Goal: Task Accomplishment & Management: Manage account settings

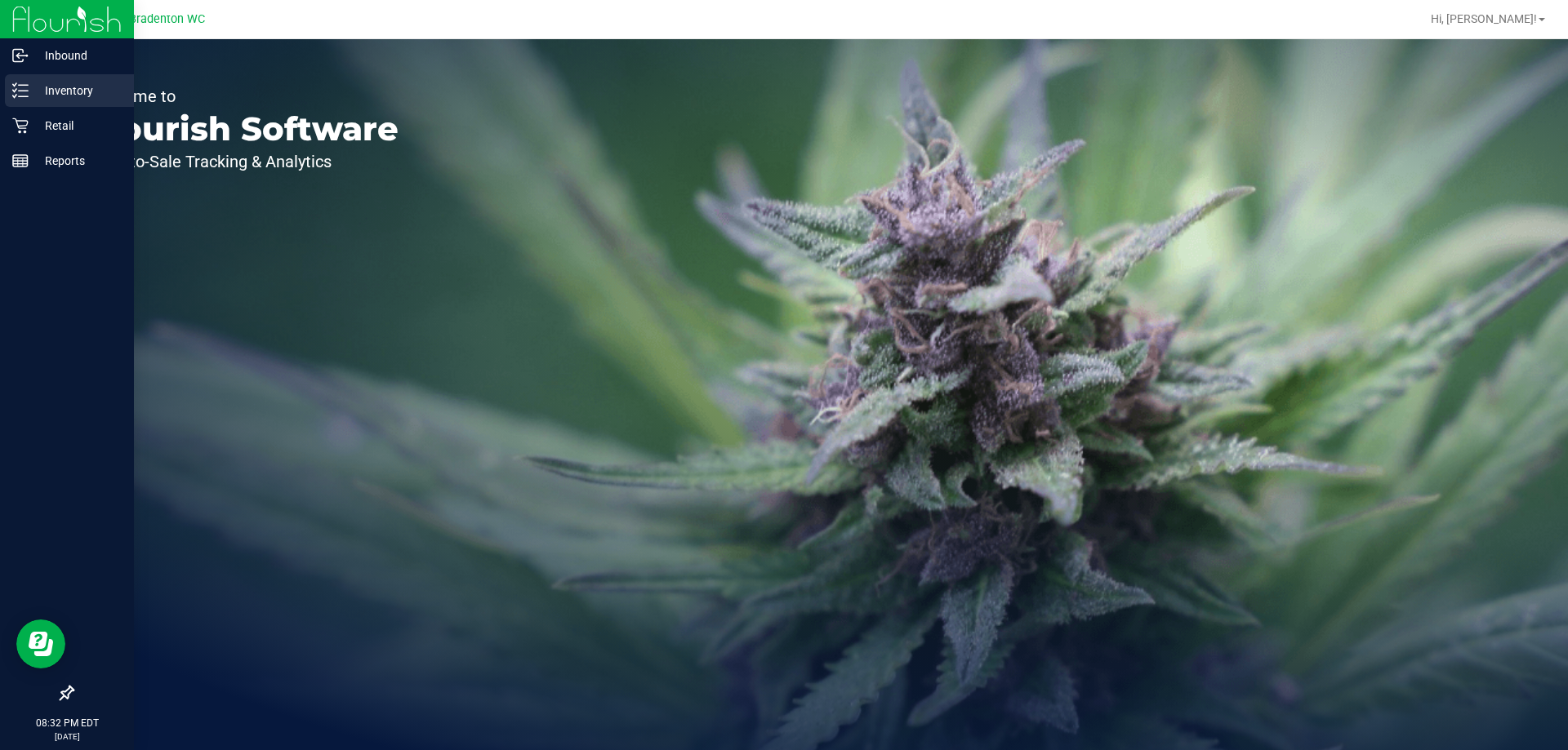
click at [56, 93] on p "Inventory" at bounding box center [77, 90] width 98 height 19
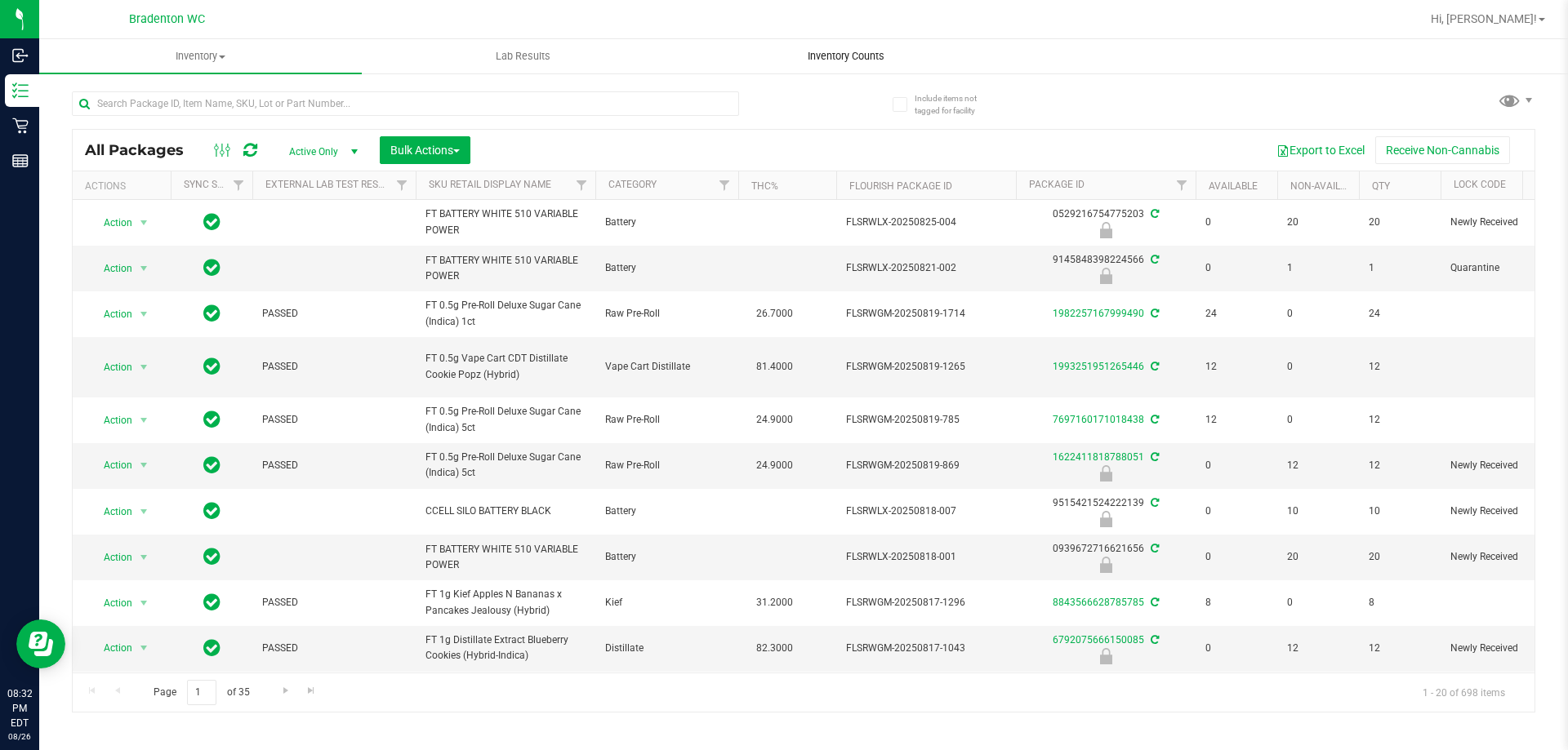
click at [834, 54] on span "Inventory Counts" at bounding box center [846, 56] width 120 height 15
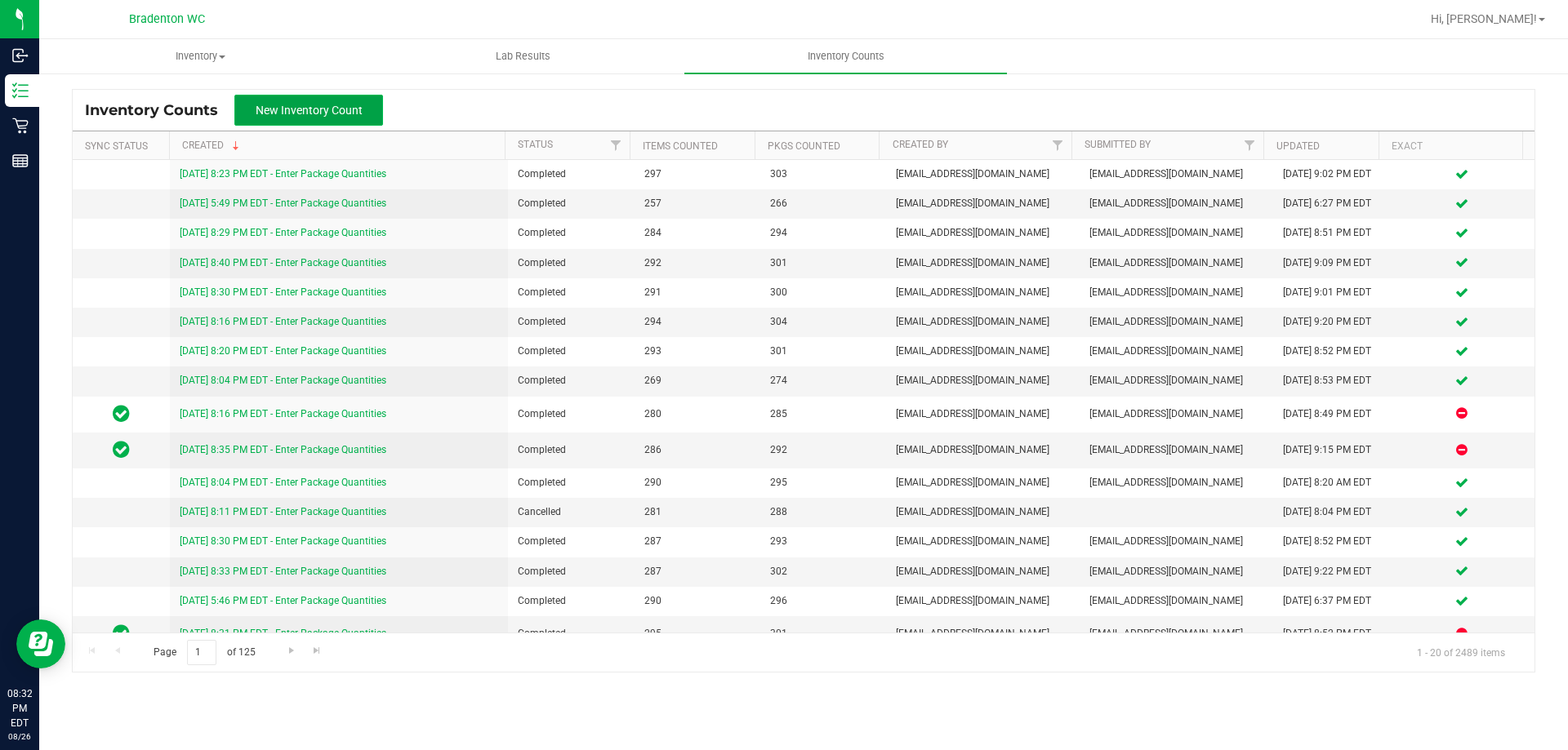
click at [286, 104] on span "New Inventory Count" at bounding box center [309, 110] width 107 height 13
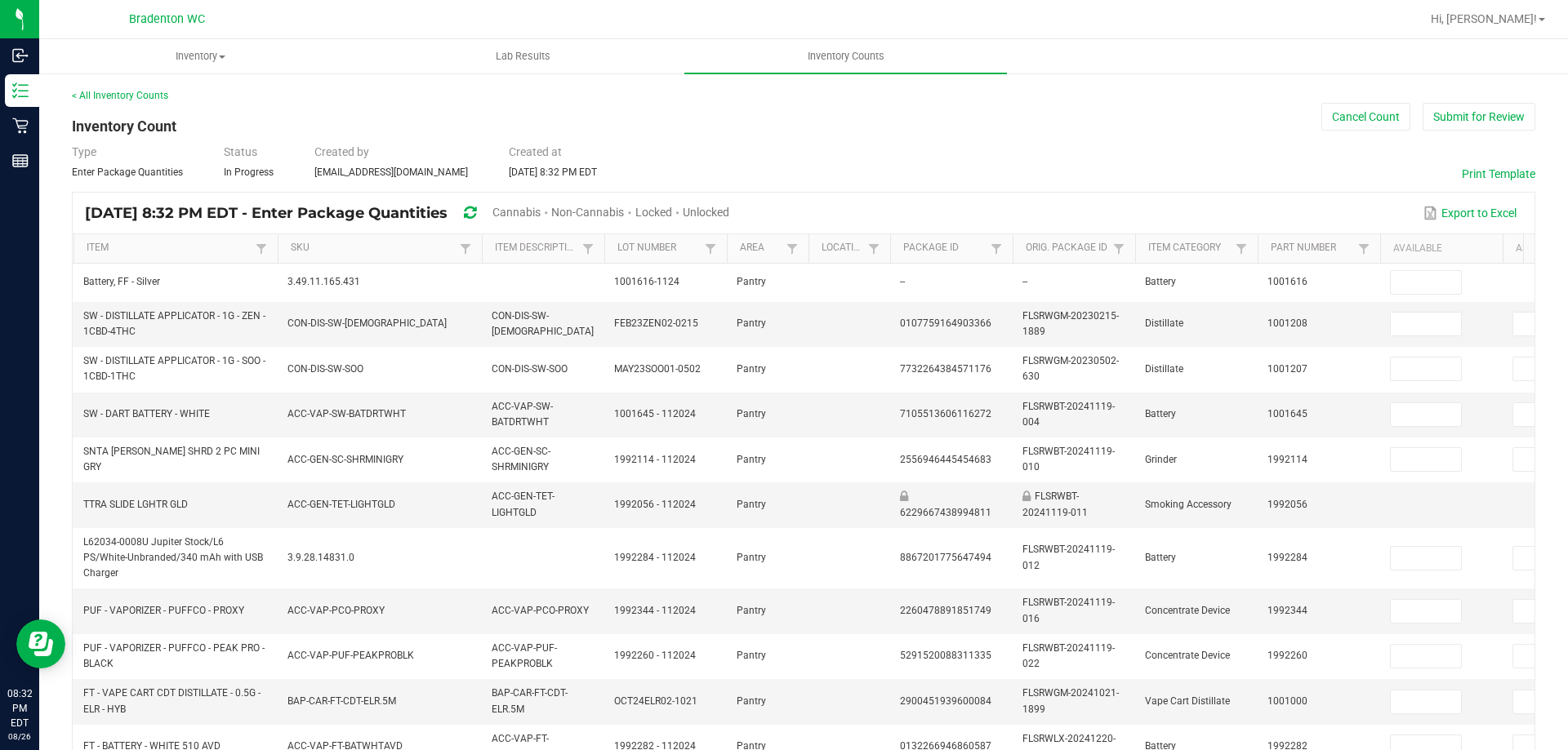
click at [540, 213] on span "Cannabis" at bounding box center [516, 212] width 48 height 13
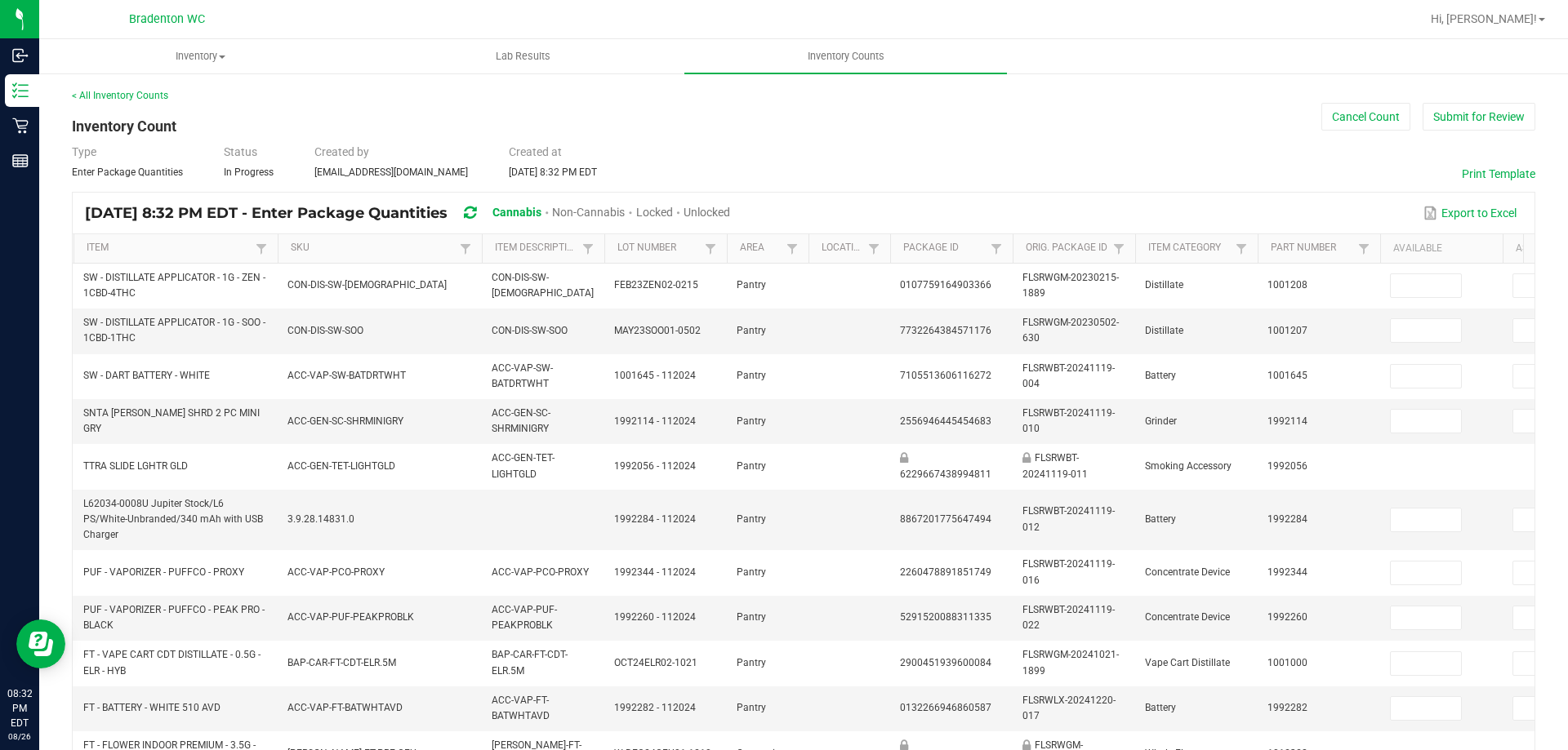
click at [730, 212] on span "Unlocked" at bounding box center [707, 212] width 47 height 13
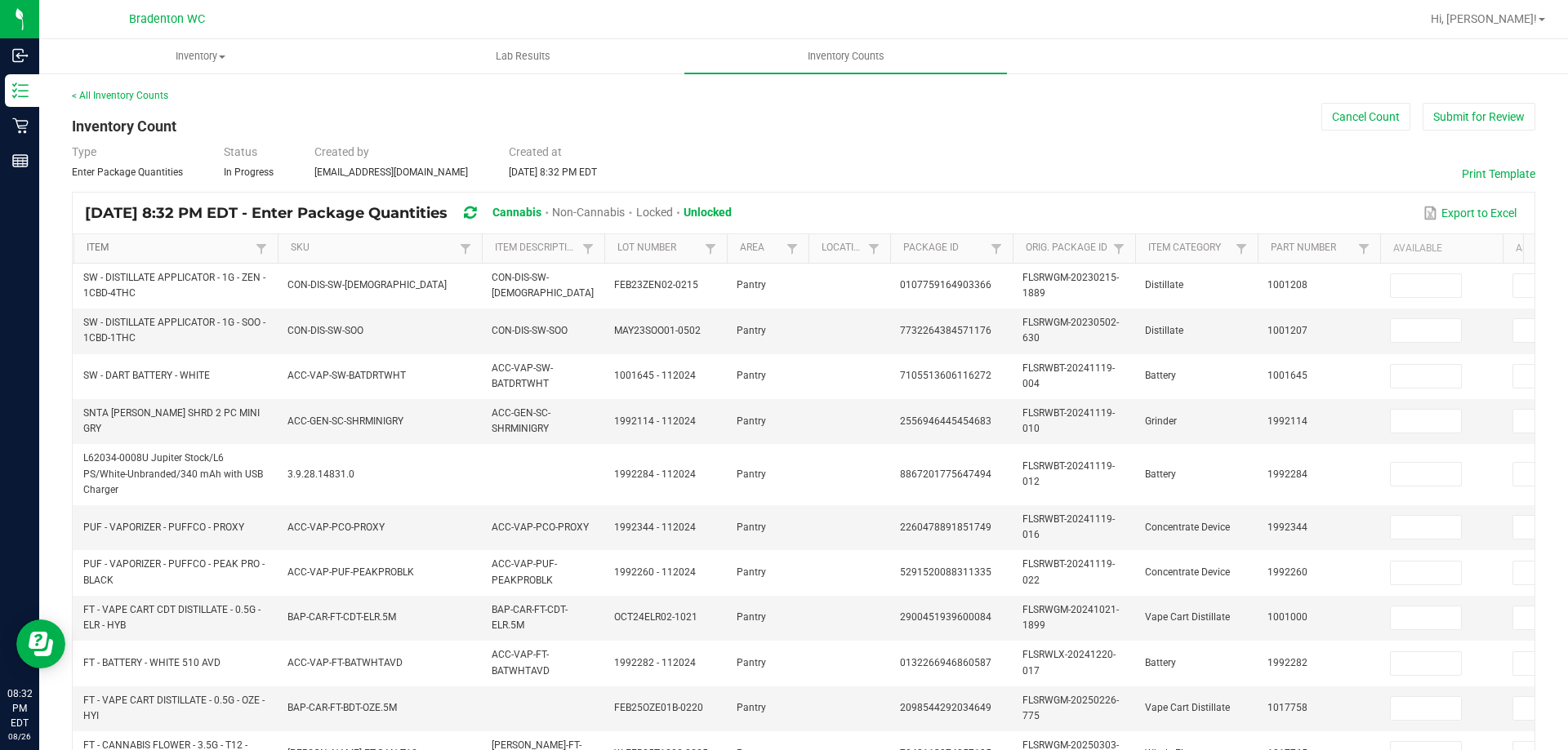
click at [199, 251] on link "Item" at bounding box center [168, 248] width 164 height 13
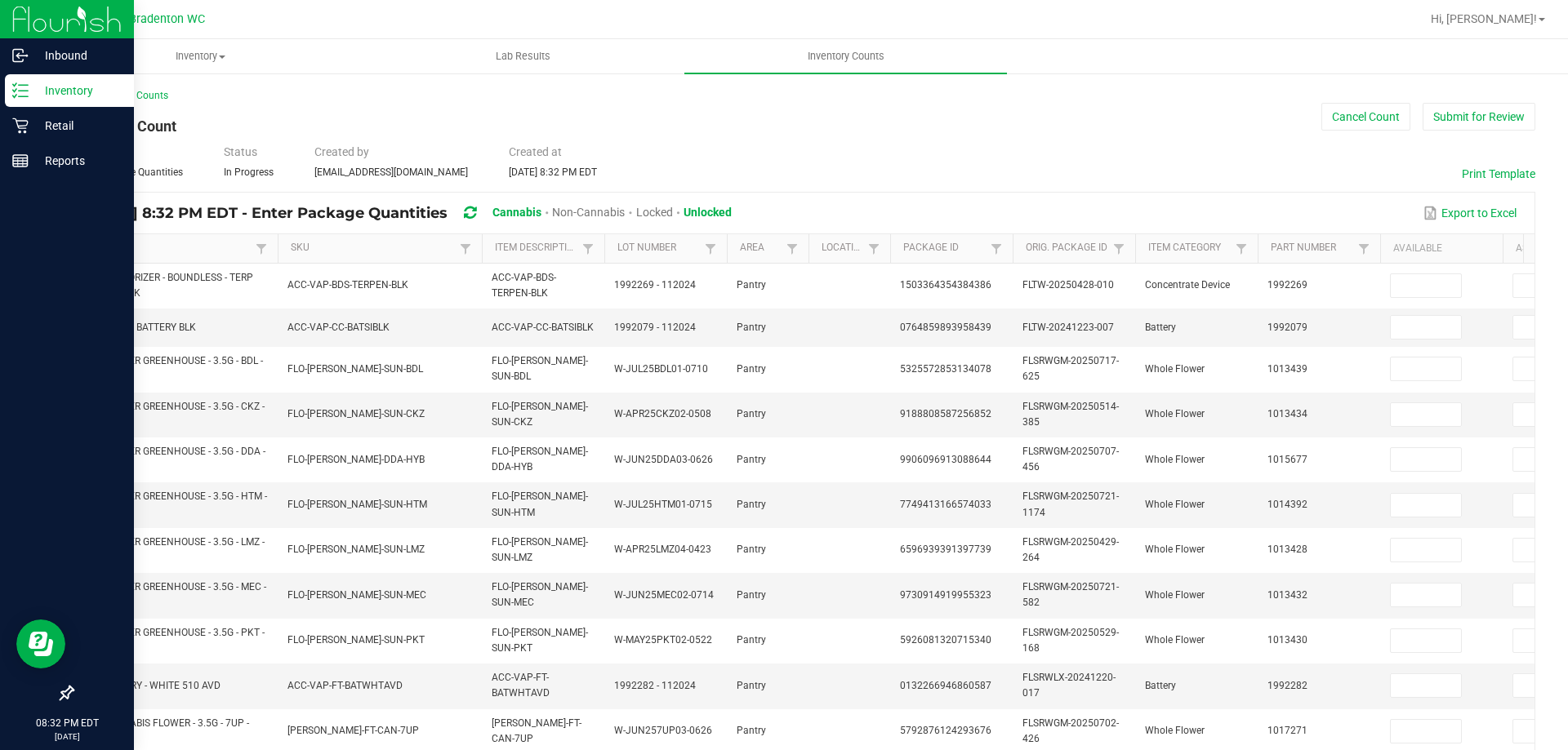
click at [27, 90] on line at bounding box center [23, 90] width 9 height 0
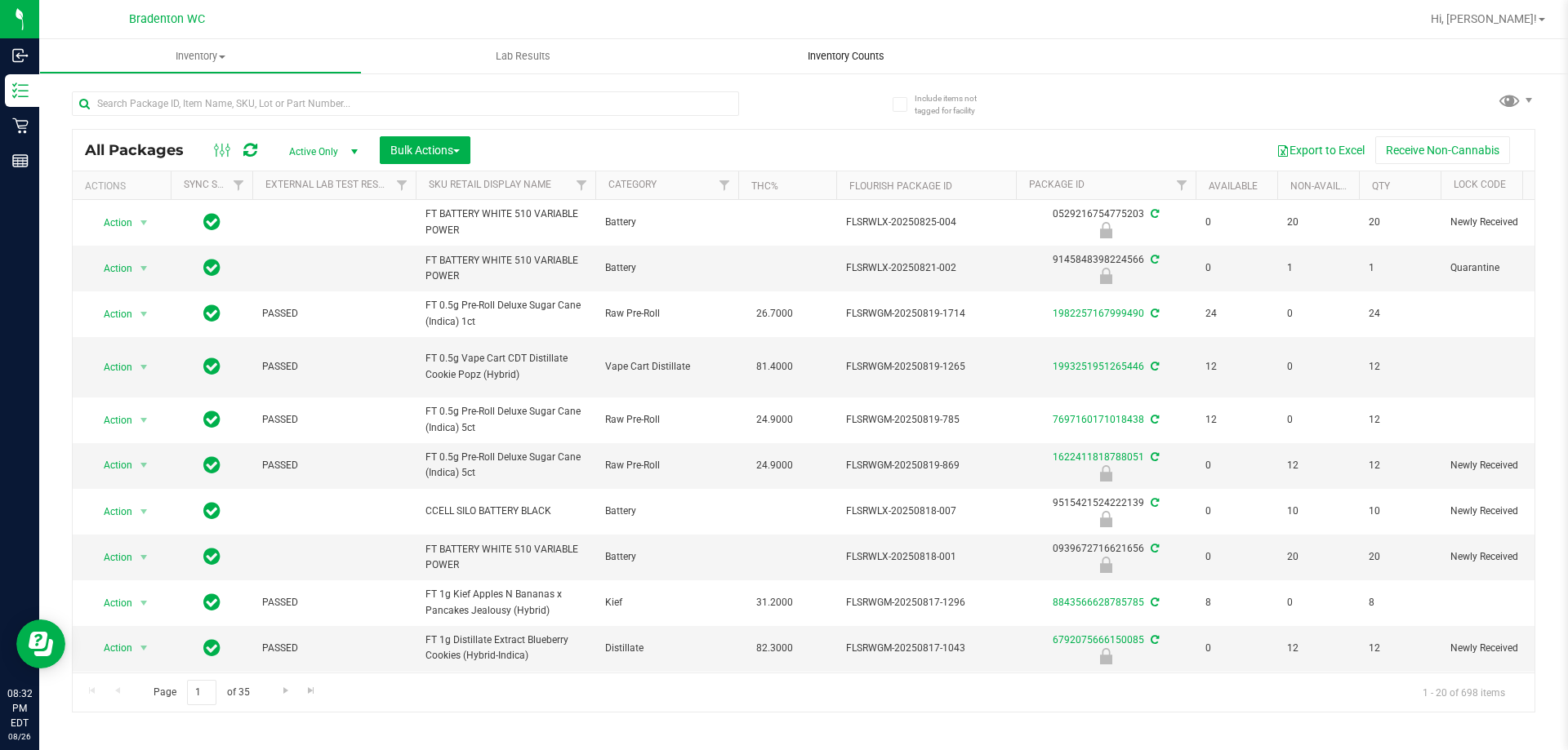
click at [869, 61] on span "Inventory Counts" at bounding box center [846, 56] width 120 height 15
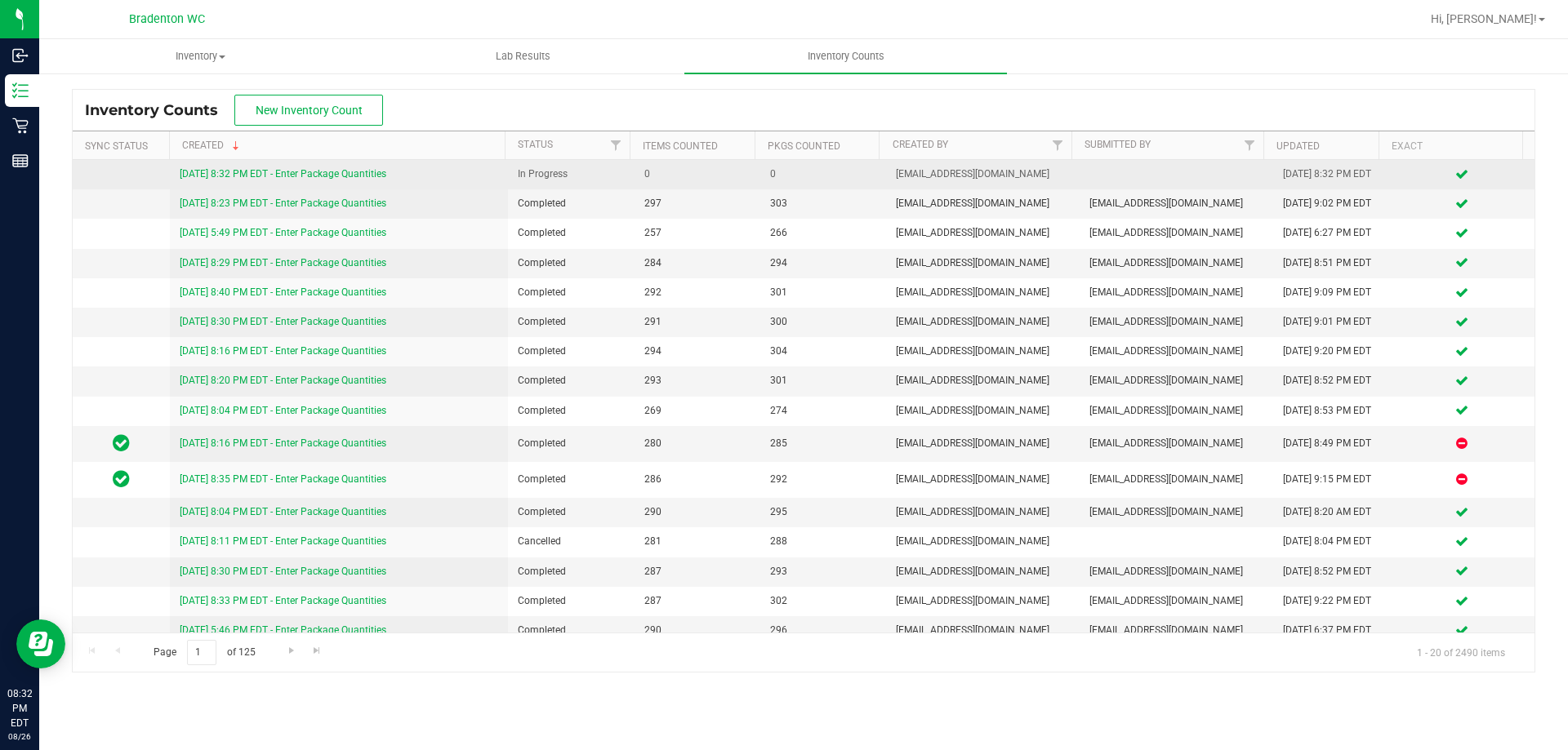
click at [356, 169] on link "8/26/25 8:32 PM EDT - Enter Package Quantities" at bounding box center [283, 174] width 206 height 12
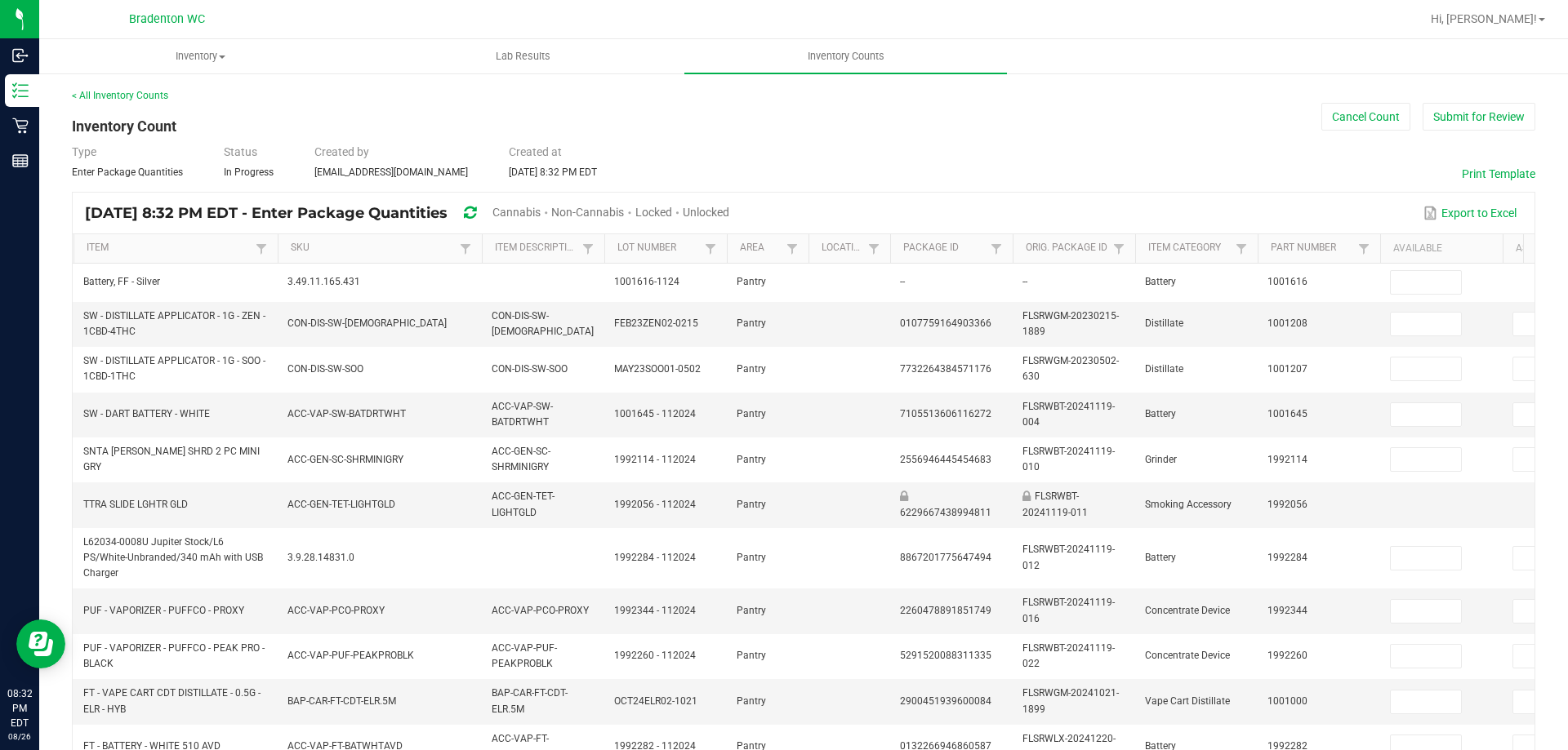
click at [540, 212] on span "Cannabis" at bounding box center [516, 212] width 48 height 13
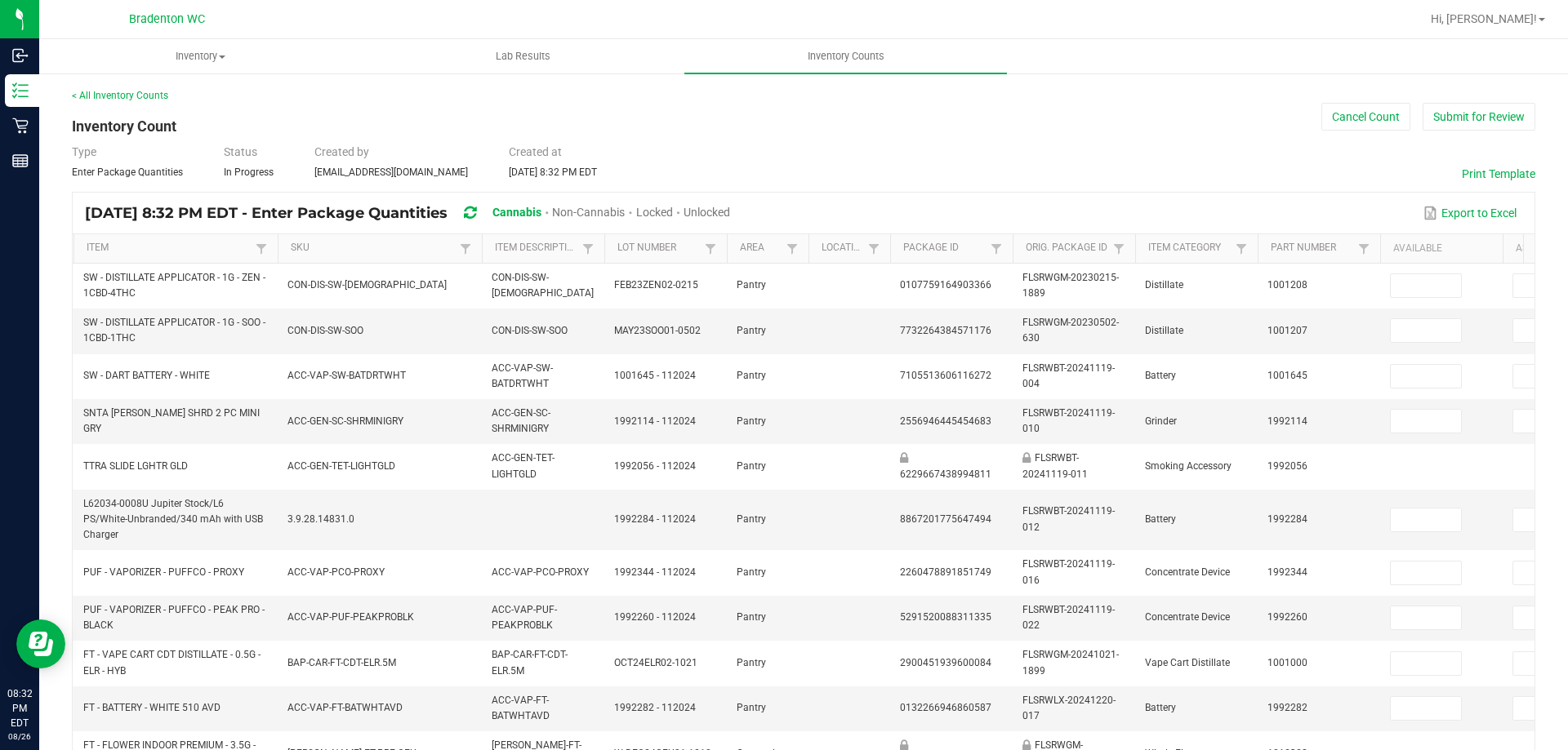
click at [730, 211] on span "Unlocked" at bounding box center [707, 212] width 47 height 13
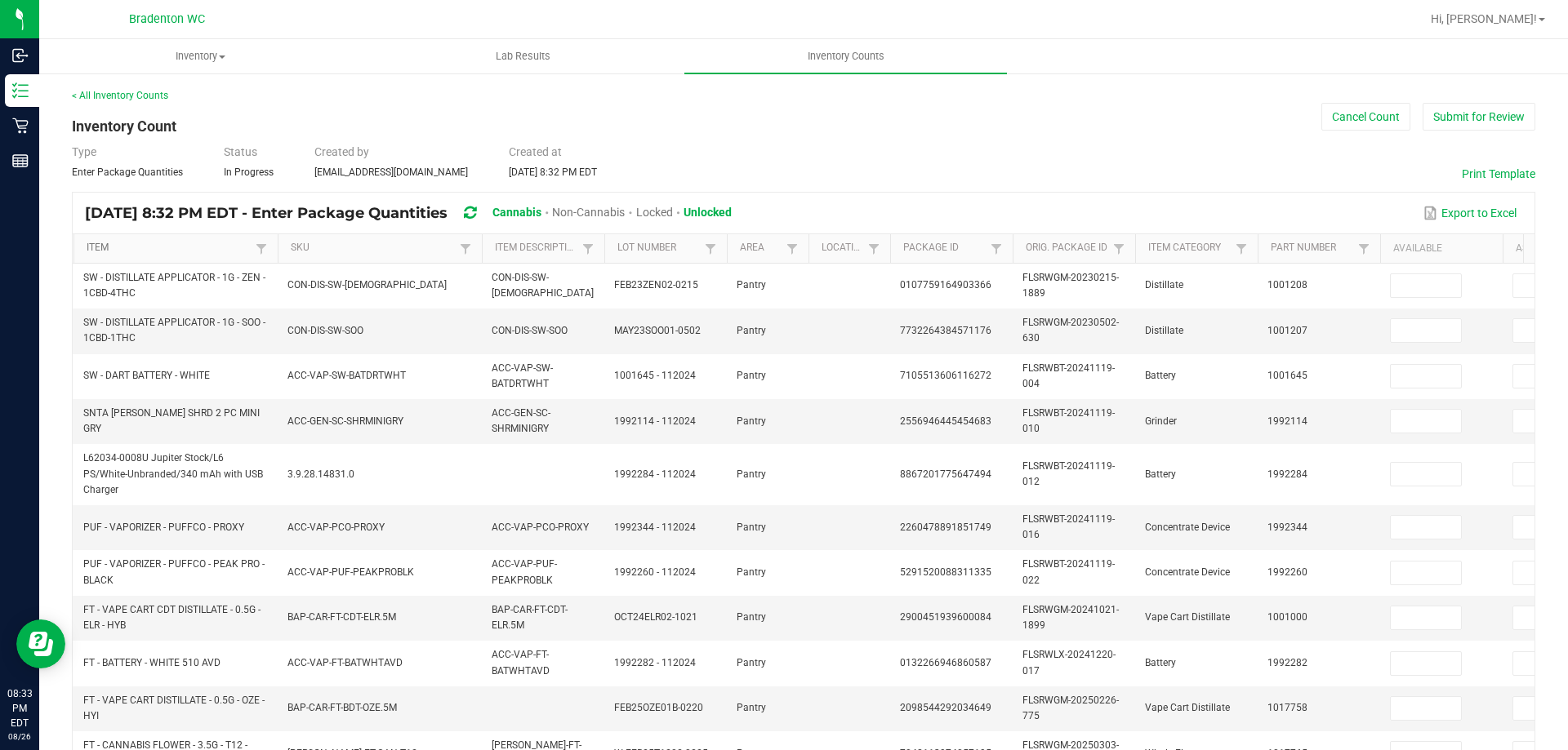
click at [220, 244] on link "Item" at bounding box center [168, 248] width 164 height 13
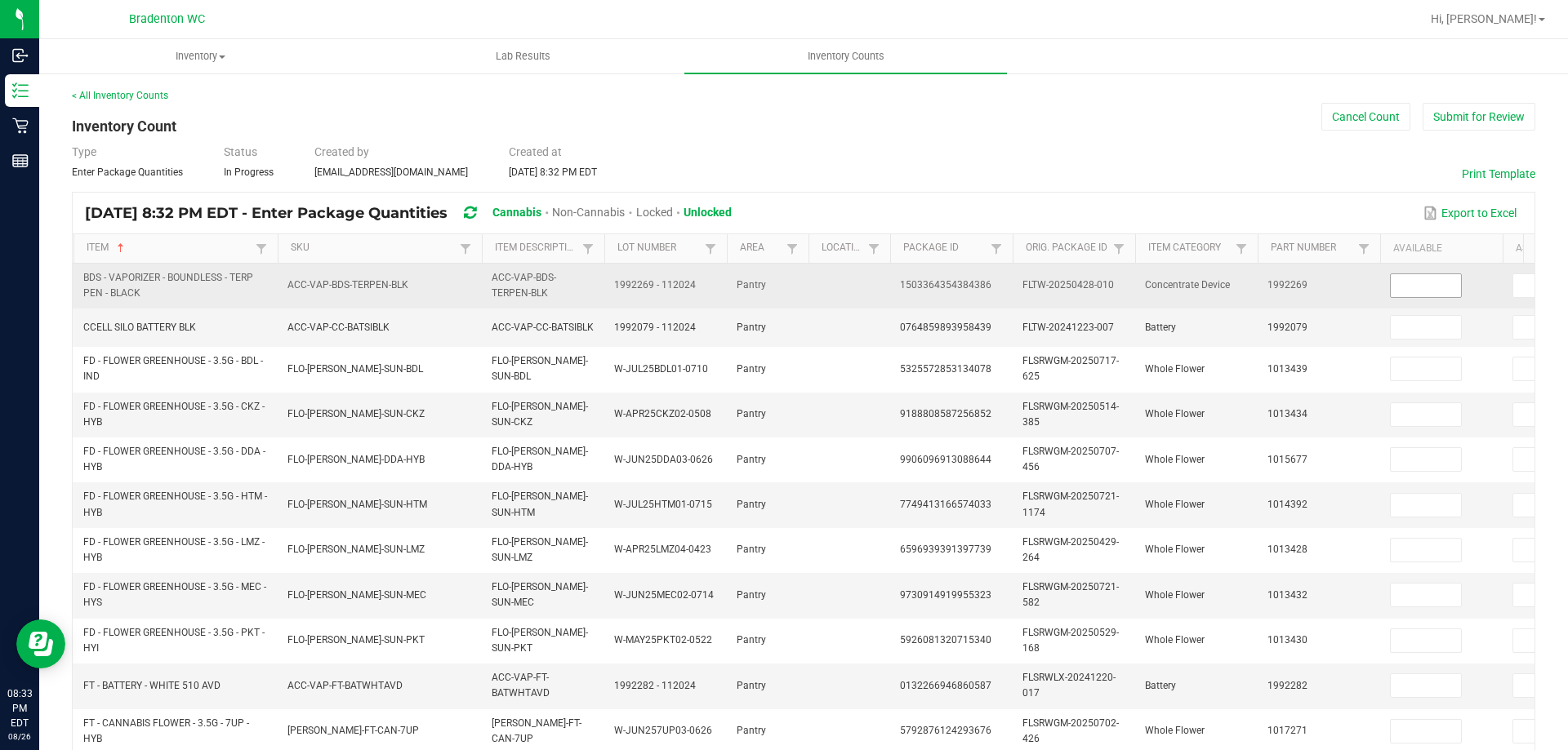
click at [1413, 282] on input at bounding box center [1425, 286] width 70 height 23
type input "0"
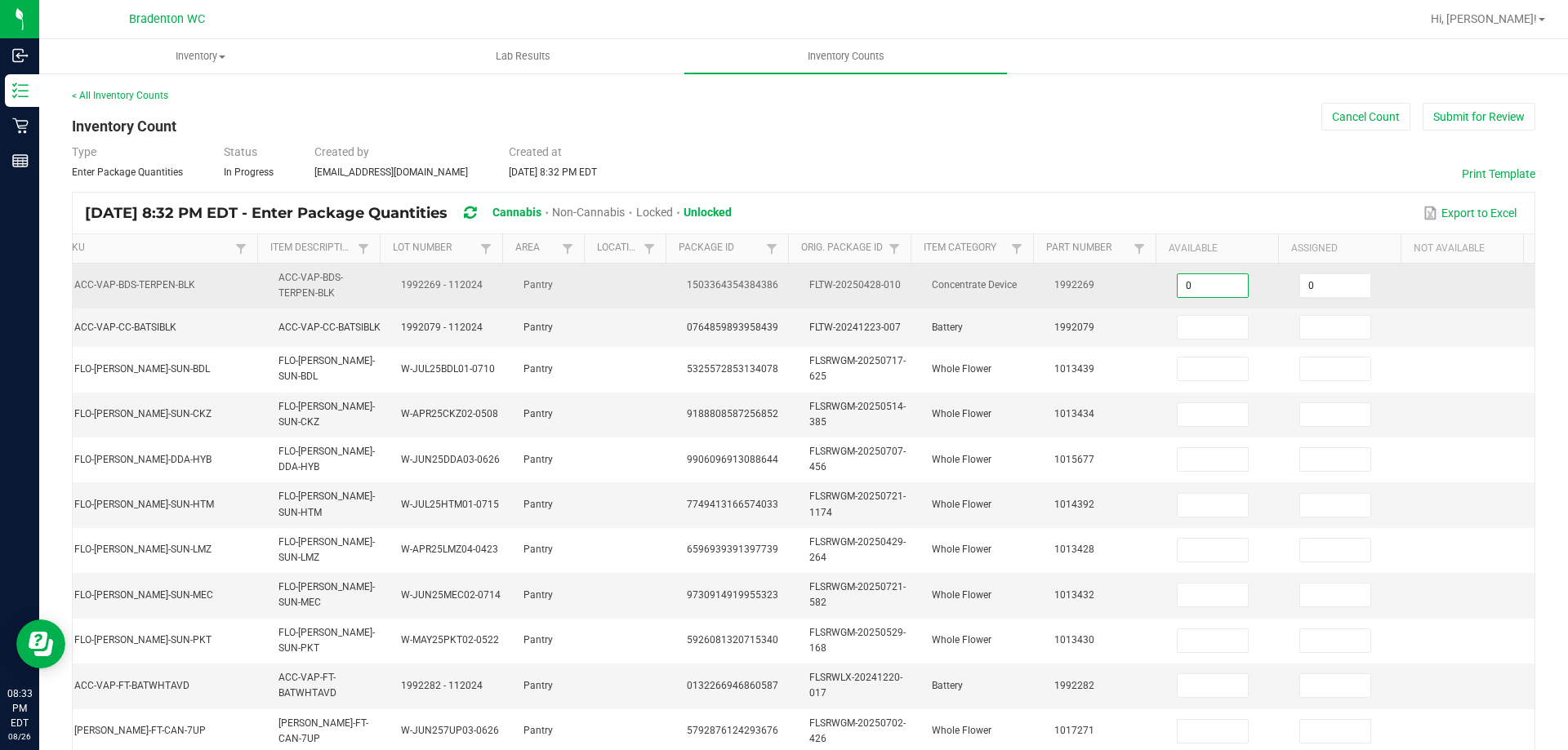
type input "0"
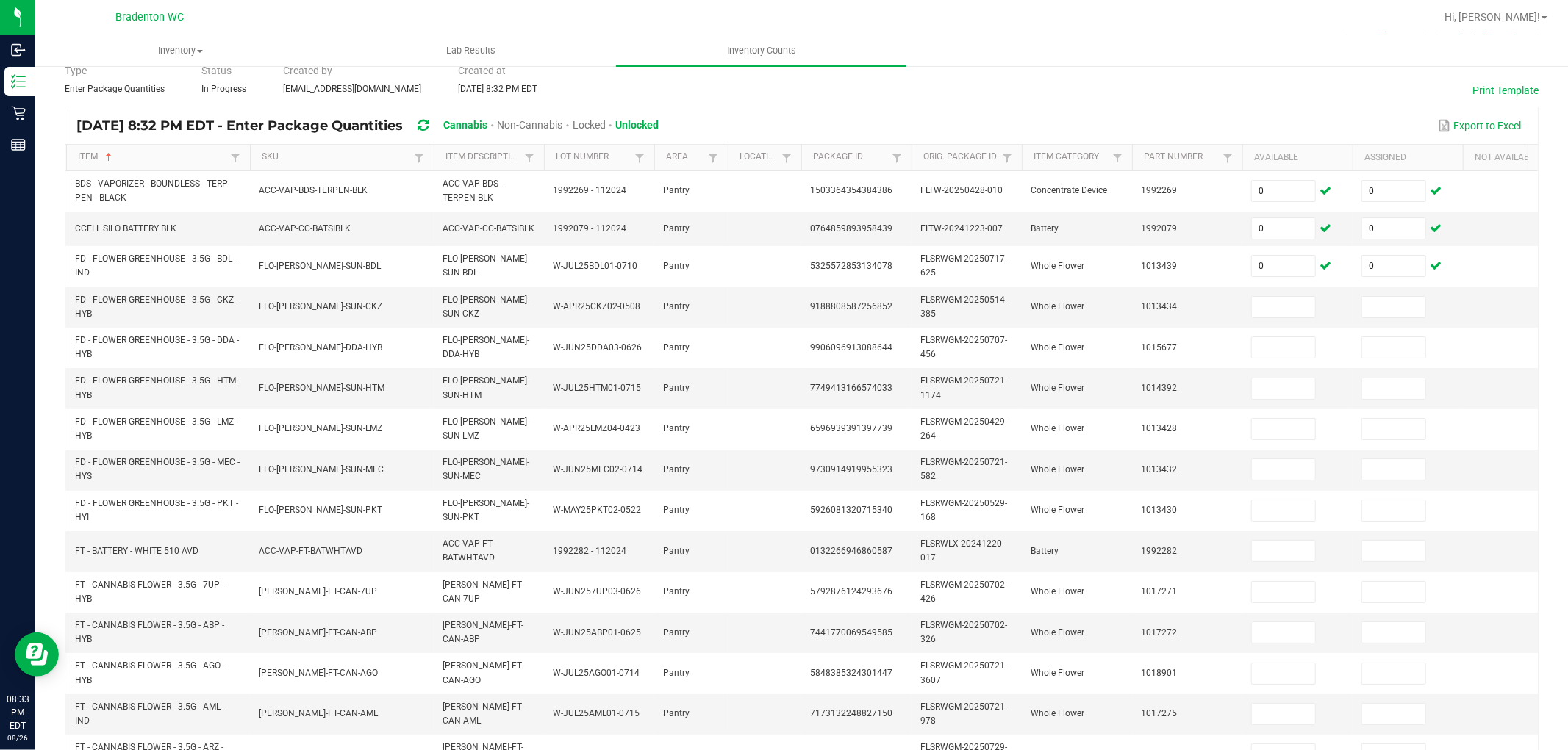
scroll to position [66, 0]
drag, startPoint x: 1375, startPoint y: 0, endPoint x: 1154, endPoint y: 64, distance: 230.1
click at [1154, 64] on ul "Inventory All packages All inventory Waste log Create inventory Lab Results Inv…" at bounding box center [819, 51] width 1568 height 32
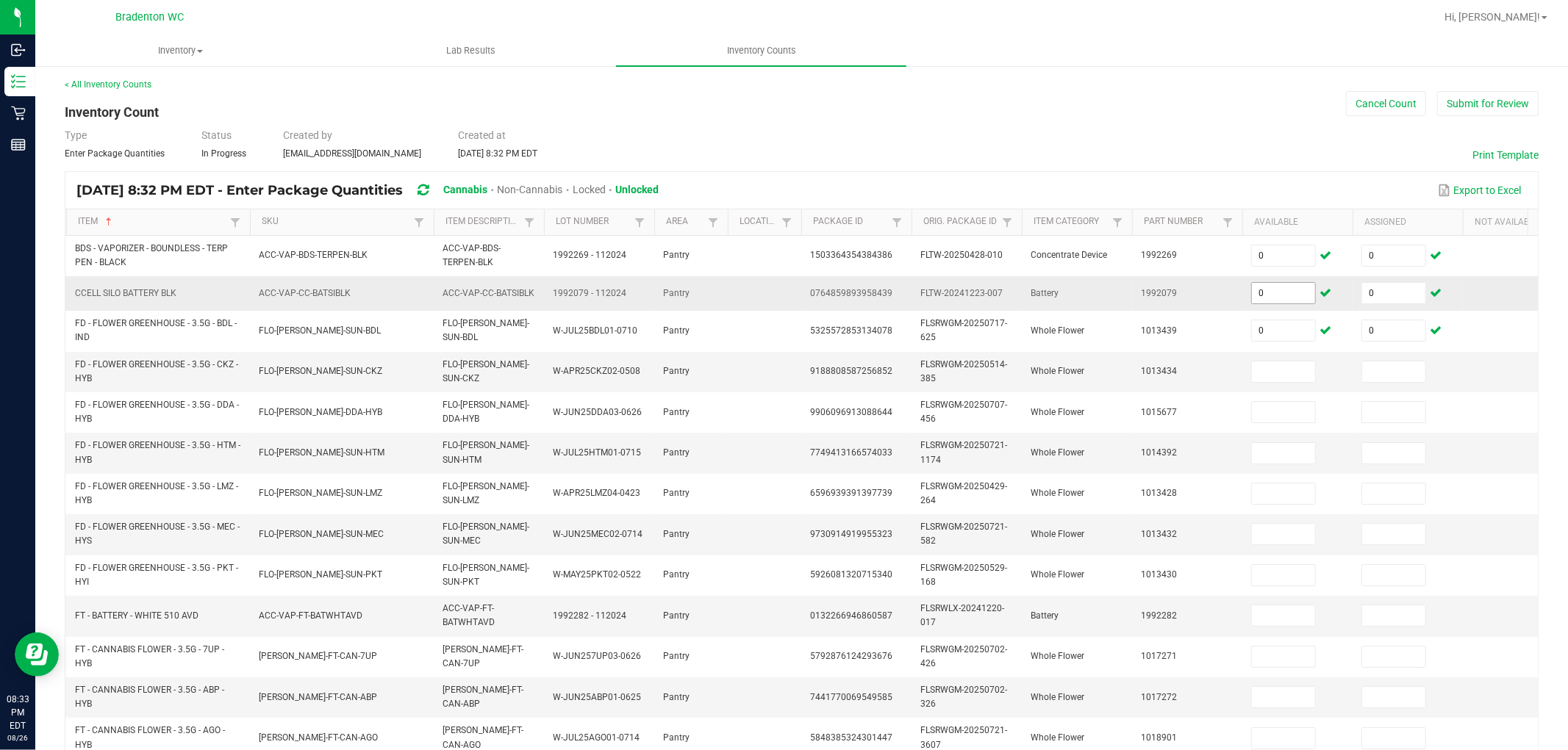
scroll to position [0, 0]
click at [1273, 373] on input at bounding box center [1283, 374] width 63 height 21
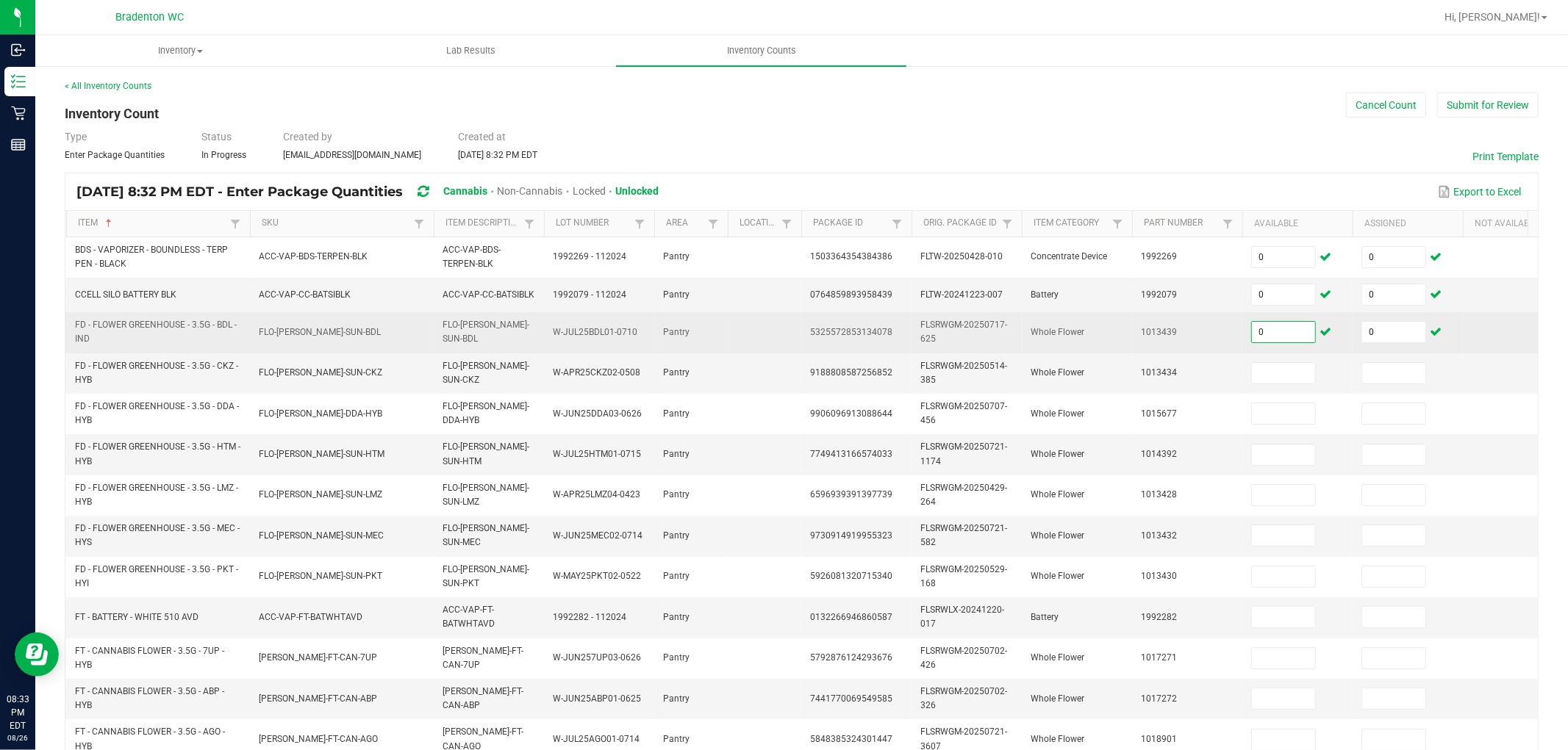
click at [1270, 340] on input "0" at bounding box center [1283, 332] width 63 height 21
type input "9"
type input "4"
type input "0"
type input "2"
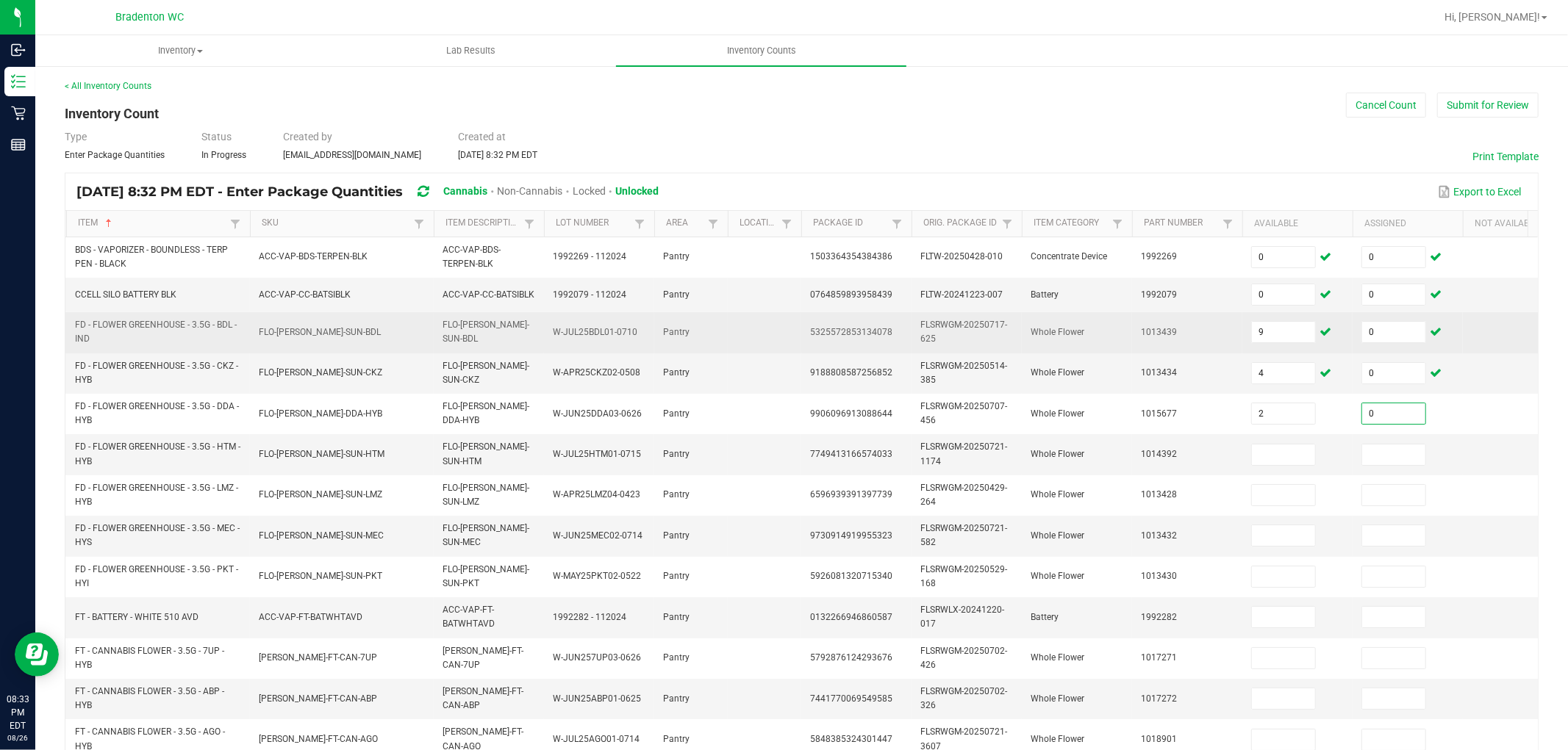
type input "0"
type input "10"
type input "0"
type input "1"
type input "19"
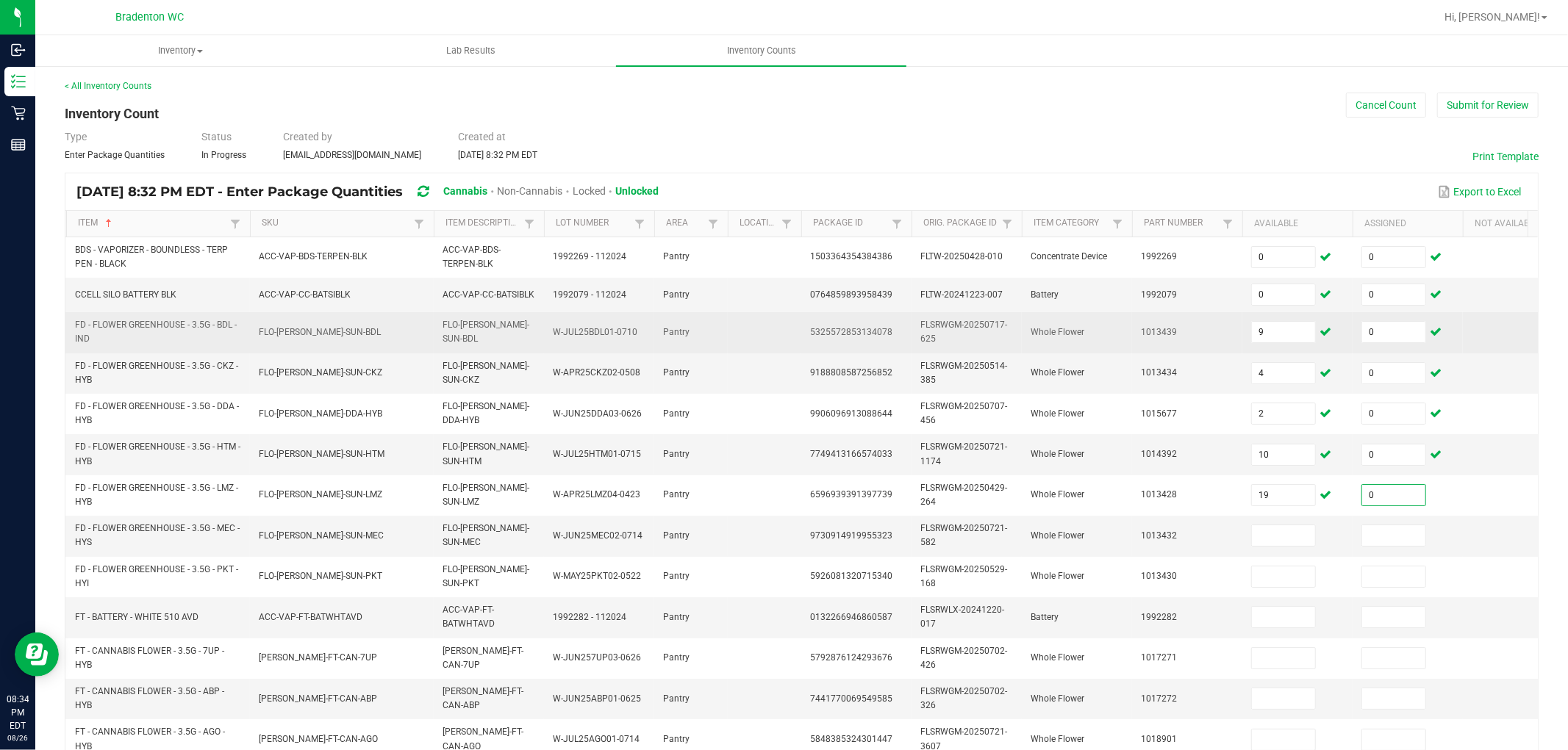
type input "0"
type input "10"
type input "0"
type input "3"
type input "0"
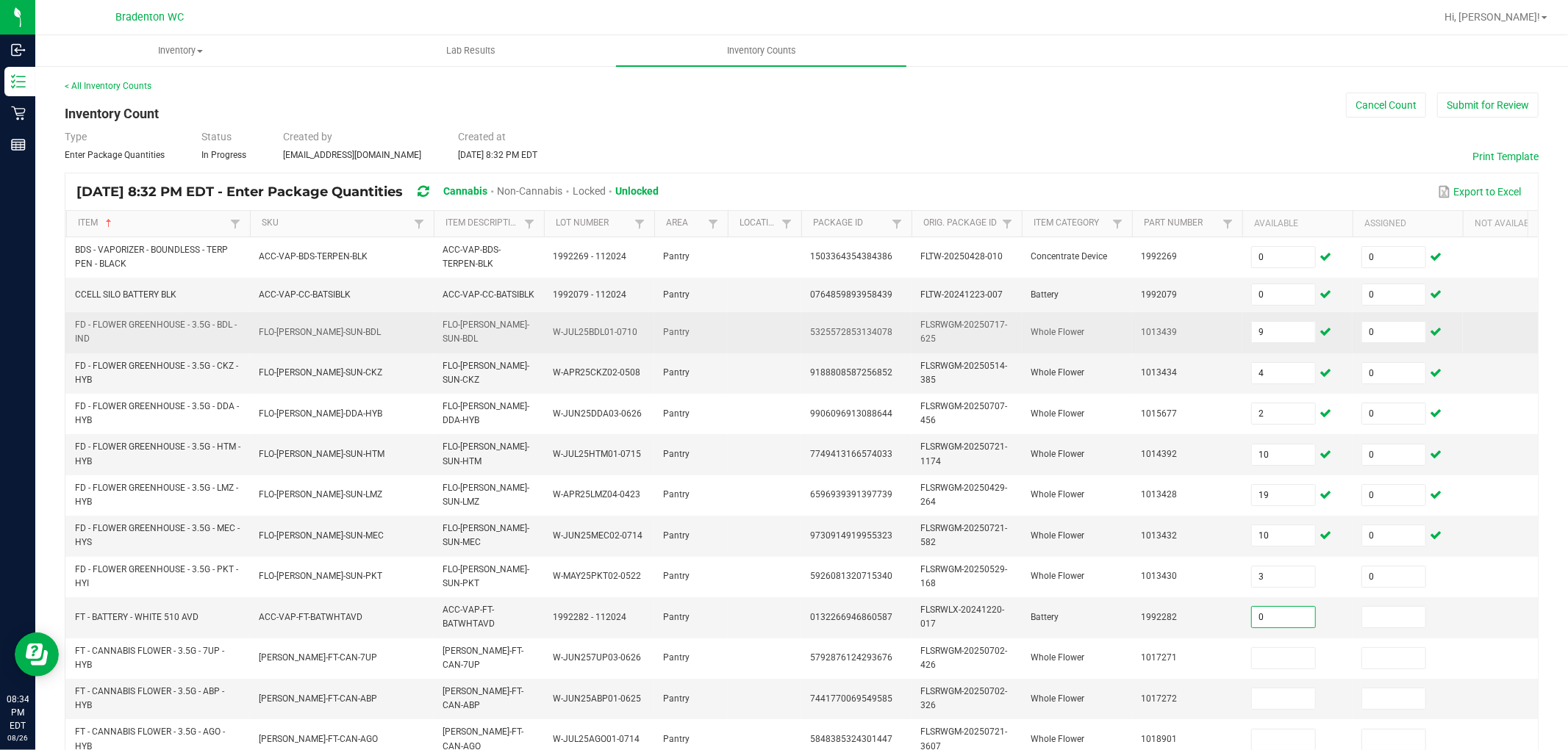
type input "0"
type input "18"
type input "0"
type input "15"
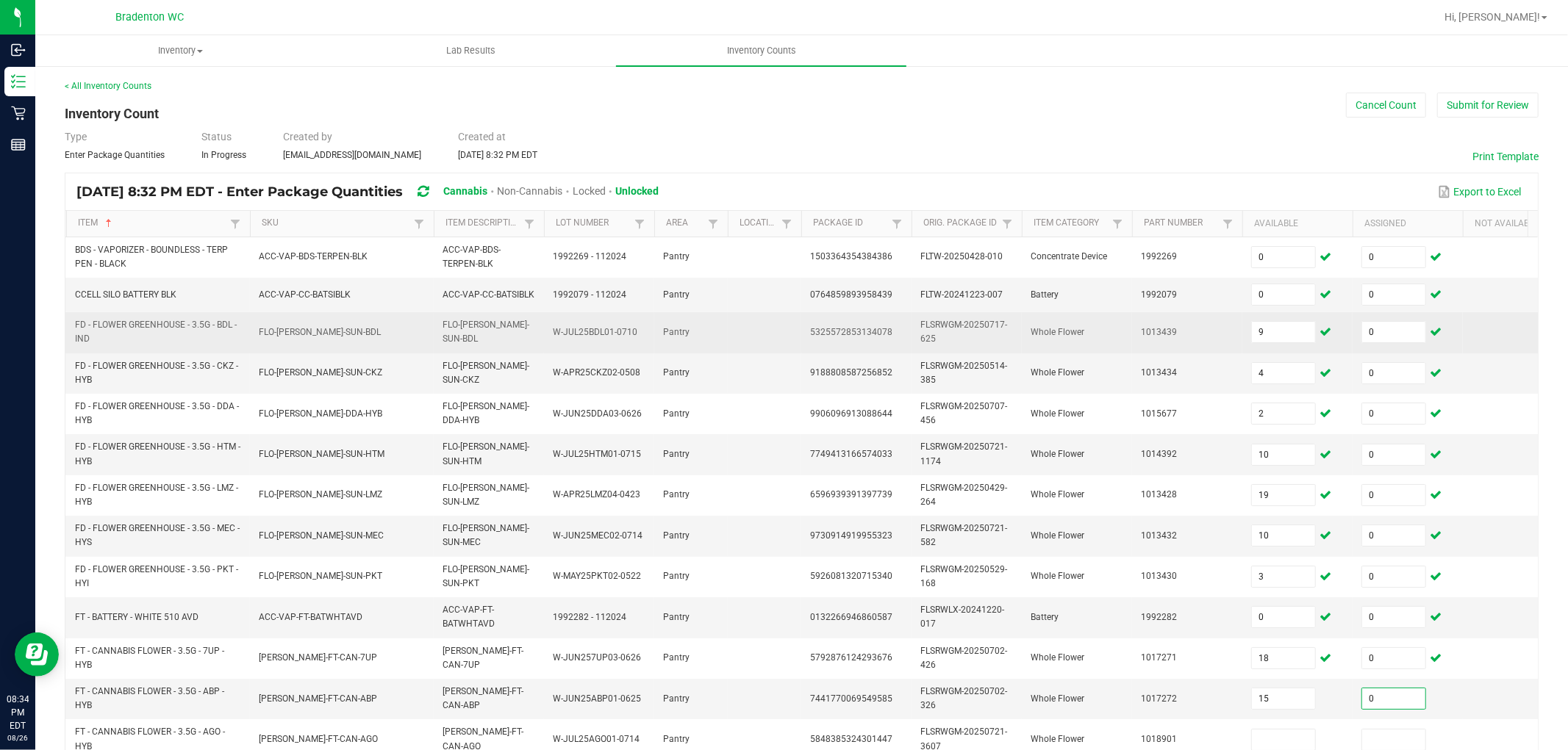
type input "0"
type input "13"
type input "0"
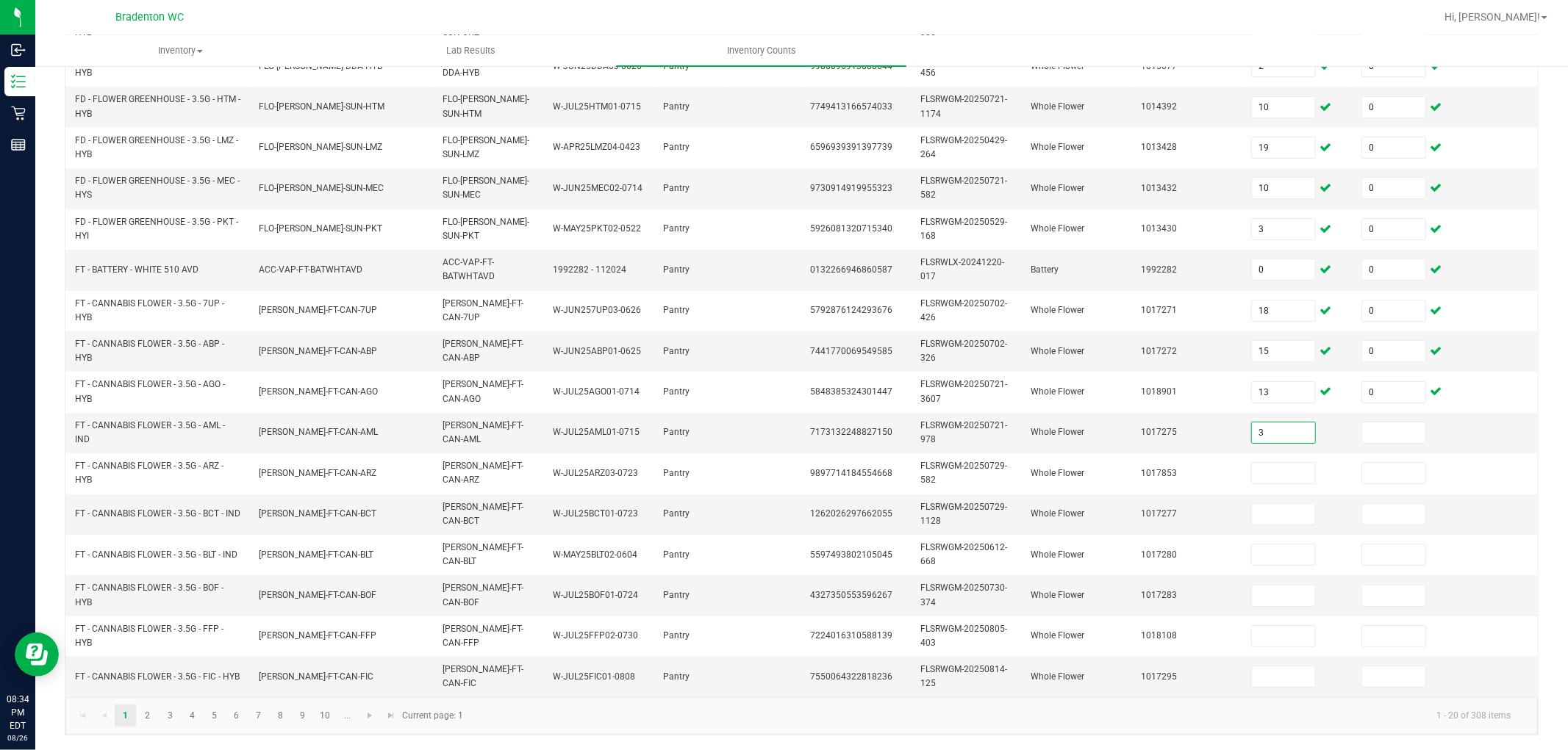
type input "3"
type input "0"
type input "20"
type input "0"
type input "4"
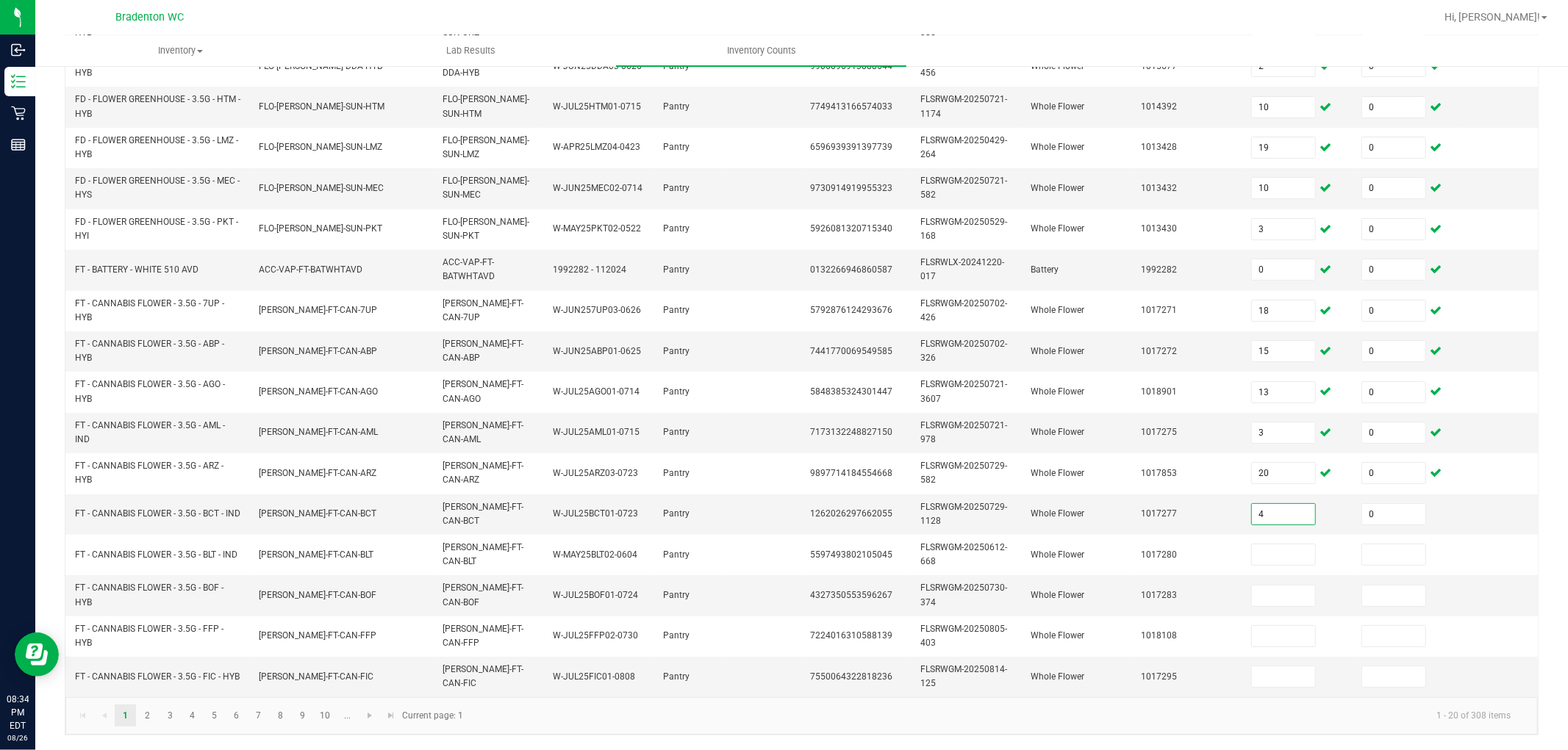
type input "0"
type input "18"
type input "0"
type input "3"
type input "0"
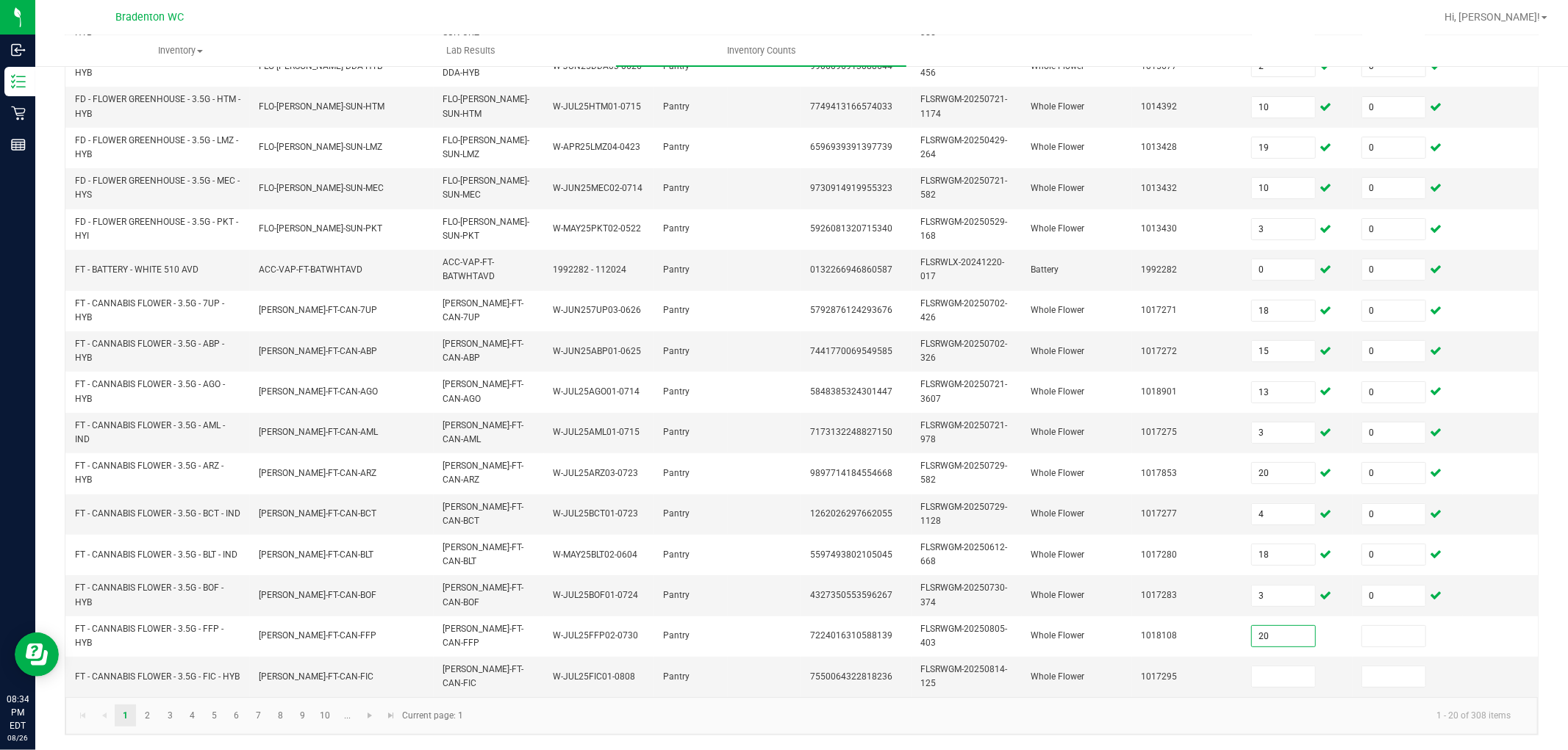
type input "20"
type input "0"
type input "2"
type input "0"
click at [1284, 666] on input "2" at bounding box center [1283, 677] width 63 height 21
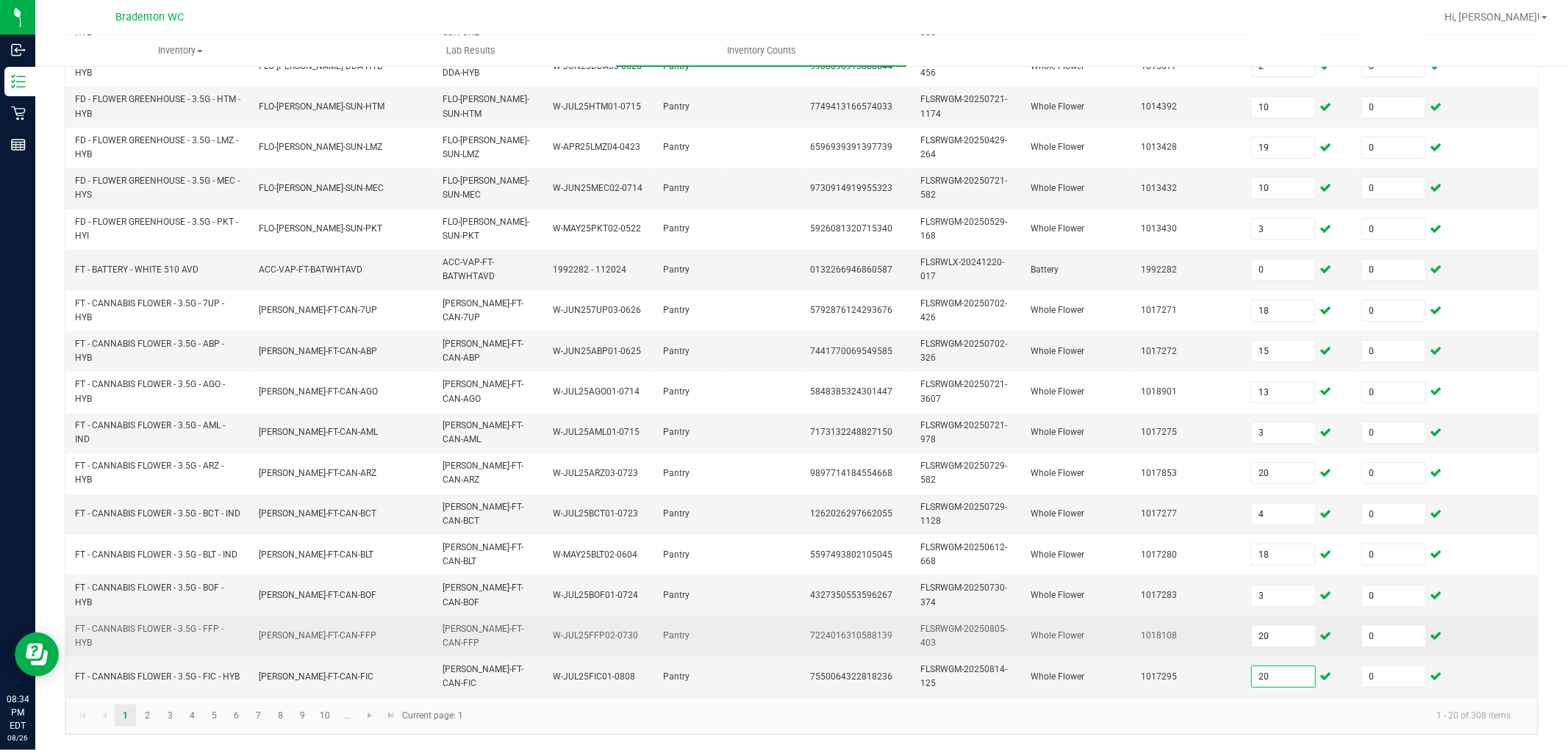
type input "20"
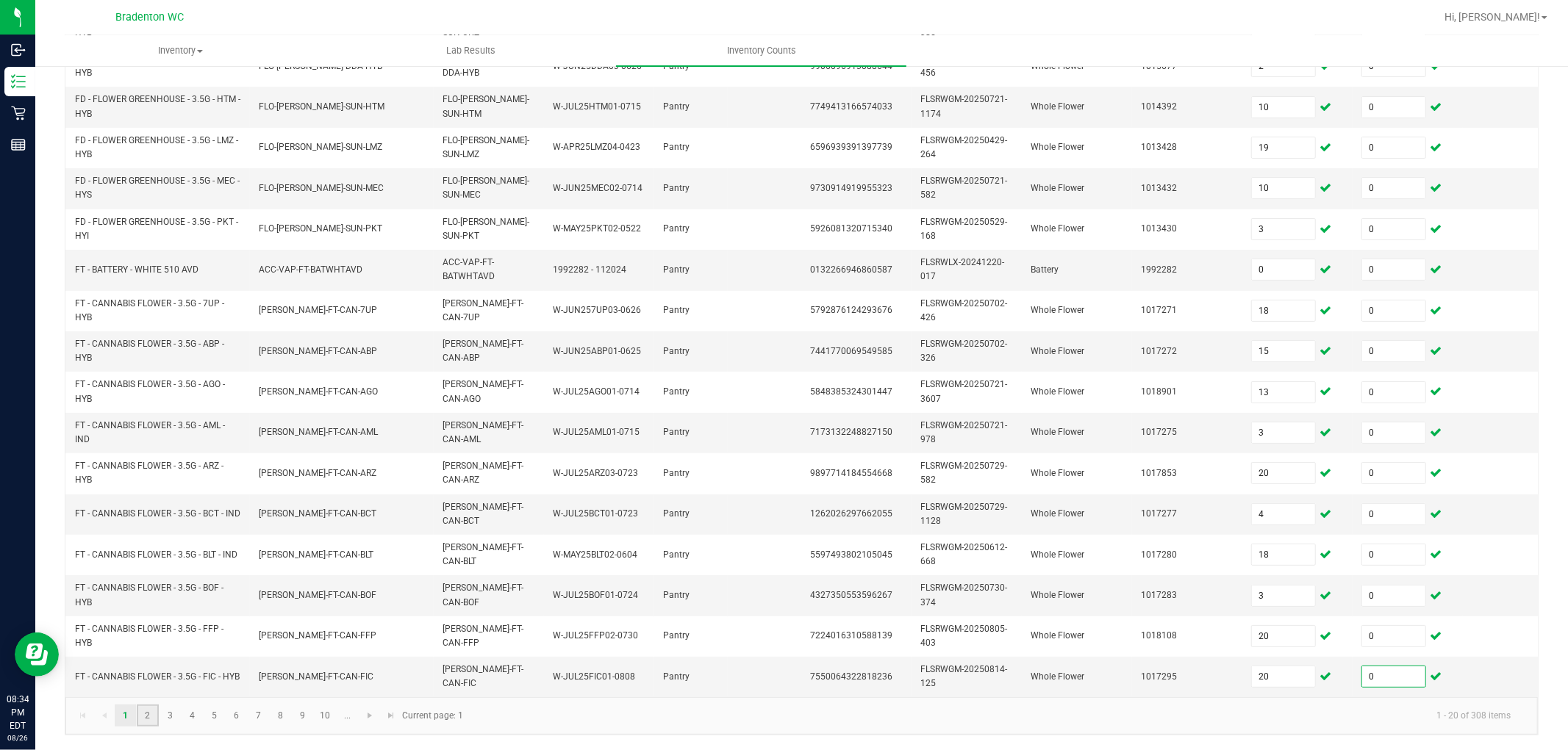
click at [143, 675] on link "2" at bounding box center [147, 716] width 22 height 22
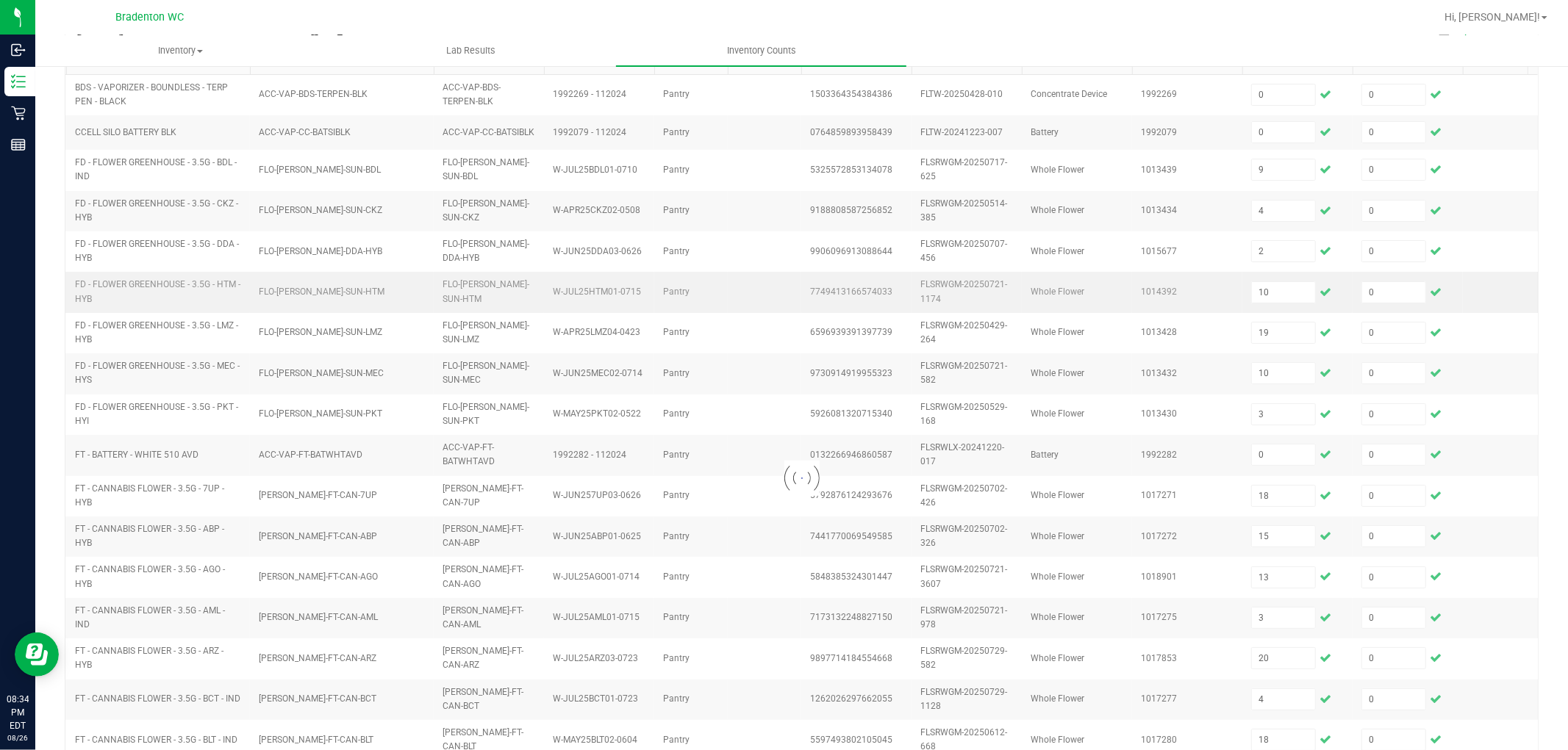
scroll to position [0, 0]
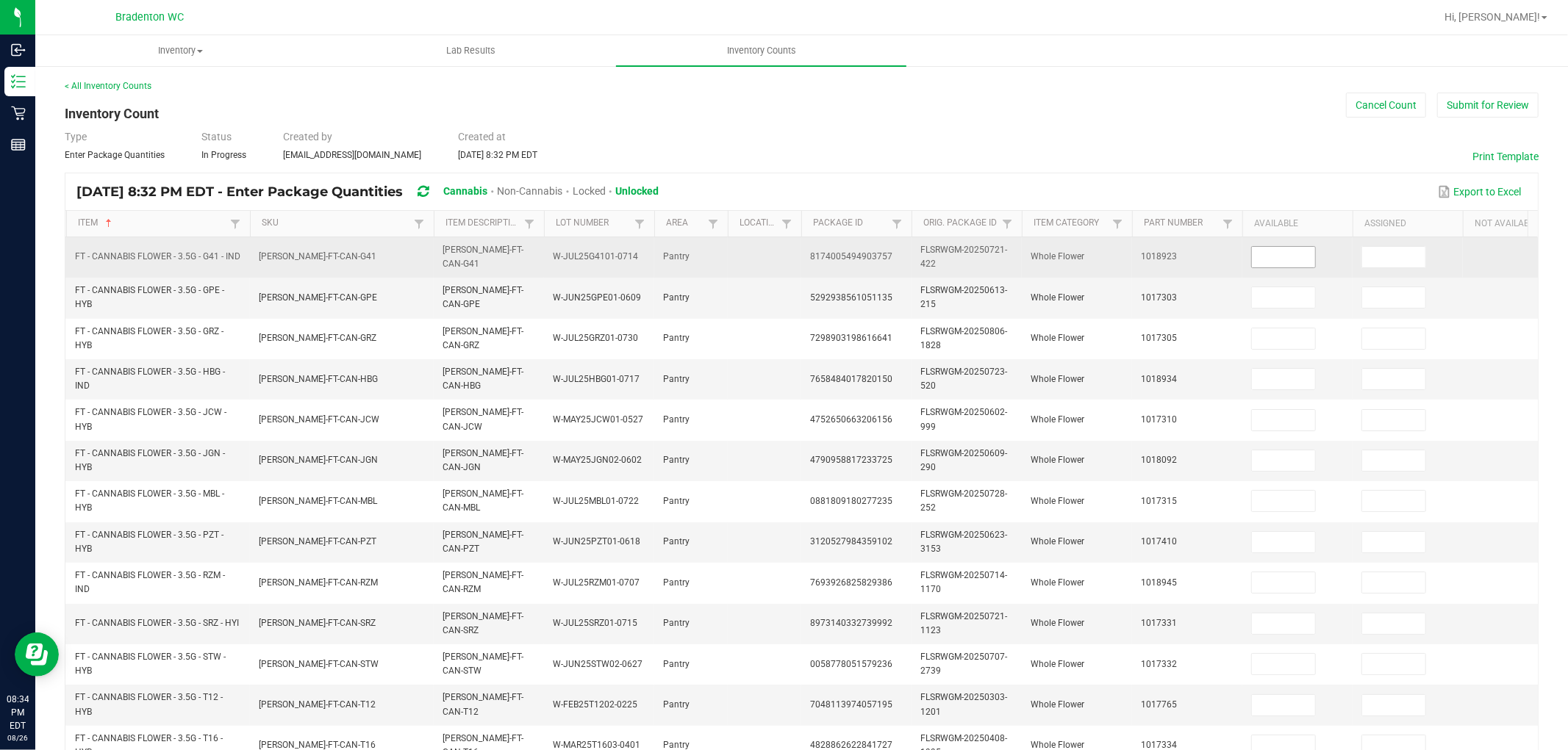
click at [1291, 261] on input at bounding box center [1283, 257] width 63 height 21
type input "13"
type input "0"
type input "11"
type input "0"
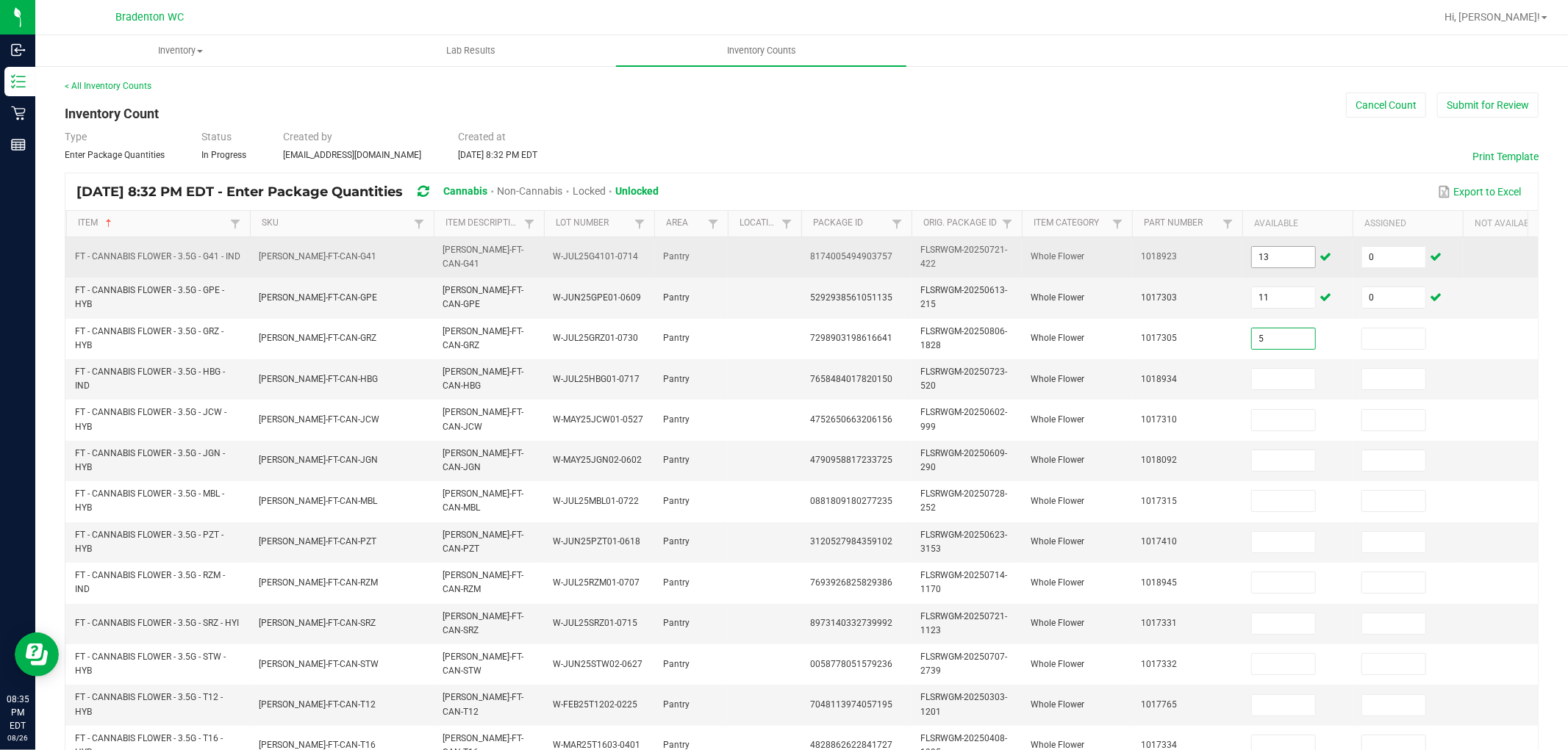
type input "5"
type input "0"
type input "2"
type input "0"
type input "3"
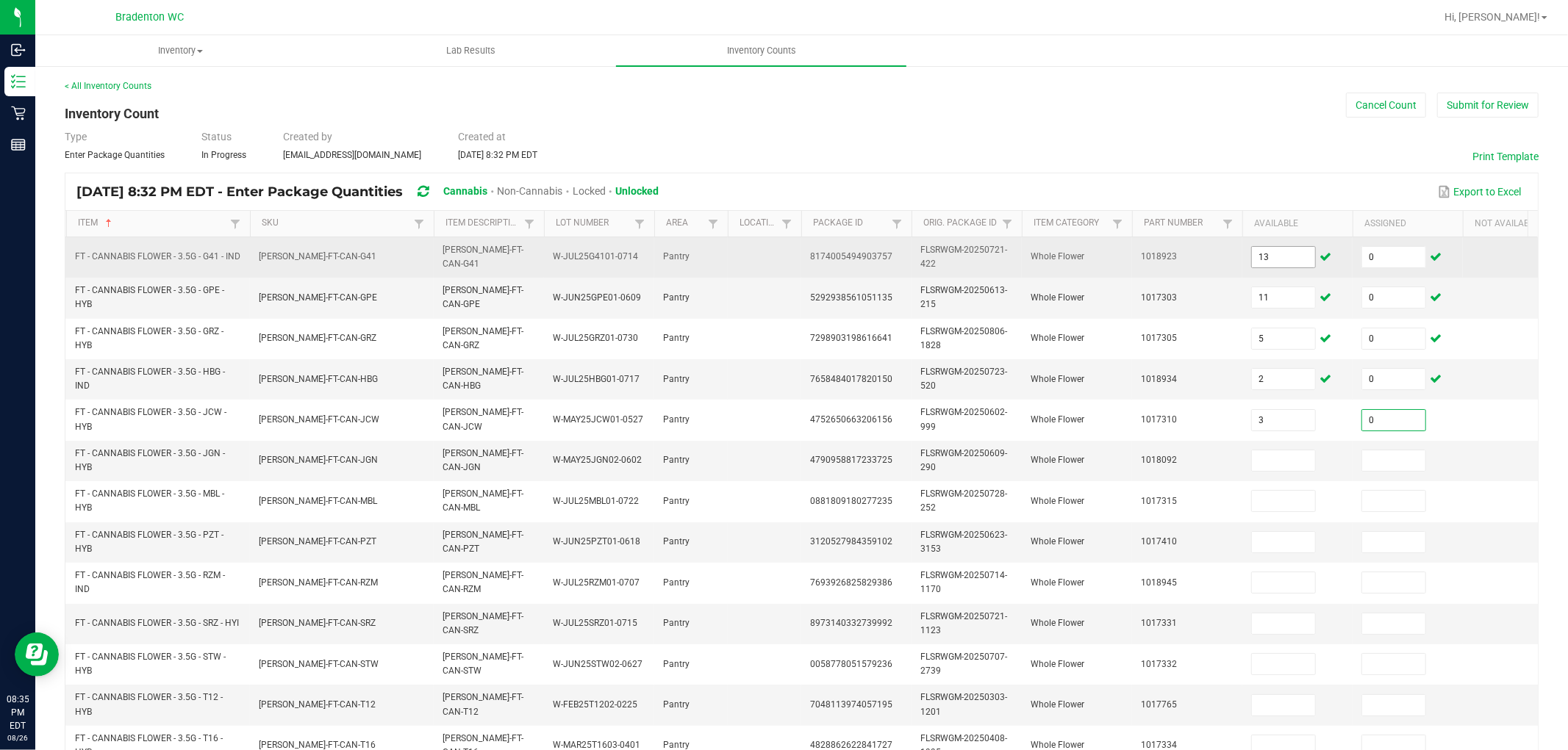
type input "0"
type input "1"
type input "0"
type input "11"
type input "0"
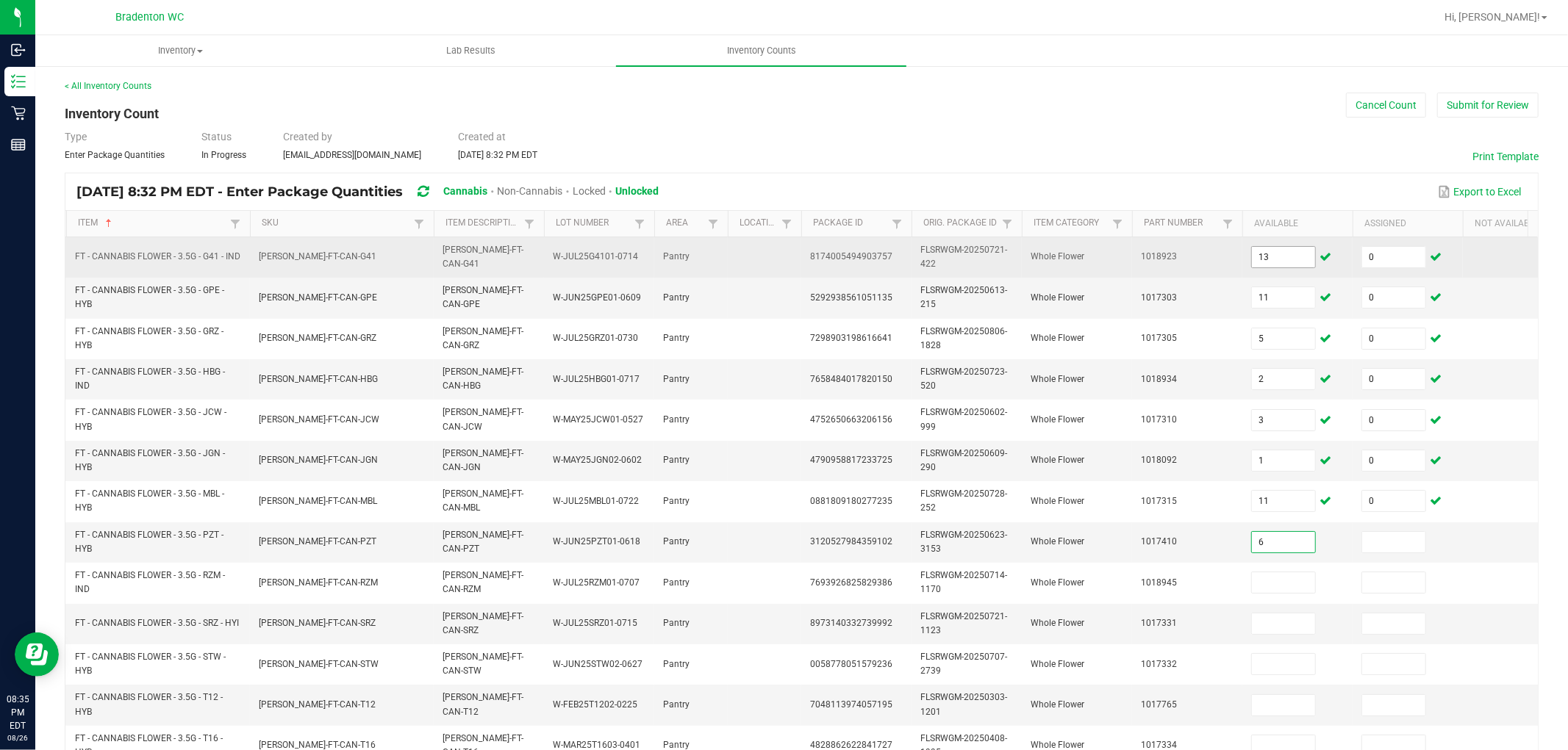
type input "6"
type input "0"
type input "6"
type input "0"
type input "1"
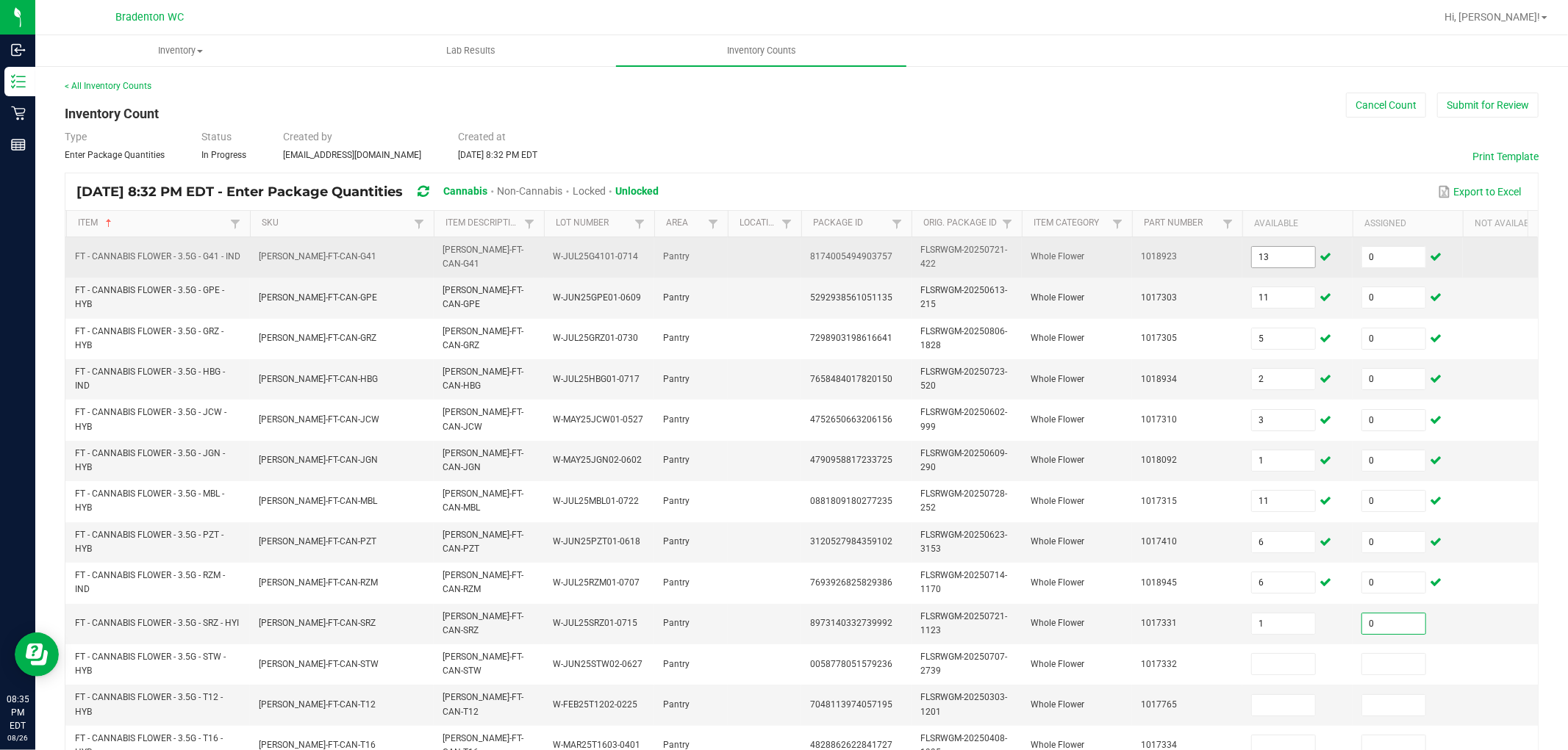
type input "0"
type input "14"
type input "0"
type input "29"
type input "0"
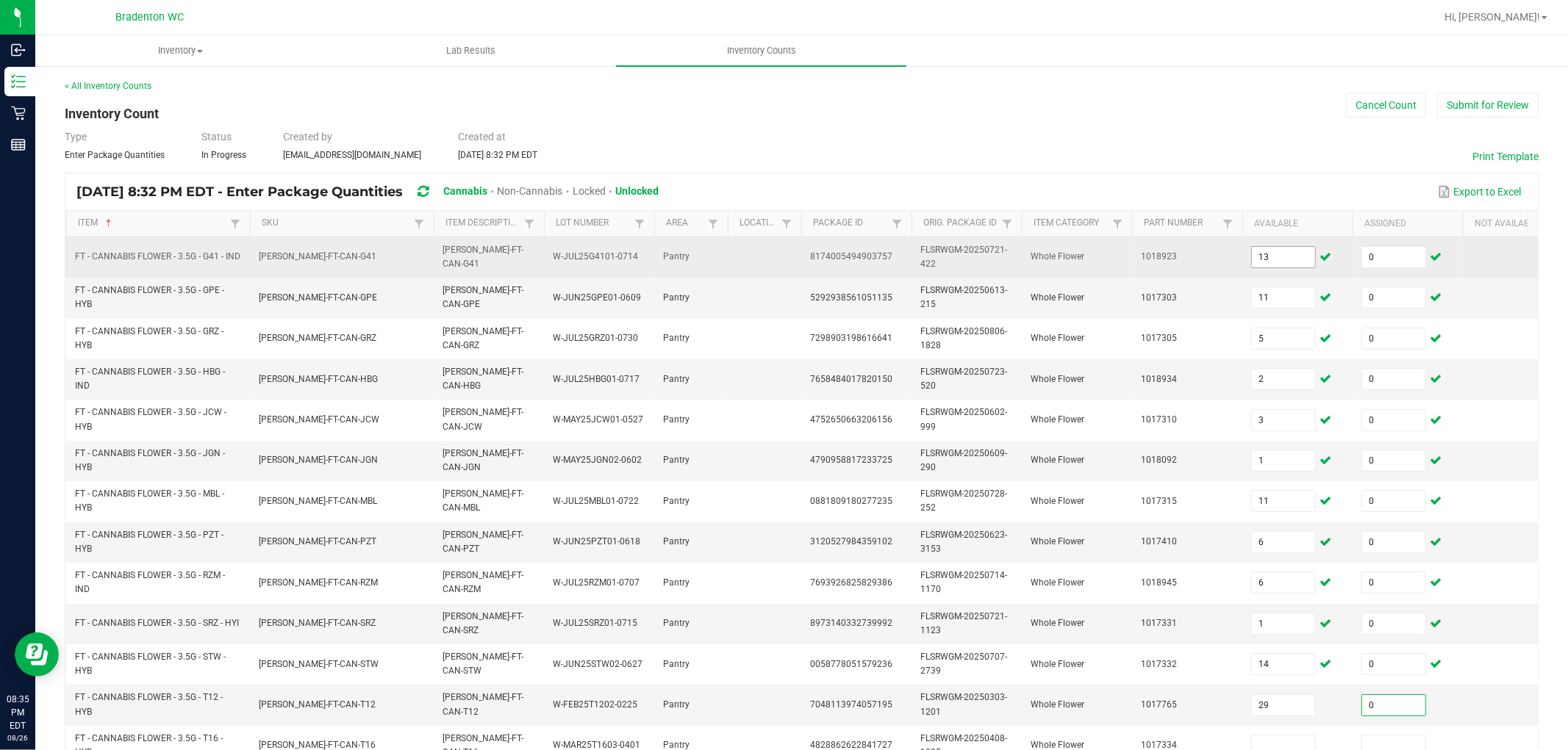
scroll to position [6, 0]
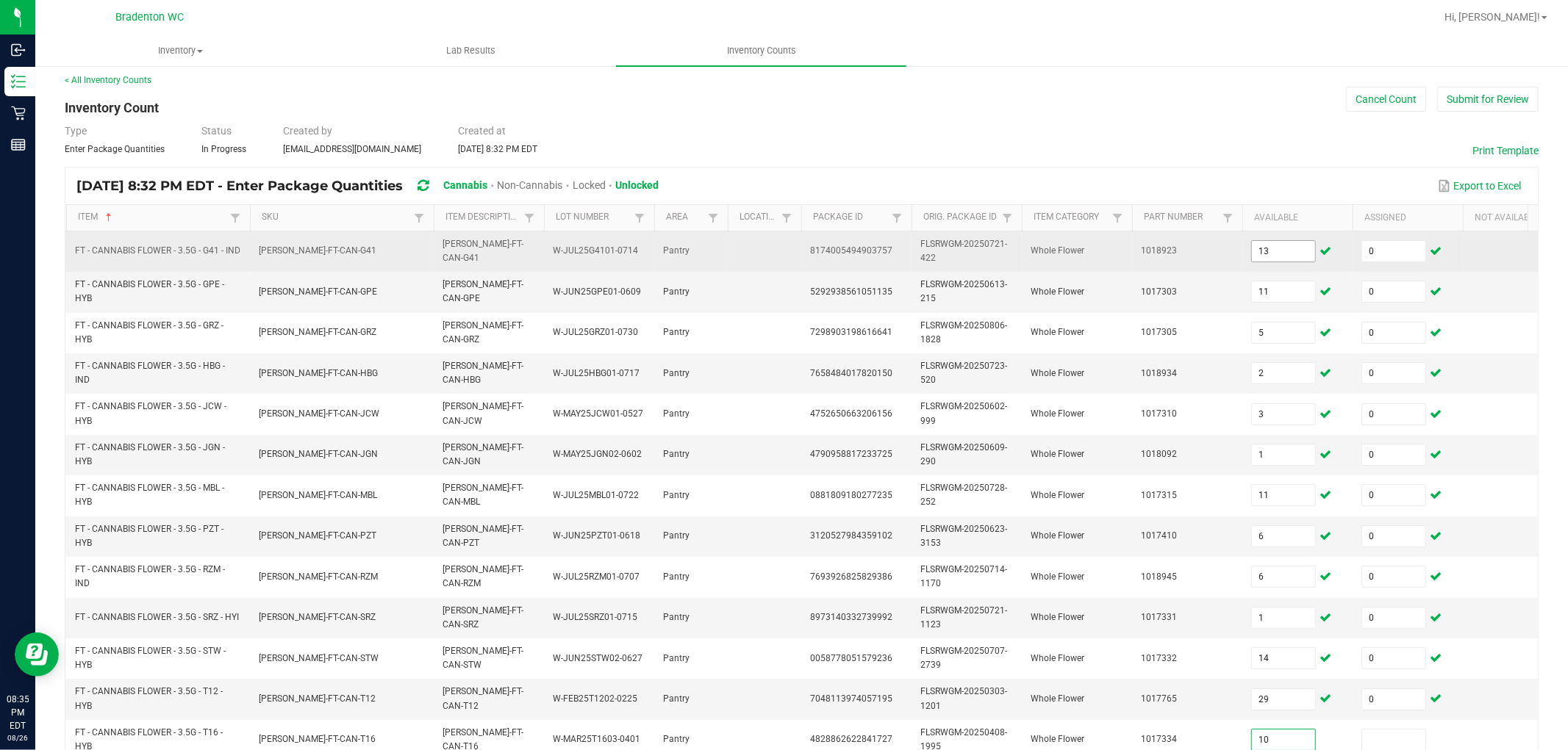
type input "10"
type input "0"
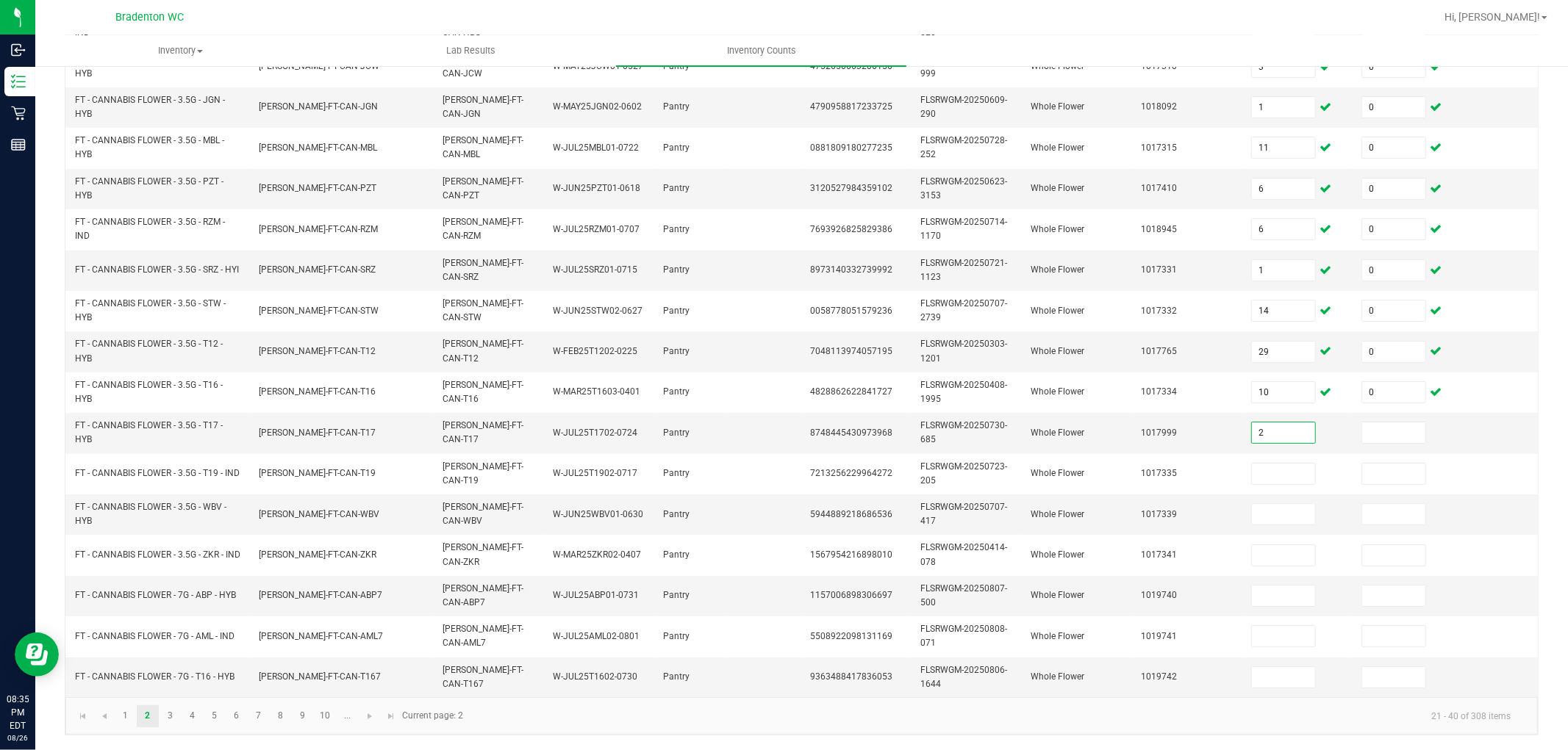
type input "2"
type input "0"
type input "8"
type input "0"
type input "11"
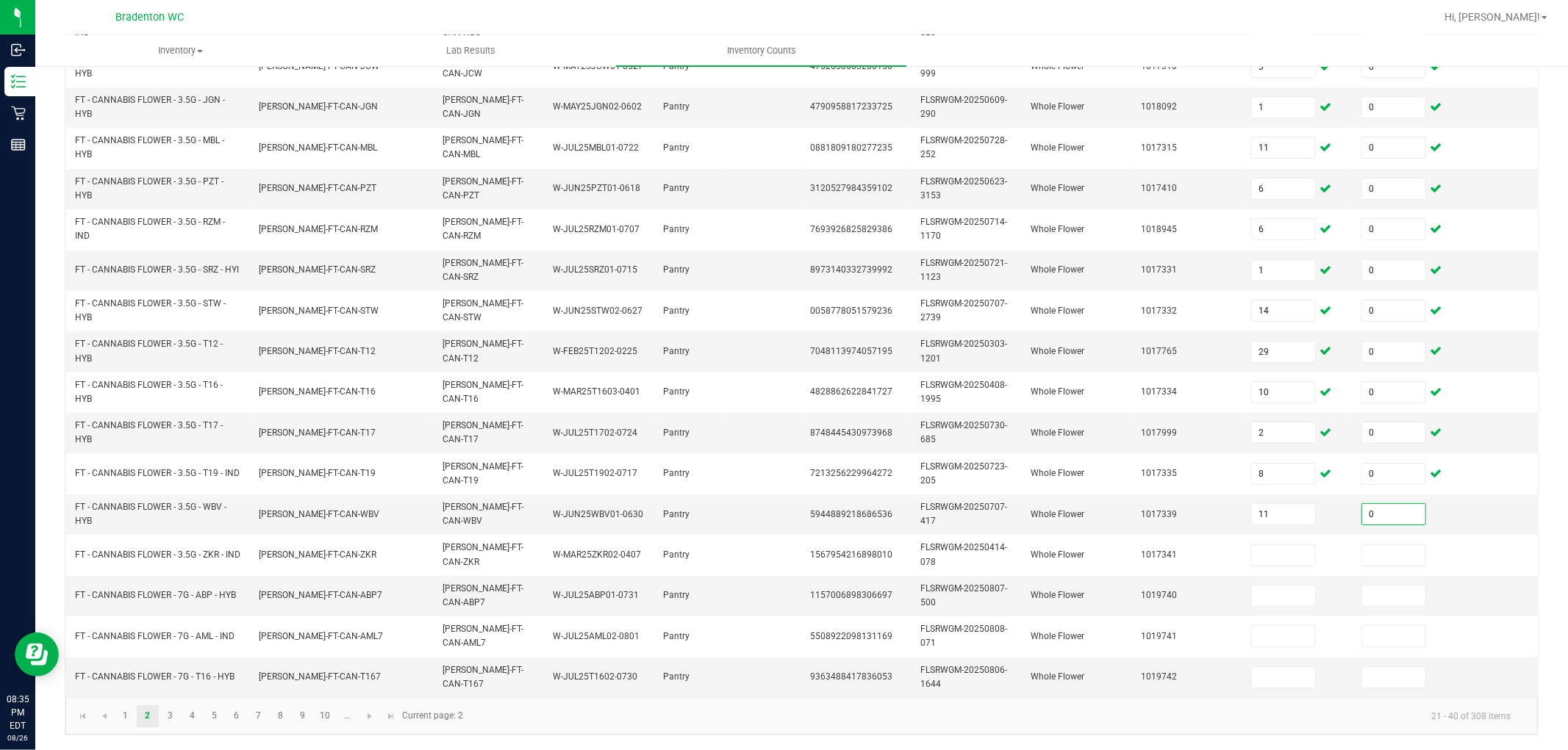
type input "0"
type input "7"
type input "0"
type input "14"
type input "0"
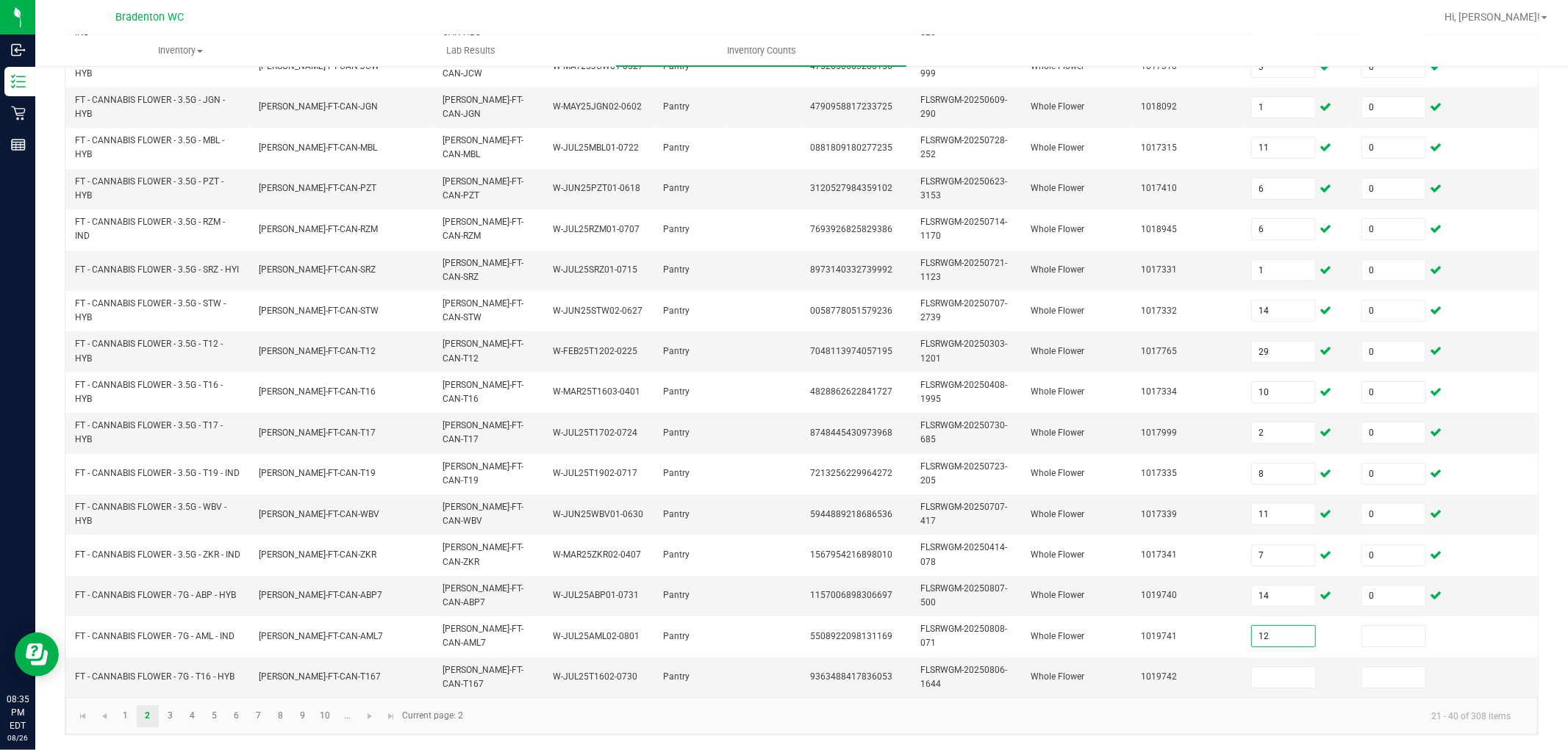
type input "12"
type input "0"
type input "11"
type input "0"
click at [173, 675] on link "3" at bounding box center [170, 717] width 22 height 22
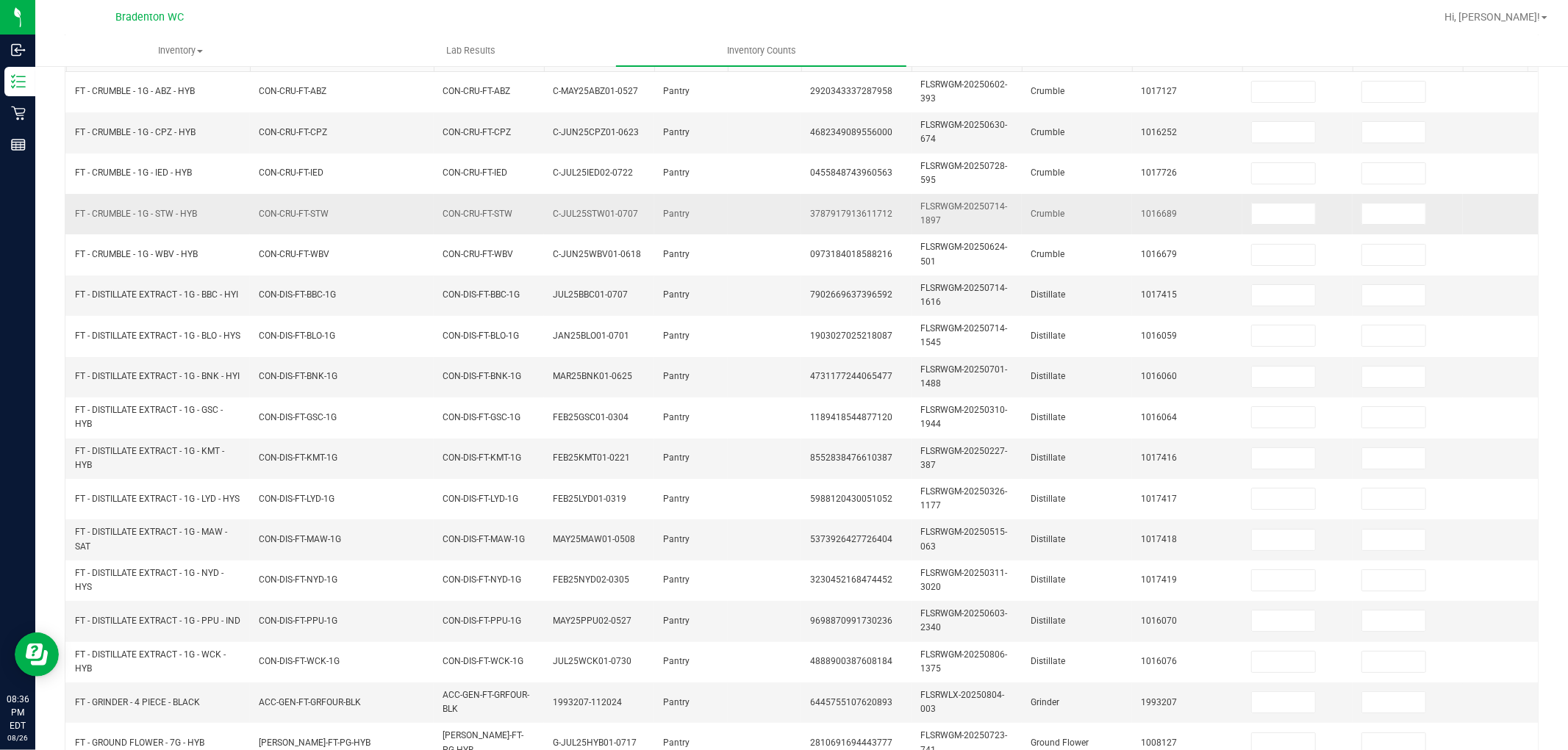
scroll to position [0, 0]
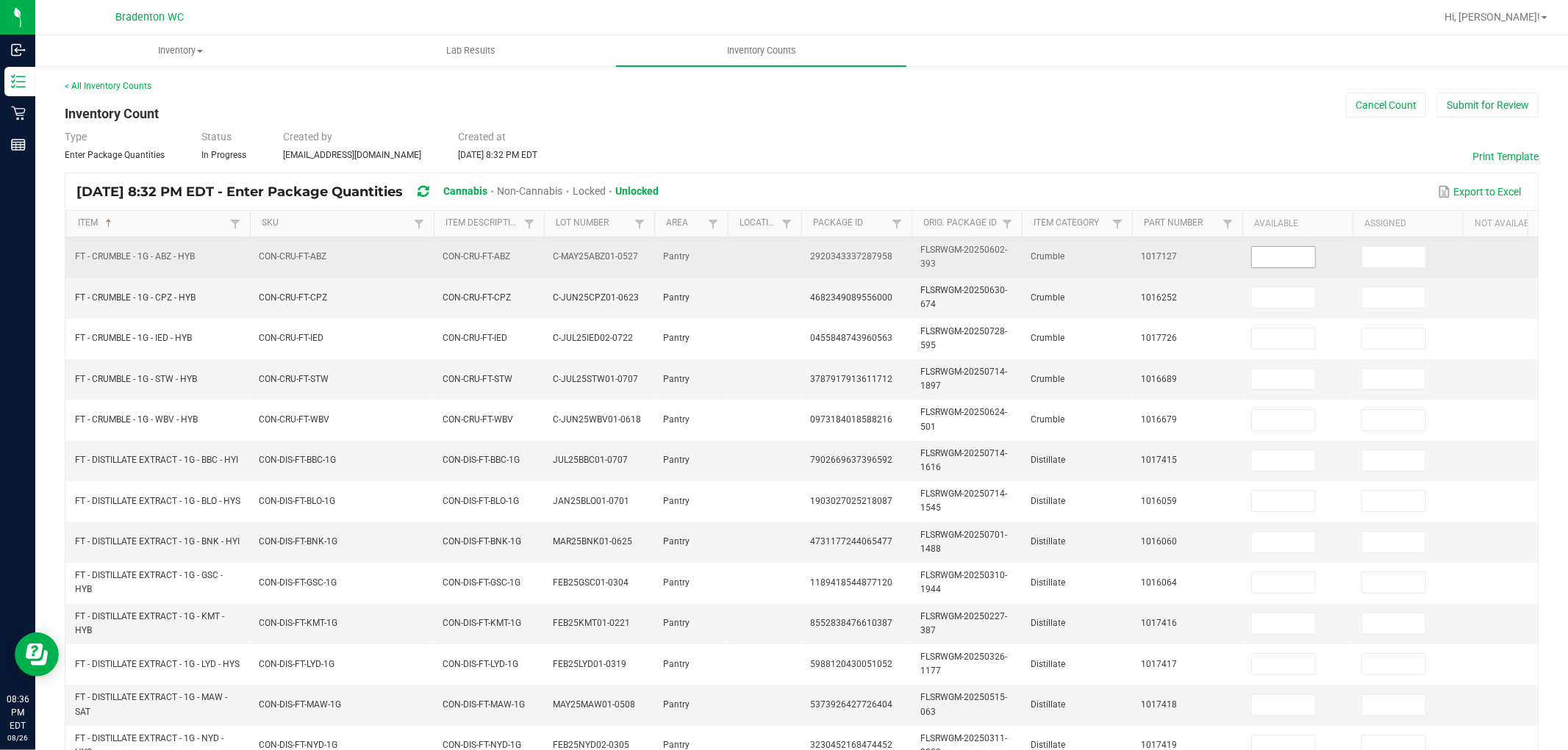
click at [1295, 253] on input at bounding box center [1283, 257] width 63 height 21
type input "3"
type input "0"
type input "2"
type input "0"
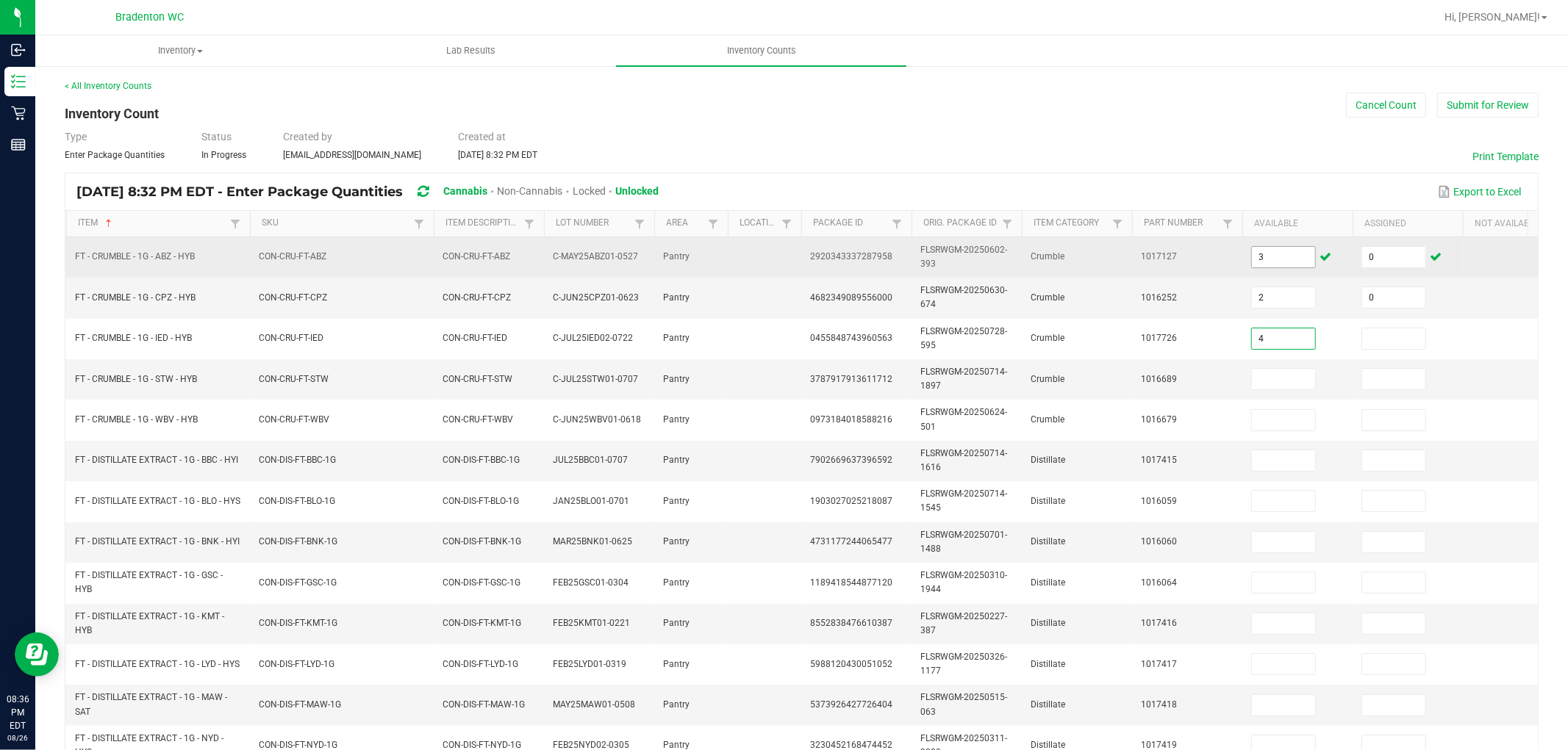
type input "4"
type input "0"
type input "3"
type input "0"
type input "6"
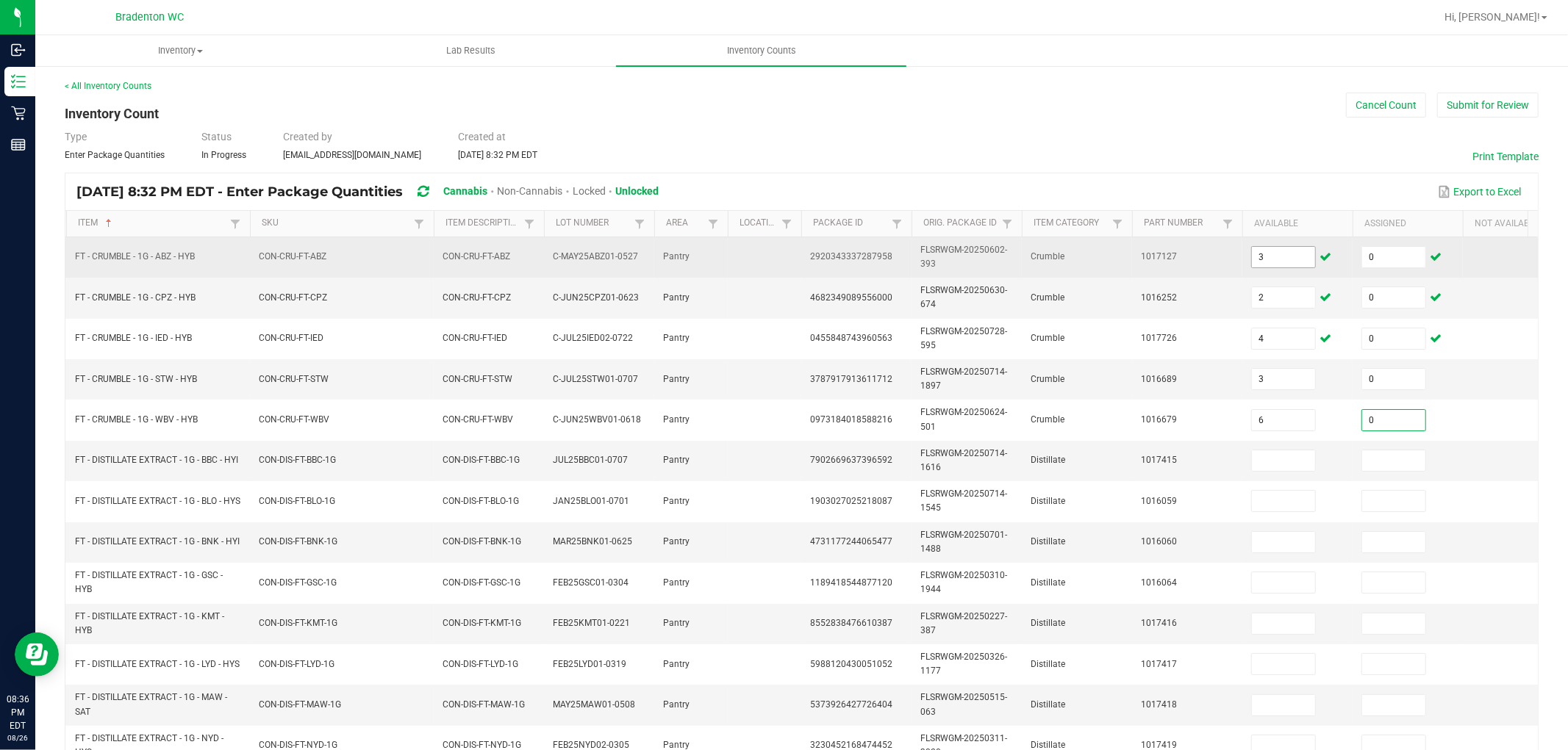
type input "0"
type input "12"
type input "0"
type input "8"
type input "0"
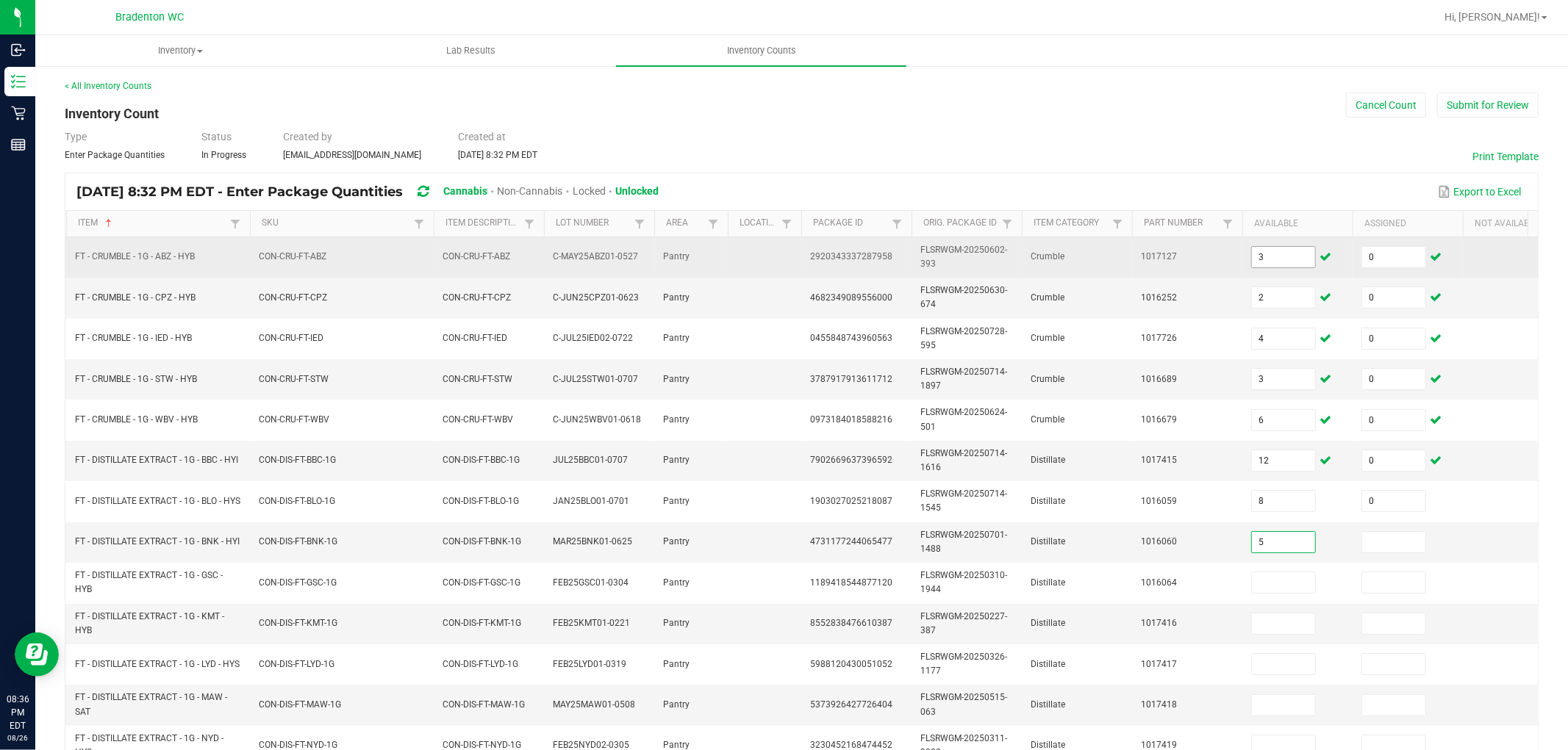
type input "5"
type input "0"
type input "11"
type input "0"
type input "5"
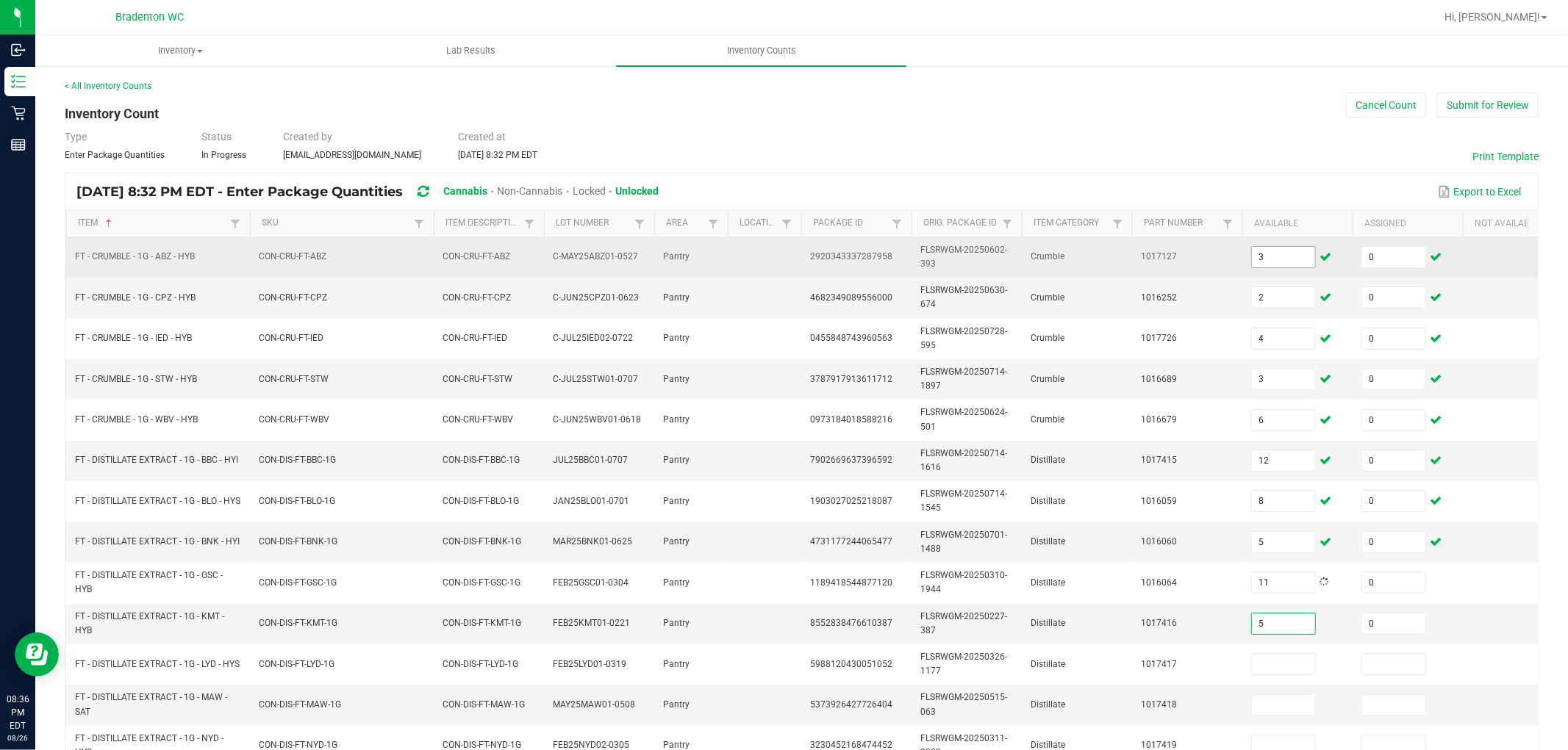
type input "0"
type input "1"
type input "0"
type input "6"
type input "0"
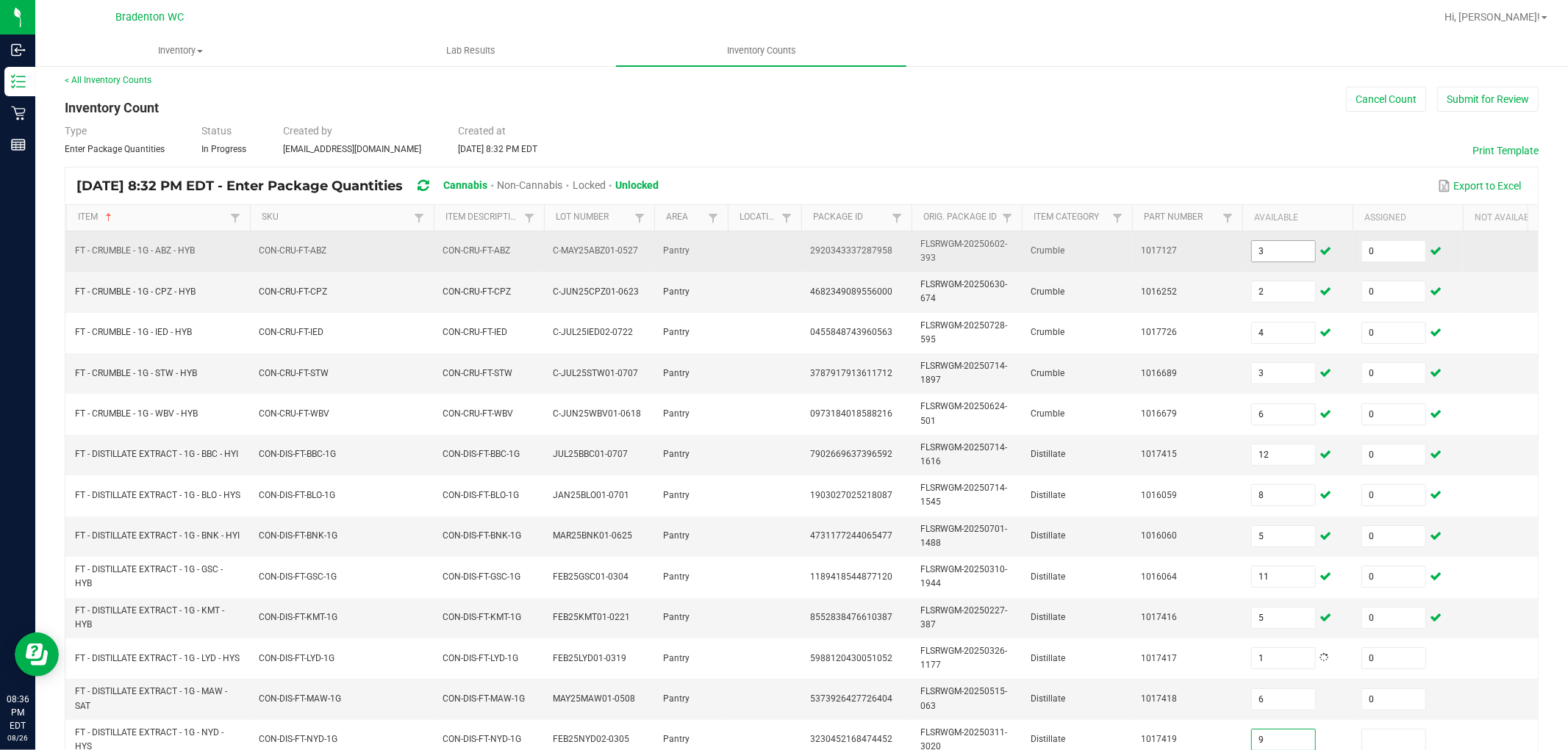
type input "9"
type input "0"
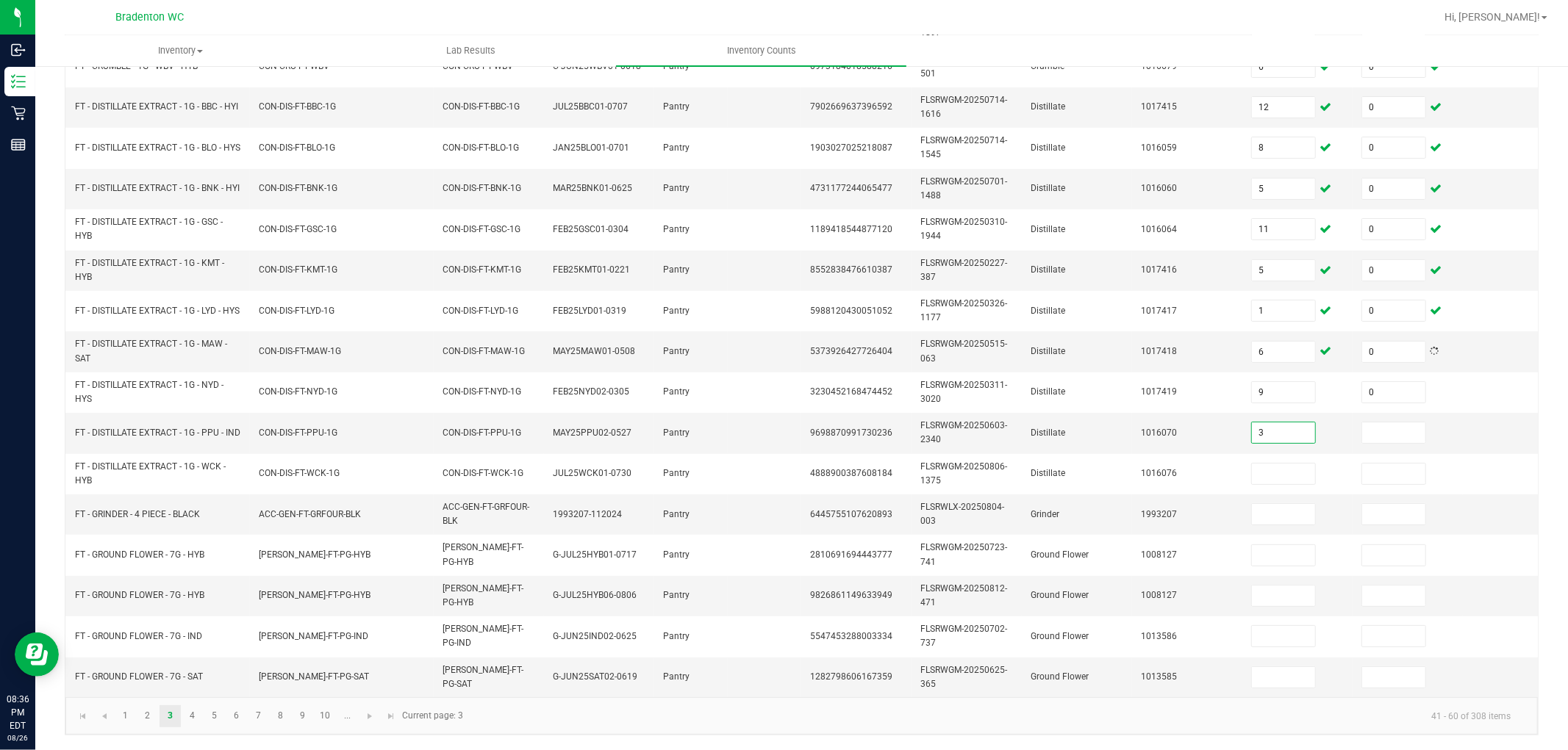
type input "3"
type input "0"
type input "3"
type input "0"
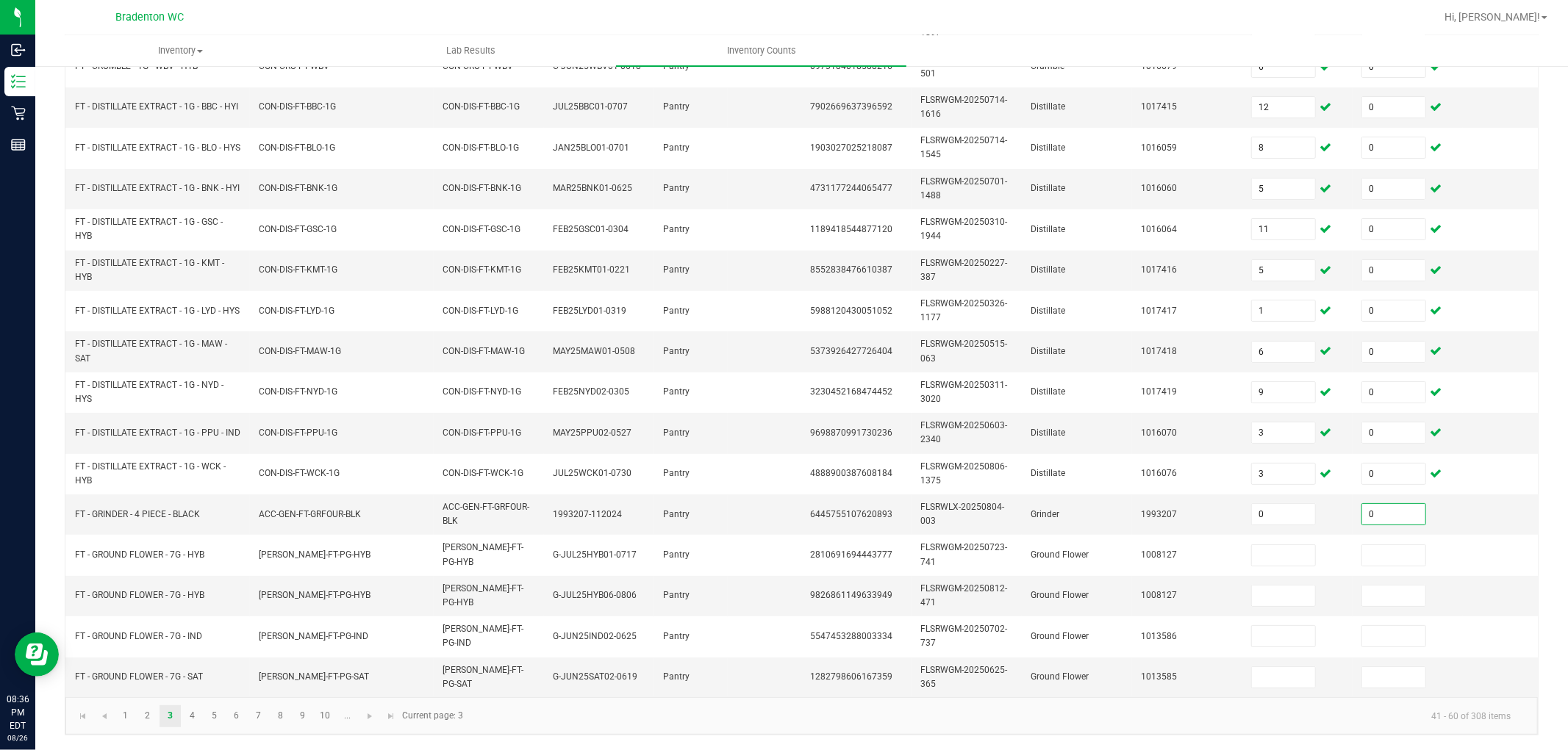
type input "0"
type input "19"
type input "0"
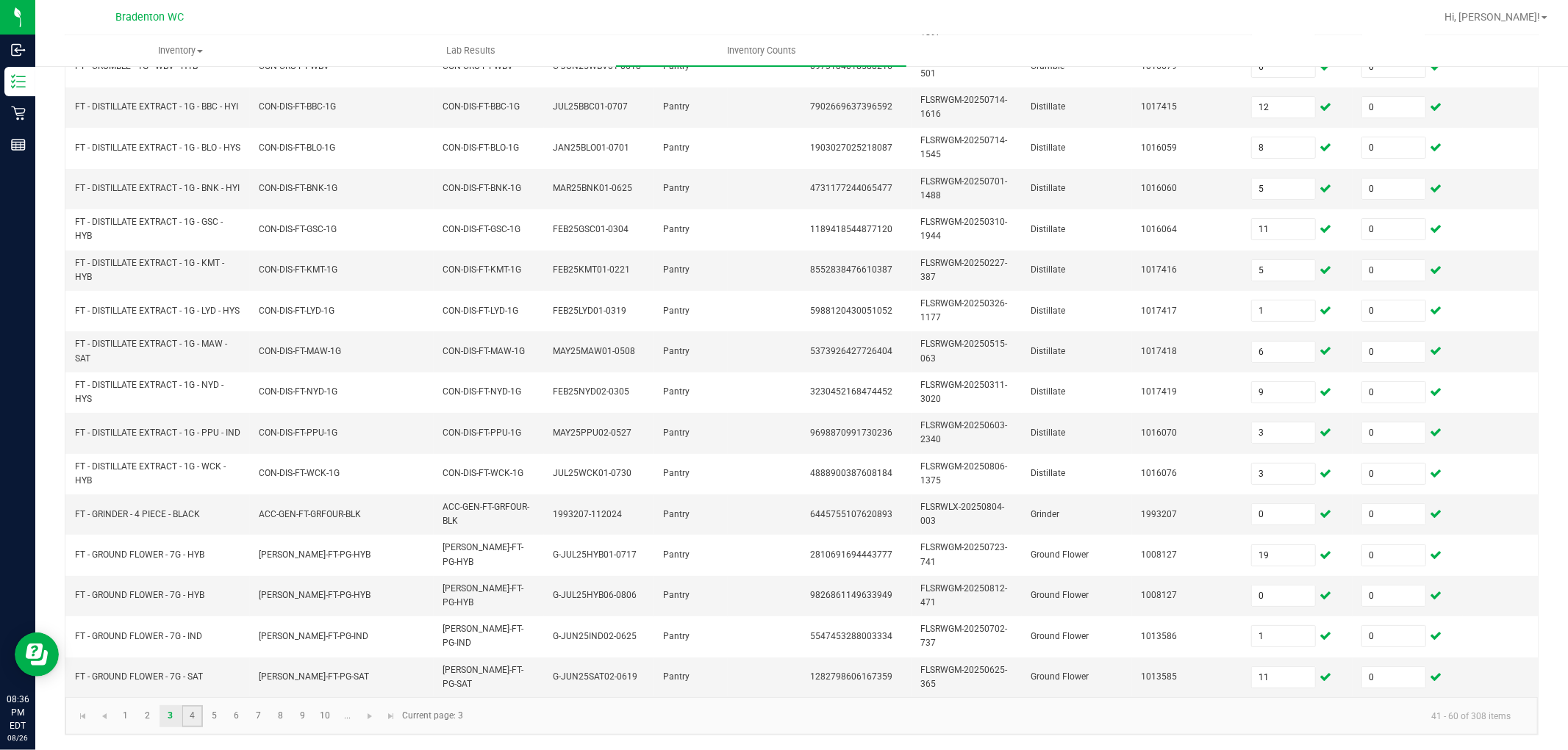
click at [198, 675] on link "4" at bounding box center [192, 717] width 22 height 22
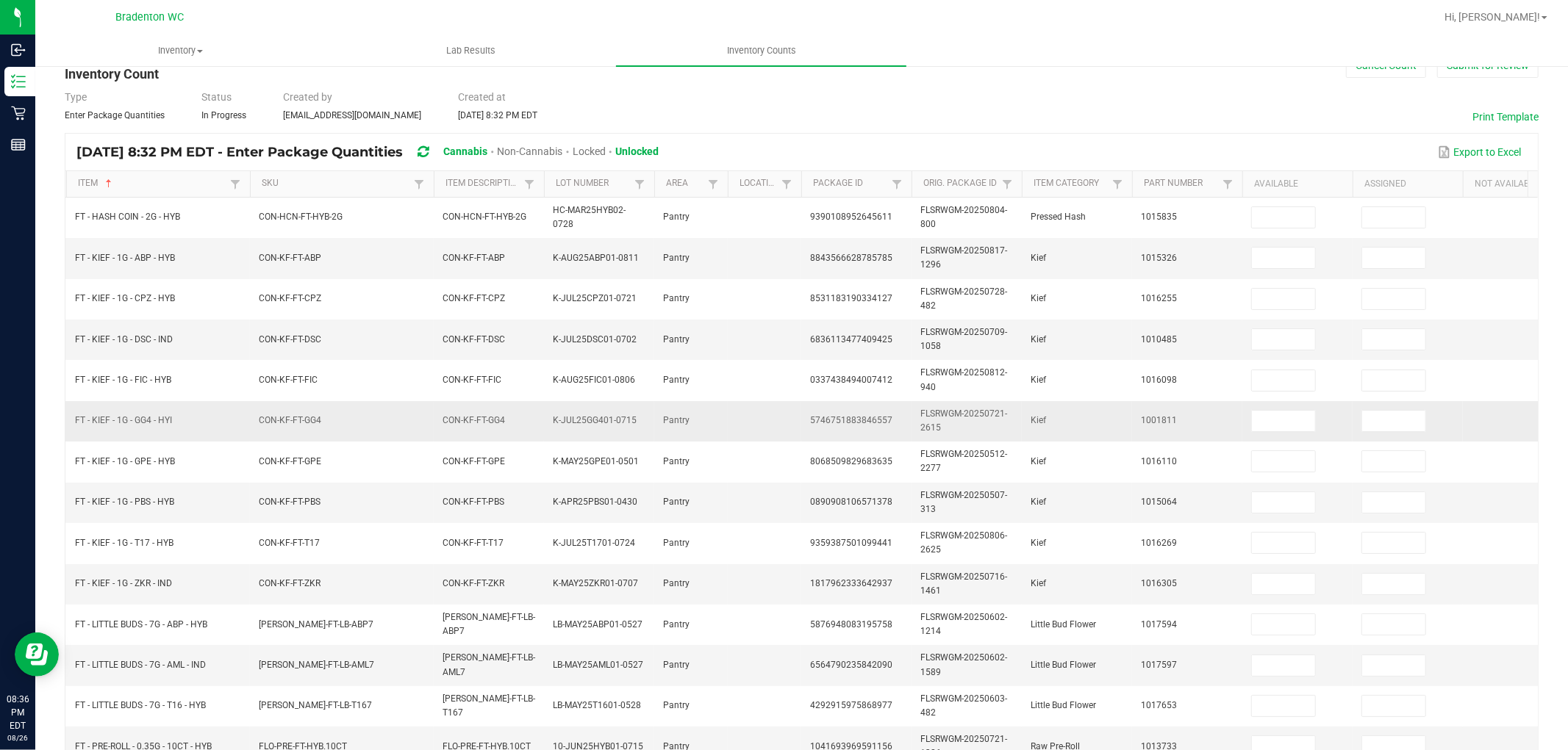
scroll to position [0, 0]
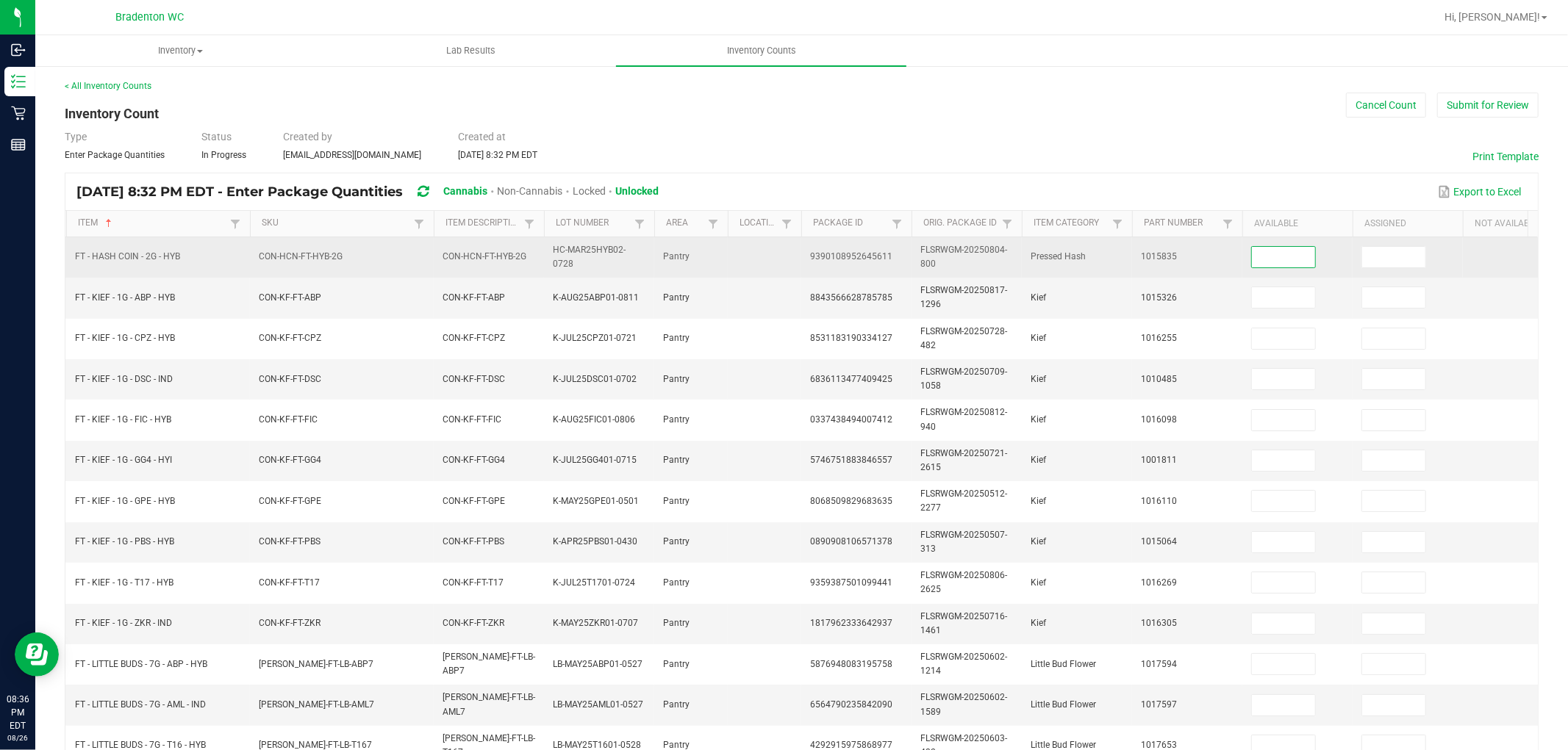
click at [1309, 260] on input at bounding box center [1283, 257] width 63 height 21
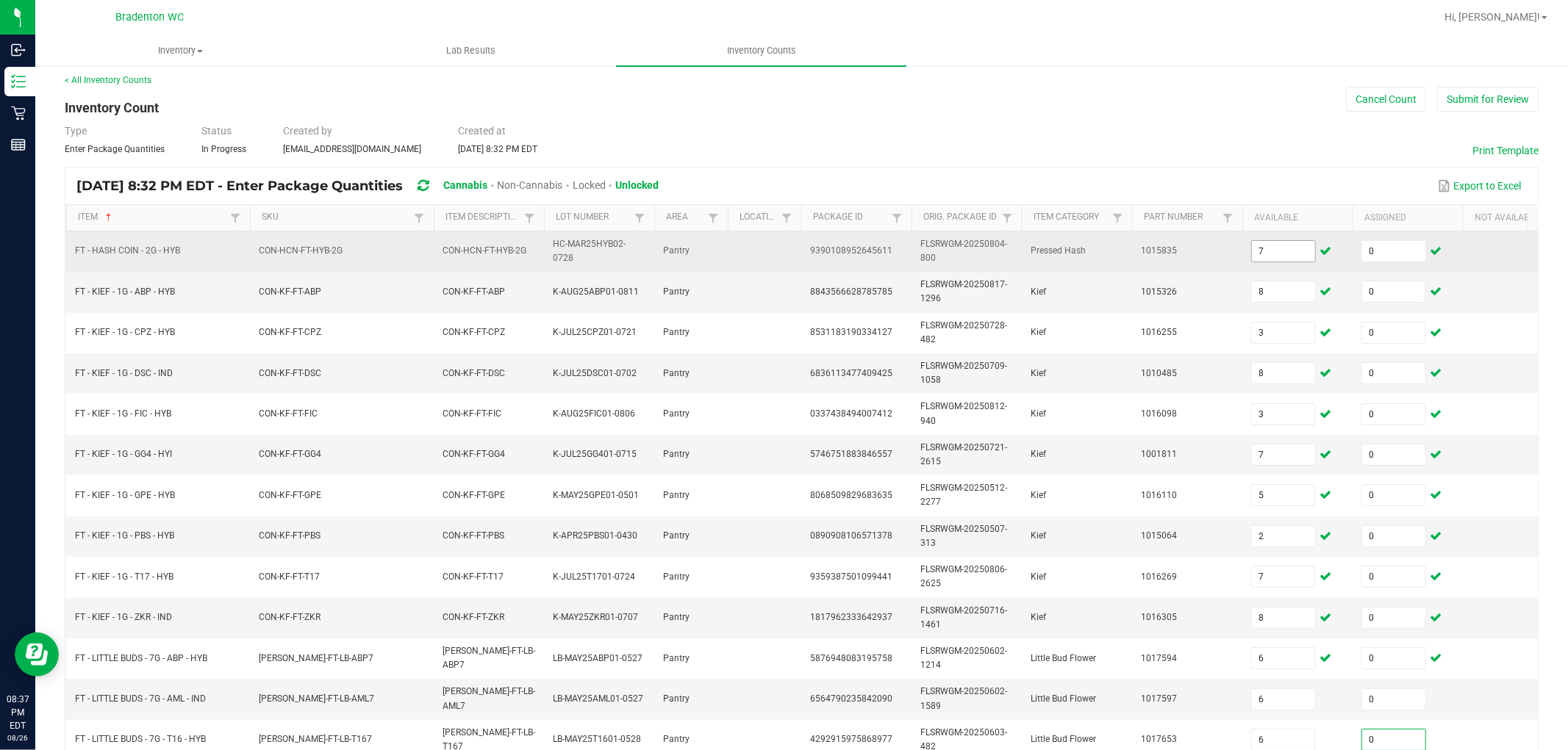
scroll to position [367, 0]
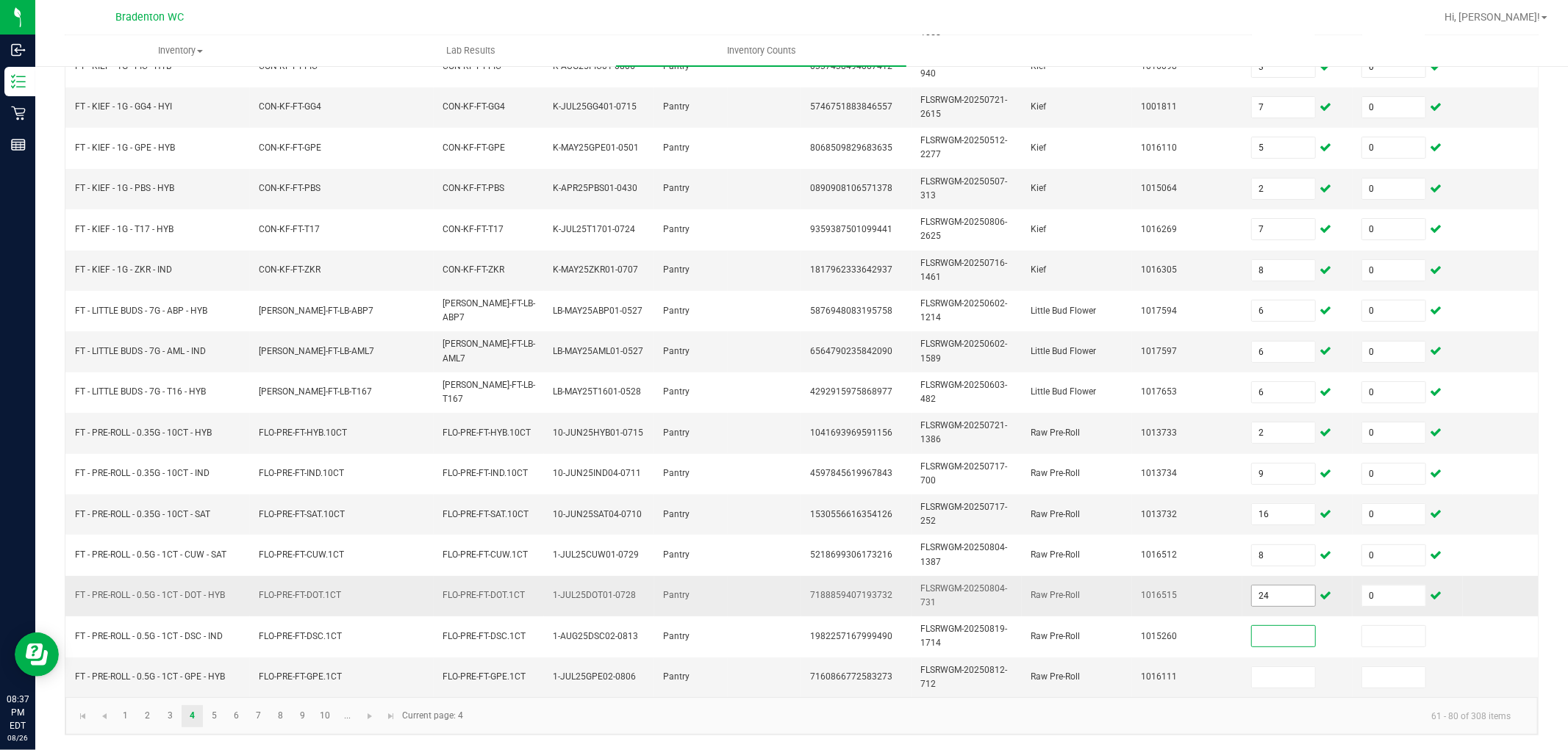
click at [1287, 590] on input "24" at bounding box center [1283, 596] width 63 height 21
click at [214, 675] on link "5" at bounding box center [214, 717] width 22 height 22
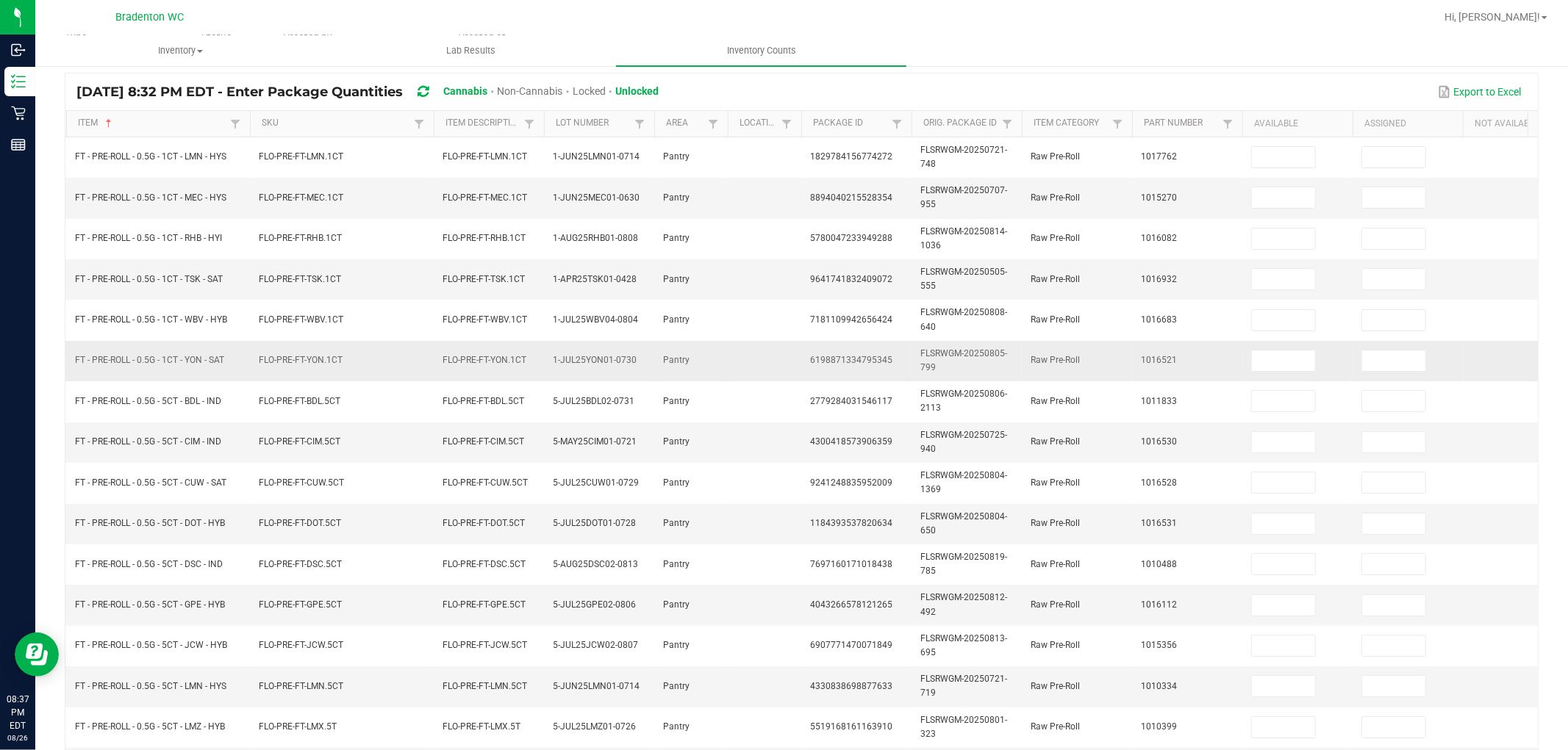
scroll to position [0, 0]
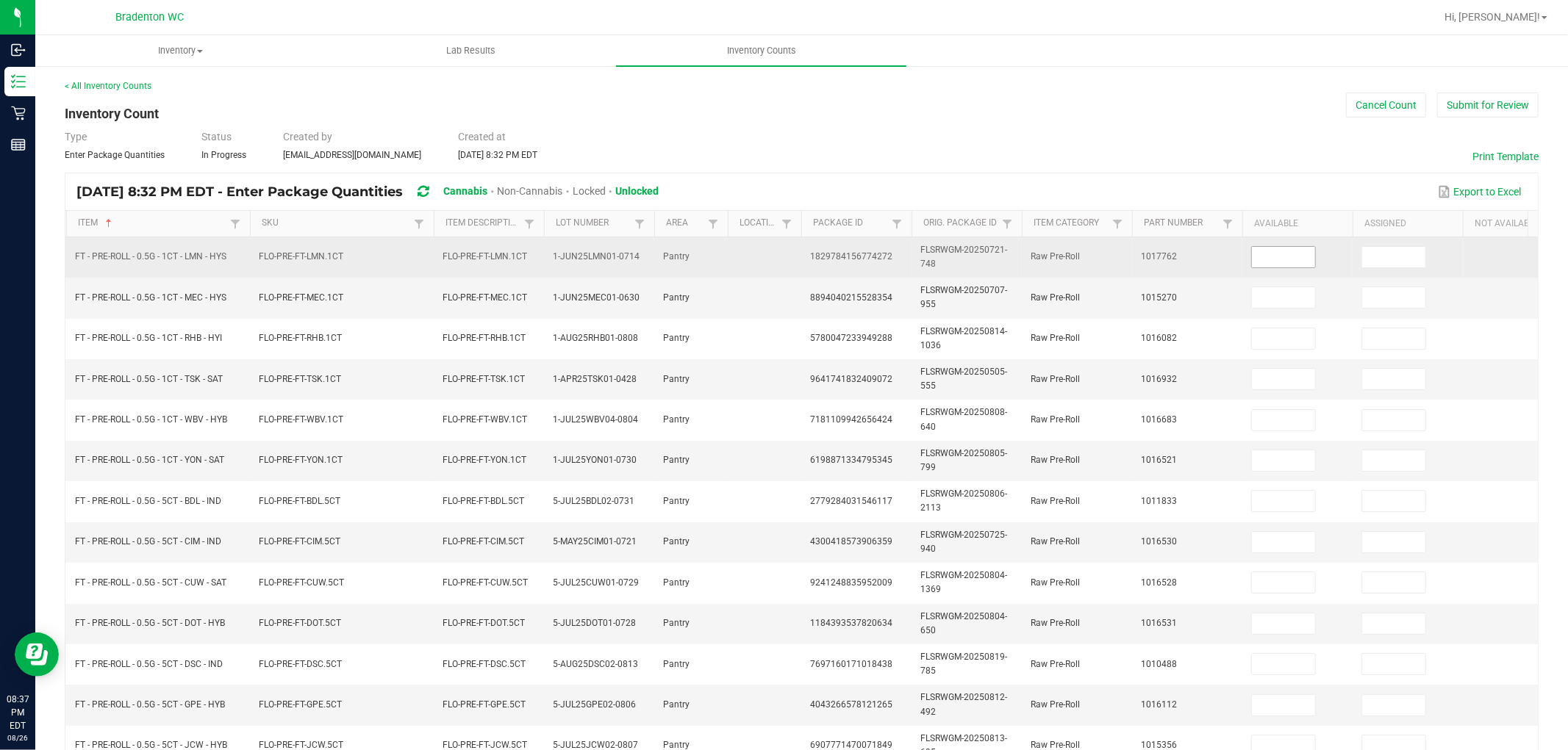
click at [1285, 256] on input at bounding box center [1283, 257] width 63 height 21
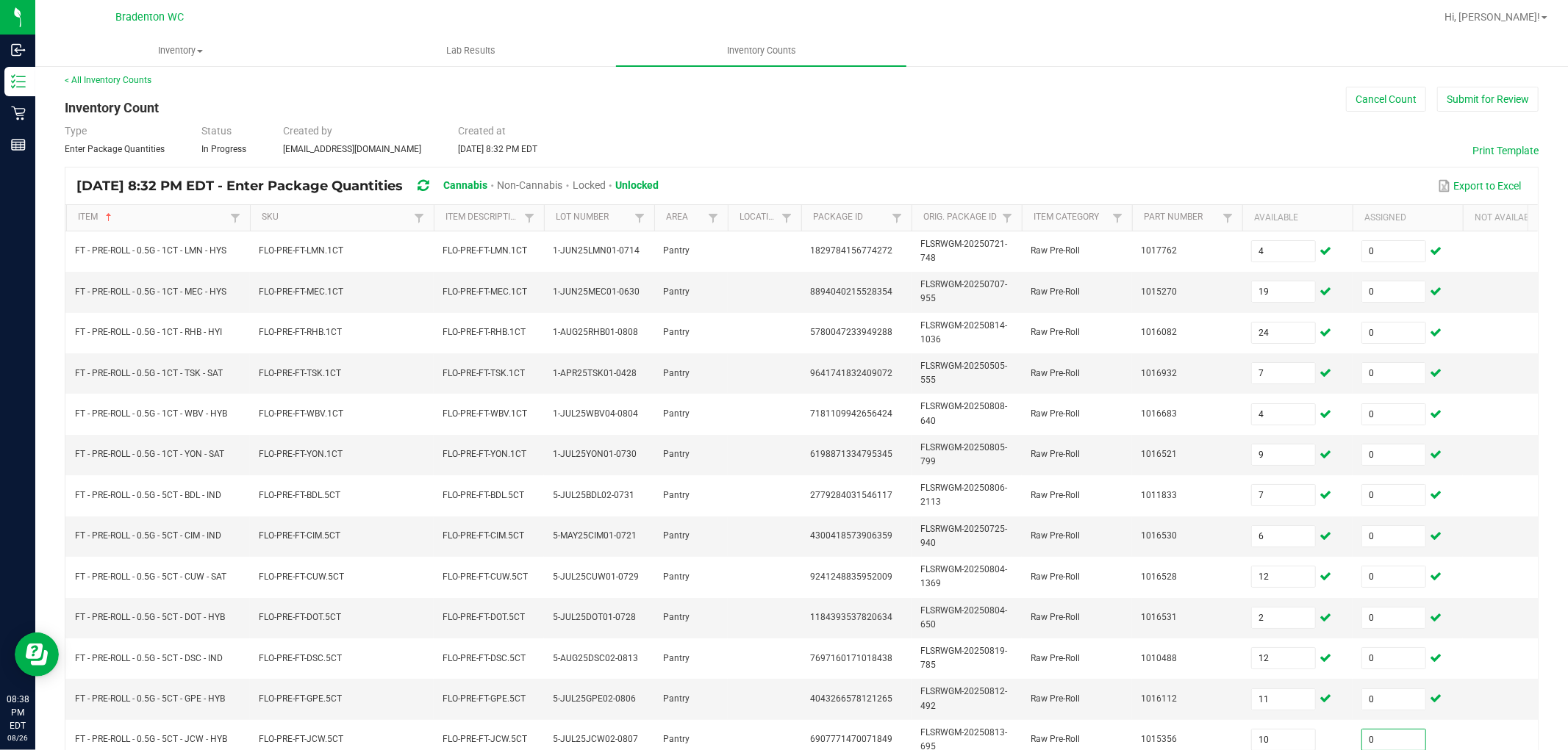
scroll to position [367, 0]
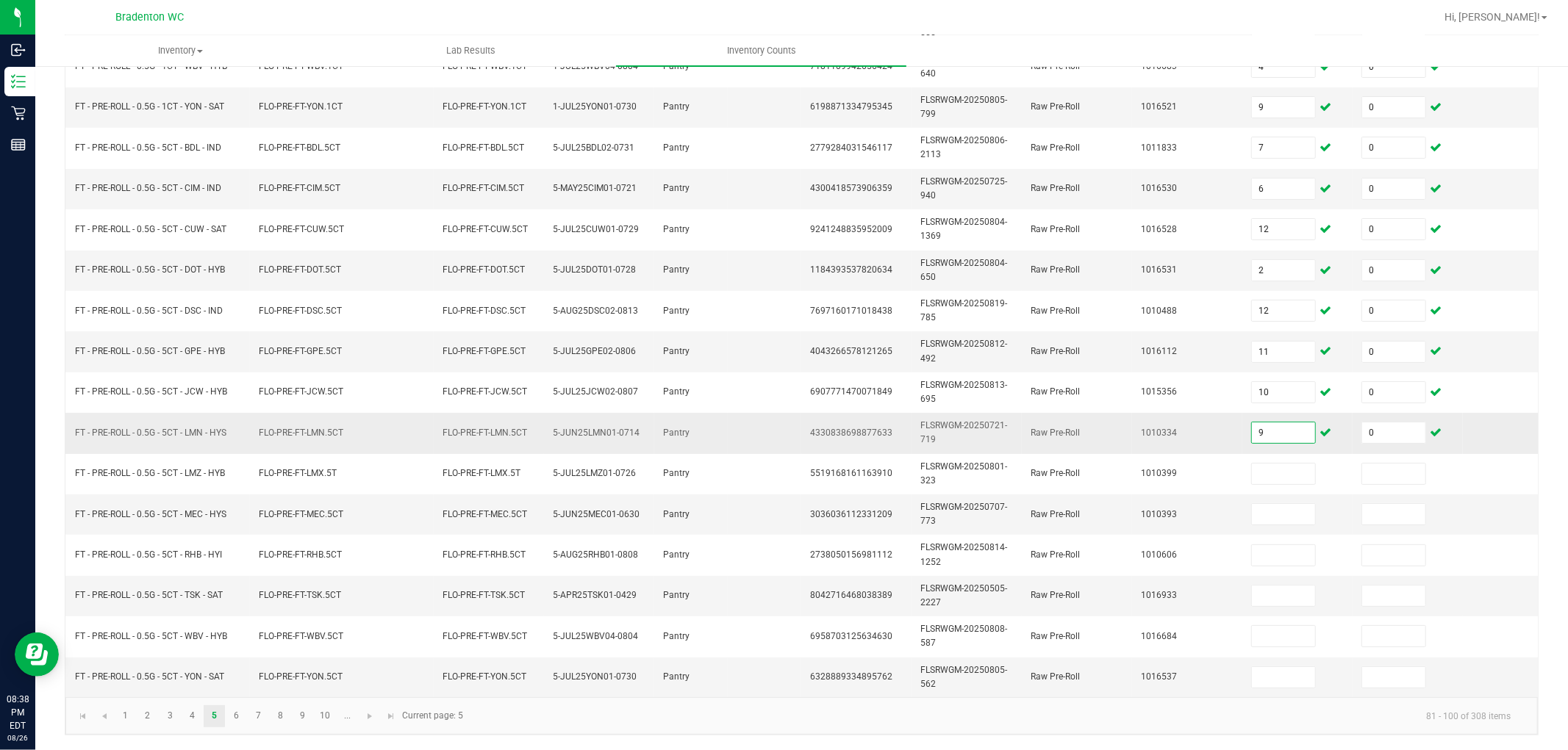
click at [1298, 422] on input "9" at bounding box center [1283, 433] width 63 height 21
click at [236, 675] on link "6" at bounding box center [236, 717] width 22 height 22
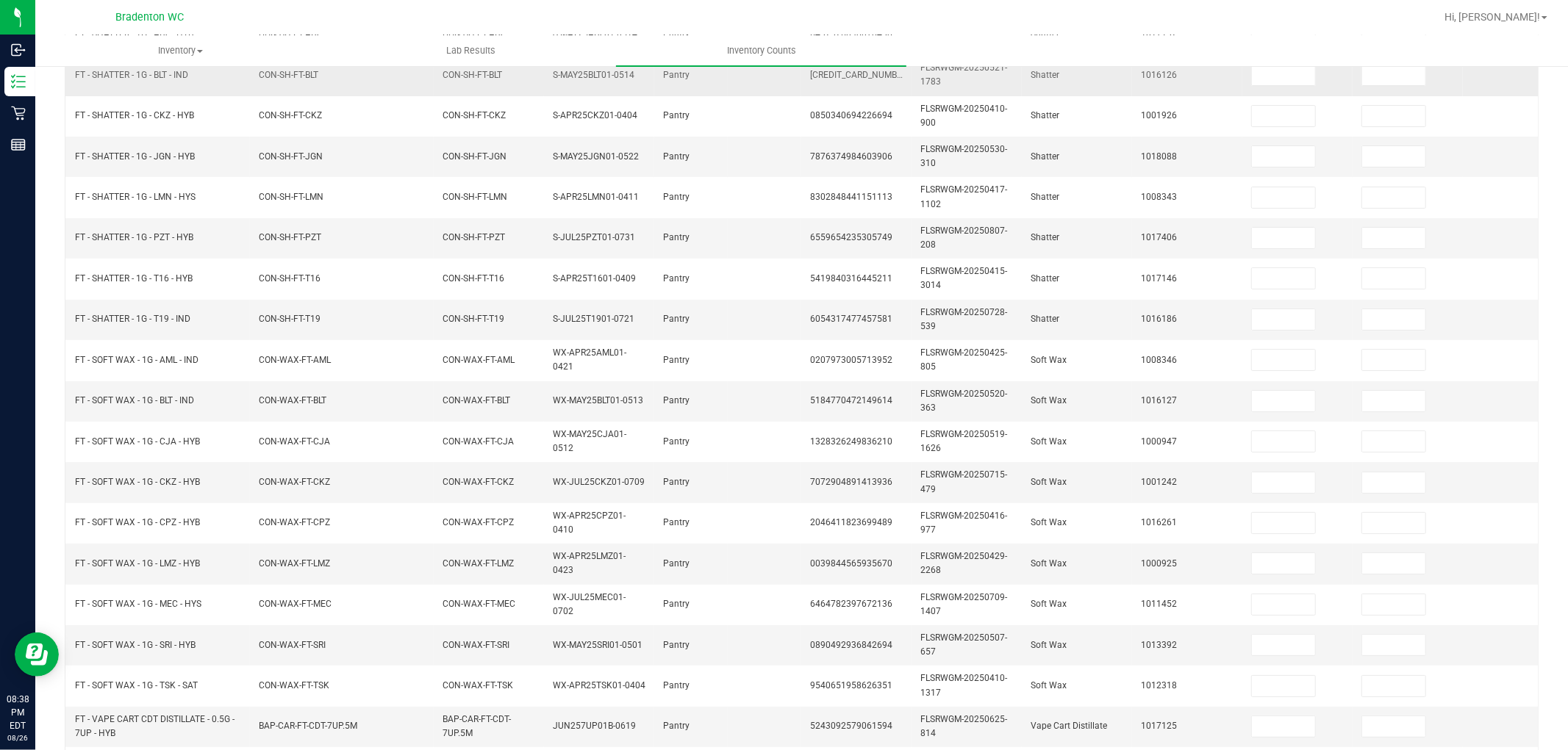
scroll to position [0, 0]
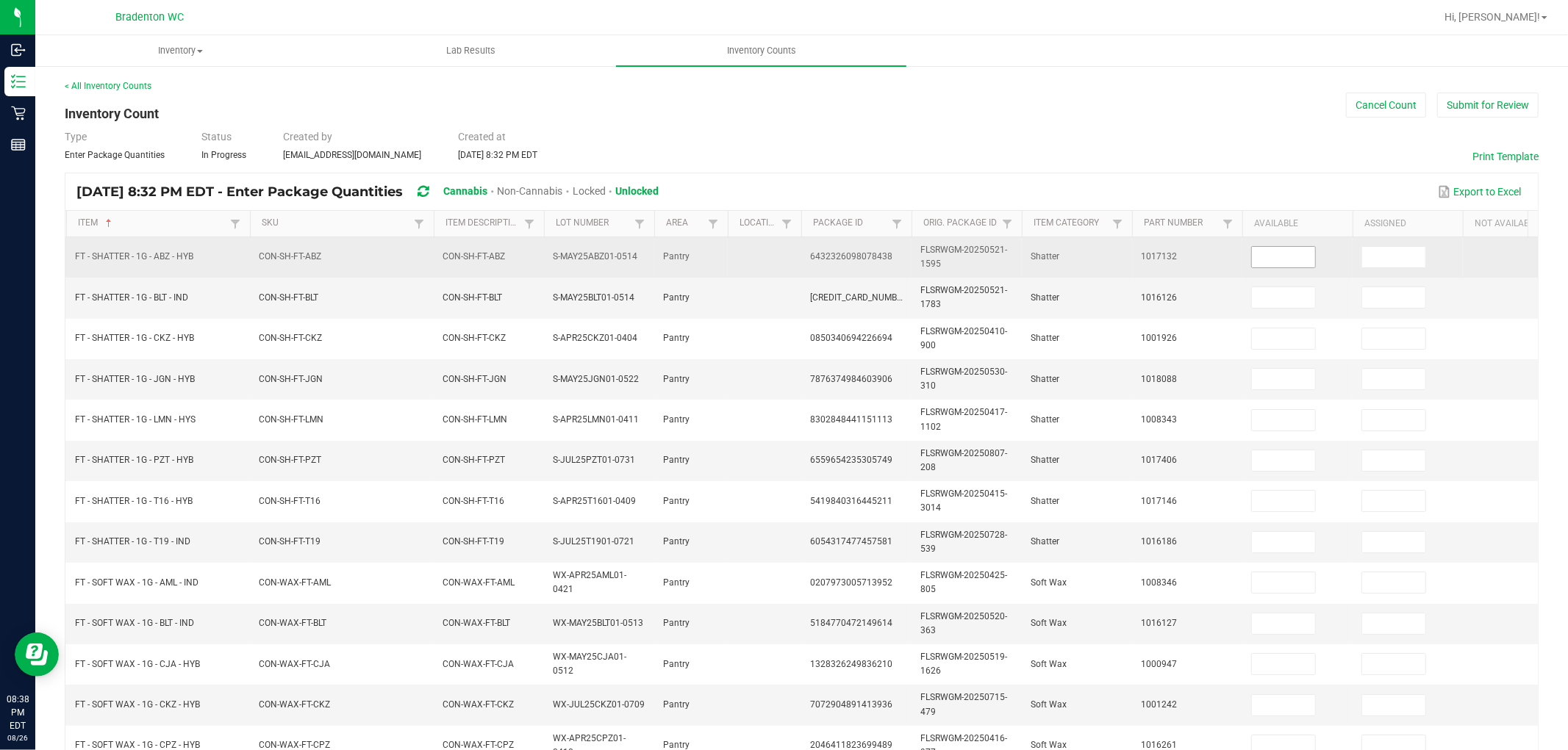
click at [1279, 253] on input at bounding box center [1283, 257] width 63 height 21
click at [1270, 253] on input "8" at bounding box center [1283, 257] width 63 height 21
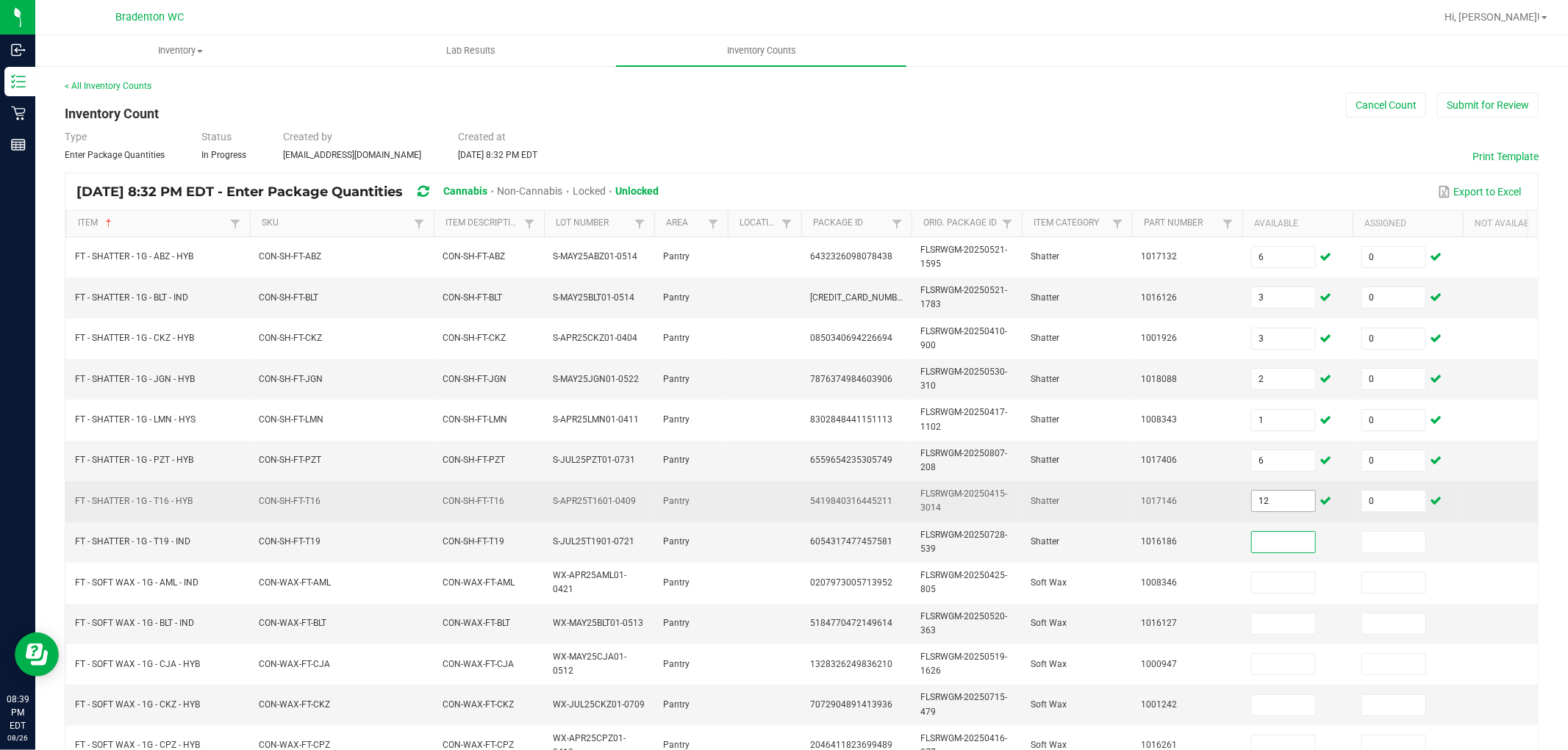
click at [1288, 505] on input "12" at bounding box center [1283, 501] width 63 height 21
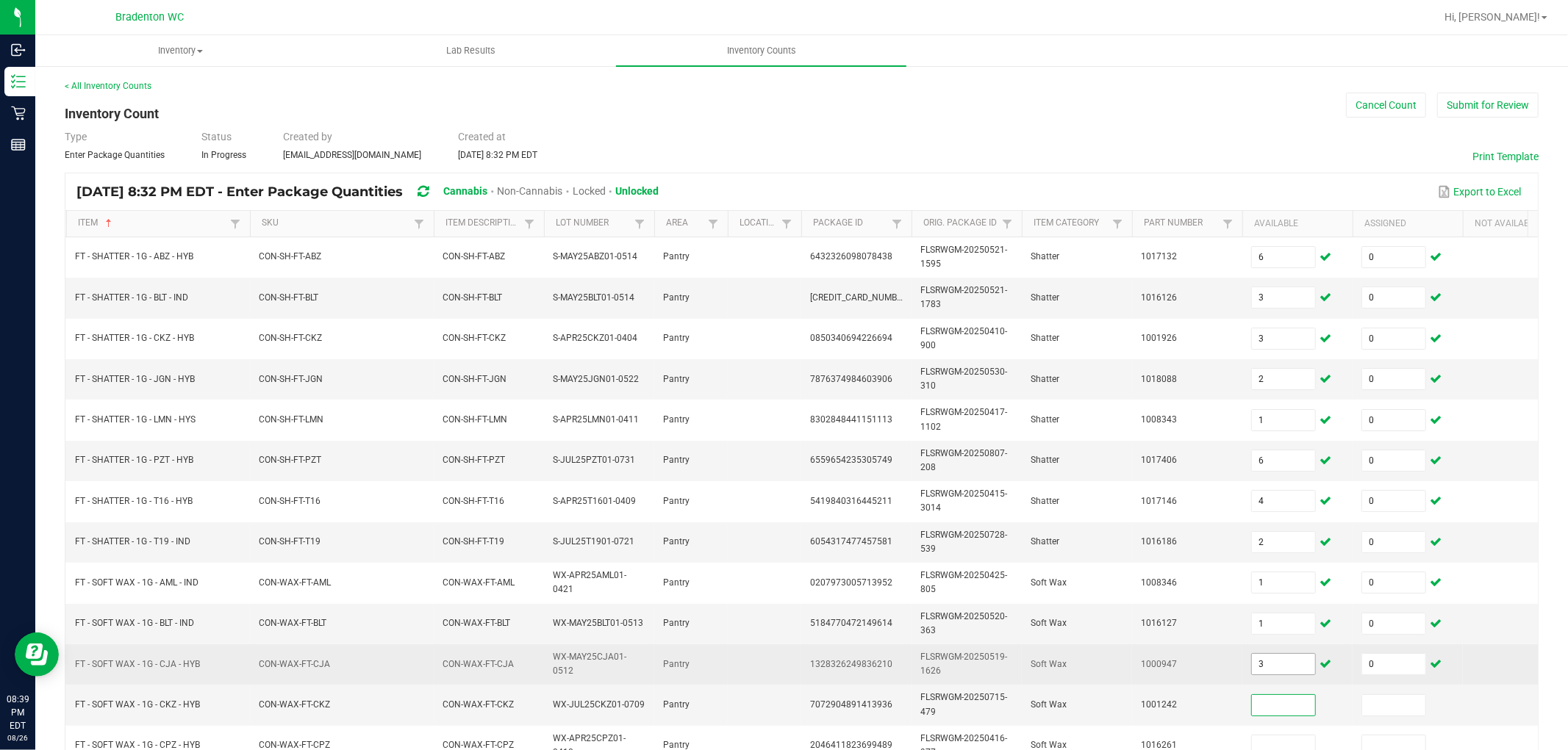
click at [1289, 673] on input "3" at bounding box center [1283, 665] width 63 height 21
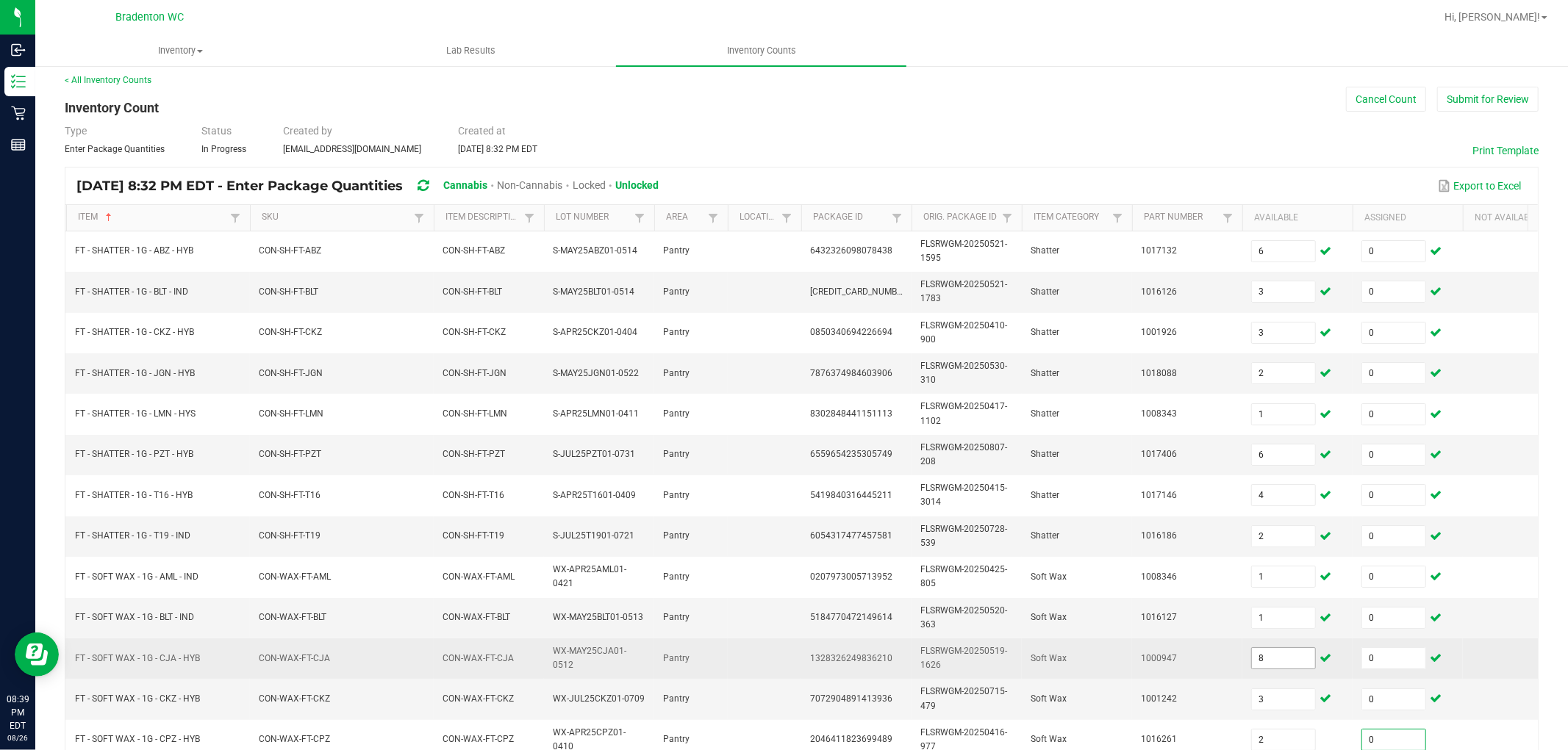
scroll to position [367, 0]
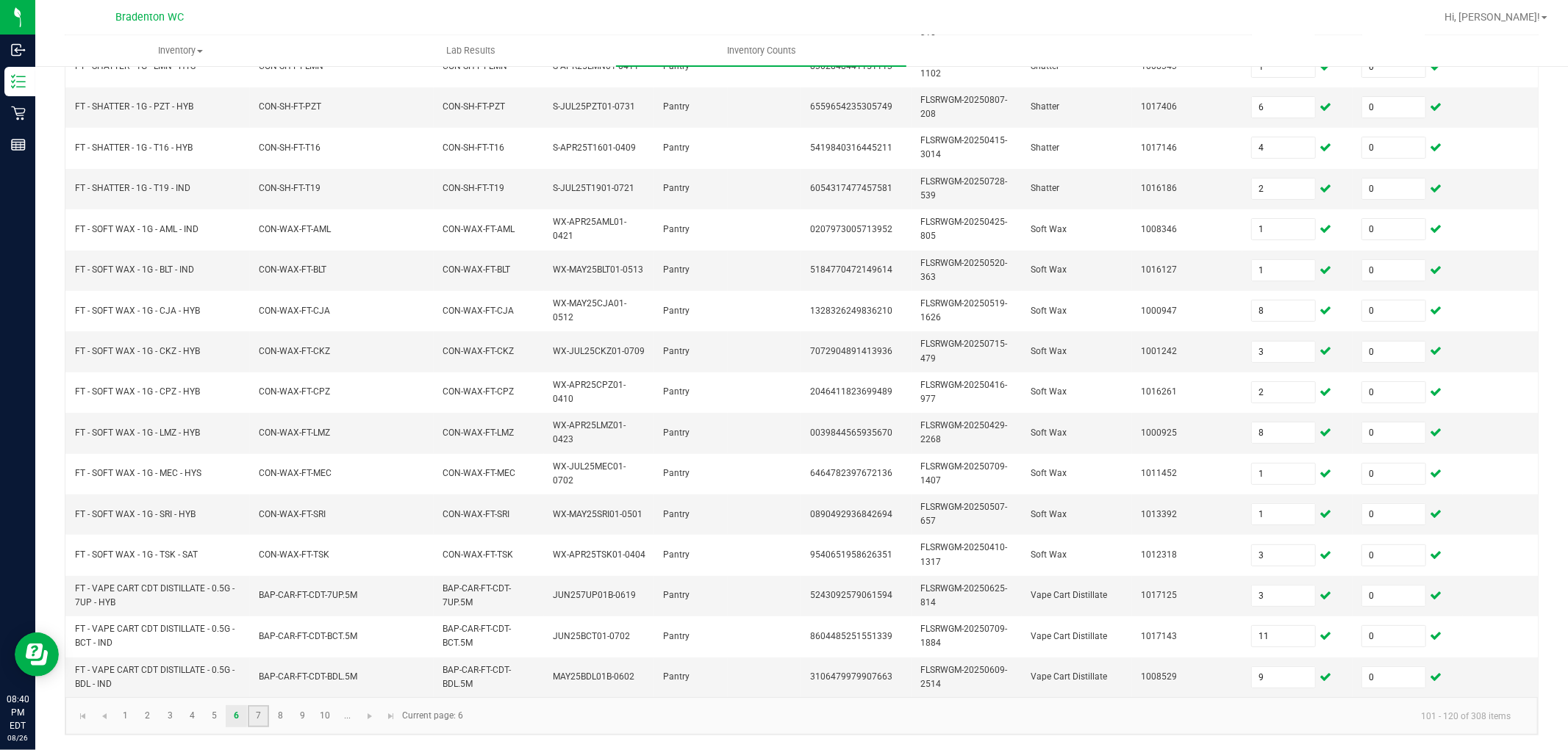
click at [267, 675] on link "7" at bounding box center [258, 717] width 22 height 22
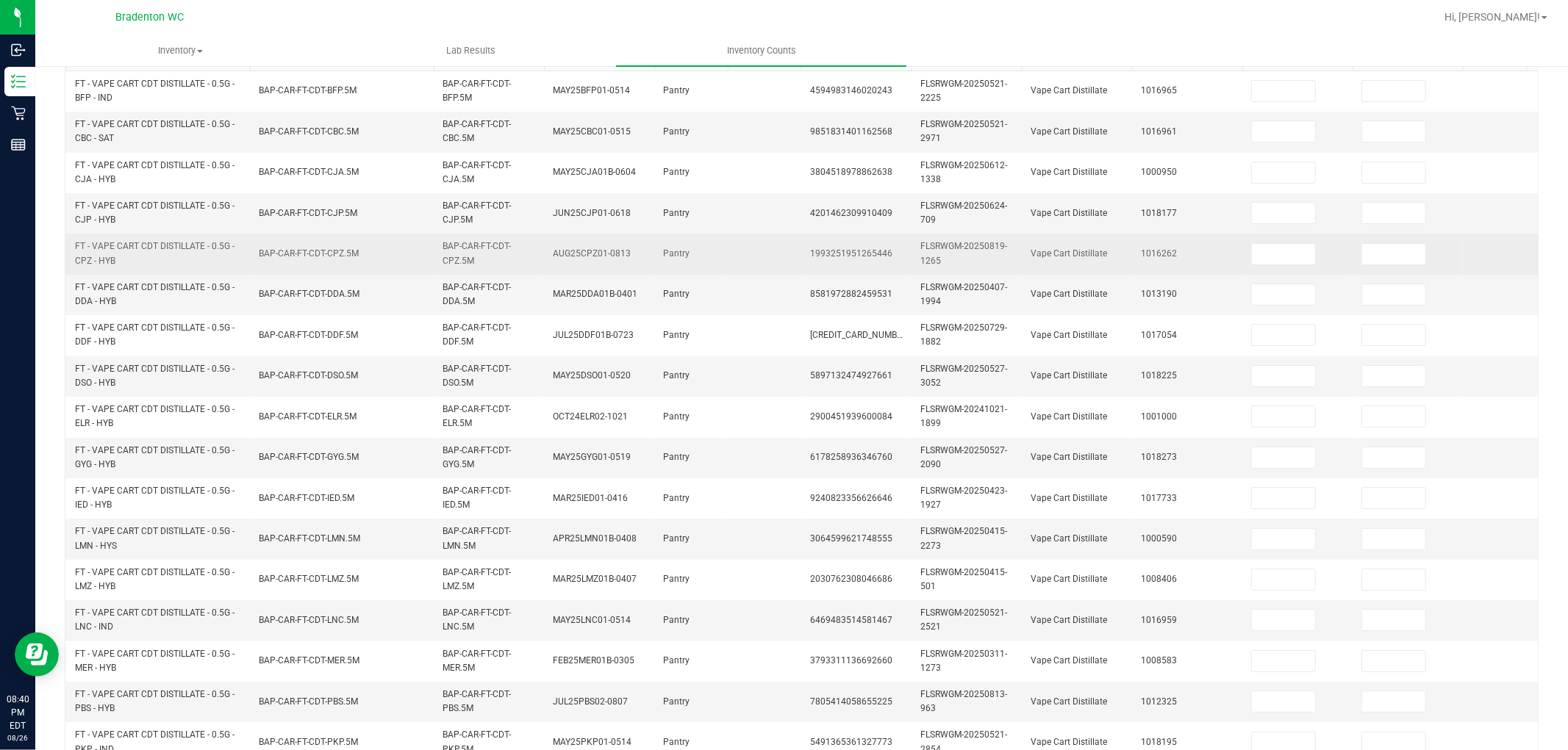
scroll to position [0, 0]
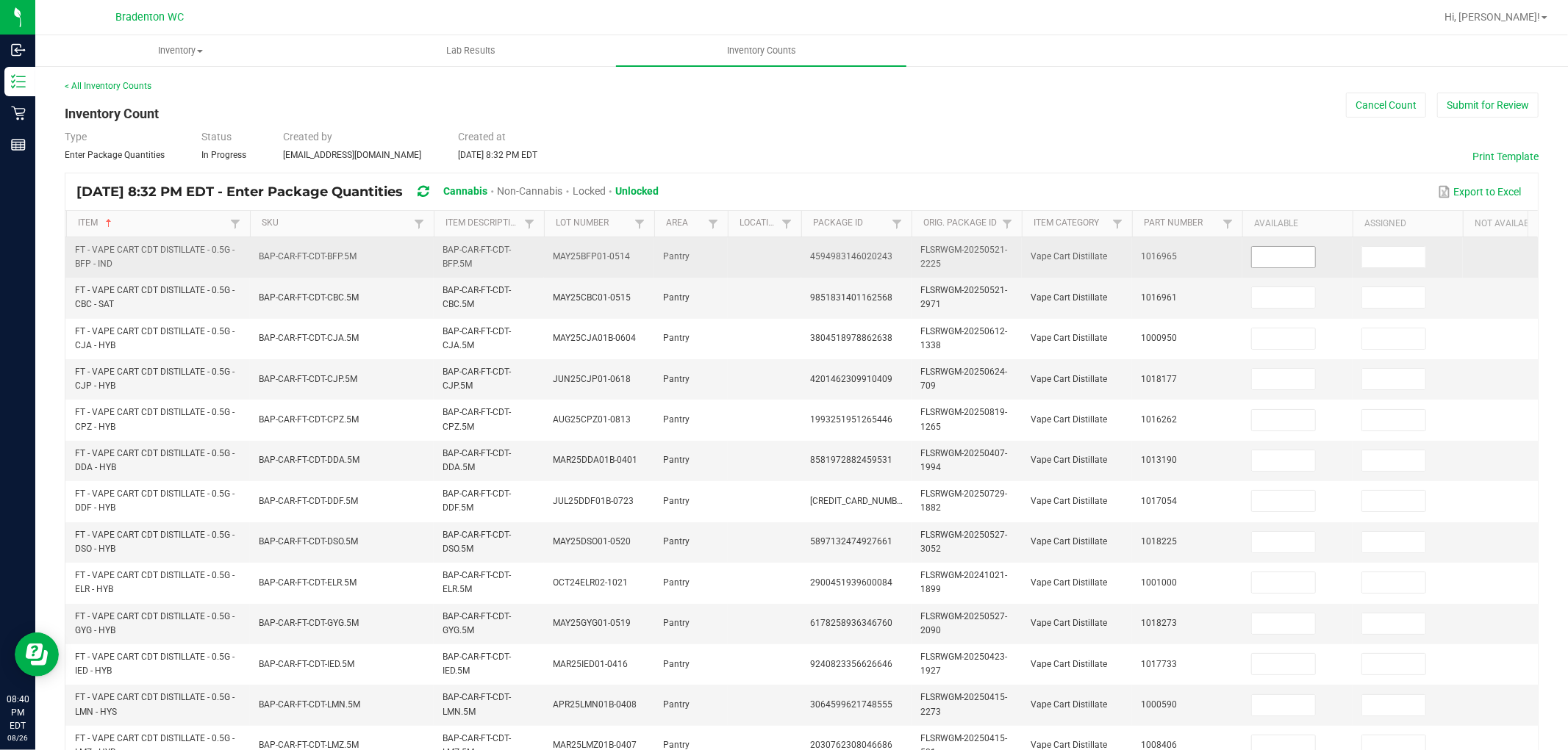
click at [1288, 248] on input at bounding box center [1283, 257] width 63 height 21
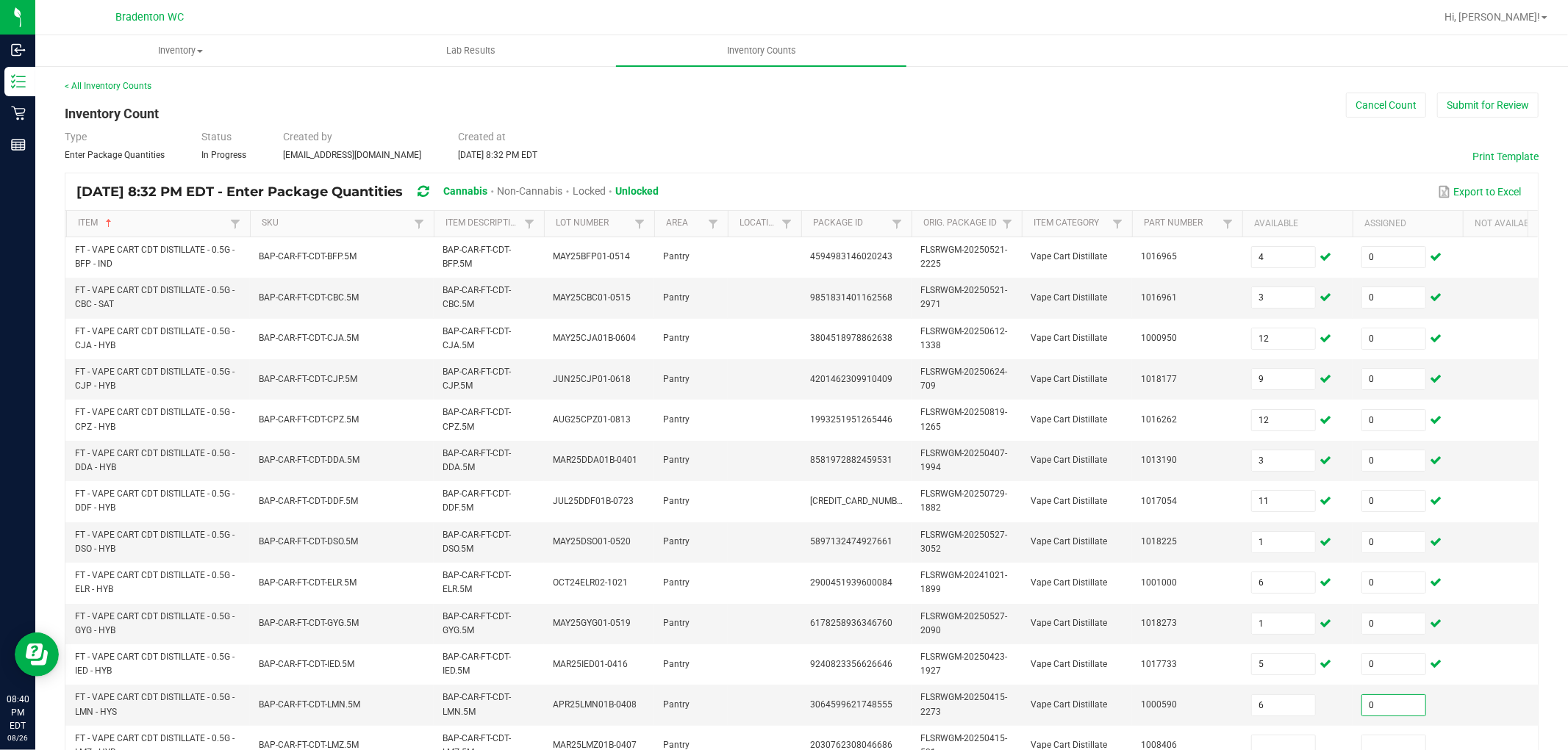
scroll to position [6, 0]
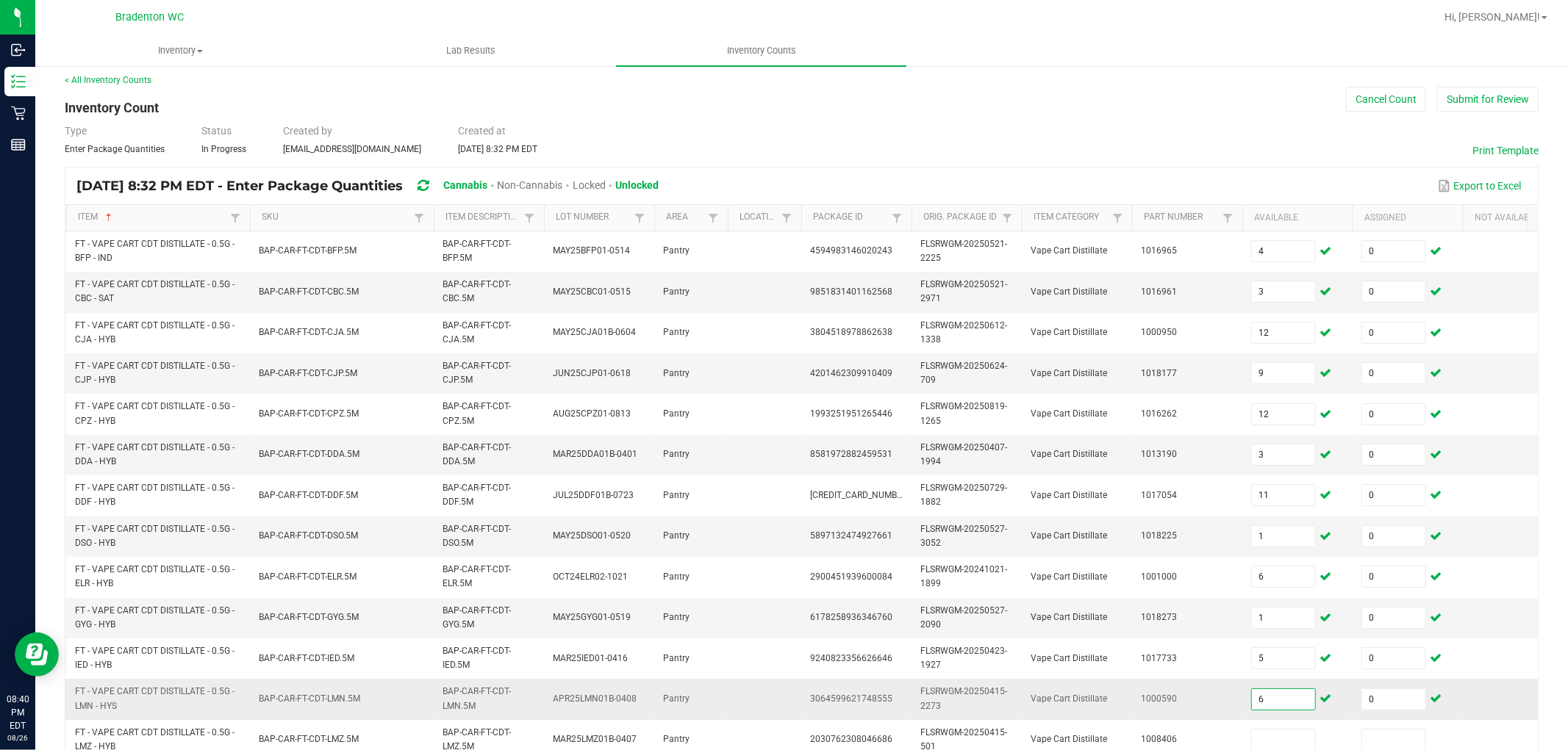
click at [1277, 675] on input "6" at bounding box center [1283, 700] width 63 height 21
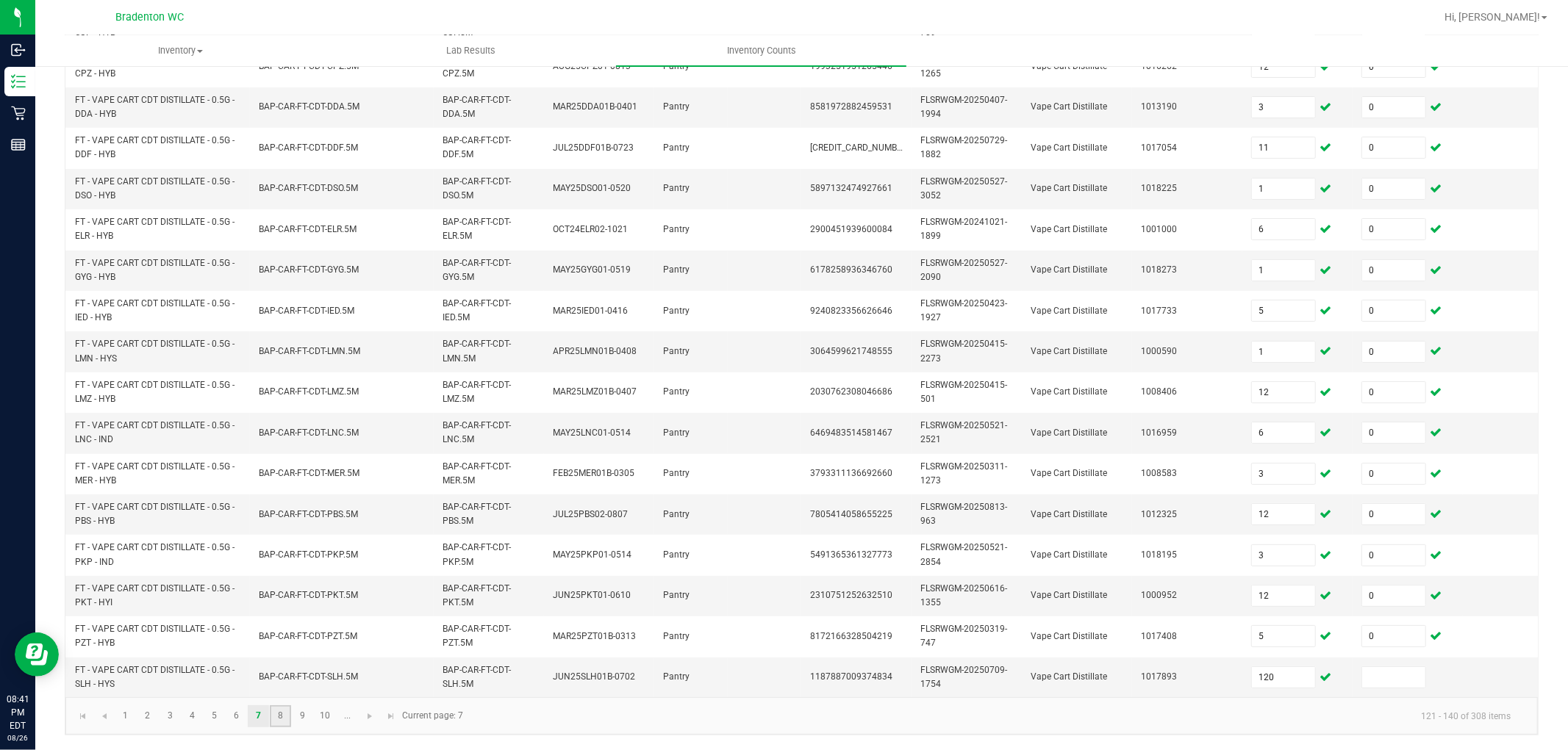
click at [277, 675] on link "8" at bounding box center [280, 717] width 22 height 22
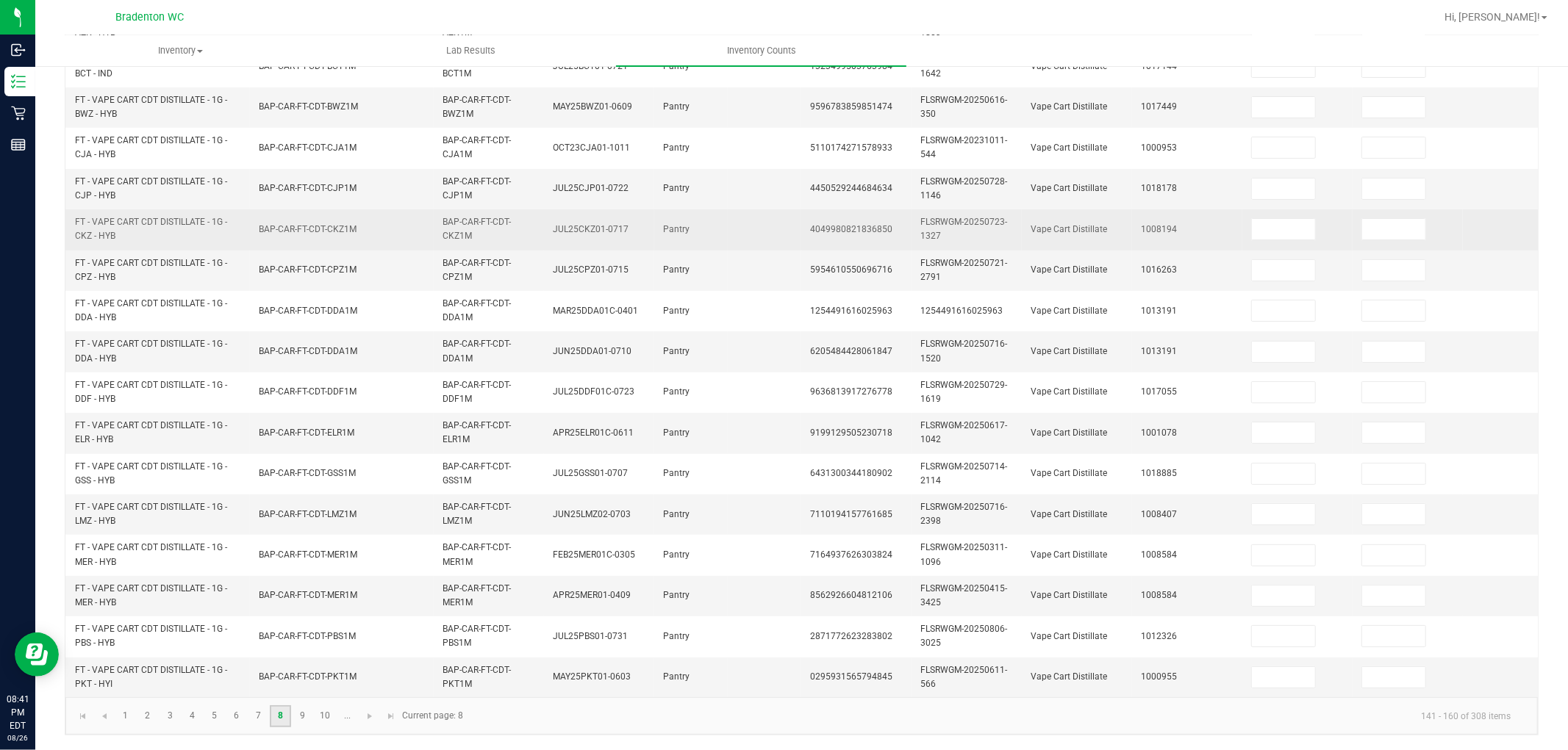
scroll to position [0, 0]
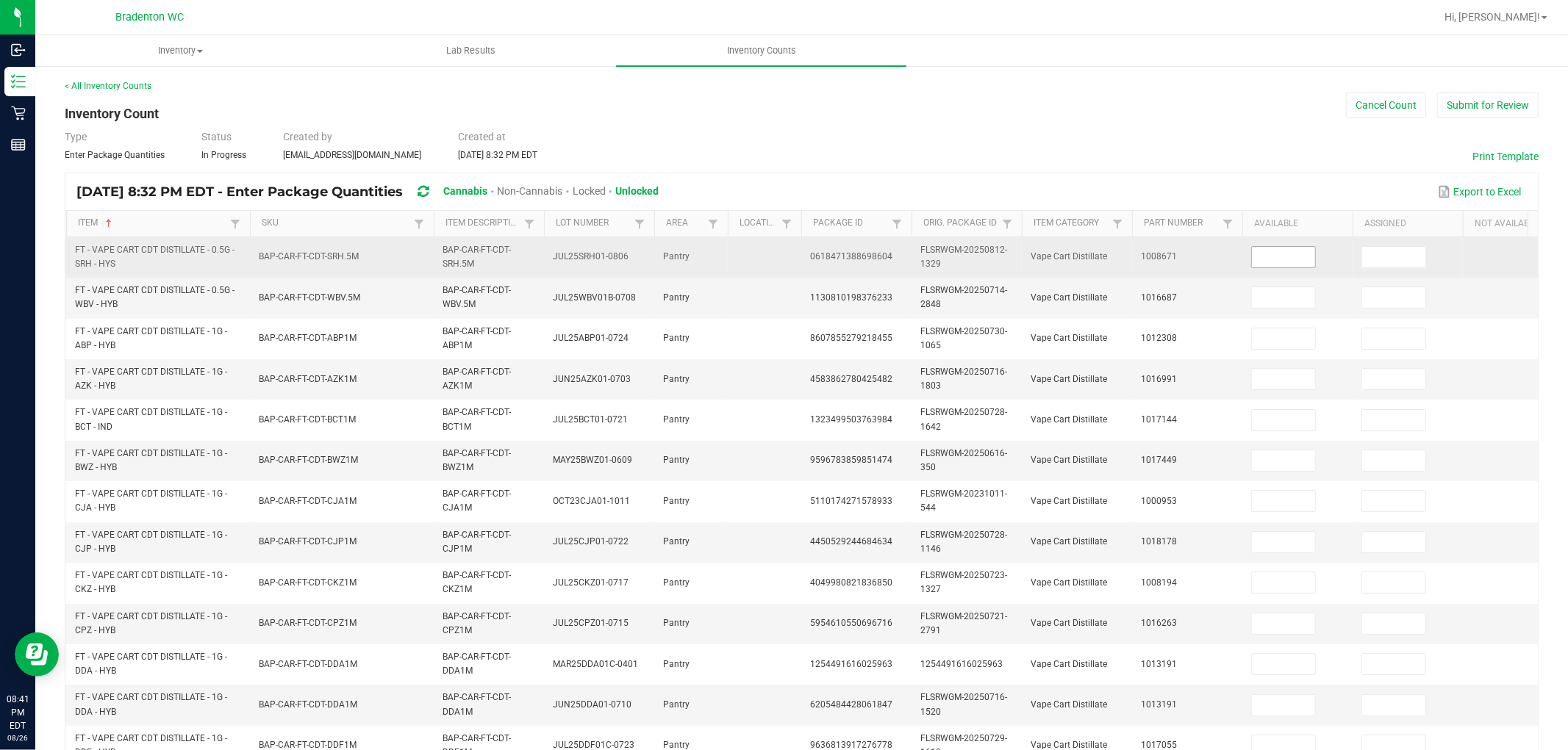
click at [1295, 261] on input at bounding box center [1283, 257] width 63 height 21
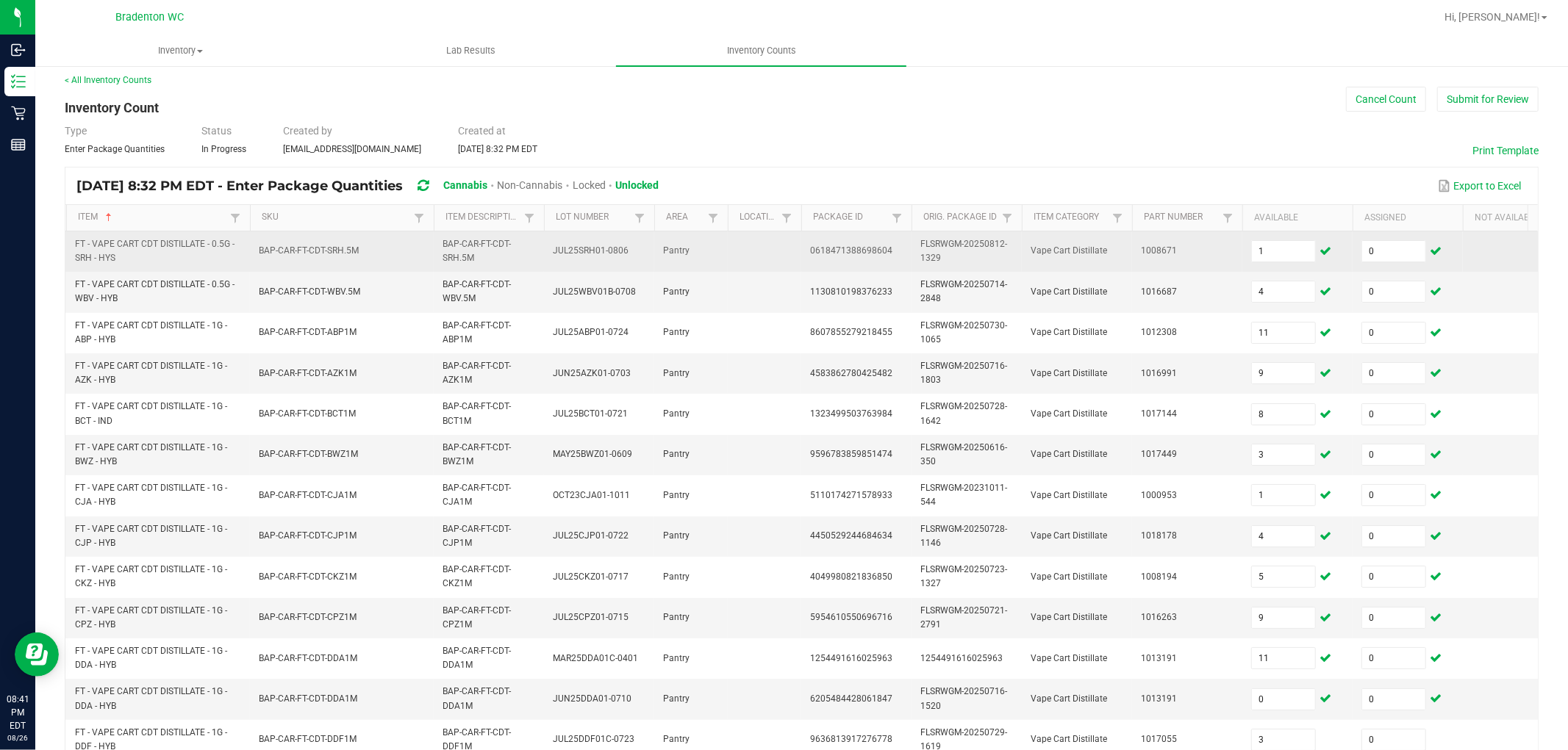
scroll to position [367, 0]
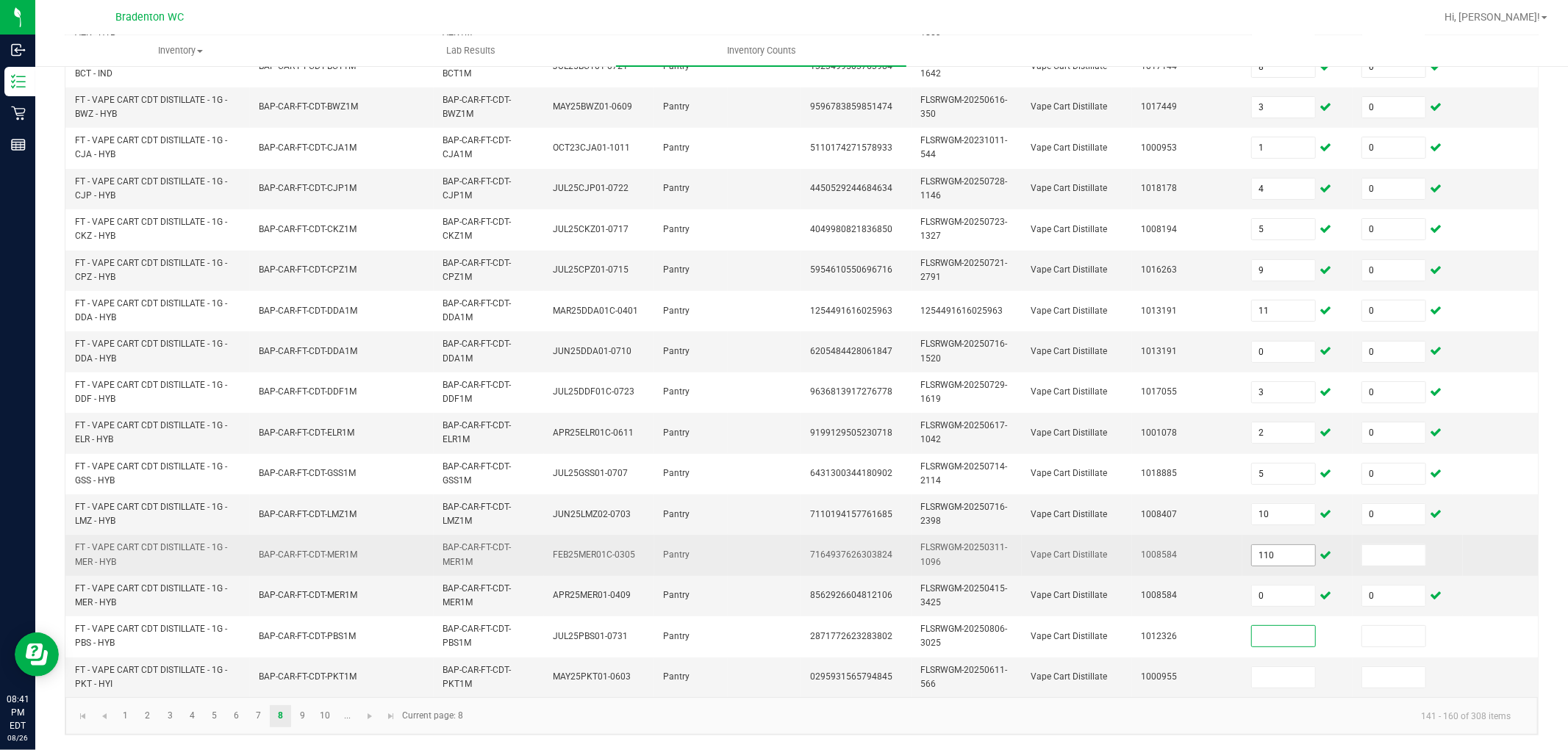
click at [1283, 545] on input "110" at bounding box center [1283, 556] width 63 height 21
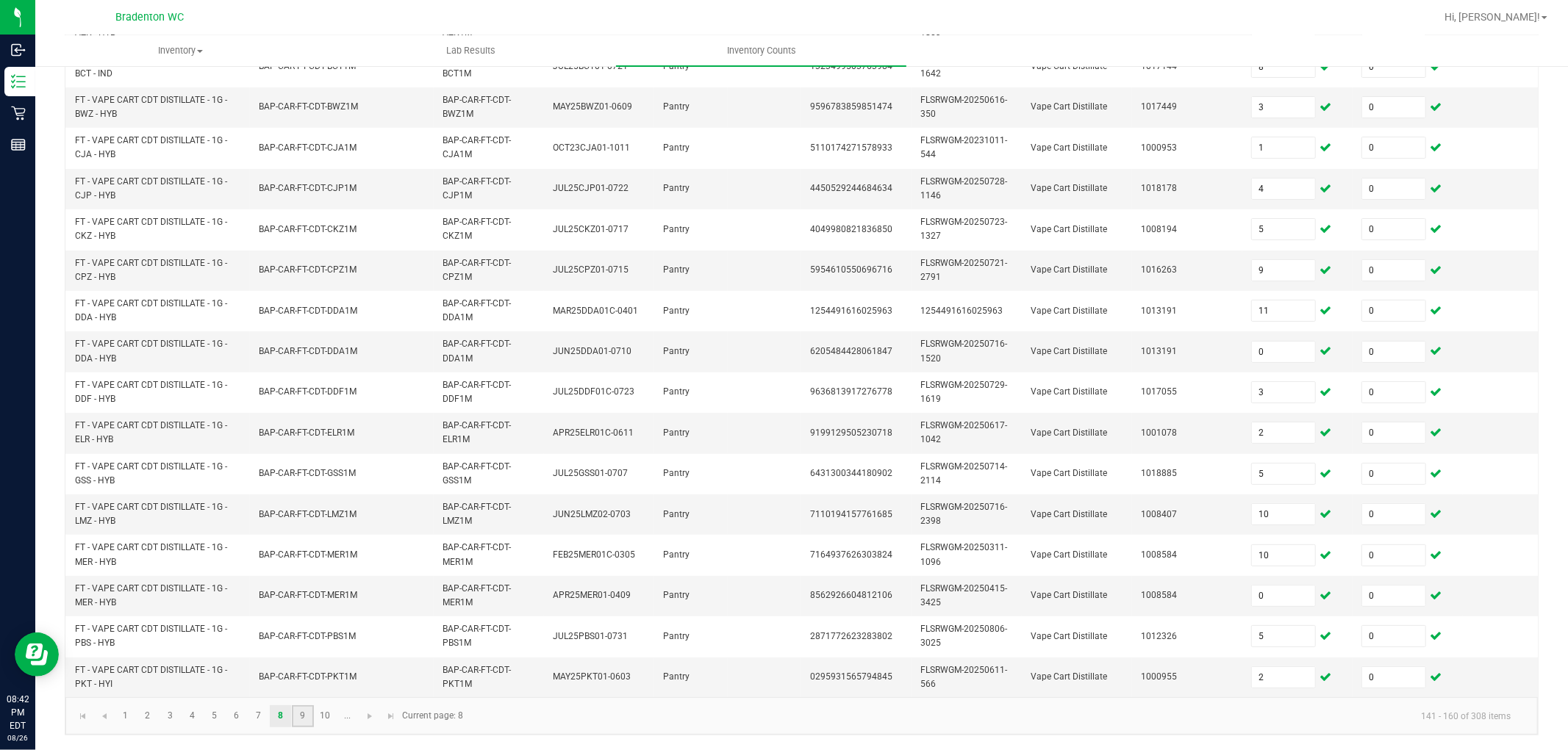
click at [301, 675] on link "9" at bounding box center [302, 717] width 22 height 22
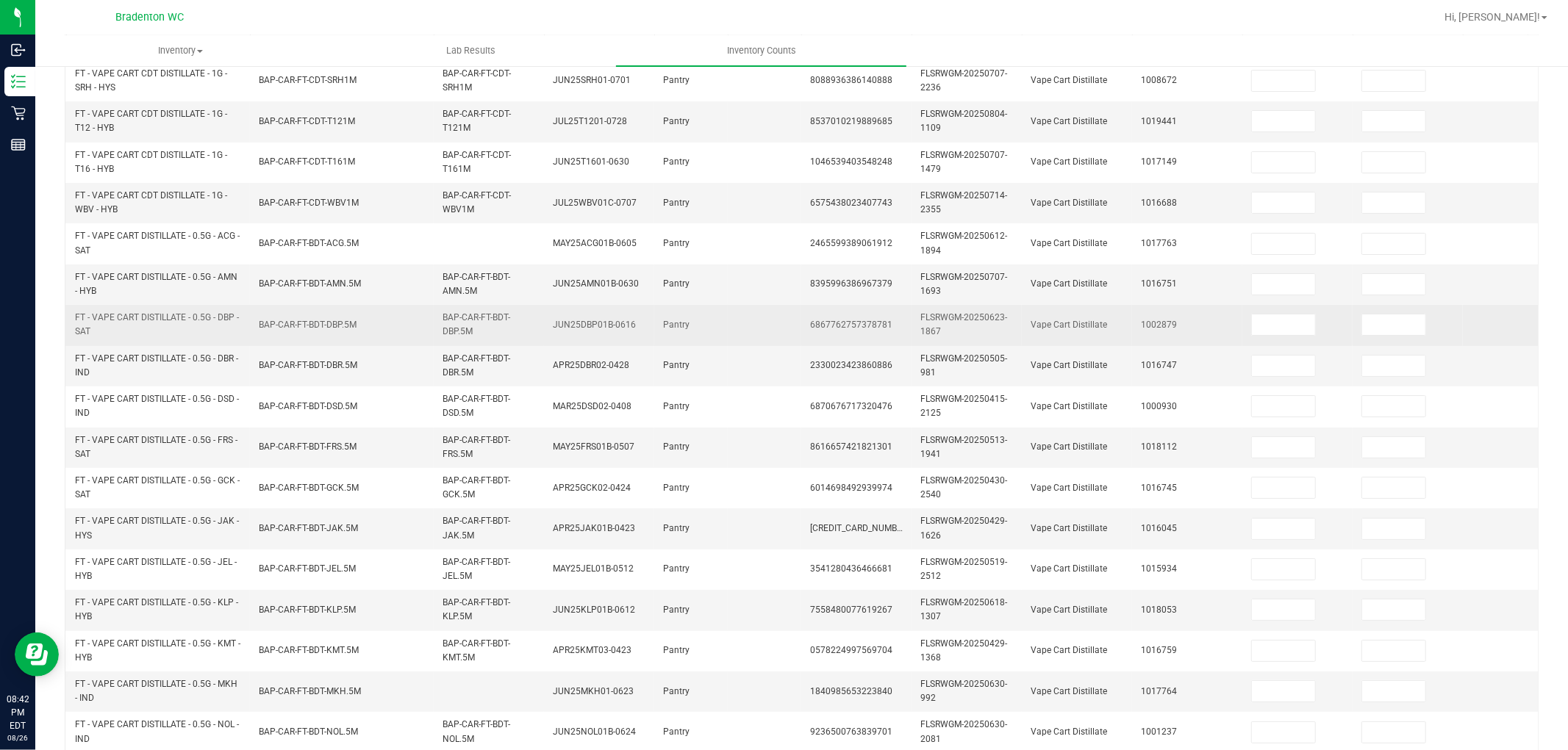
scroll to position [0, 0]
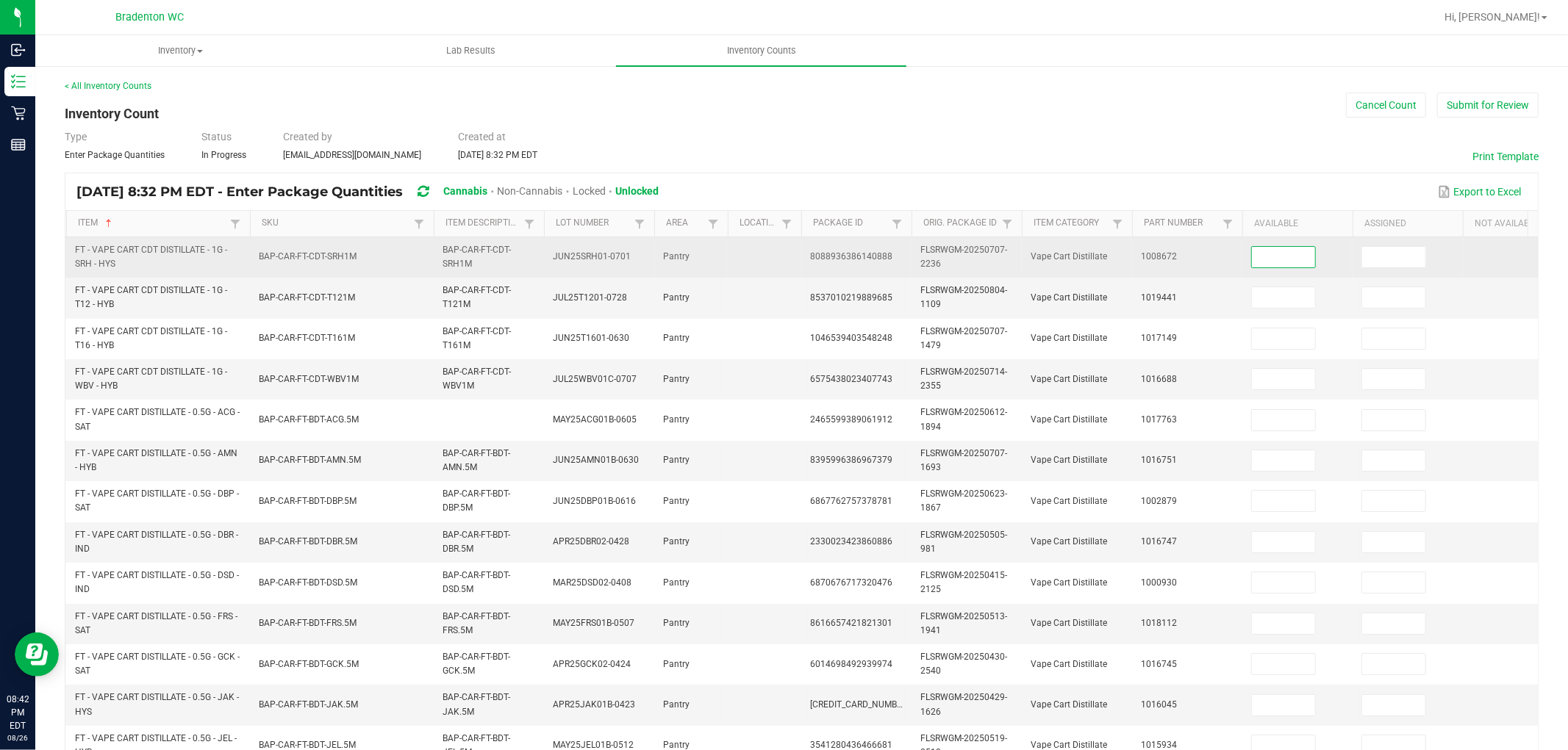
click at [1289, 253] on input at bounding box center [1283, 257] width 63 height 21
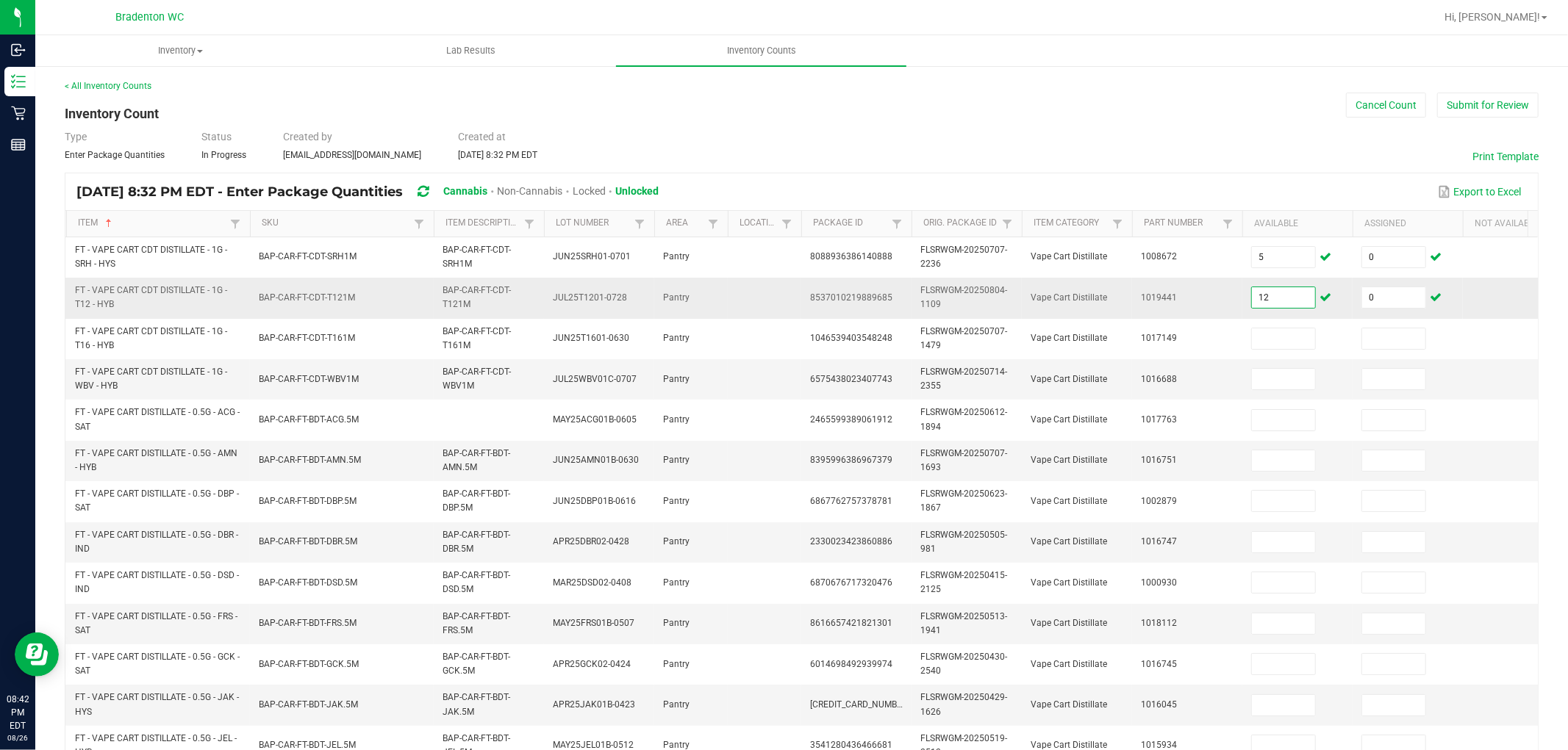
click at [1287, 302] on input "12" at bounding box center [1283, 298] width 63 height 21
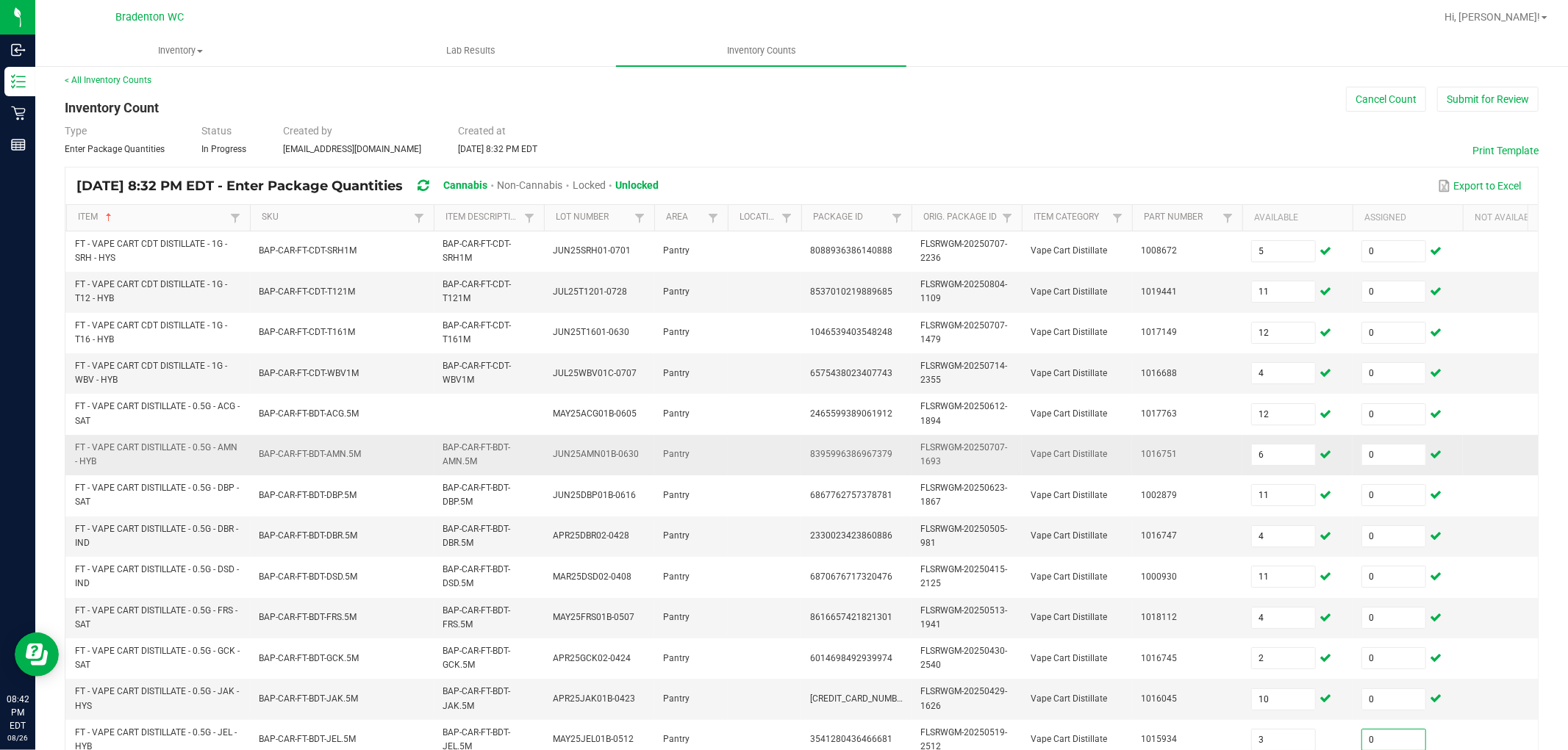
scroll to position [367, 0]
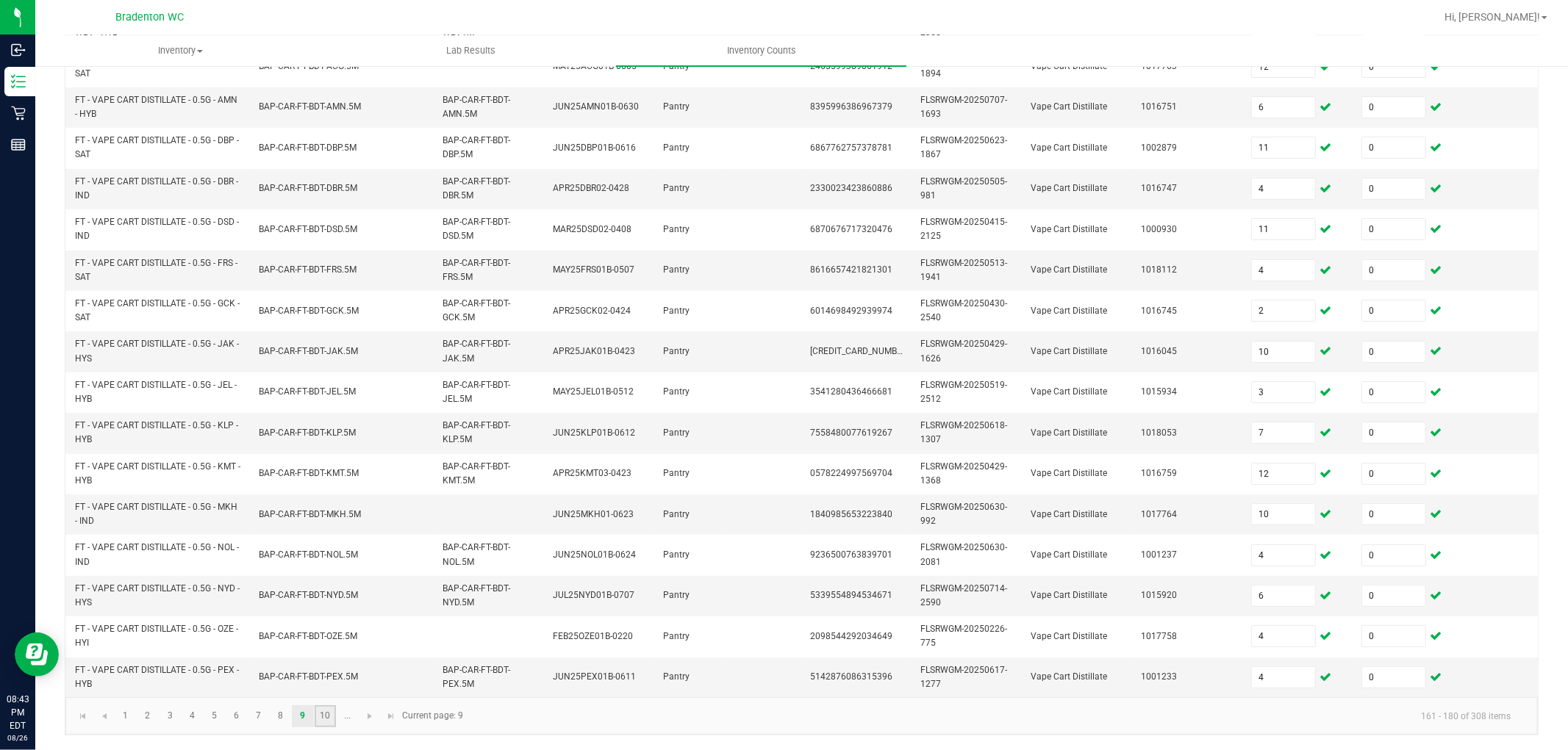
click at [320, 675] on link "10" at bounding box center [325, 717] width 22 height 22
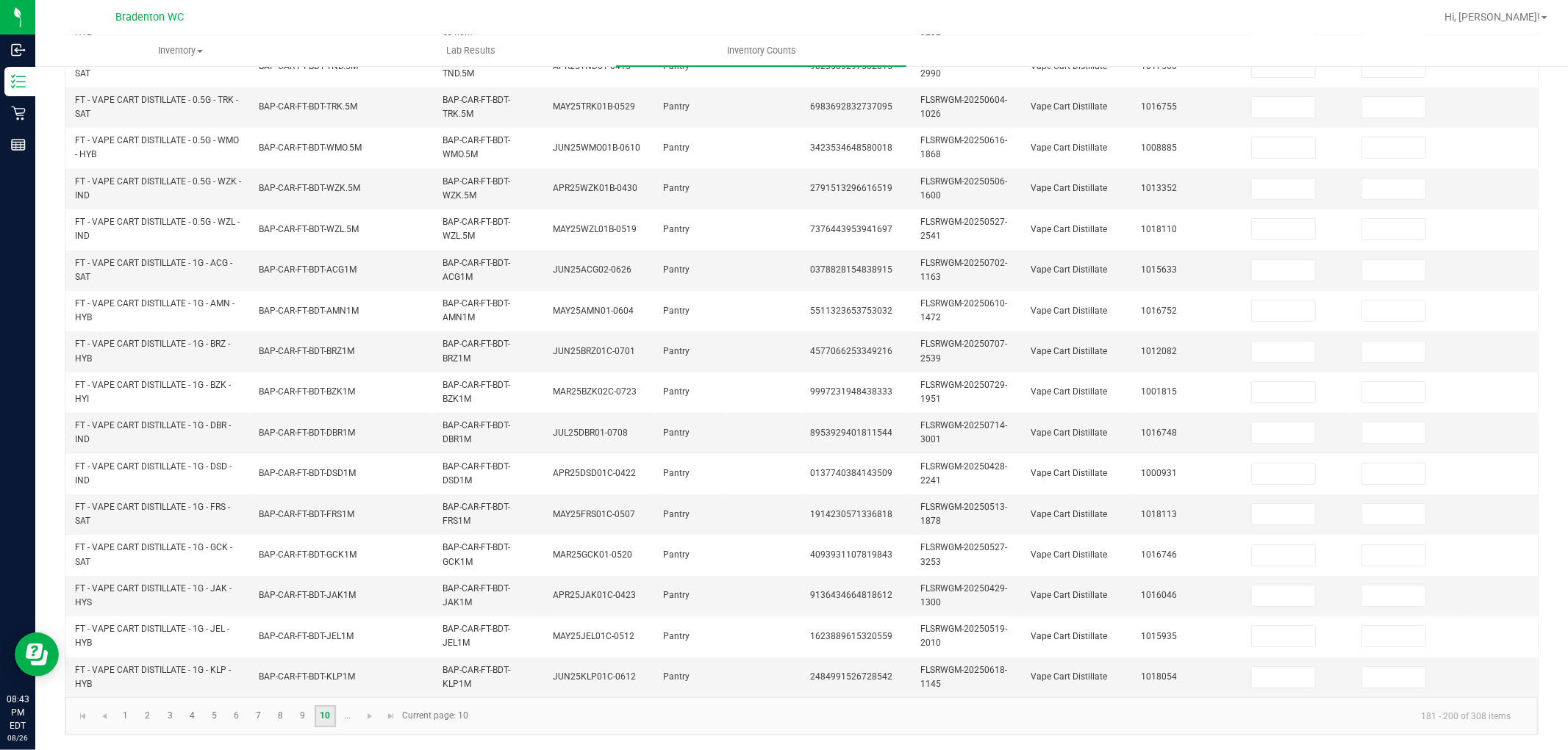
scroll to position [0, 0]
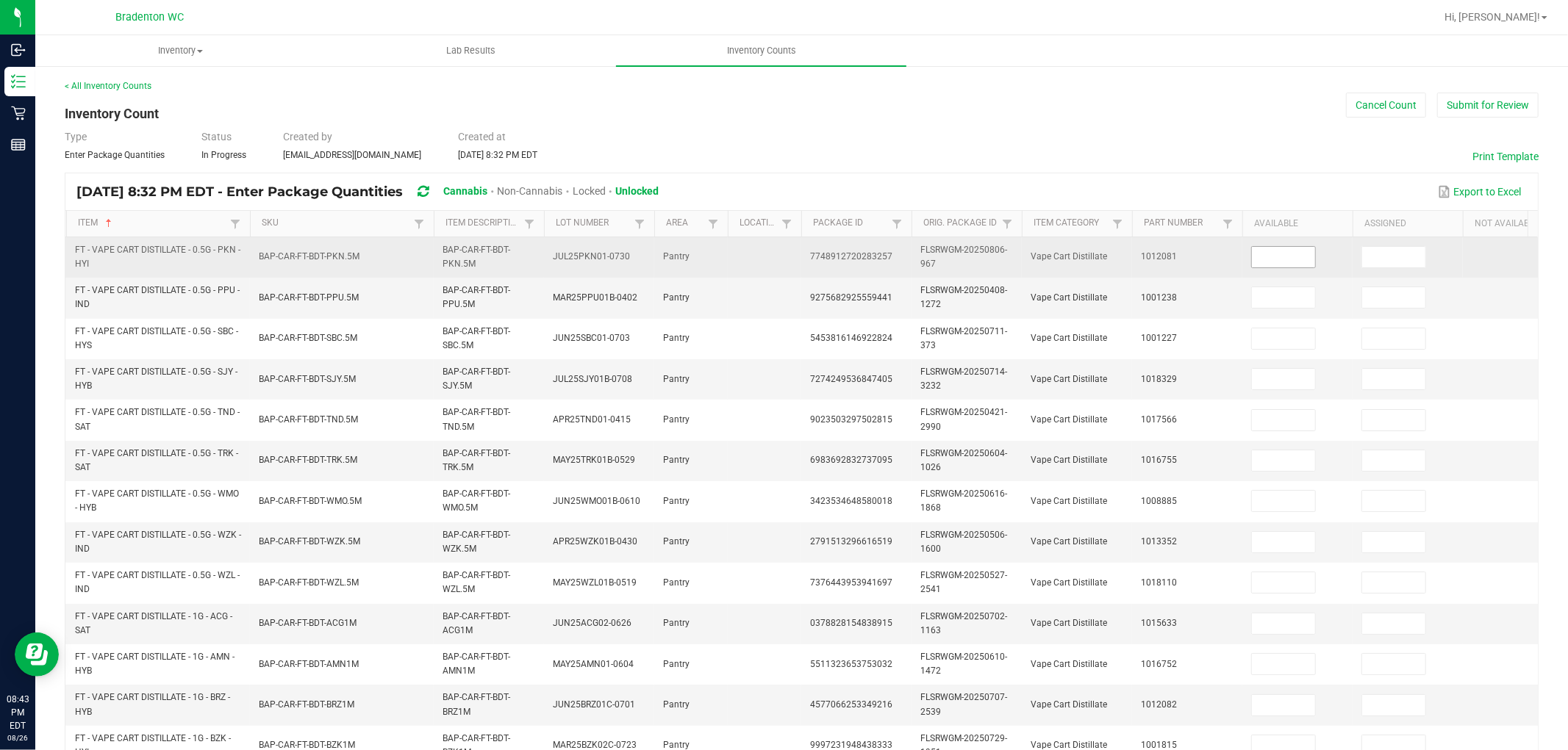
click at [1292, 250] on input at bounding box center [1283, 257] width 63 height 21
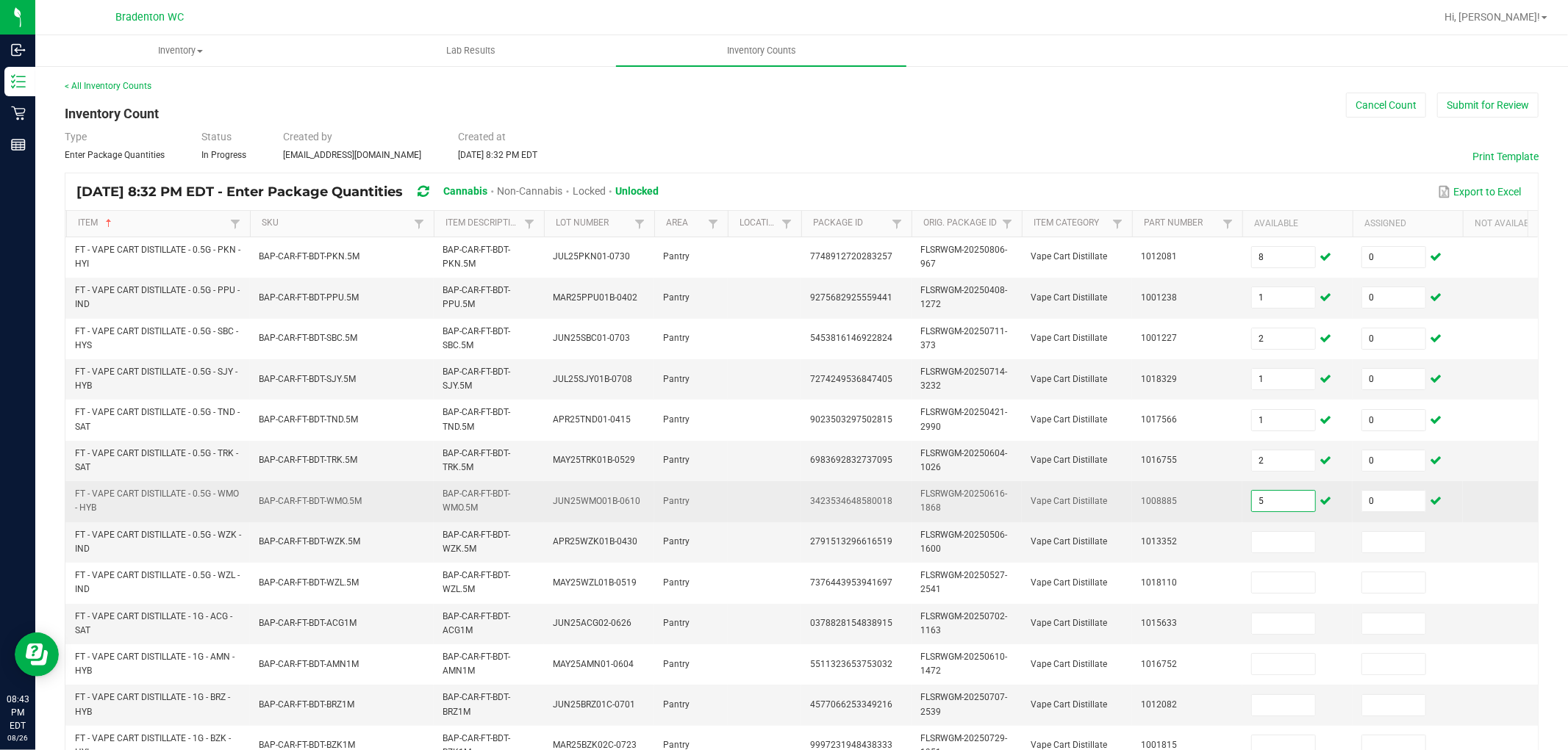
click at [1272, 505] on input "5" at bounding box center [1283, 501] width 63 height 21
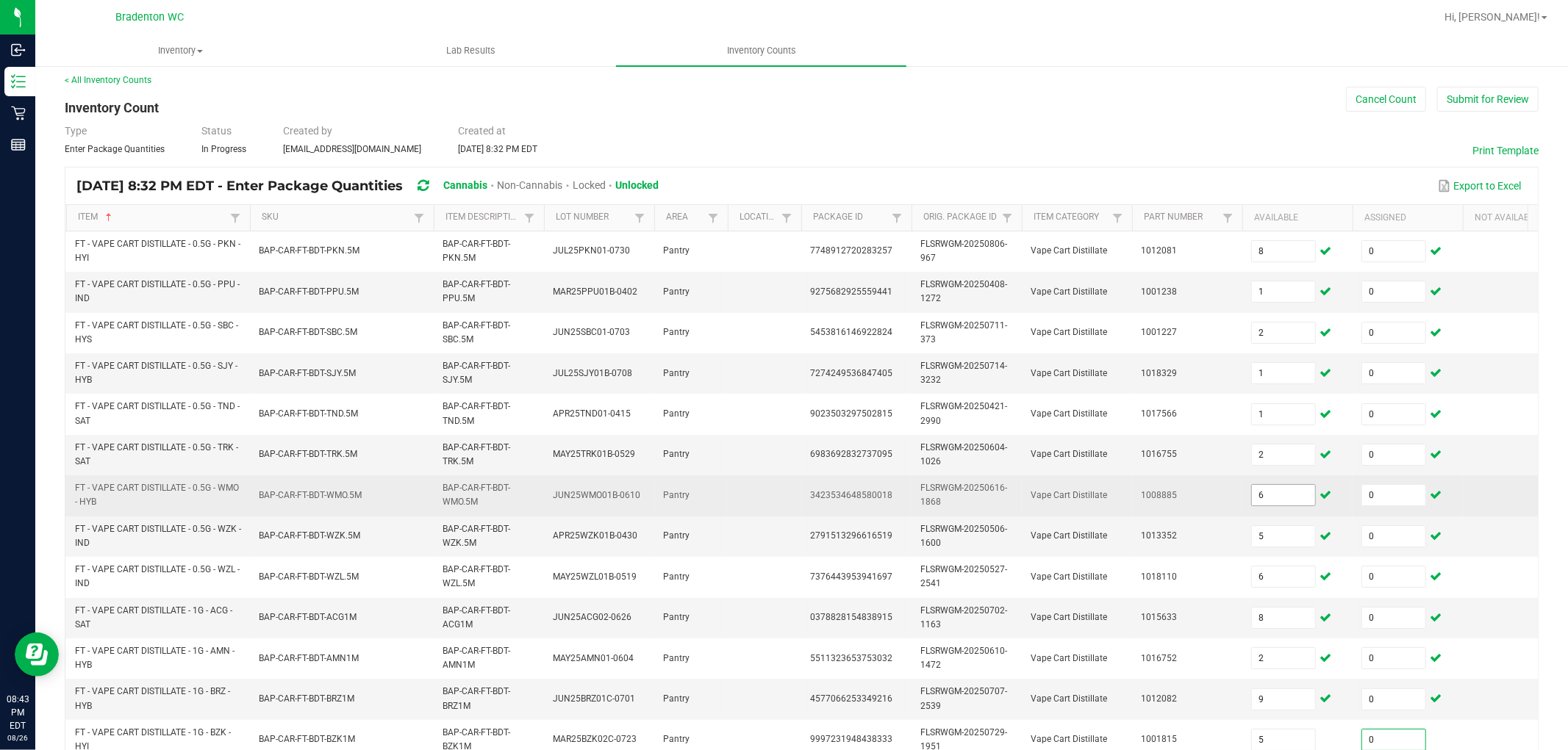
scroll to position [367, 0]
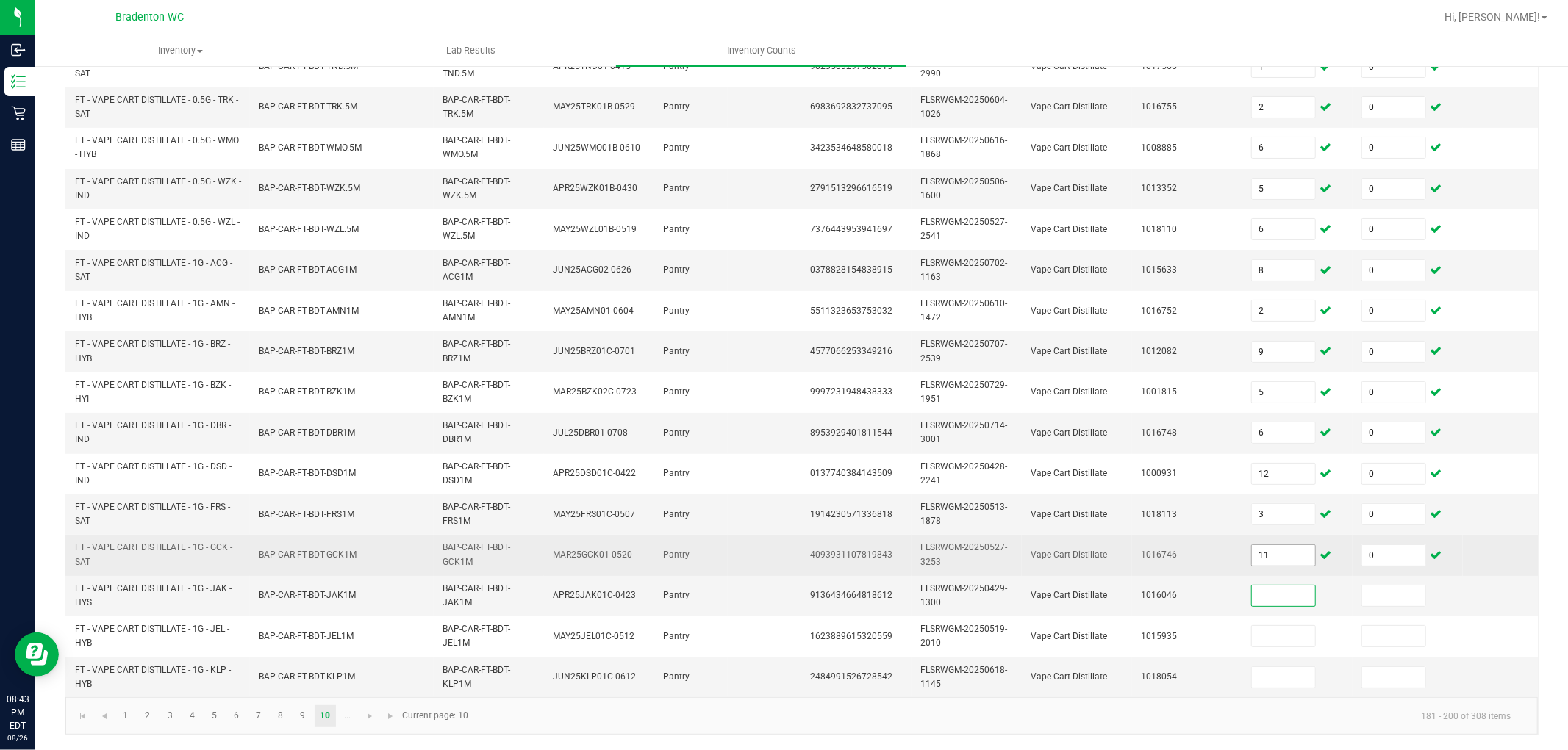
click at [1273, 545] on input "11" at bounding box center [1283, 556] width 63 height 21
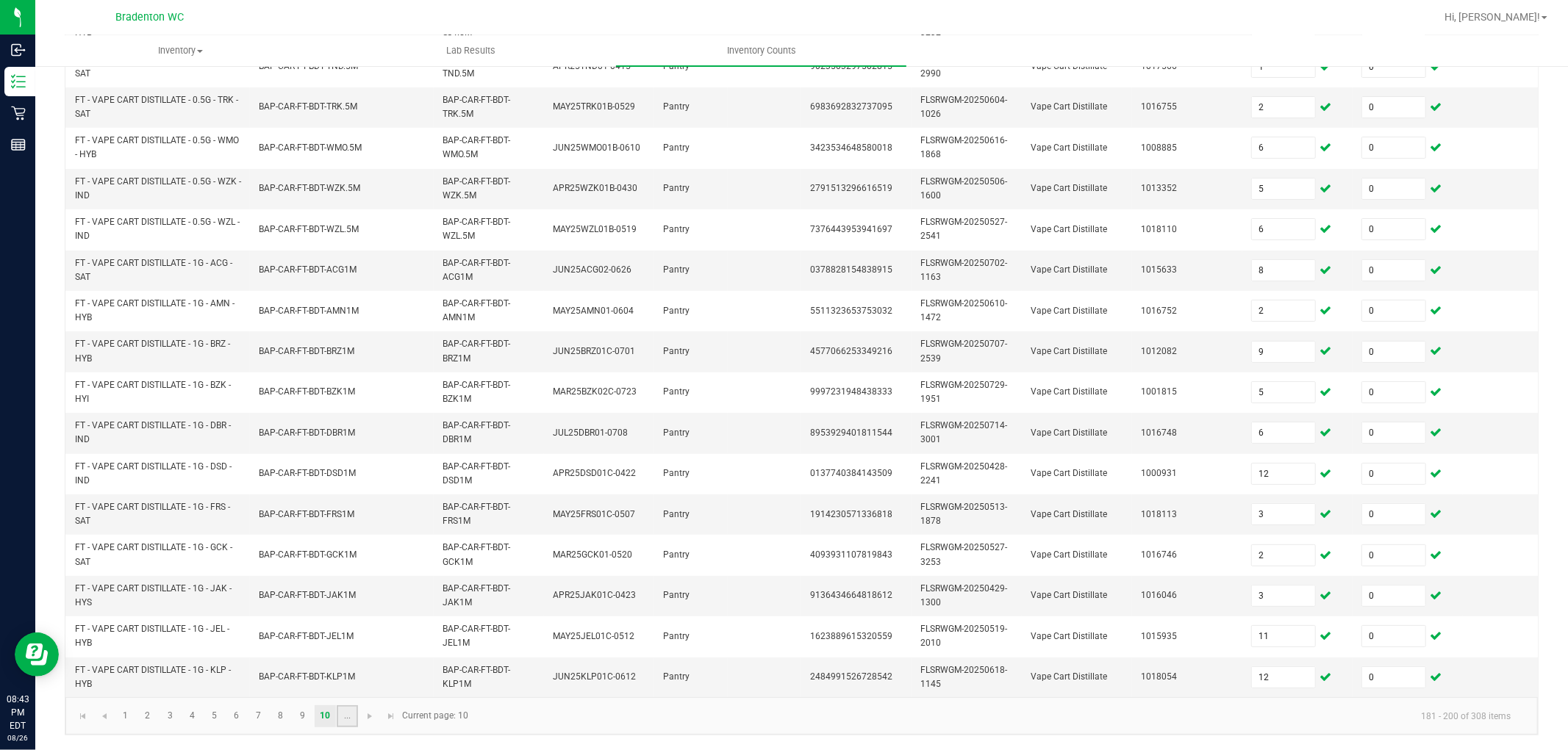
click at [347, 675] on link "..." at bounding box center [347, 717] width 22 height 22
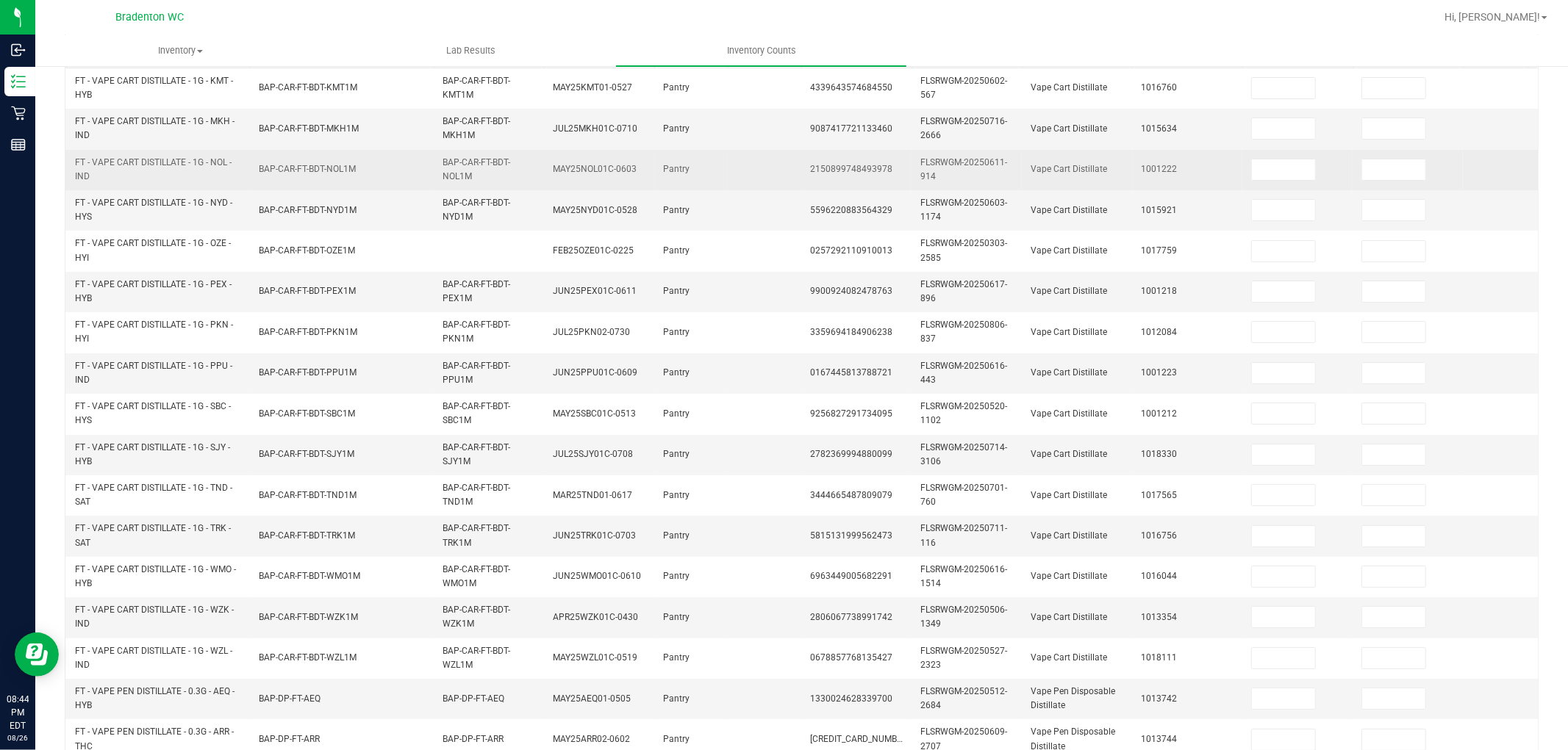
scroll to position [0, 0]
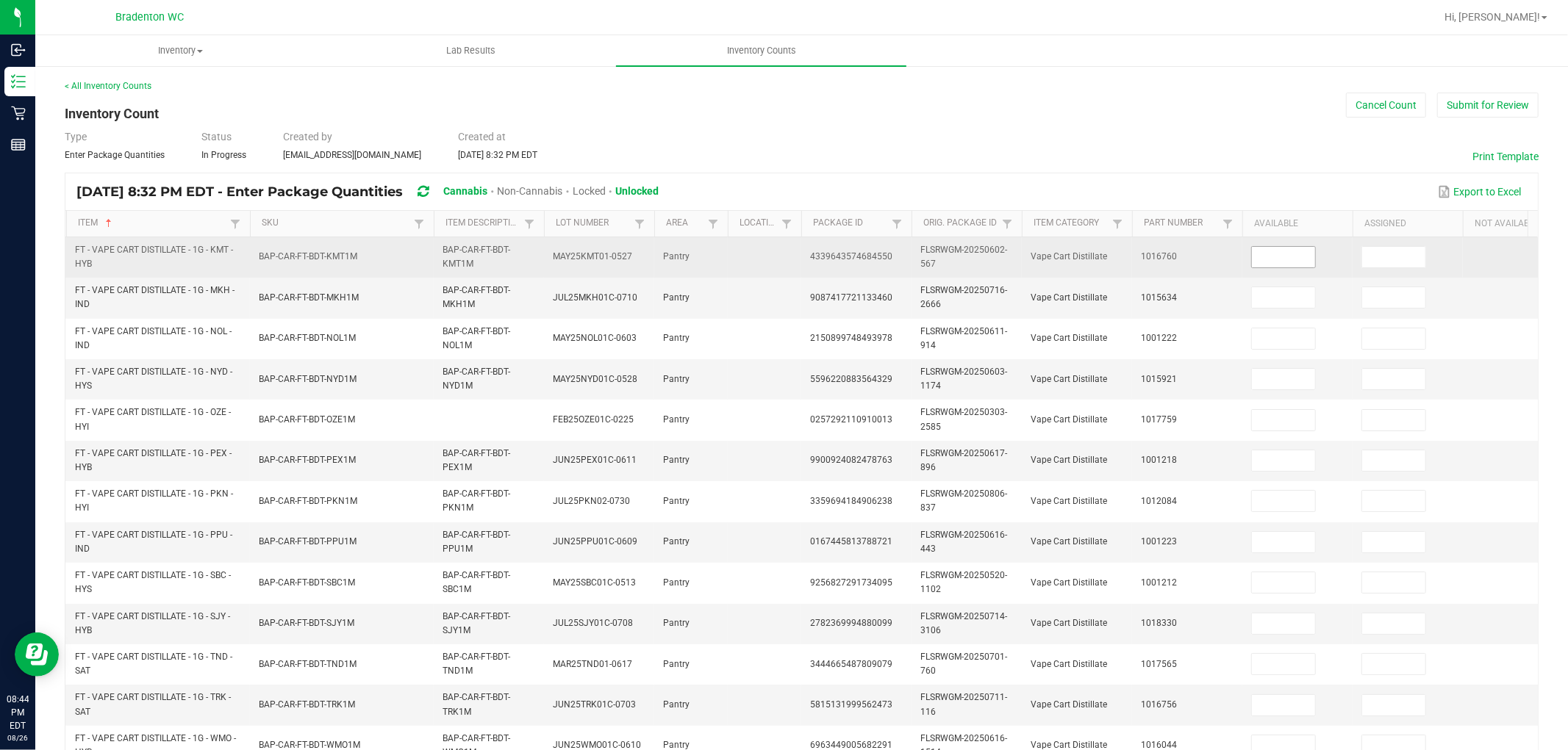
click at [1275, 262] on input at bounding box center [1283, 257] width 63 height 21
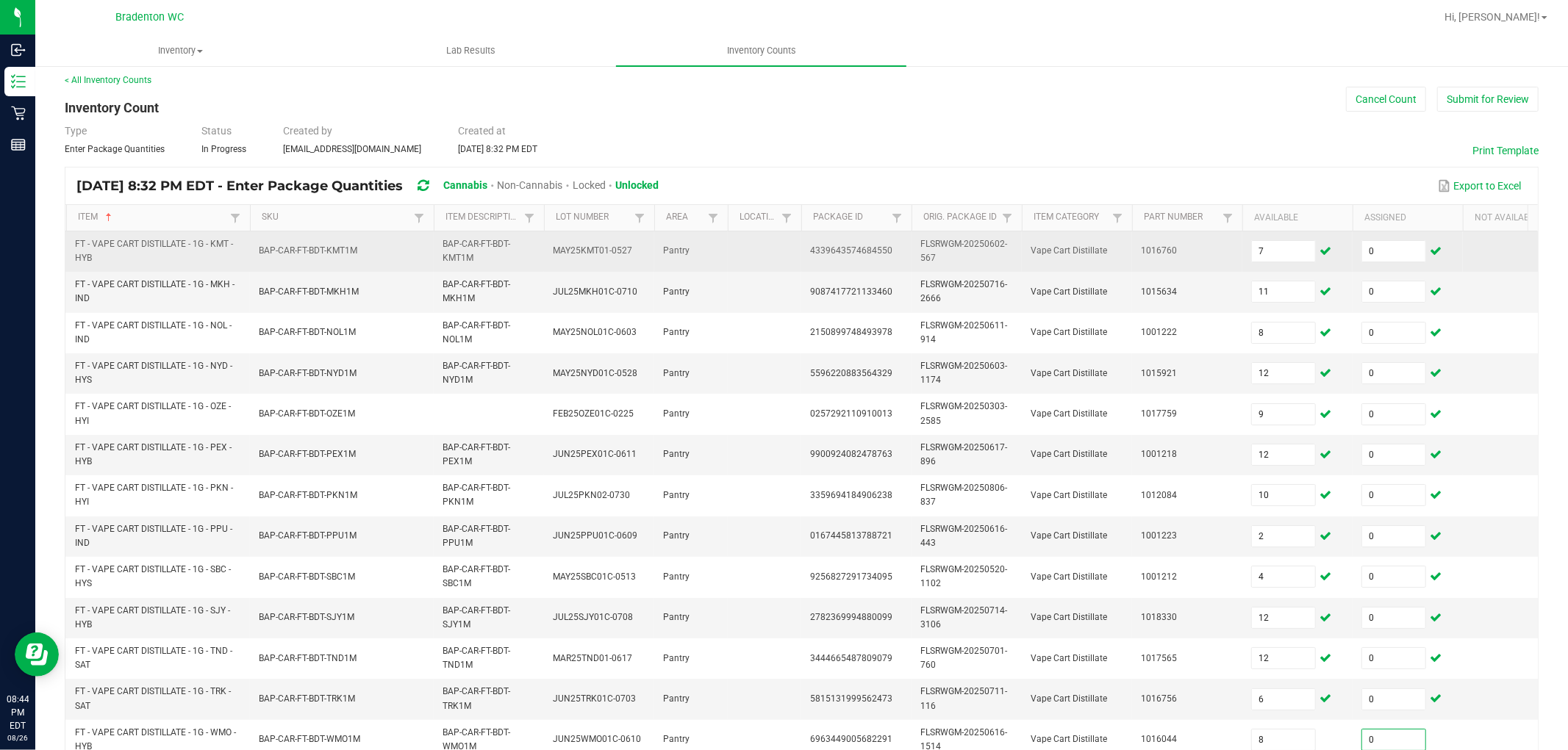
scroll to position [367, 0]
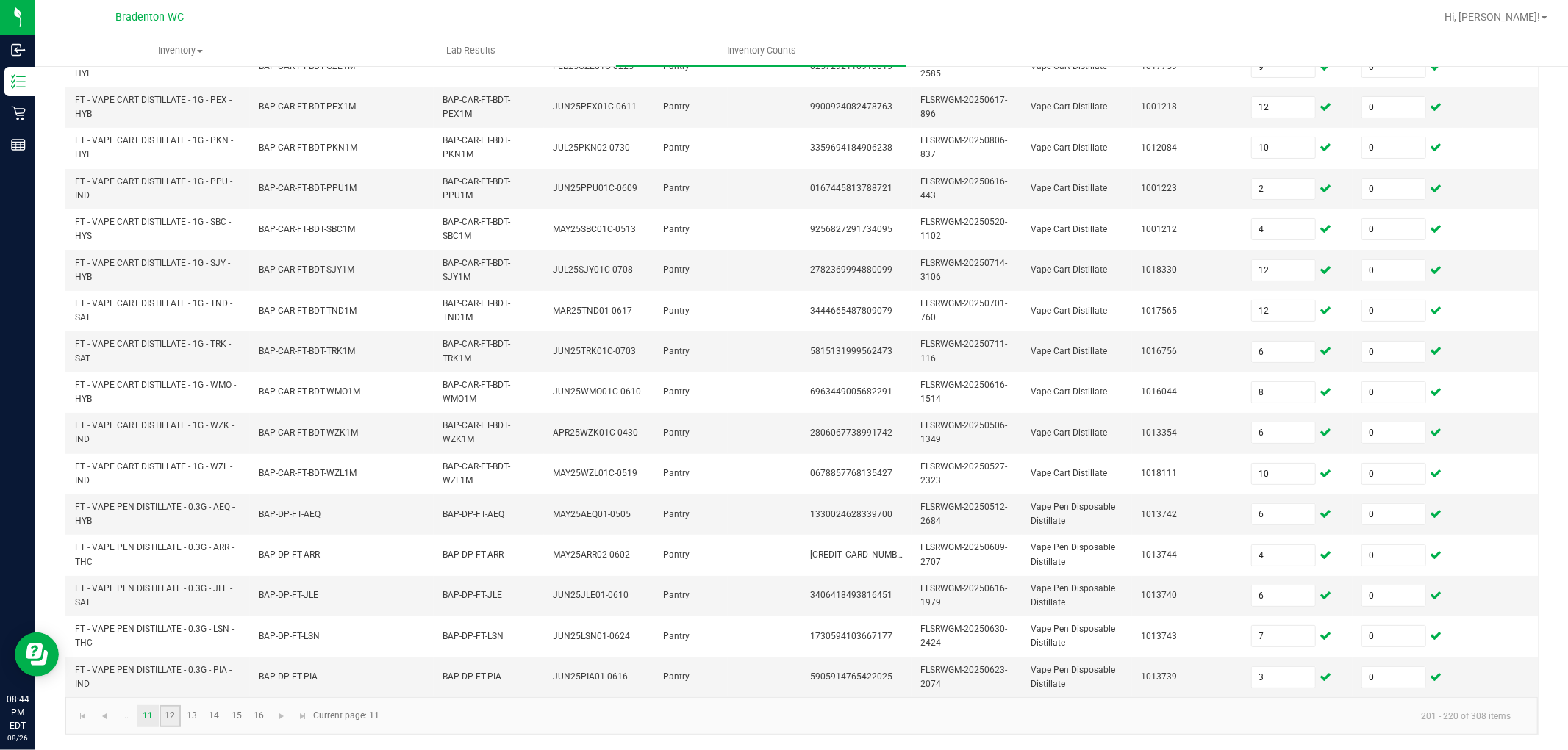
click at [165, 675] on link "12" at bounding box center [170, 717] width 22 height 22
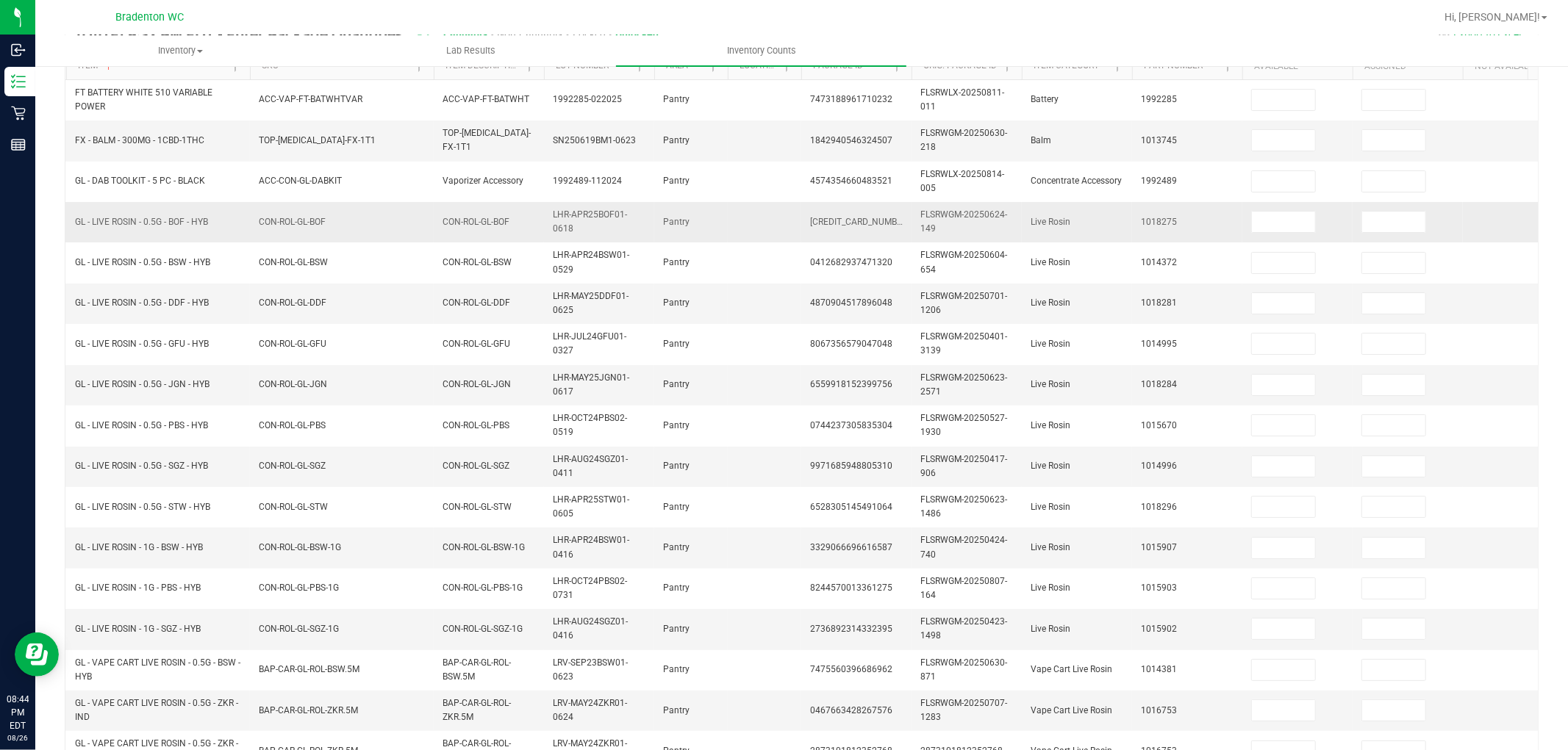
scroll to position [0, 0]
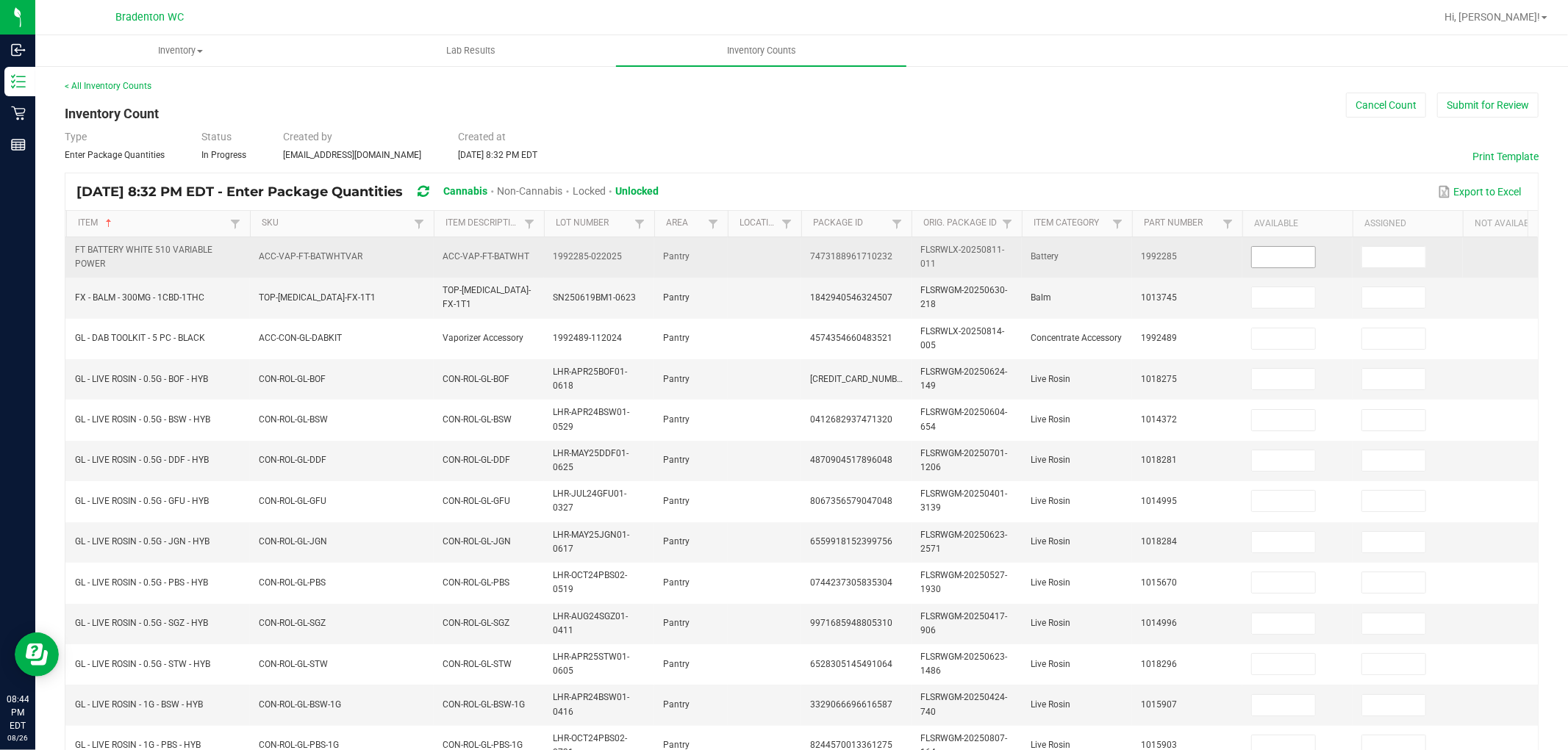
click at [1260, 253] on input at bounding box center [1283, 257] width 63 height 21
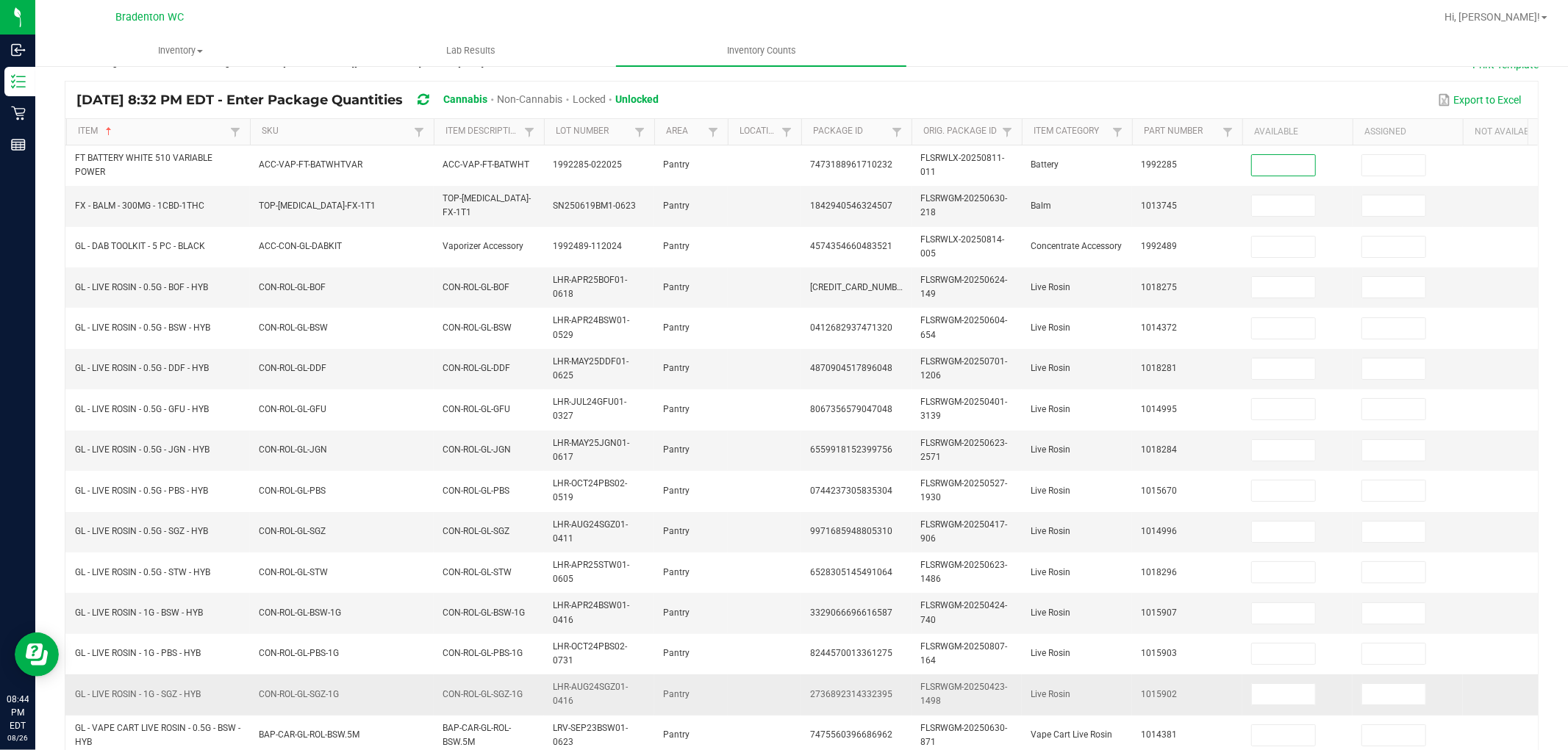
scroll to position [367, 0]
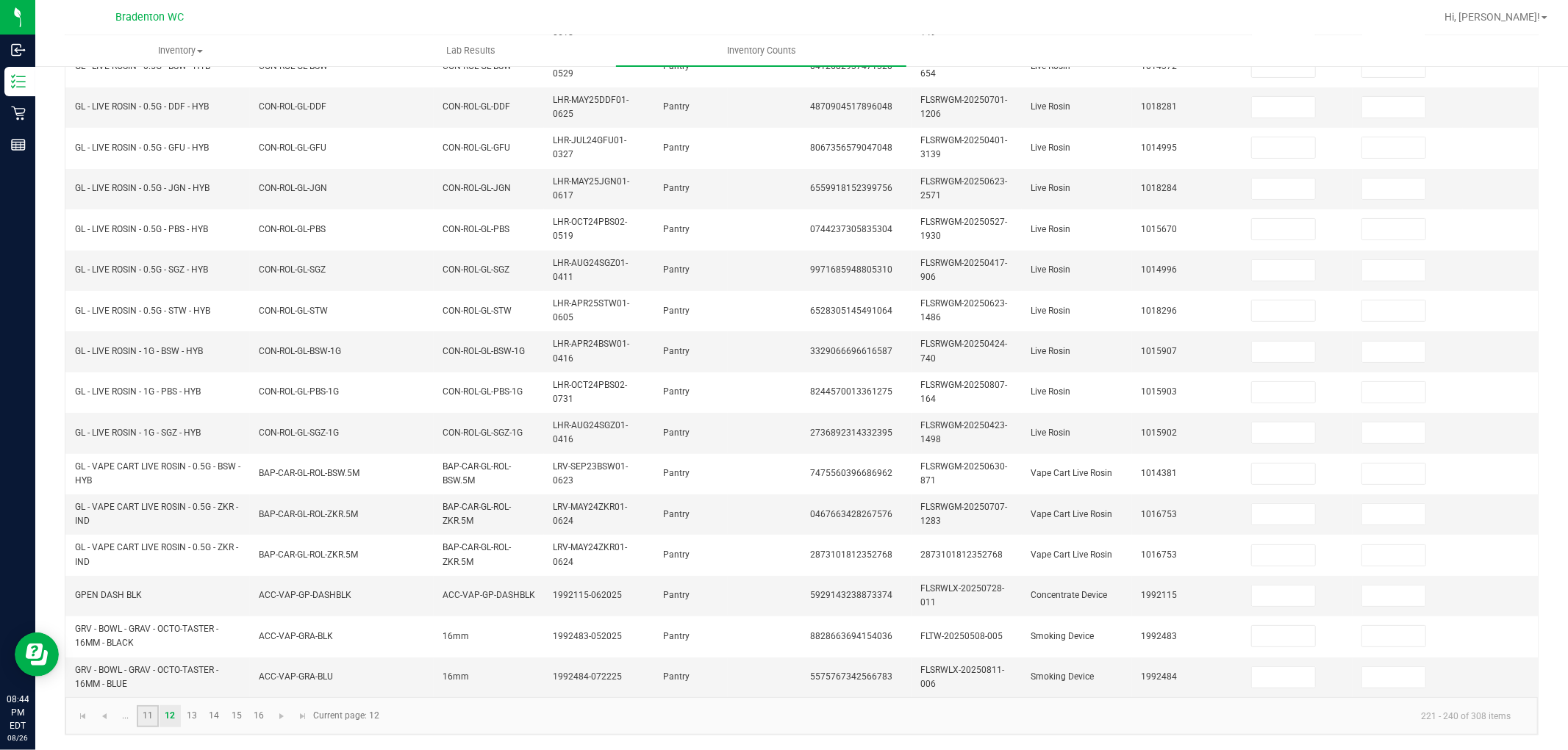
click at [148, 675] on link "11" at bounding box center [147, 717] width 22 height 22
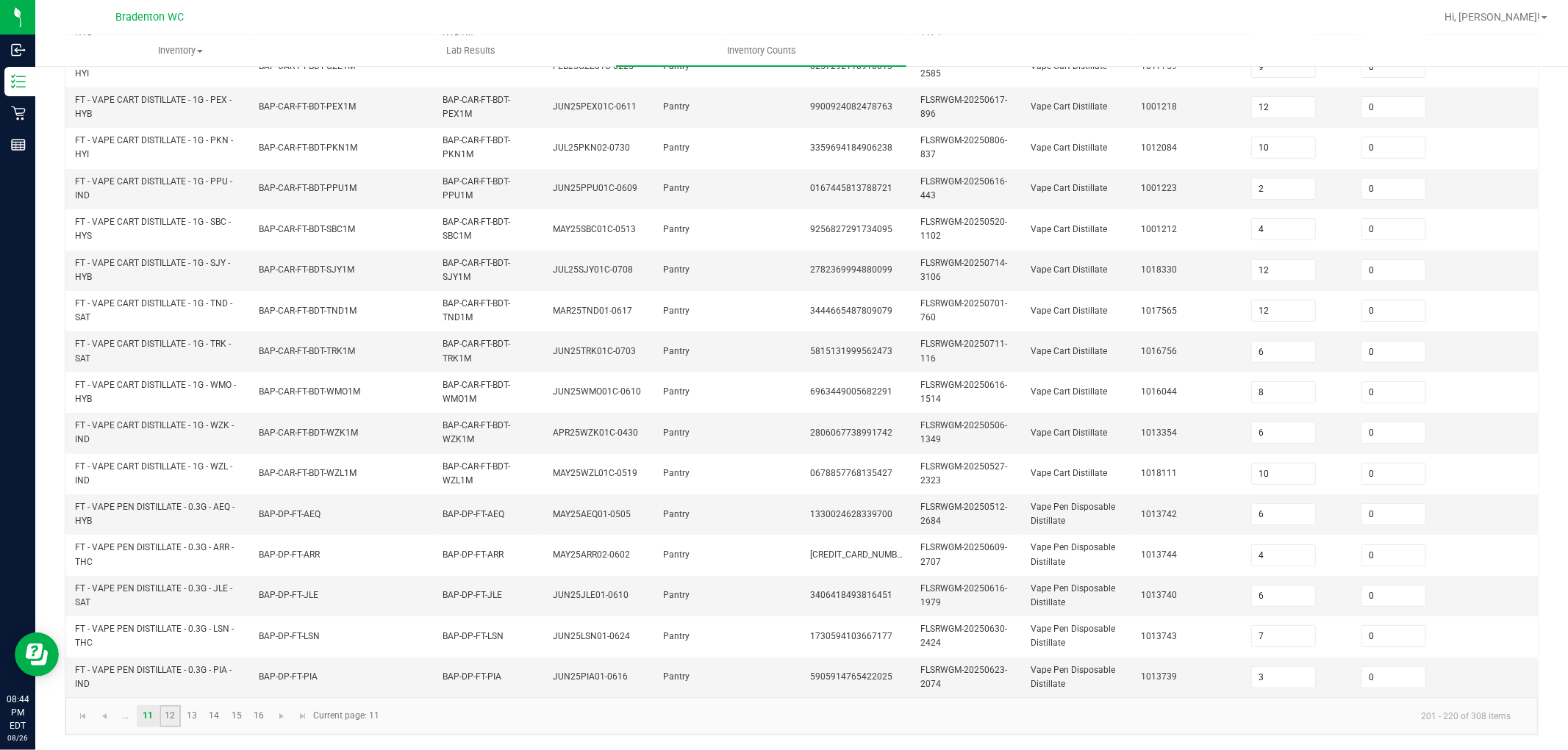
click at [173, 675] on link "12" at bounding box center [170, 717] width 22 height 22
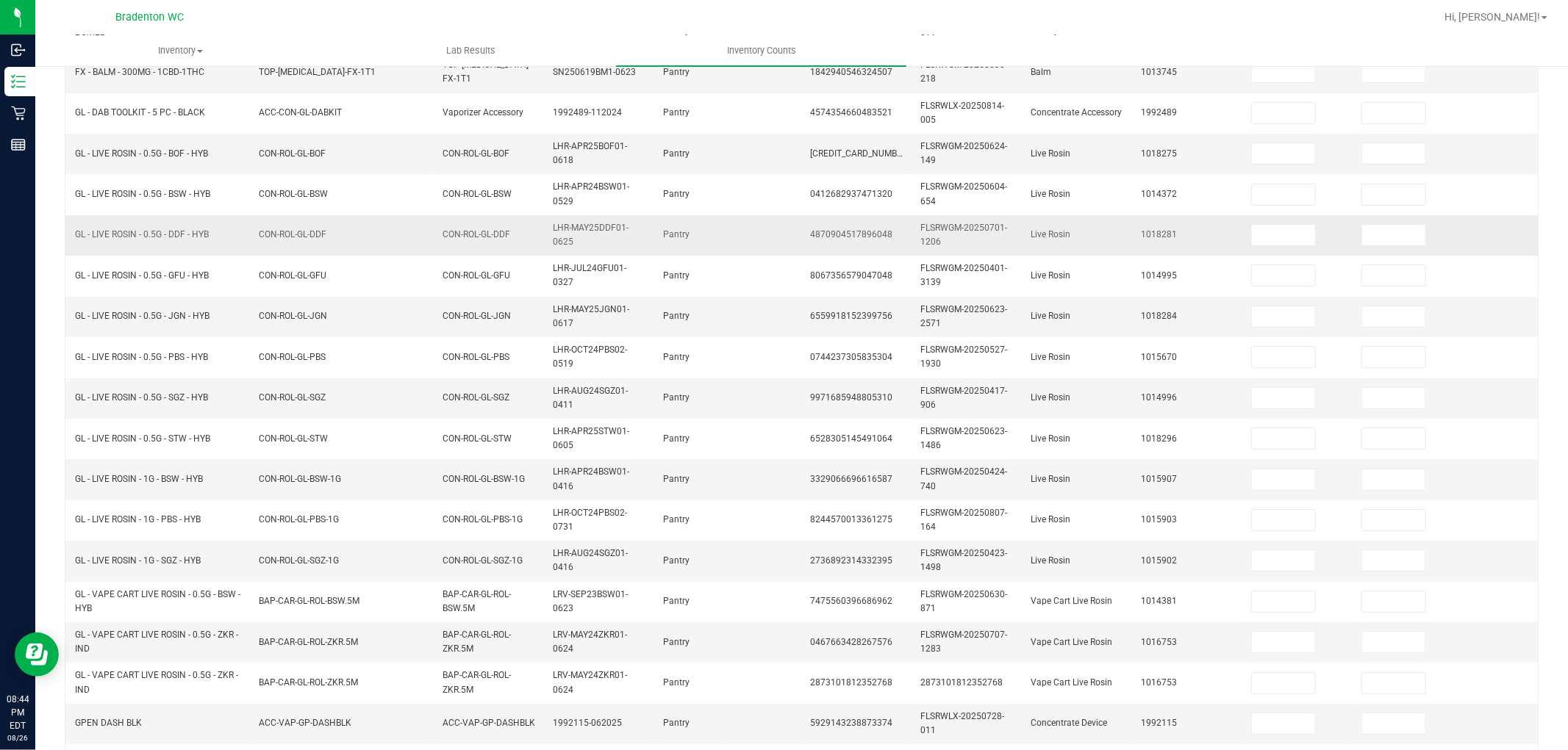
scroll to position [0, 0]
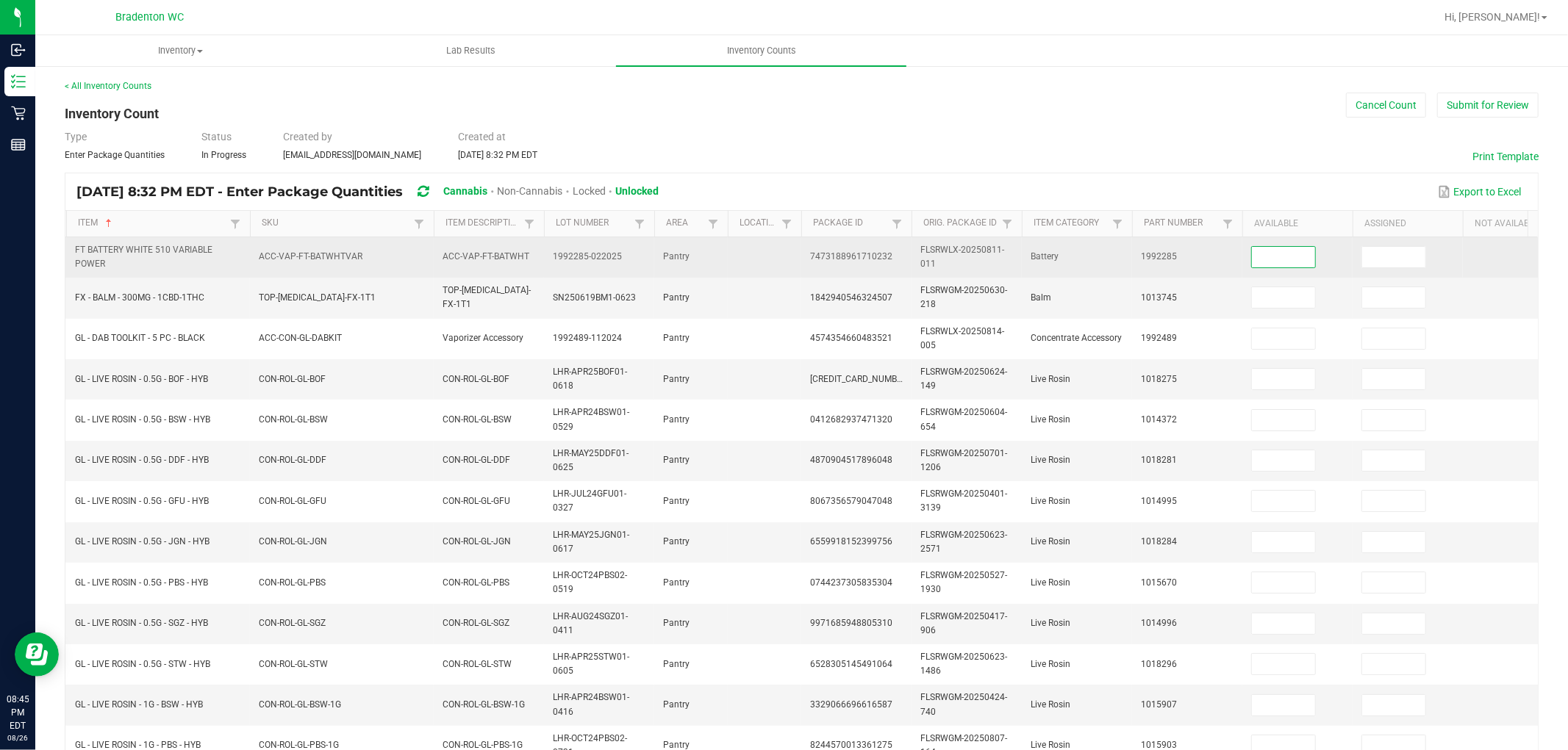
click at [1275, 254] on input at bounding box center [1283, 257] width 63 height 21
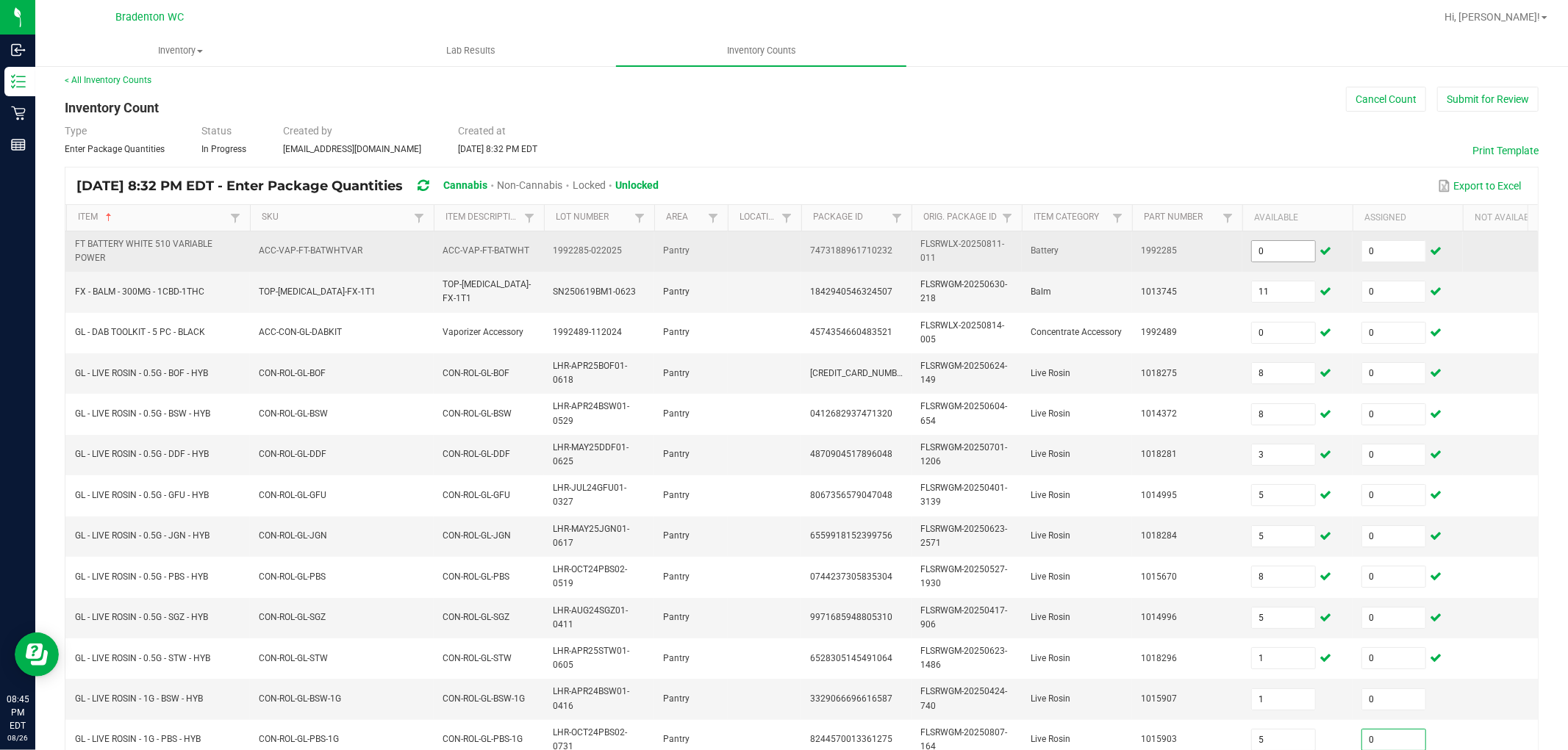
scroll to position [367, 0]
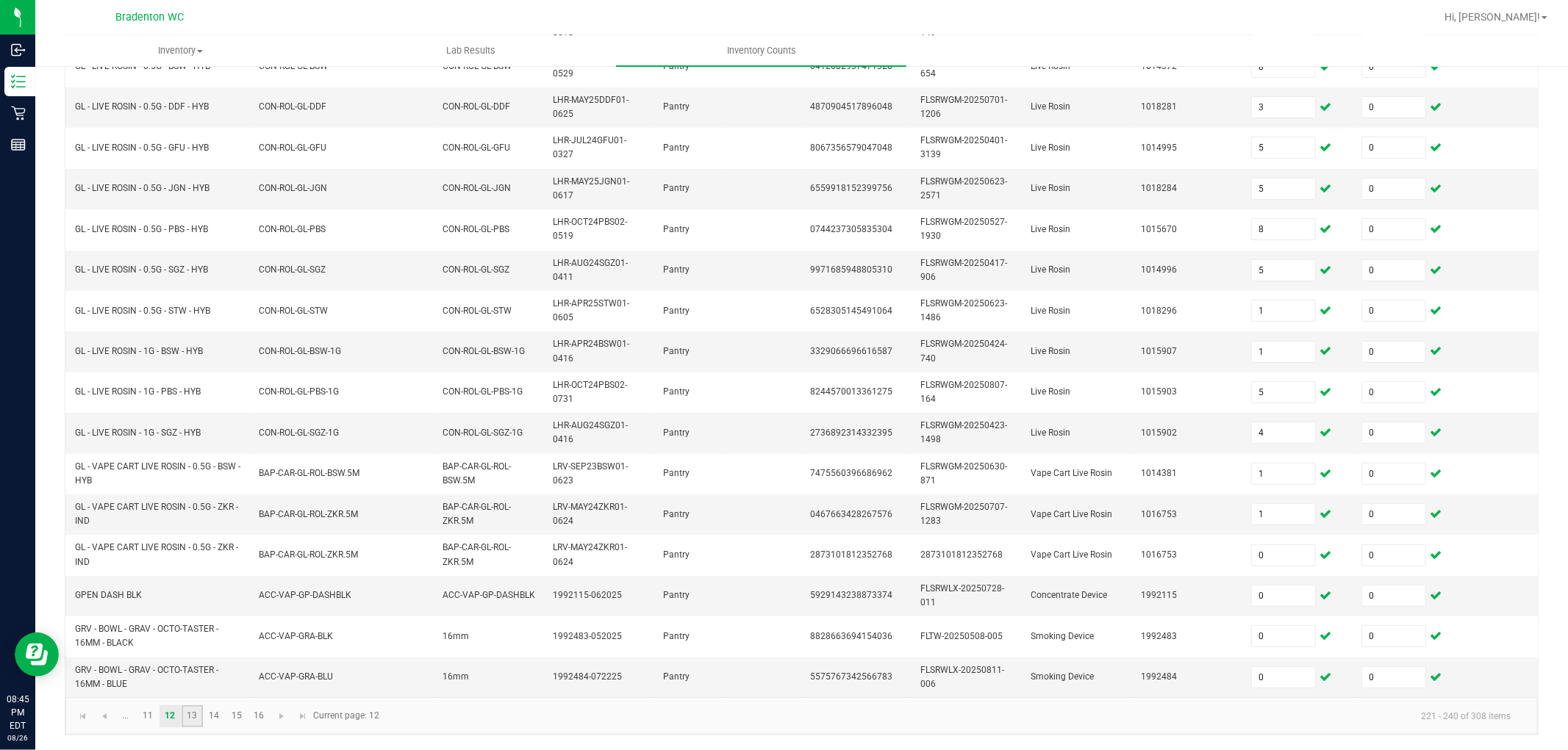
click at [201, 675] on link "13" at bounding box center [192, 717] width 22 height 22
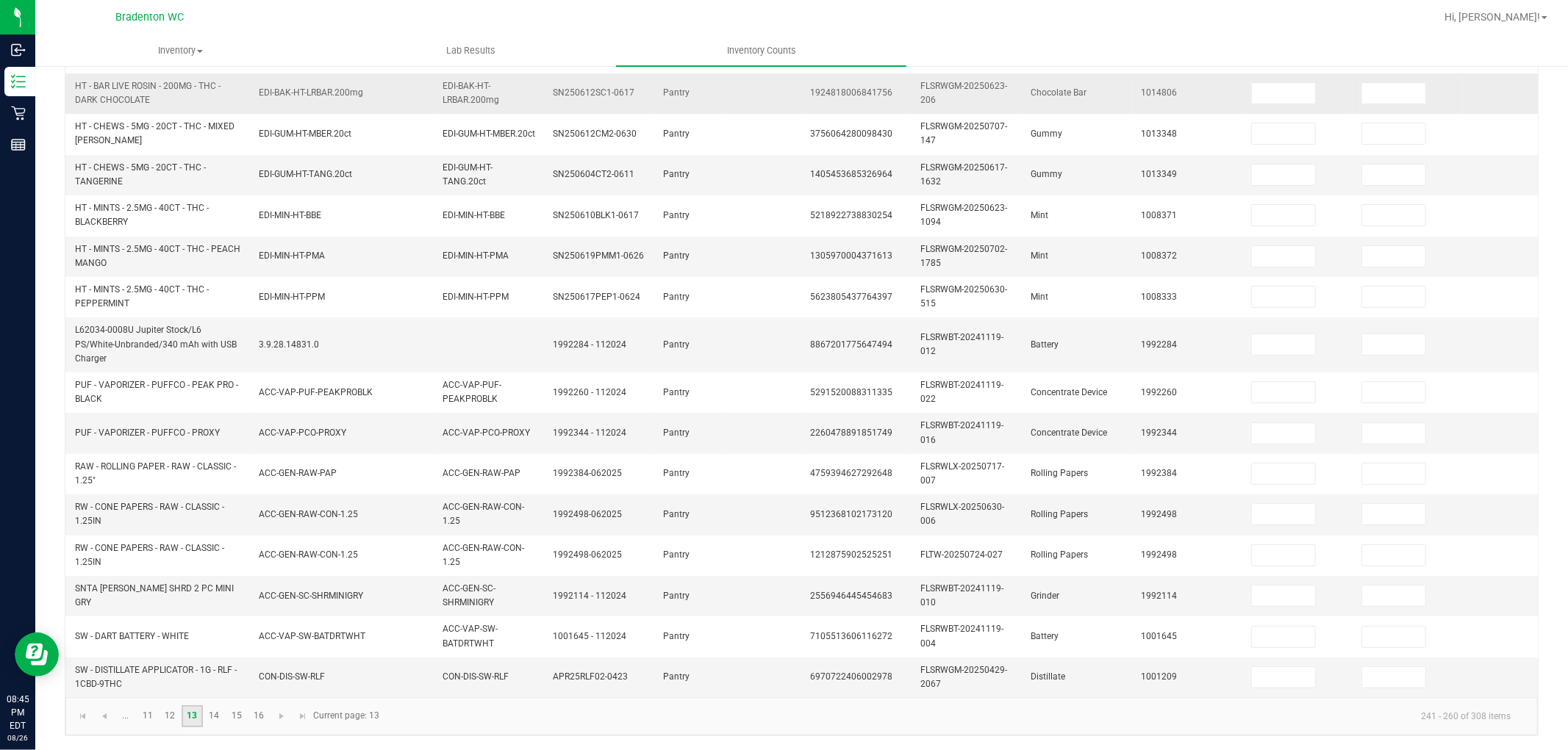
scroll to position [0, 0]
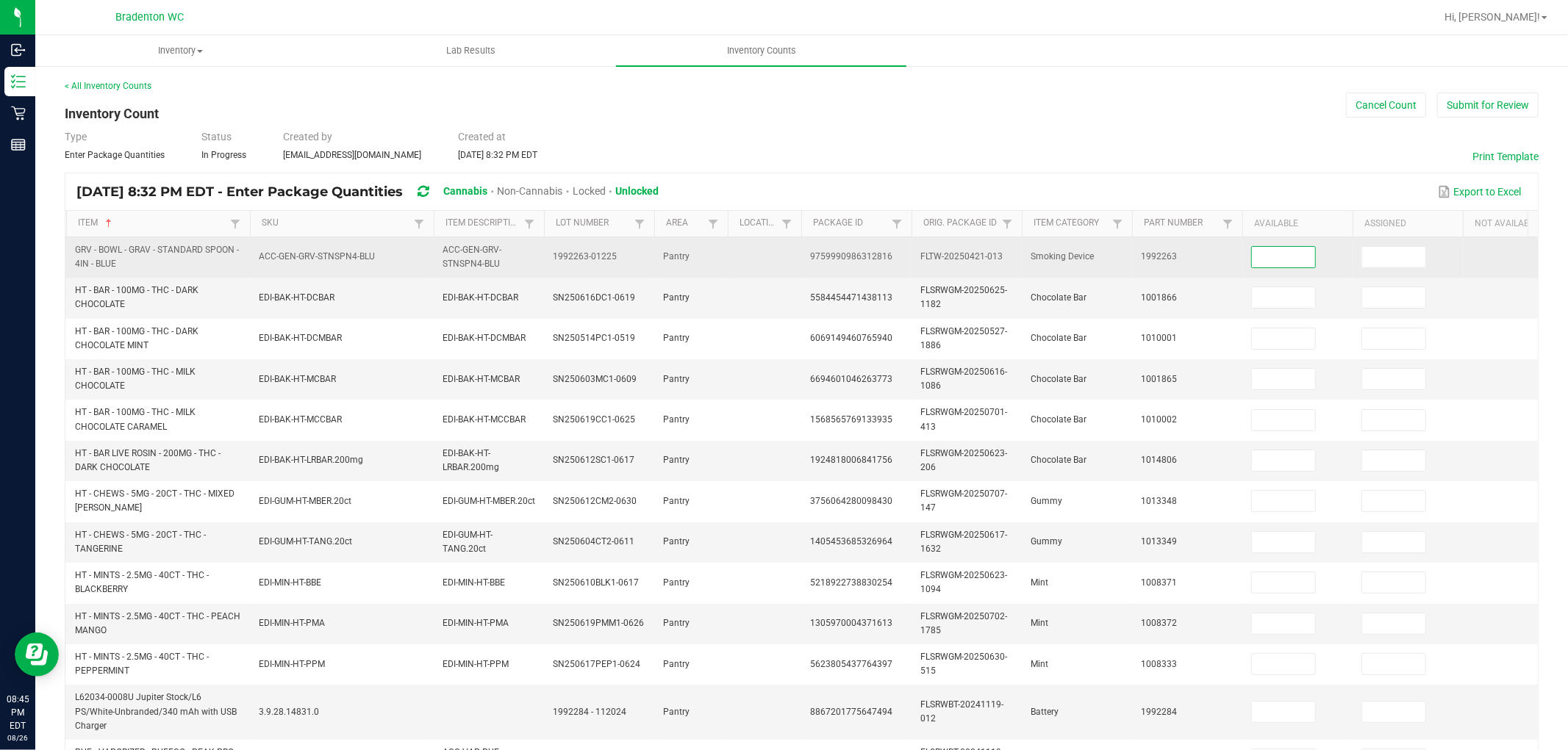
click at [1263, 251] on input at bounding box center [1283, 257] width 63 height 21
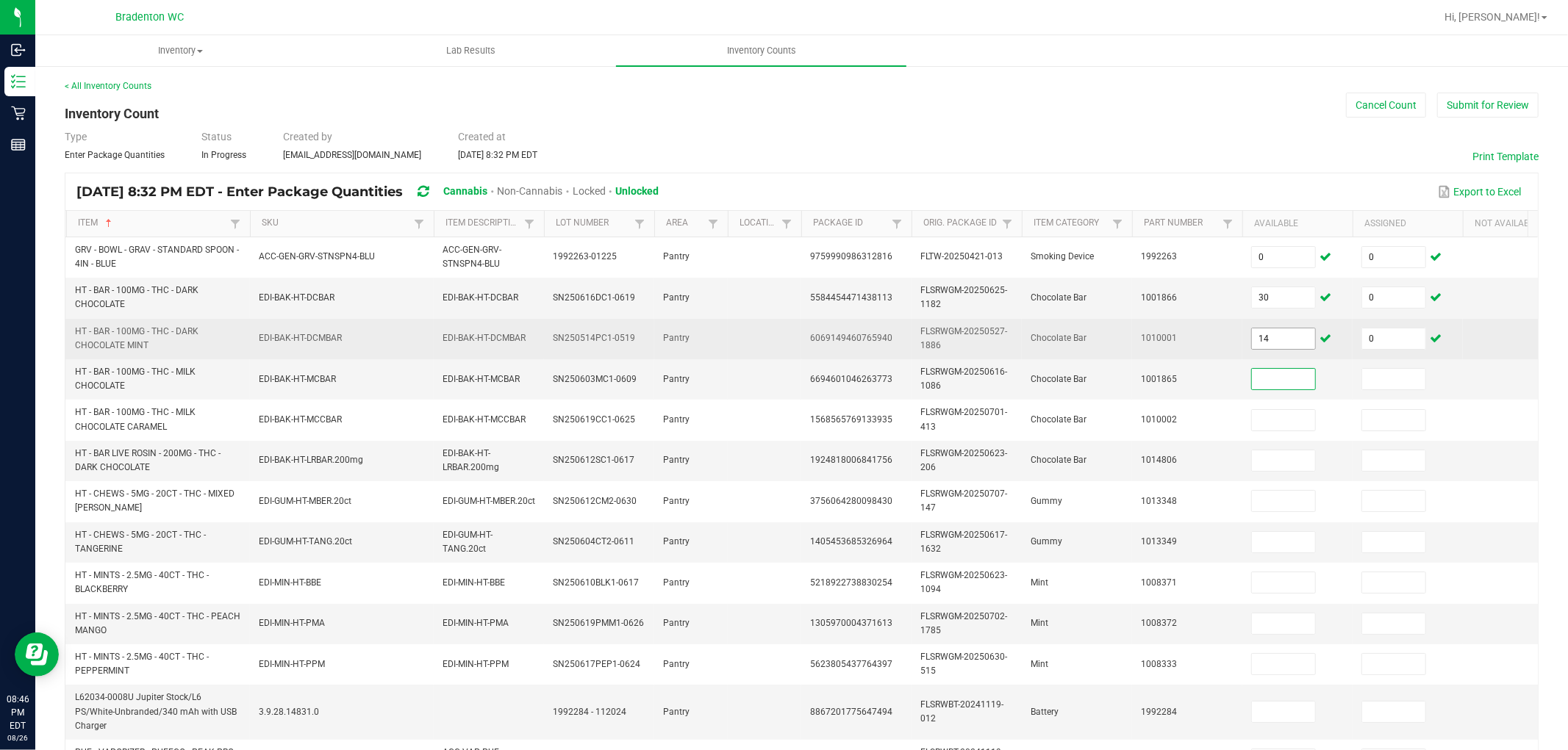
click at [1296, 345] on input "14" at bounding box center [1283, 339] width 63 height 21
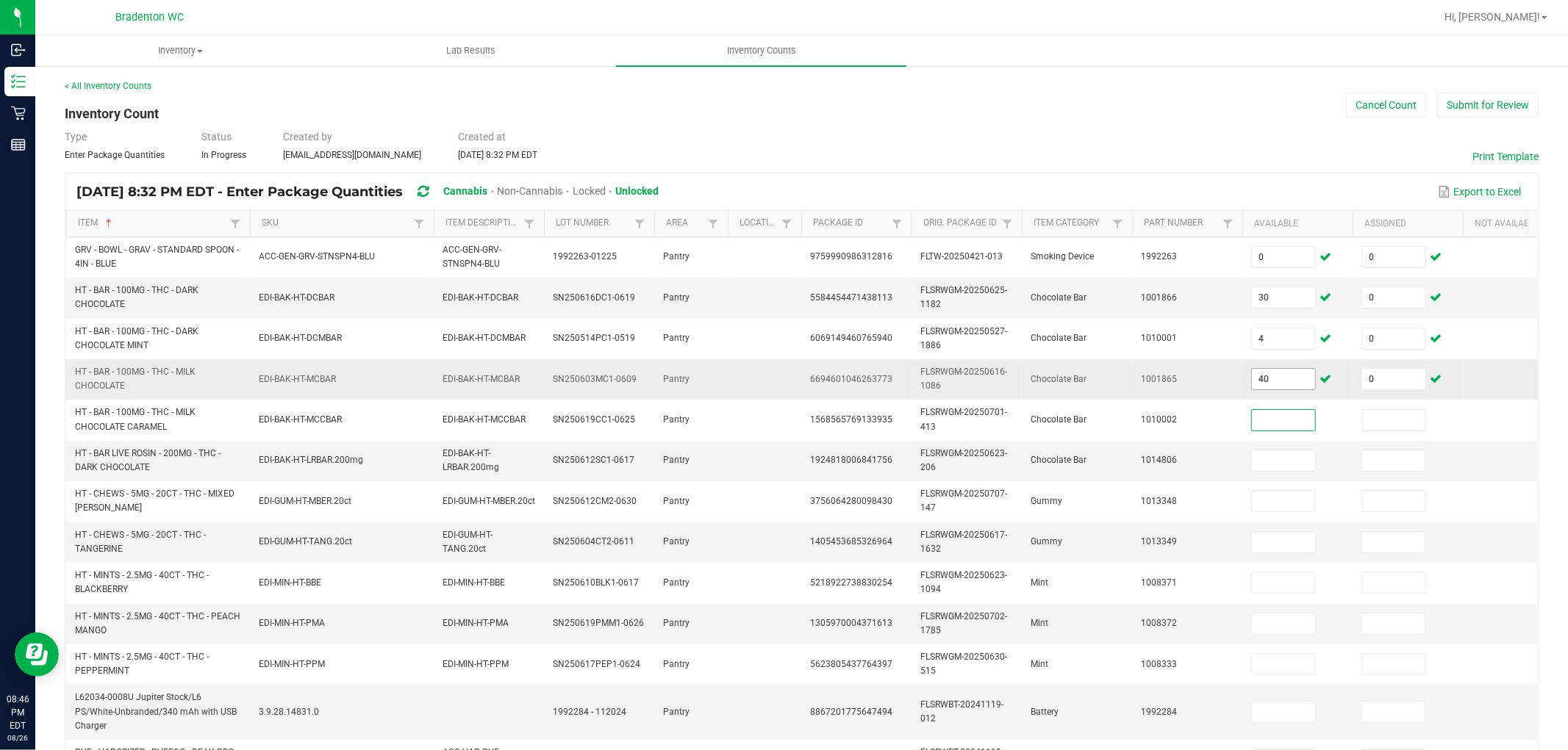
click at [1277, 371] on input "40" at bounding box center [1283, 379] width 63 height 21
click at [1302, 467] on input "170" at bounding box center [1283, 461] width 63 height 21
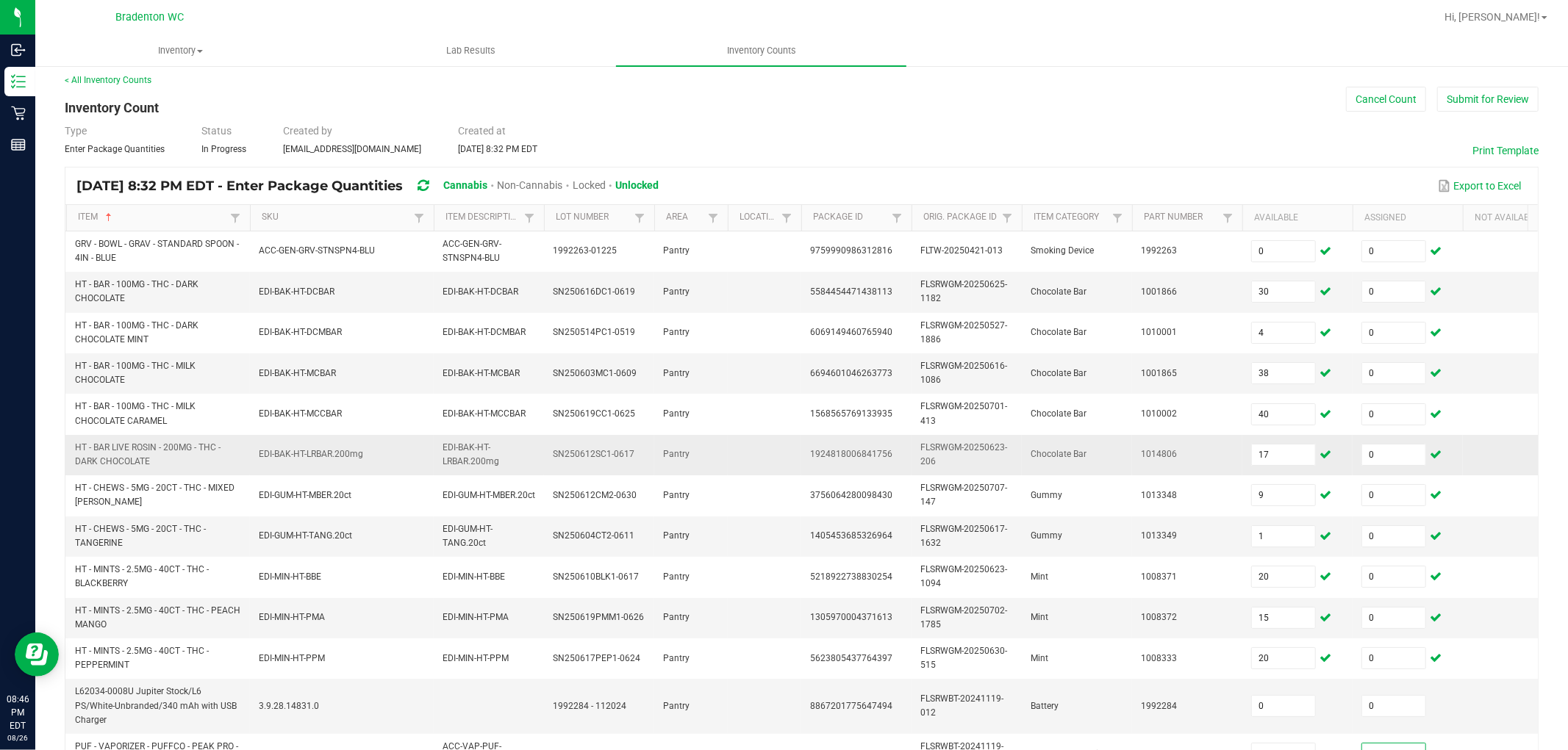
scroll to position [367, 0]
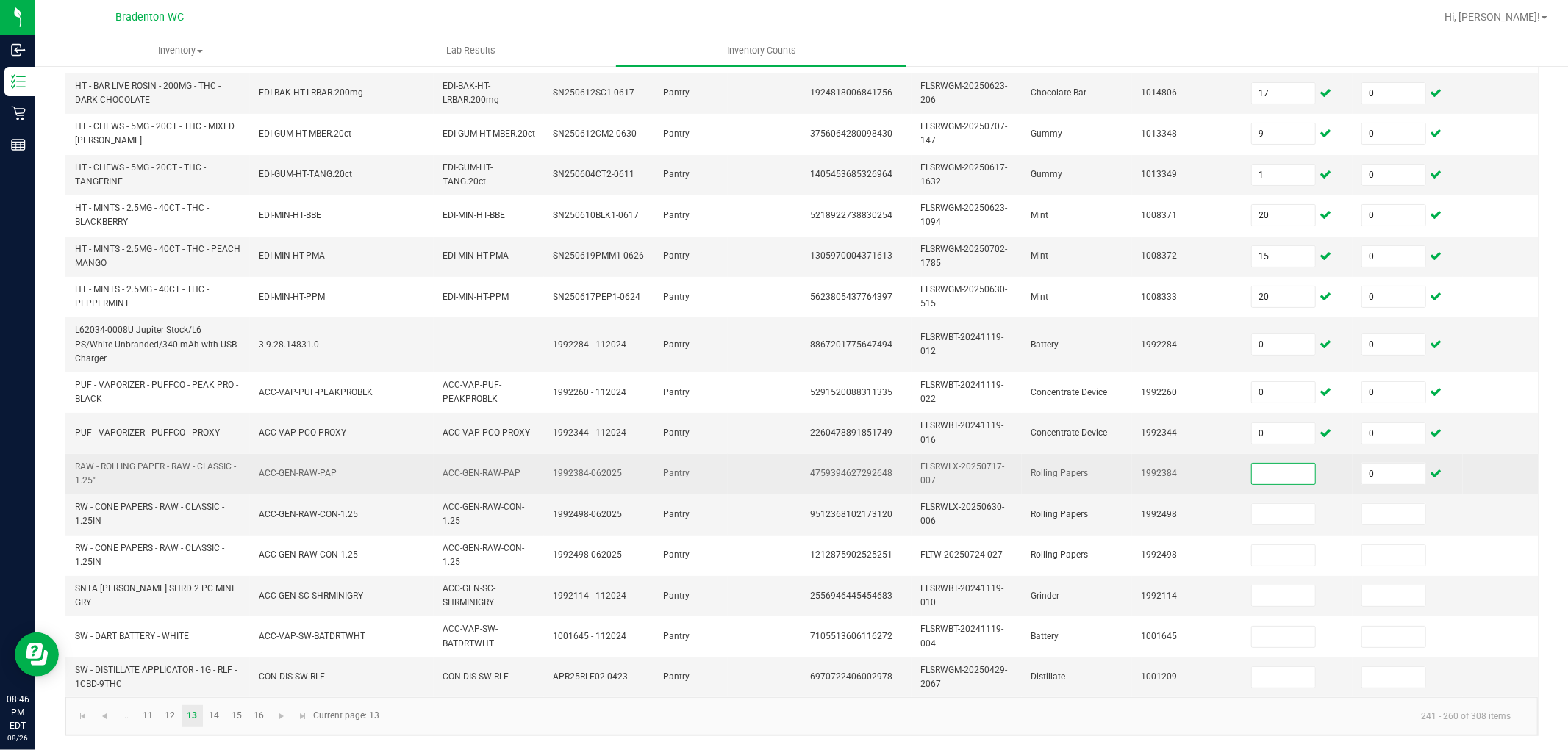
click at [1285, 464] on input at bounding box center [1283, 474] width 63 height 21
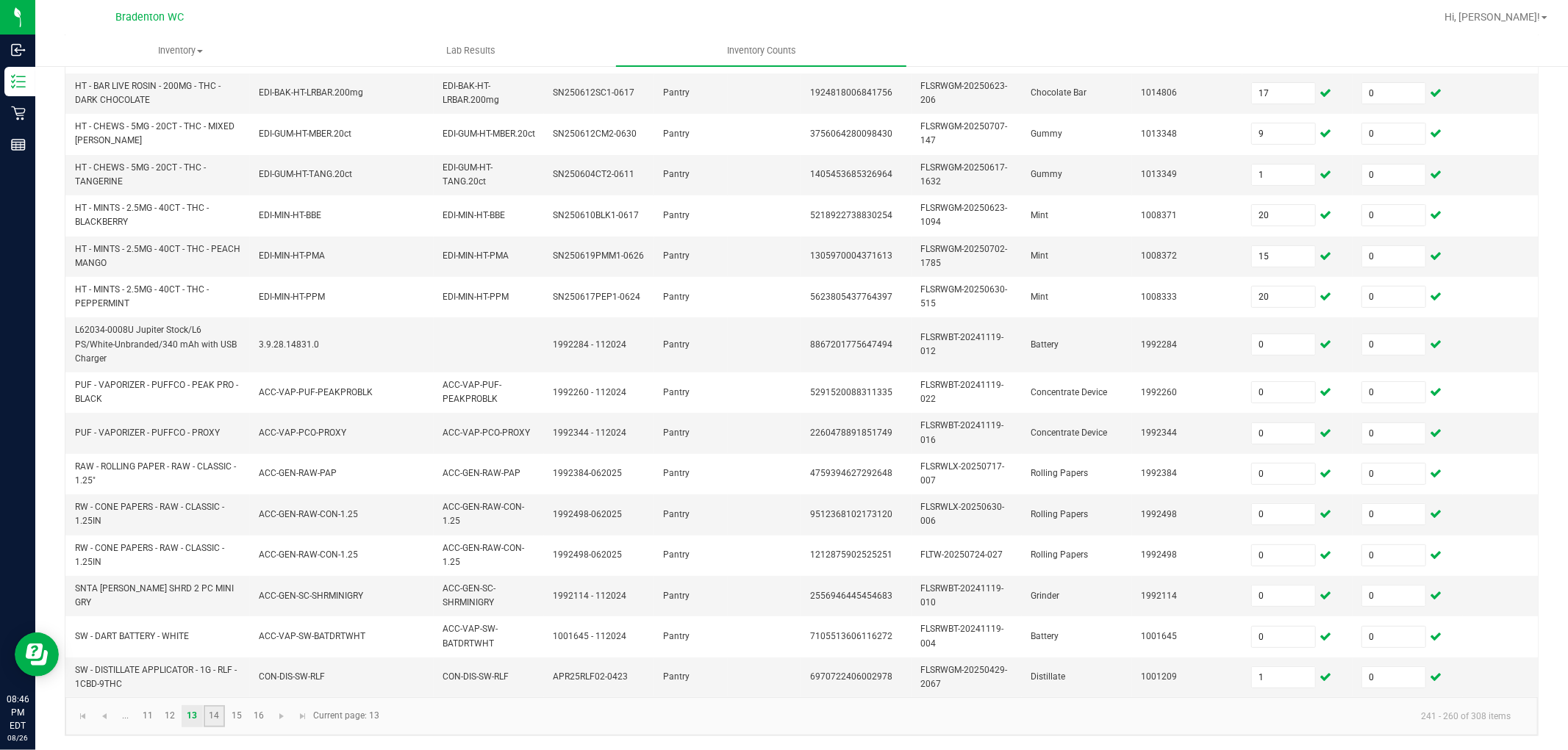
click at [218, 675] on link "14" at bounding box center [214, 717] width 22 height 22
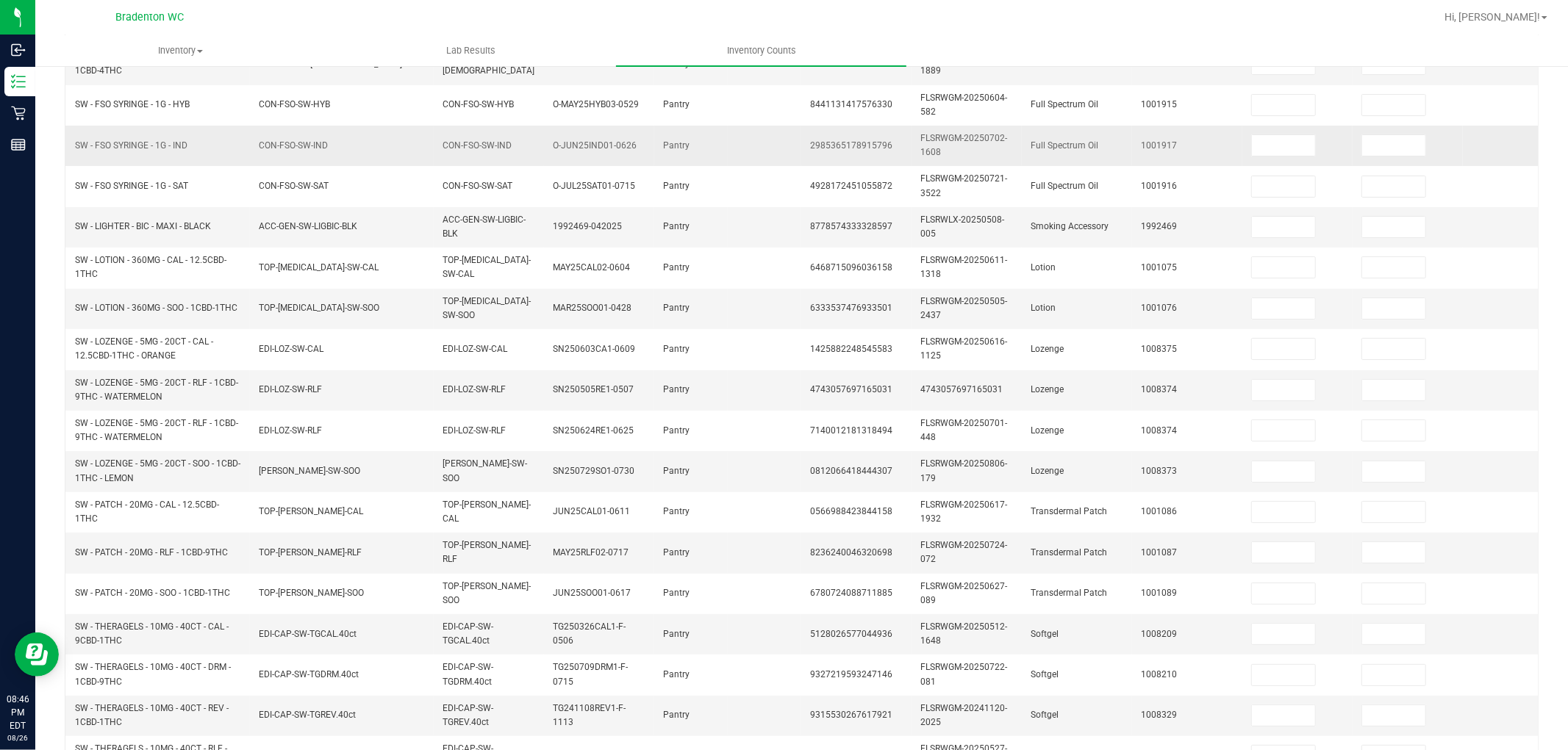
scroll to position [0, 0]
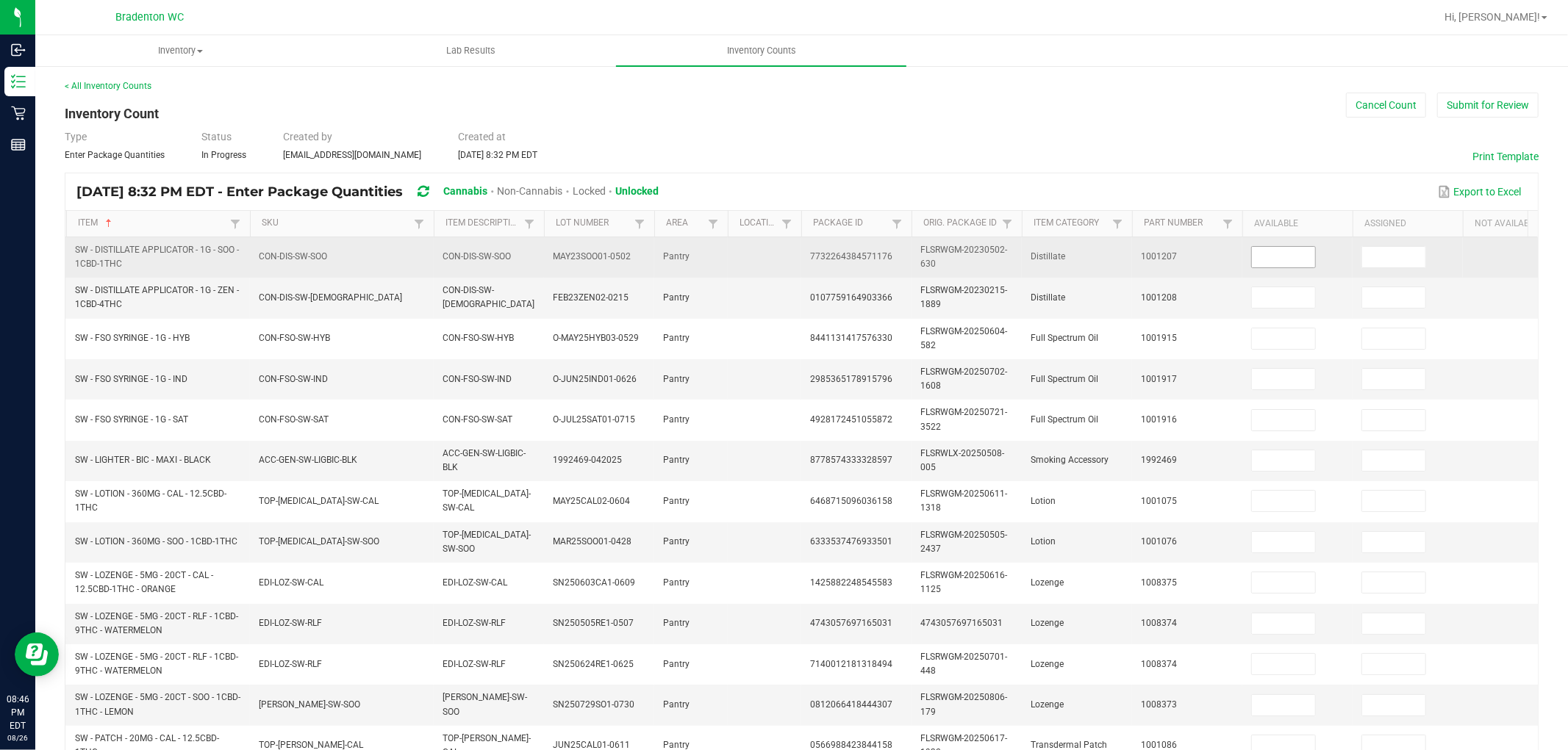
click at [1303, 267] on input at bounding box center [1283, 257] width 63 height 21
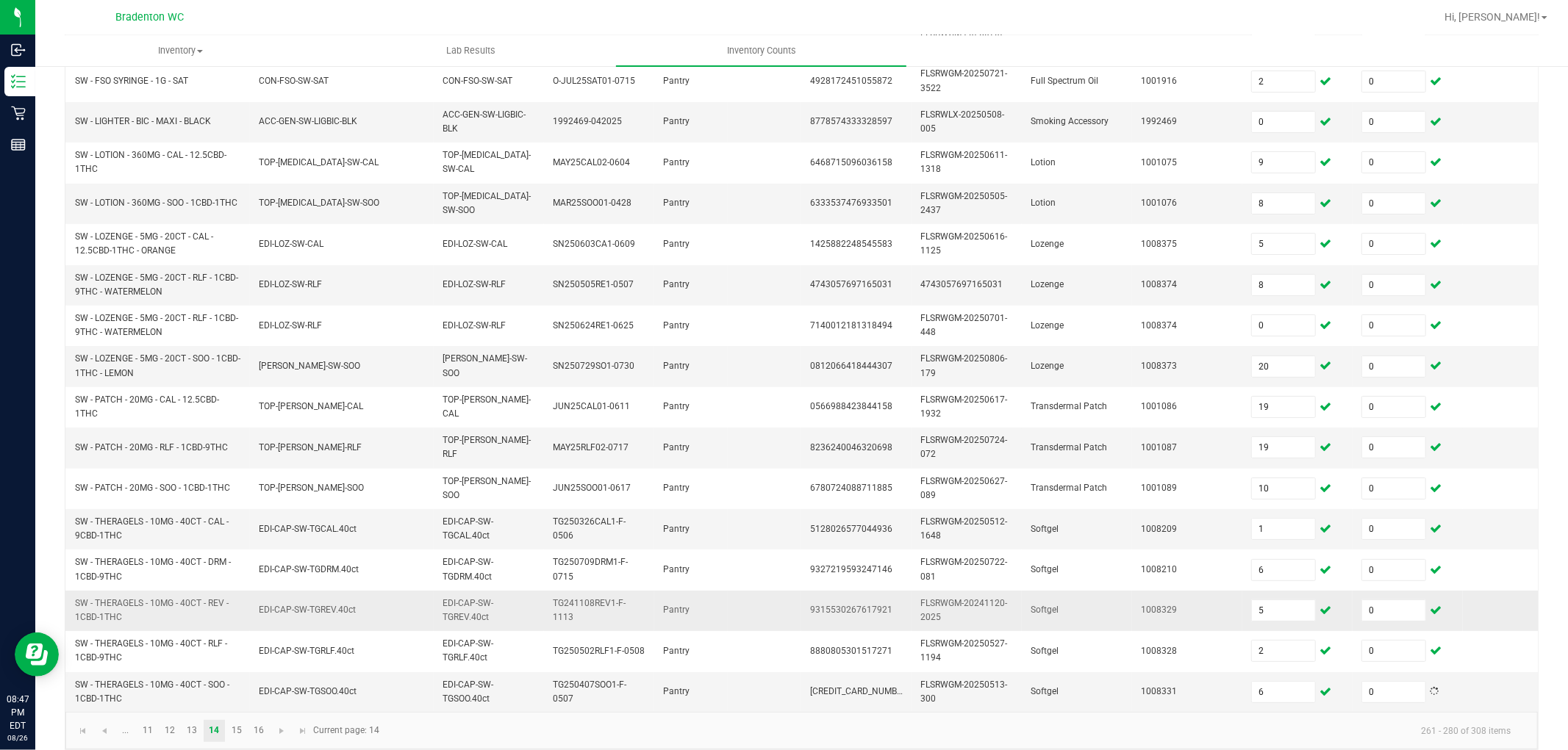
scroll to position [367, 0]
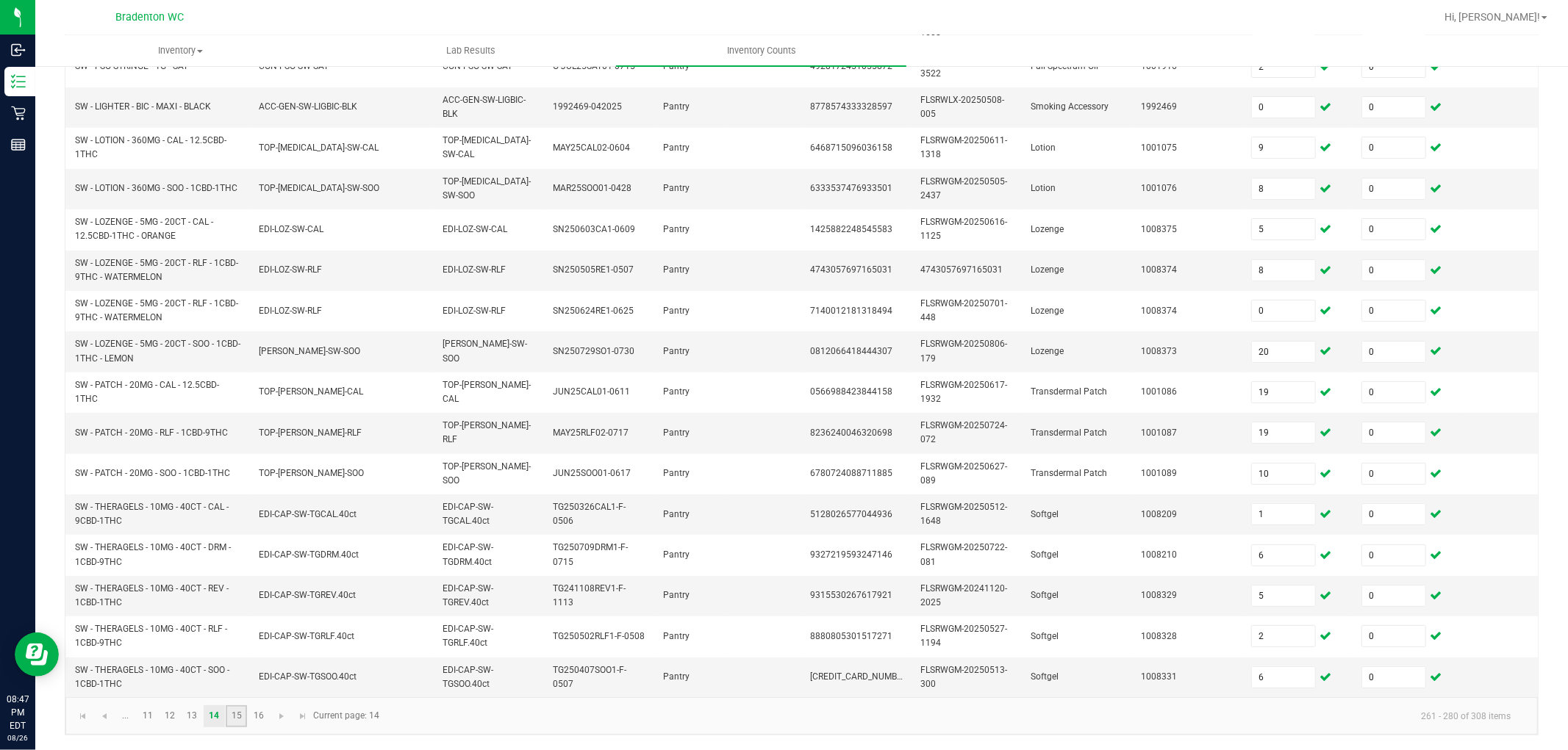
click at [235, 675] on link "15" at bounding box center [236, 717] width 22 height 22
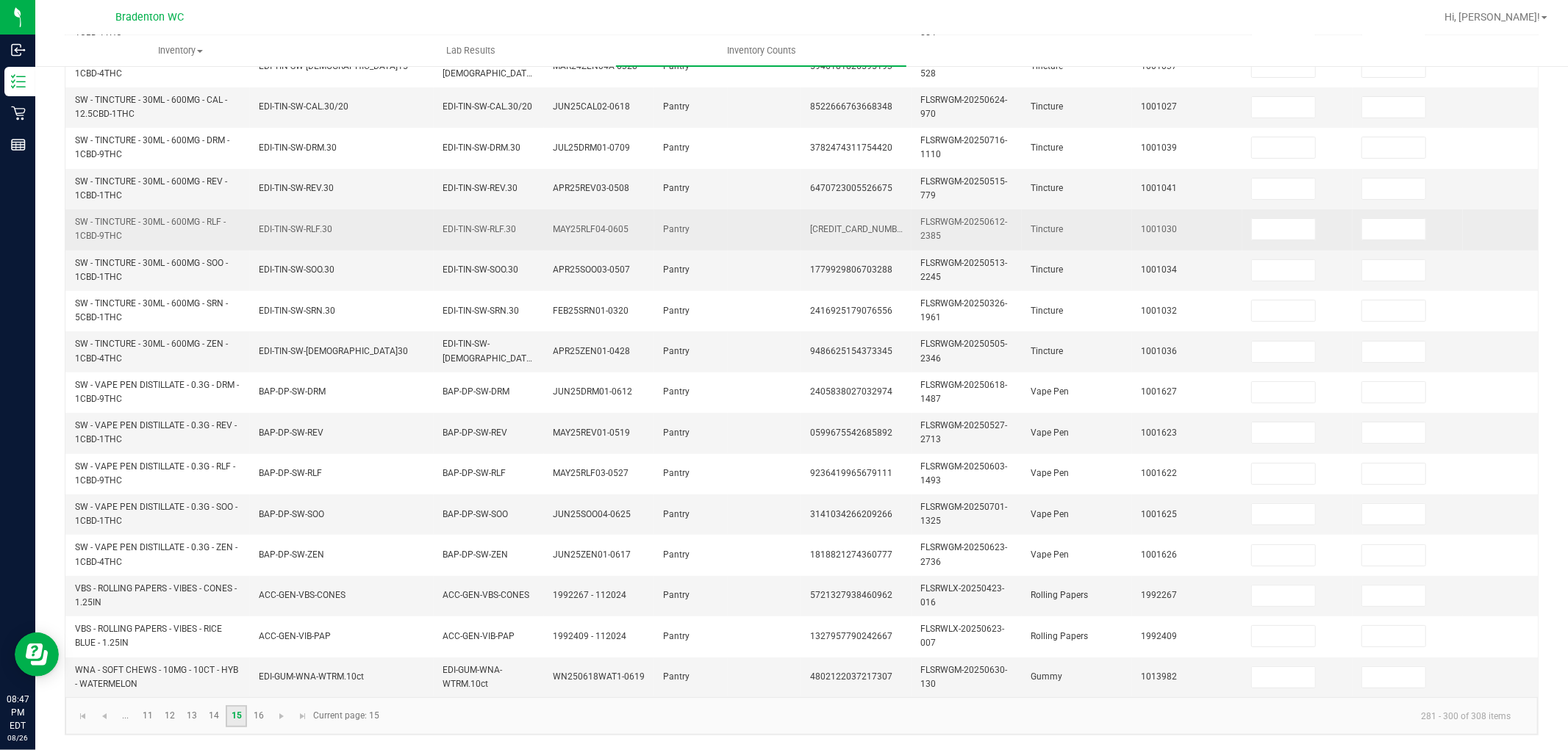
scroll to position [41, 0]
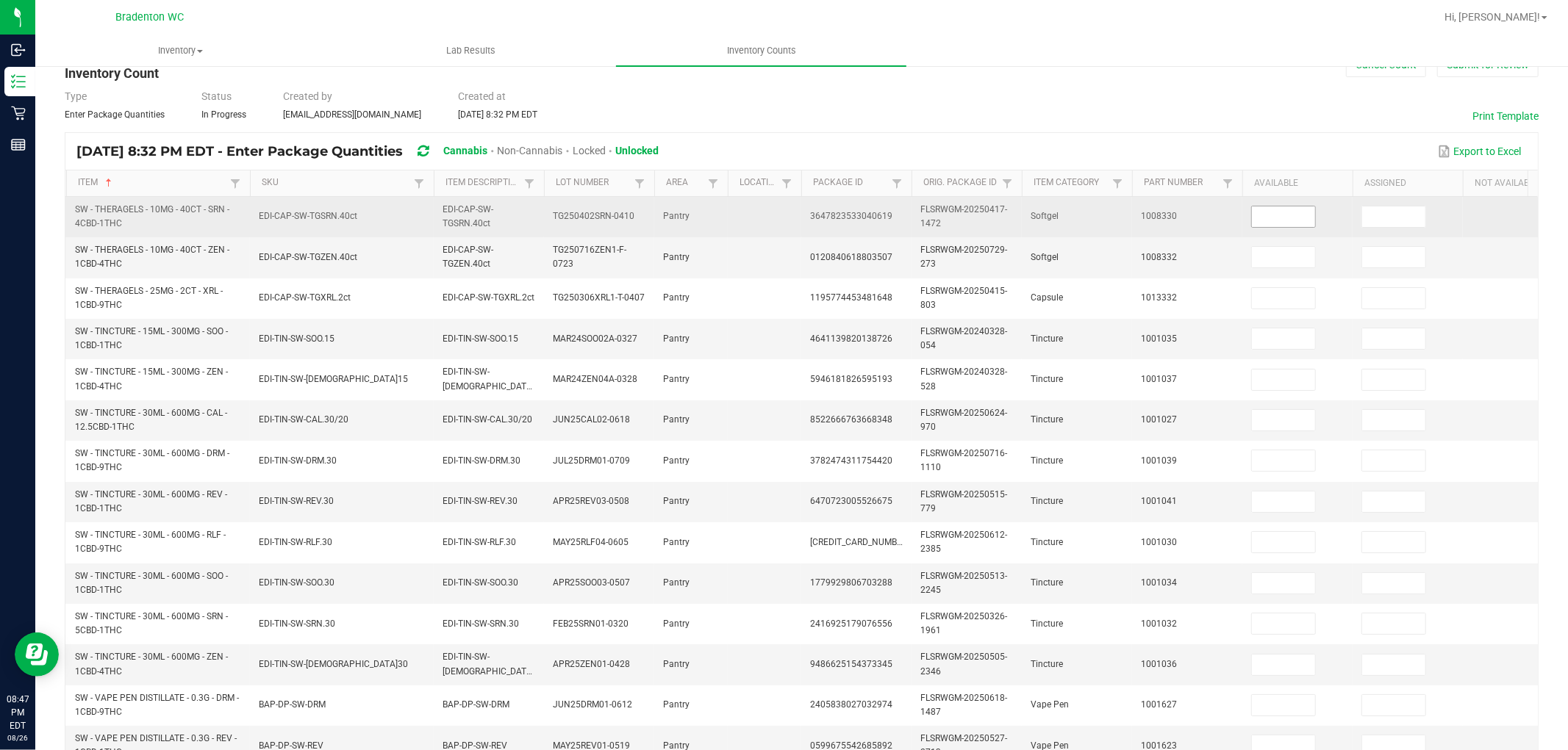
click at [1294, 213] on input at bounding box center [1283, 217] width 63 height 21
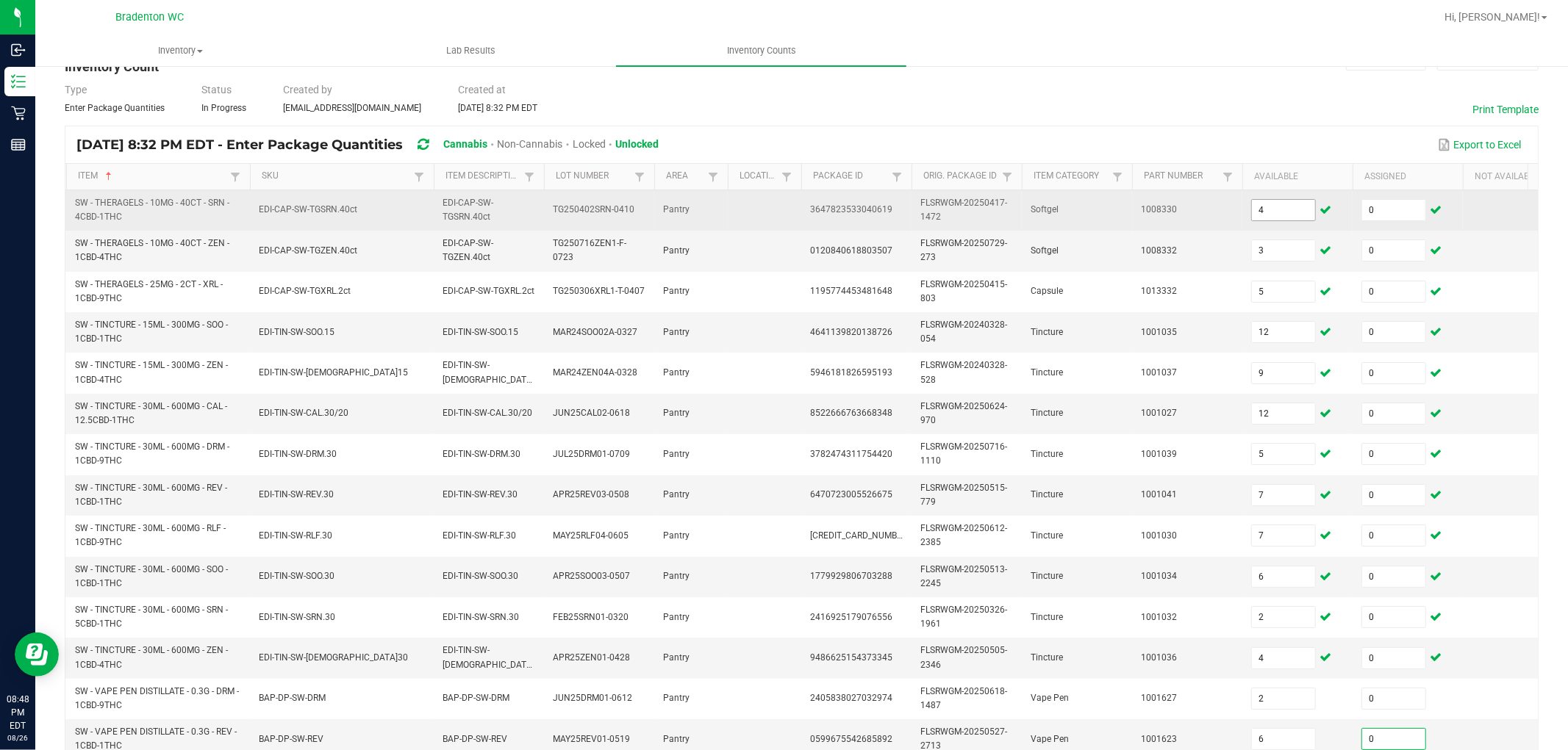
scroll to position [367, 0]
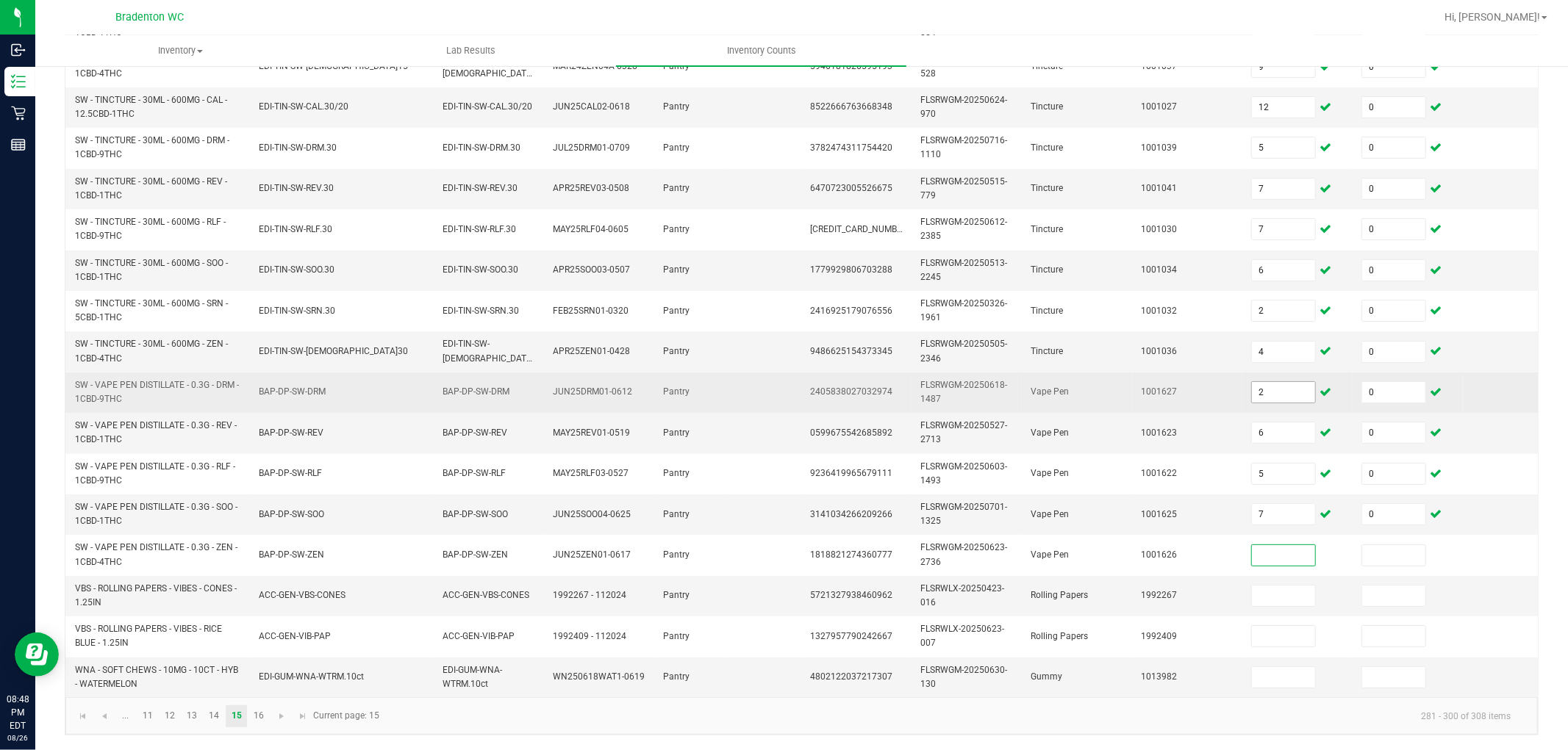
click at [1279, 383] on input "2" at bounding box center [1283, 393] width 63 height 21
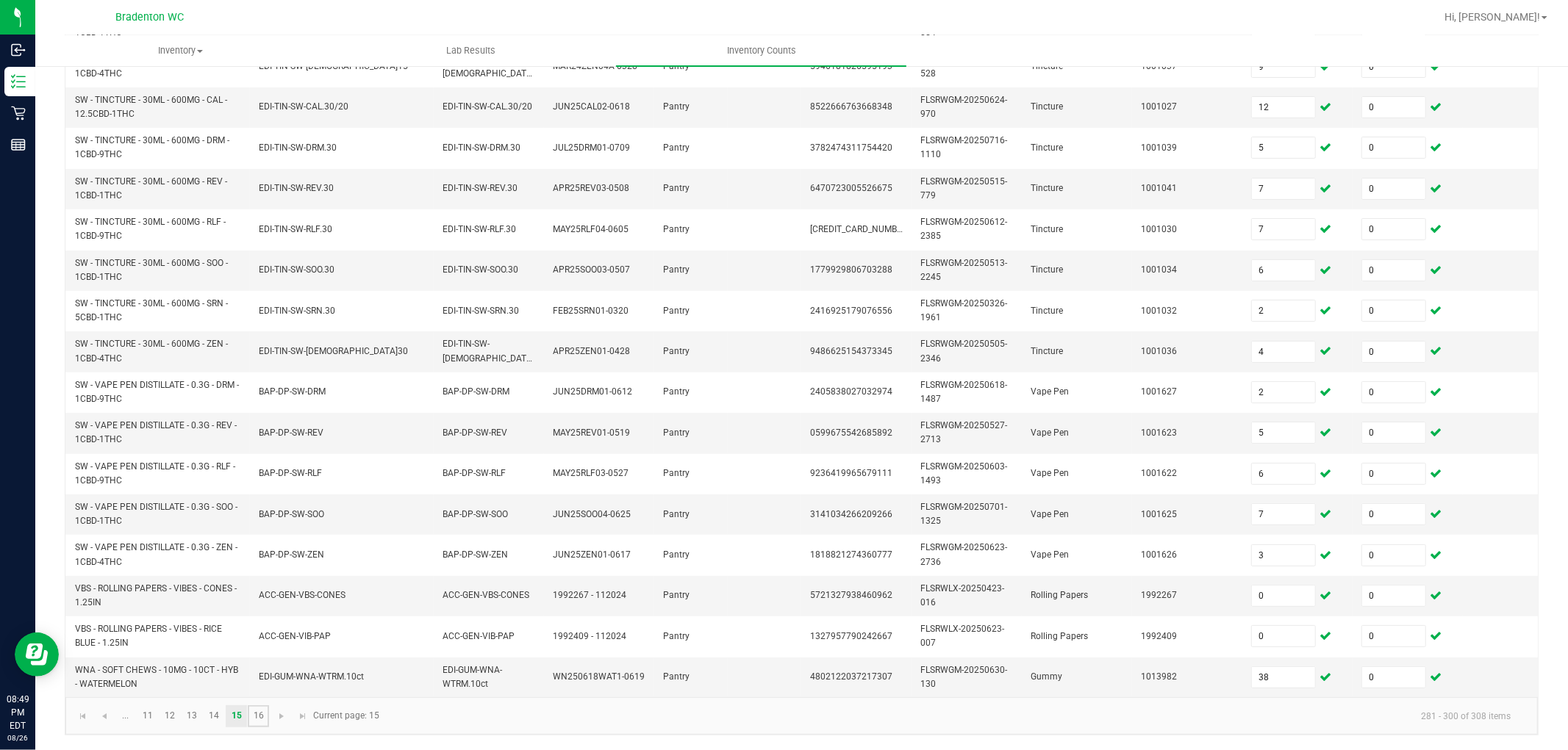
drag, startPoint x: 251, startPoint y: 708, endPoint x: 252, endPoint y: 701, distance: 7.1
click at [252, 675] on link "16" at bounding box center [258, 717] width 22 height 22
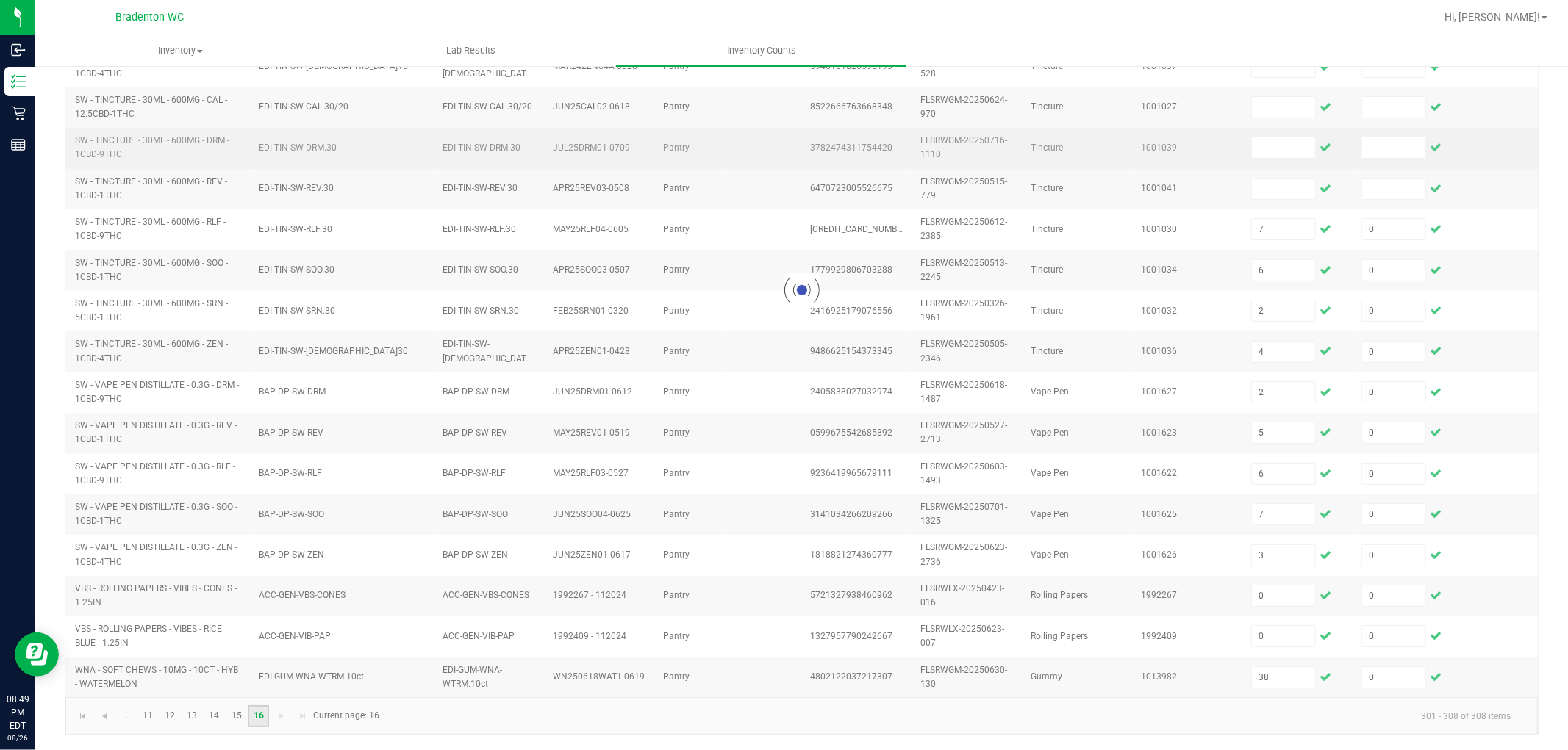
scroll to position [0, 0]
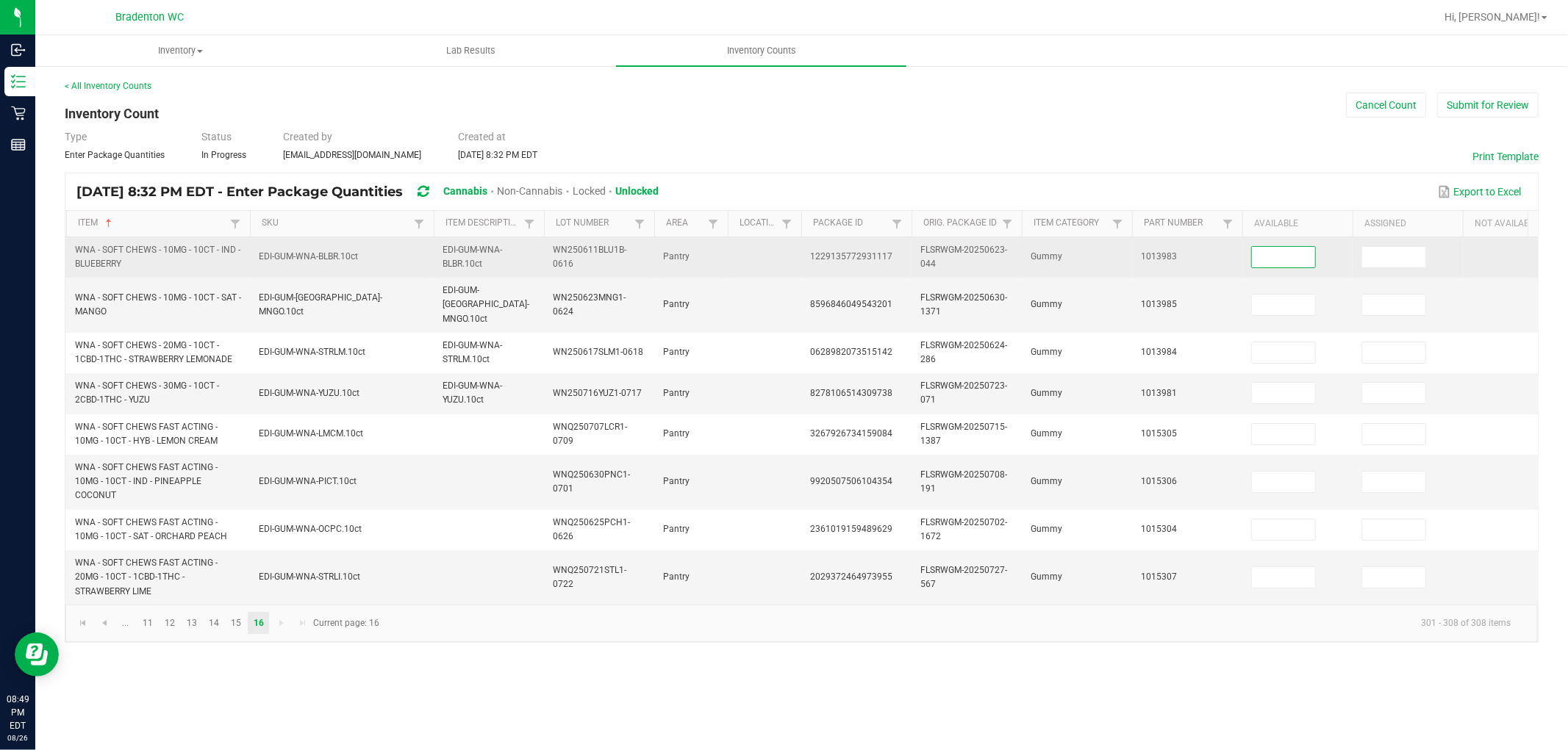
click at [1266, 260] on input at bounding box center [1283, 257] width 63 height 21
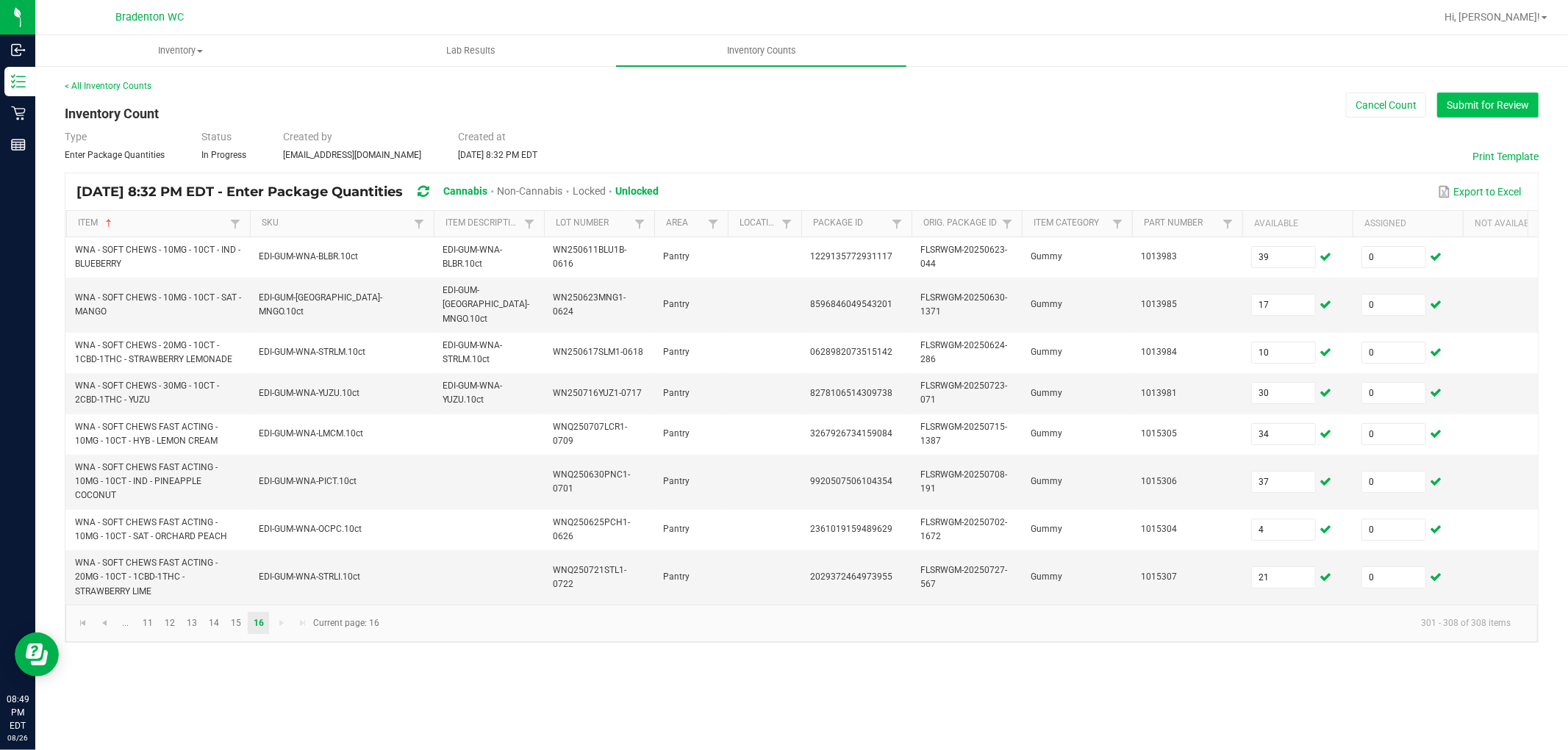
click at [1411, 103] on button "Submit for Review" at bounding box center [1487, 104] width 101 height 25
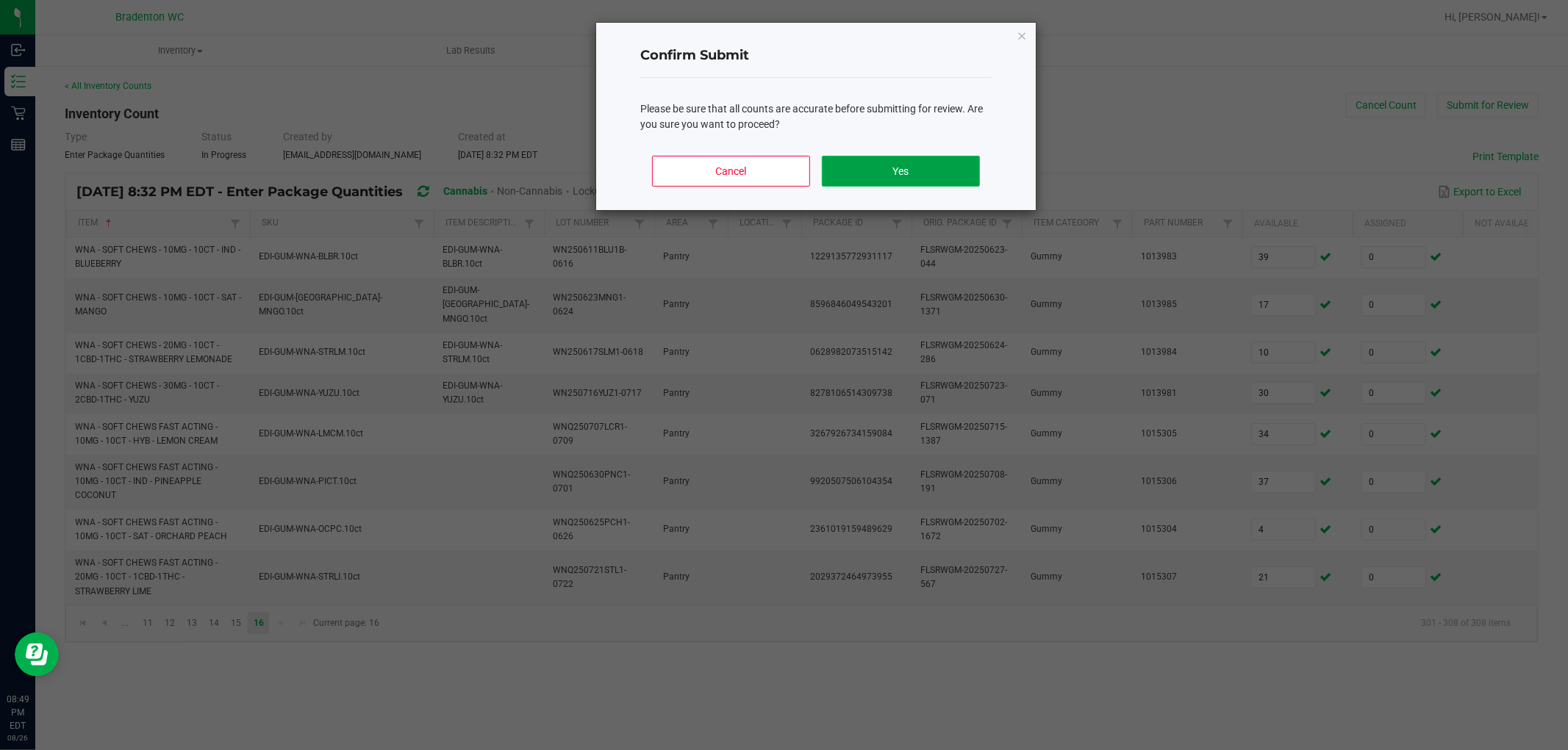
click at [933, 172] on button "Yes" at bounding box center [901, 171] width 158 height 31
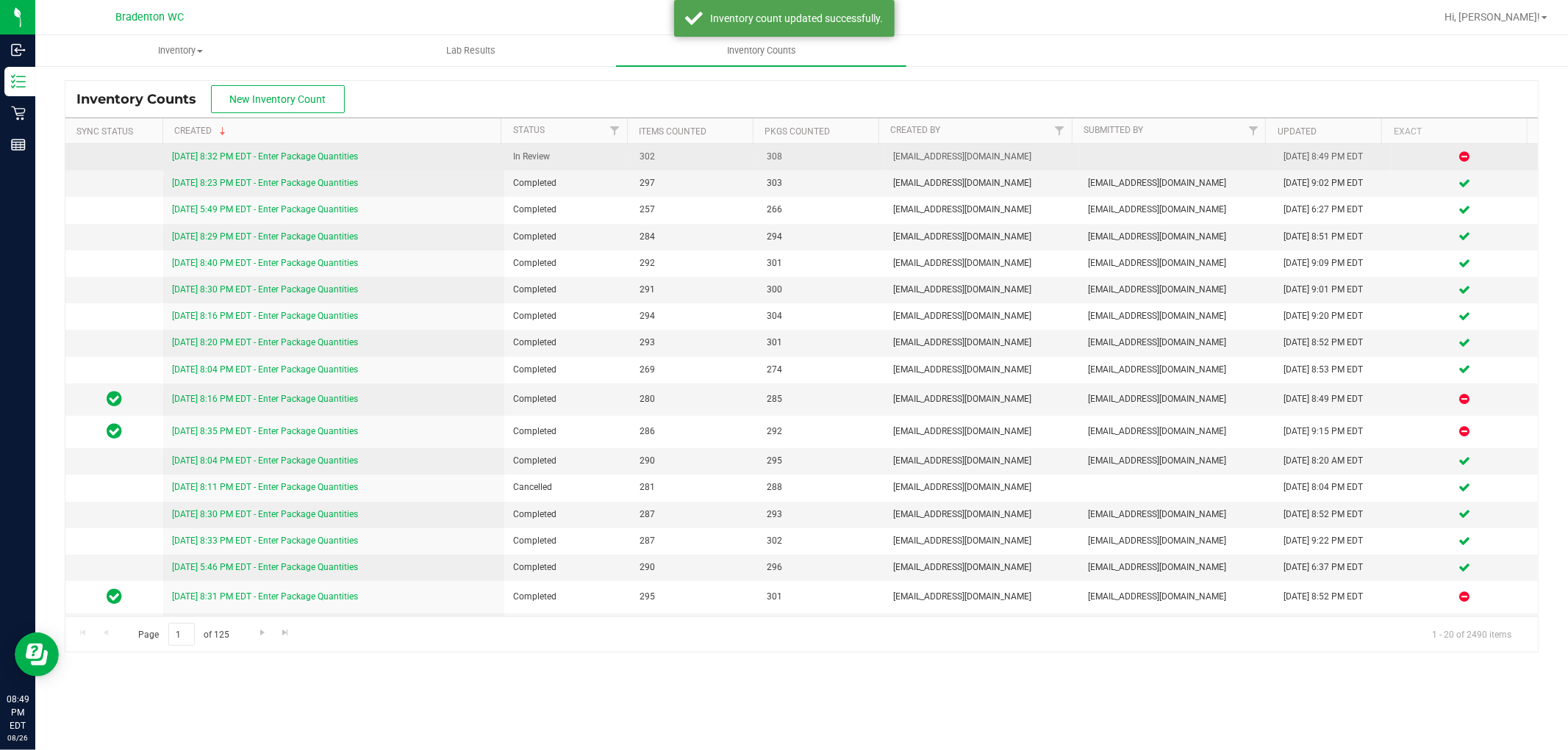
click at [340, 156] on link "8/26/25 8:32 PM EDT - Enter Package Quantities" at bounding box center [265, 156] width 186 height 10
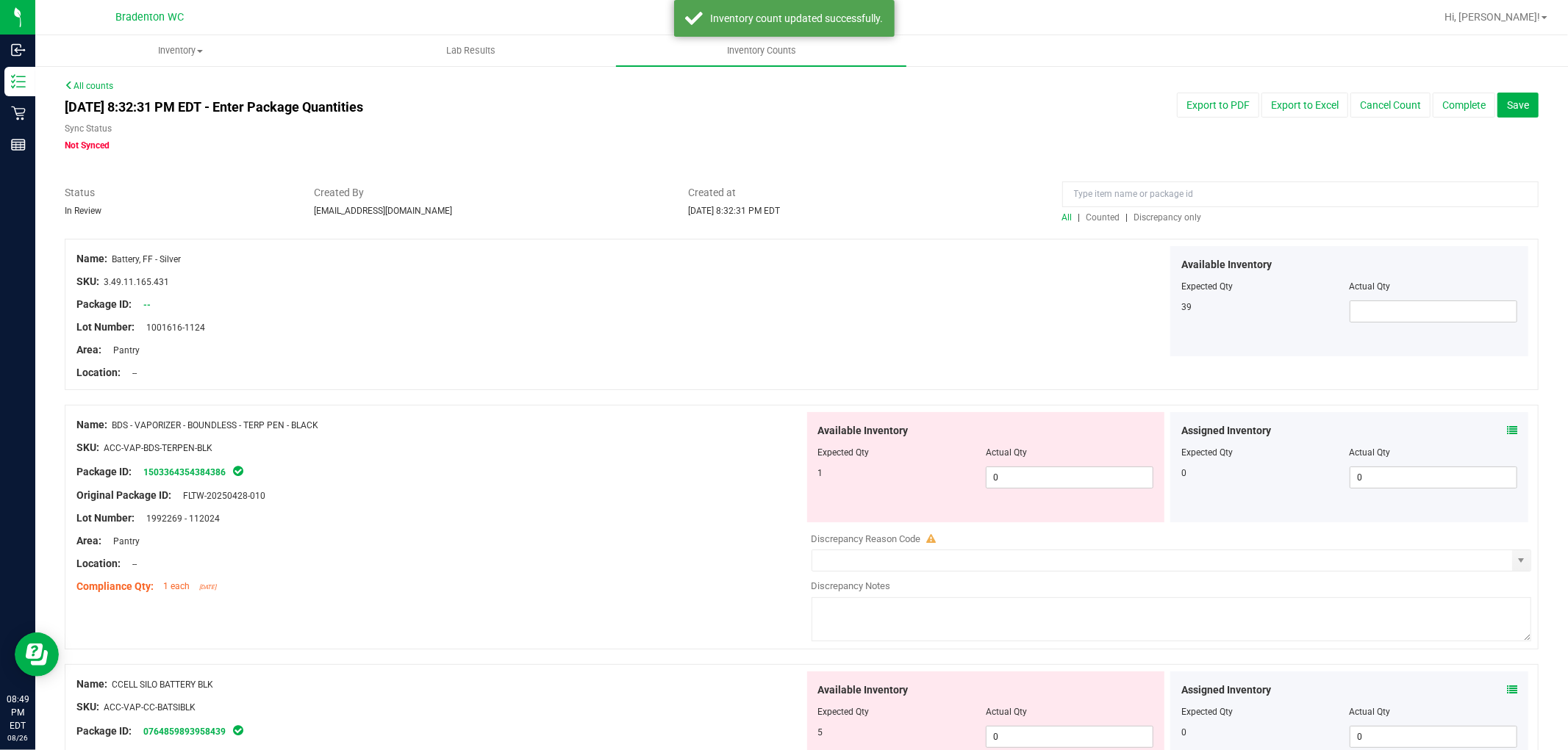
click at [1147, 217] on span "Discrepancy only" at bounding box center [1168, 217] width 68 height 10
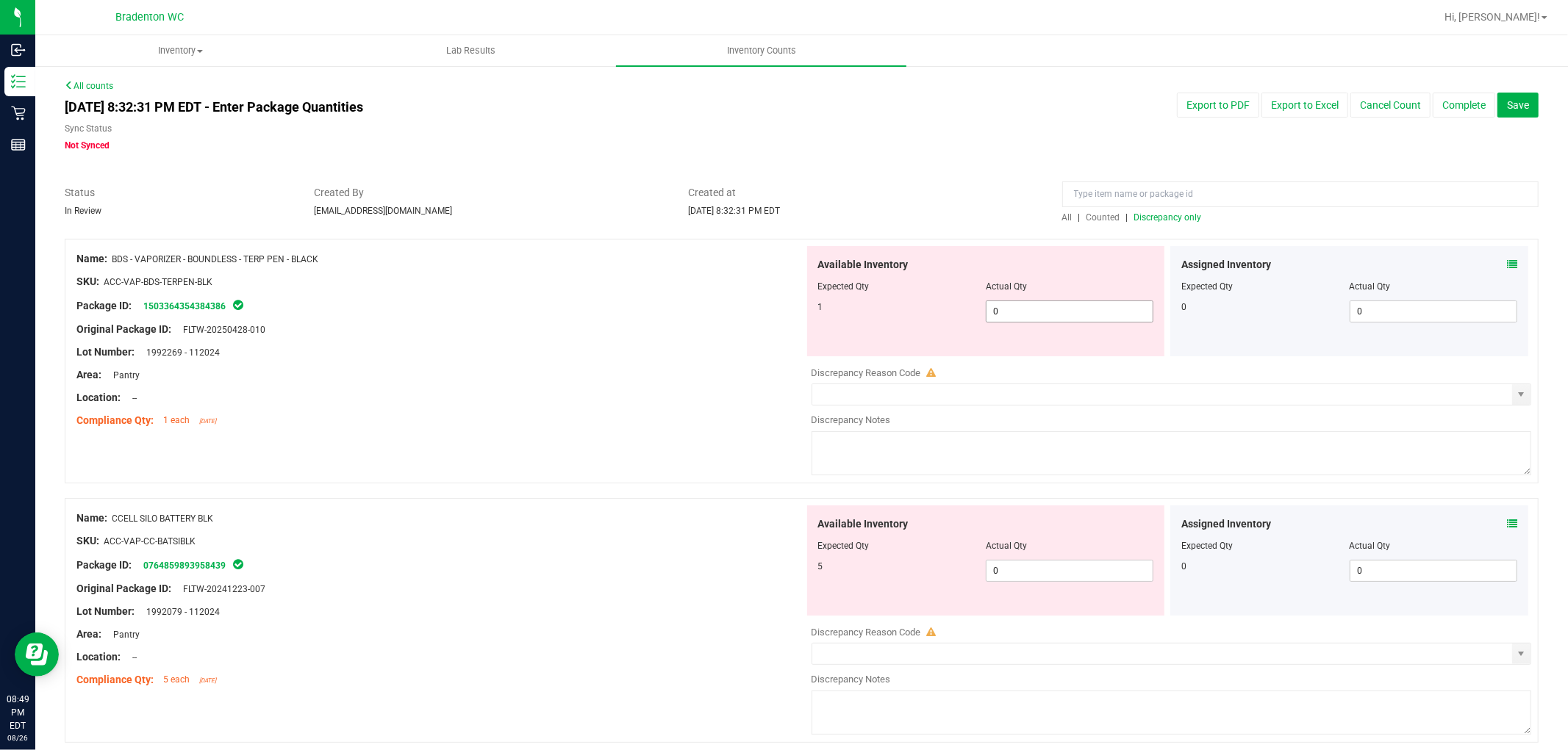
click at [1077, 309] on span "0 0" at bounding box center [1070, 312] width 167 height 22
click at [715, 371] on div "Area: Pantry" at bounding box center [440, 375] width 728 height 15
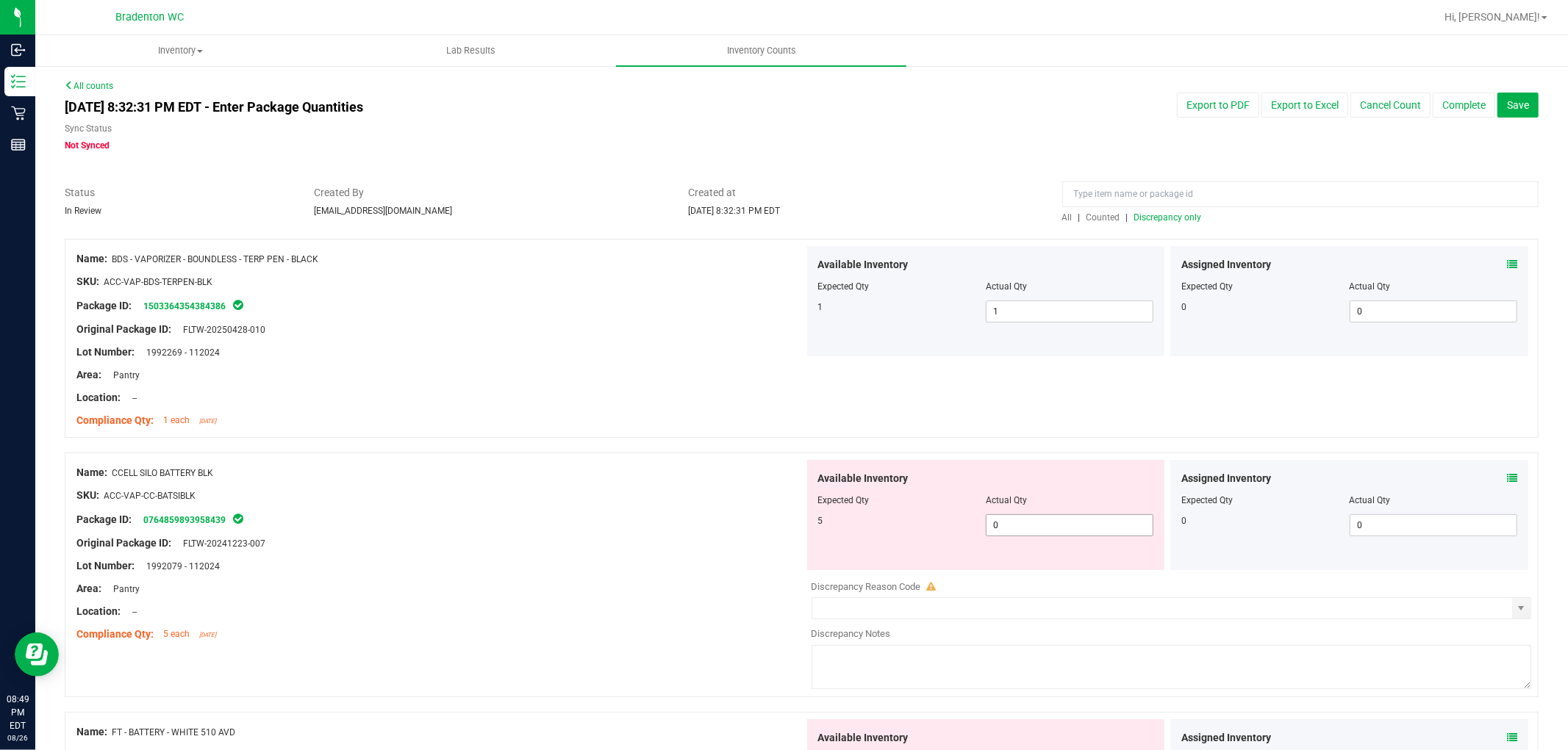
click at [1062, 514] on span "0 0" at bounding box center [1070, 525] width 167 height 22
click at [1060, 520] on span "0 0" at bounding box center [1070, 525] width 167 height 22
drag, startPoint x: 463, startPoint y: 463, endPoint x: 603, endPoint y: 461, distance: 140.0
click at [467, 461] on div "Name: CCELL SILO BATTERY BLK SKU: ACC-VAP-CC-BATSIBLK Package ID: 0764859893958…" at bounding box center [440, 553] width 728 height 187
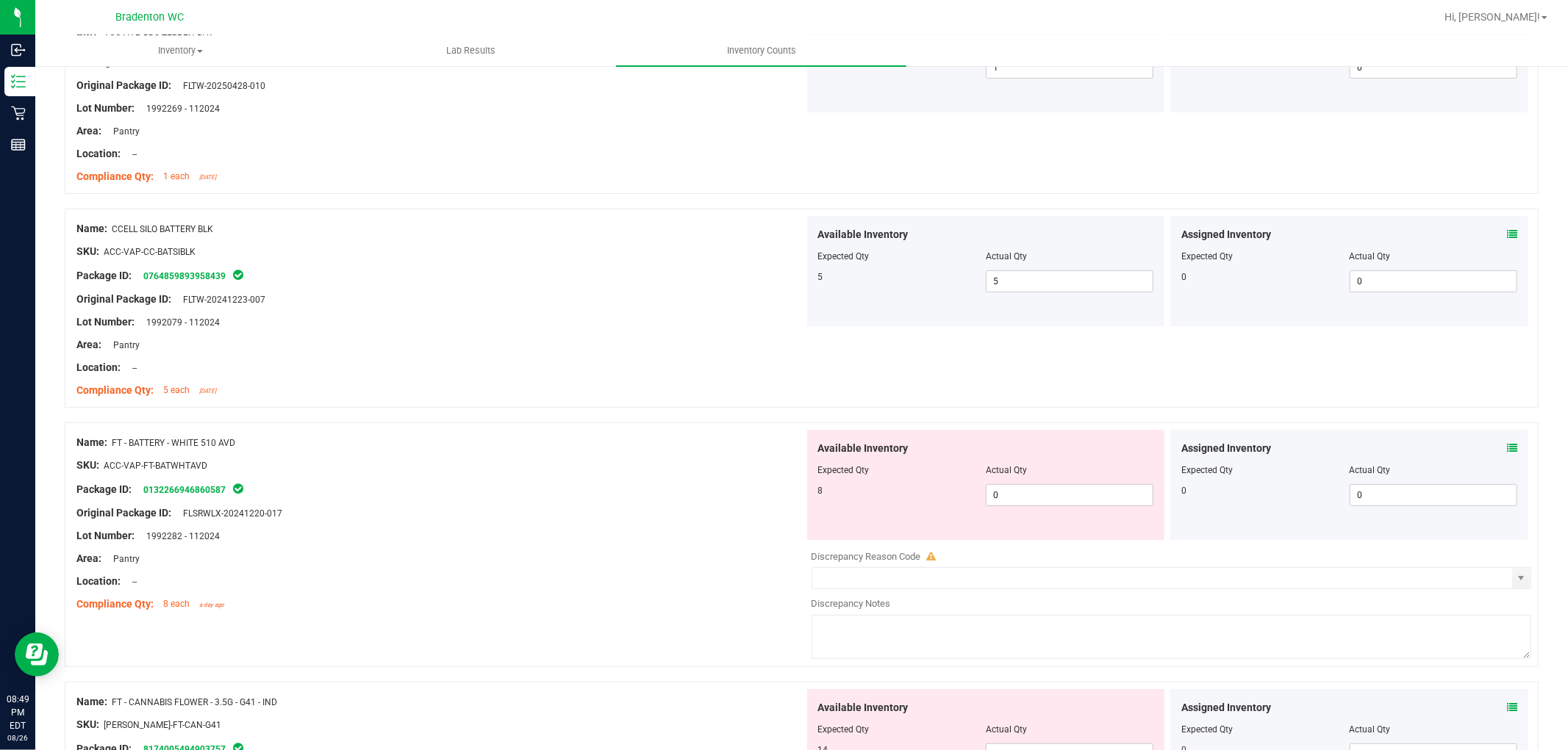
scroll to position [245, 0]
click at [1062, 498] on span "0 0" at bounding box center [1070, 495] width 167 height 22
click at [808, 498] on div "Available Inventory Expected Qty Actual Qty 8 8 8" at bounding box center [986, 485] width 358 height 110
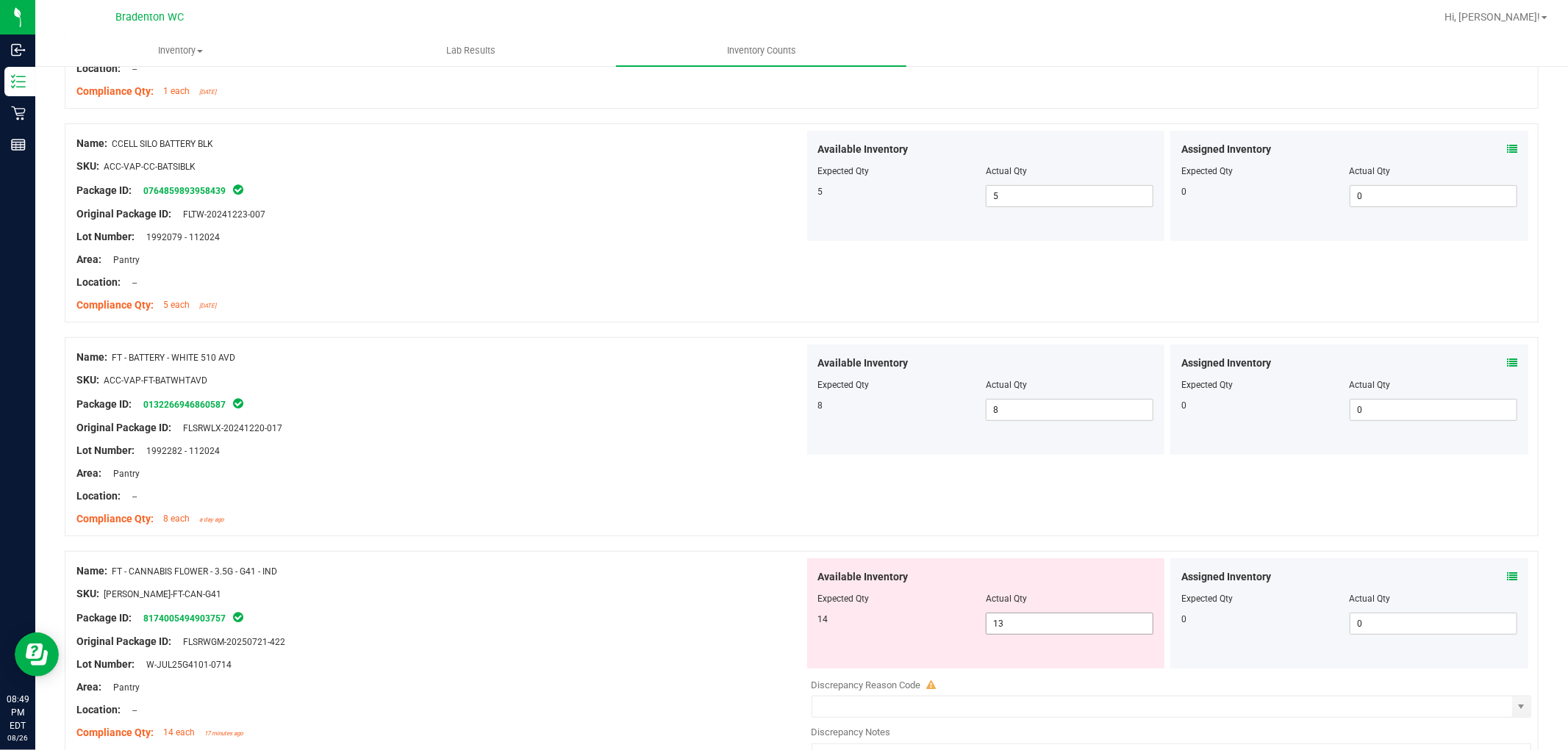
scroll to position [408, 0]
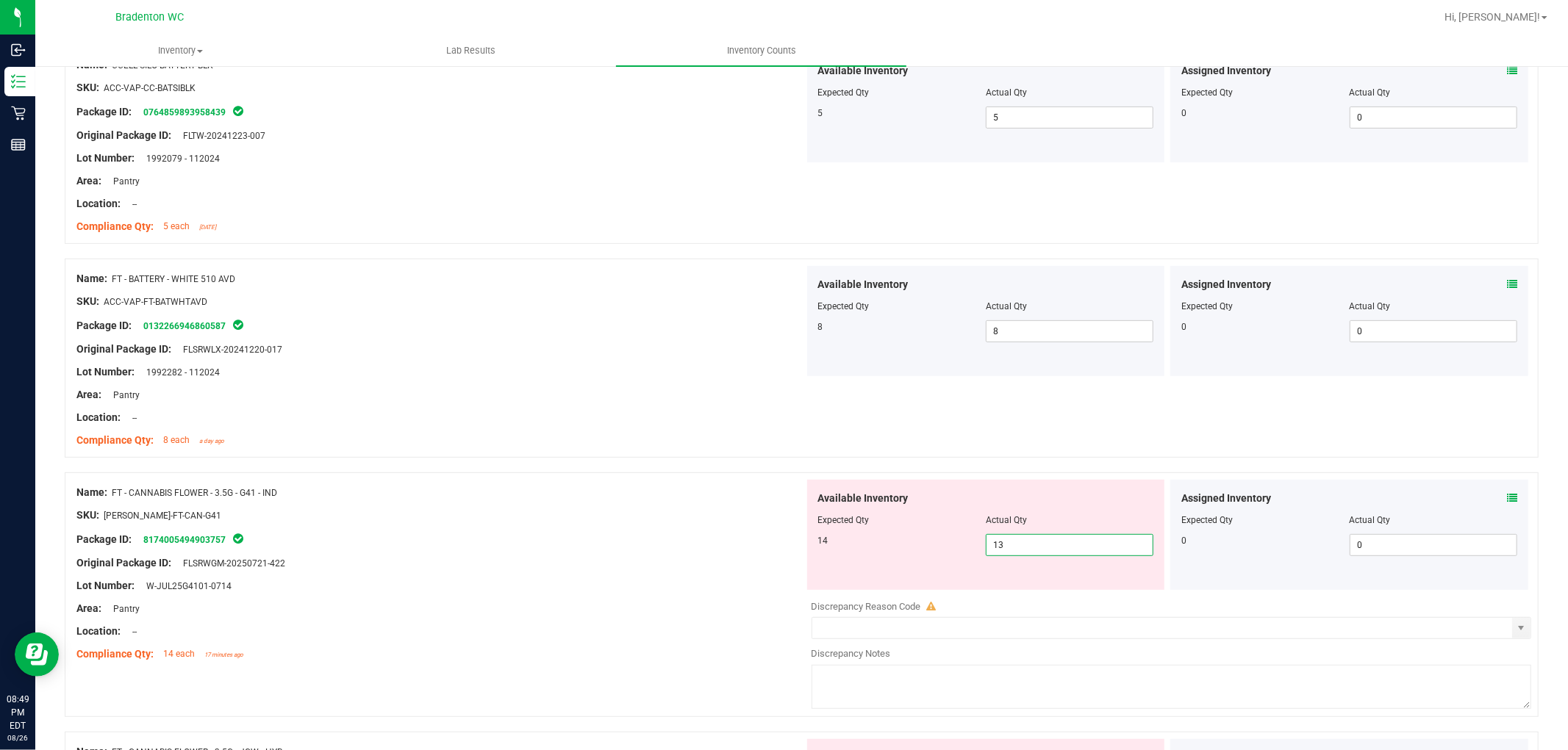
click at [1015, 543] on span "13 13" at bounding box center [1070, 545] width 167 height 22
click at [422, 495] on div "Name: FT - CANNABIS FLOWER - 3.5G - G41 - IND" at bounding box center [440, 493] width 728 height 15
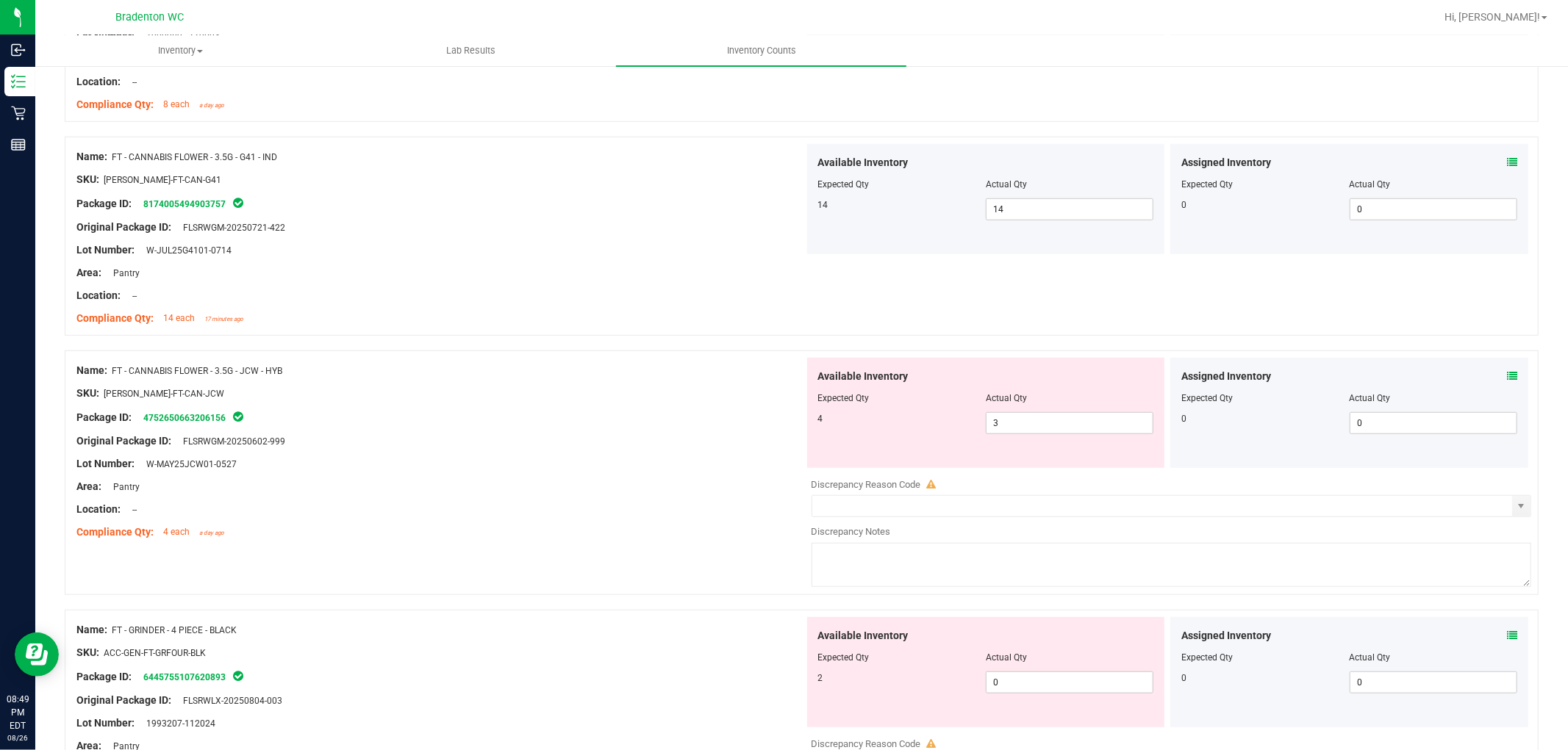
scroll to position [816, 0]
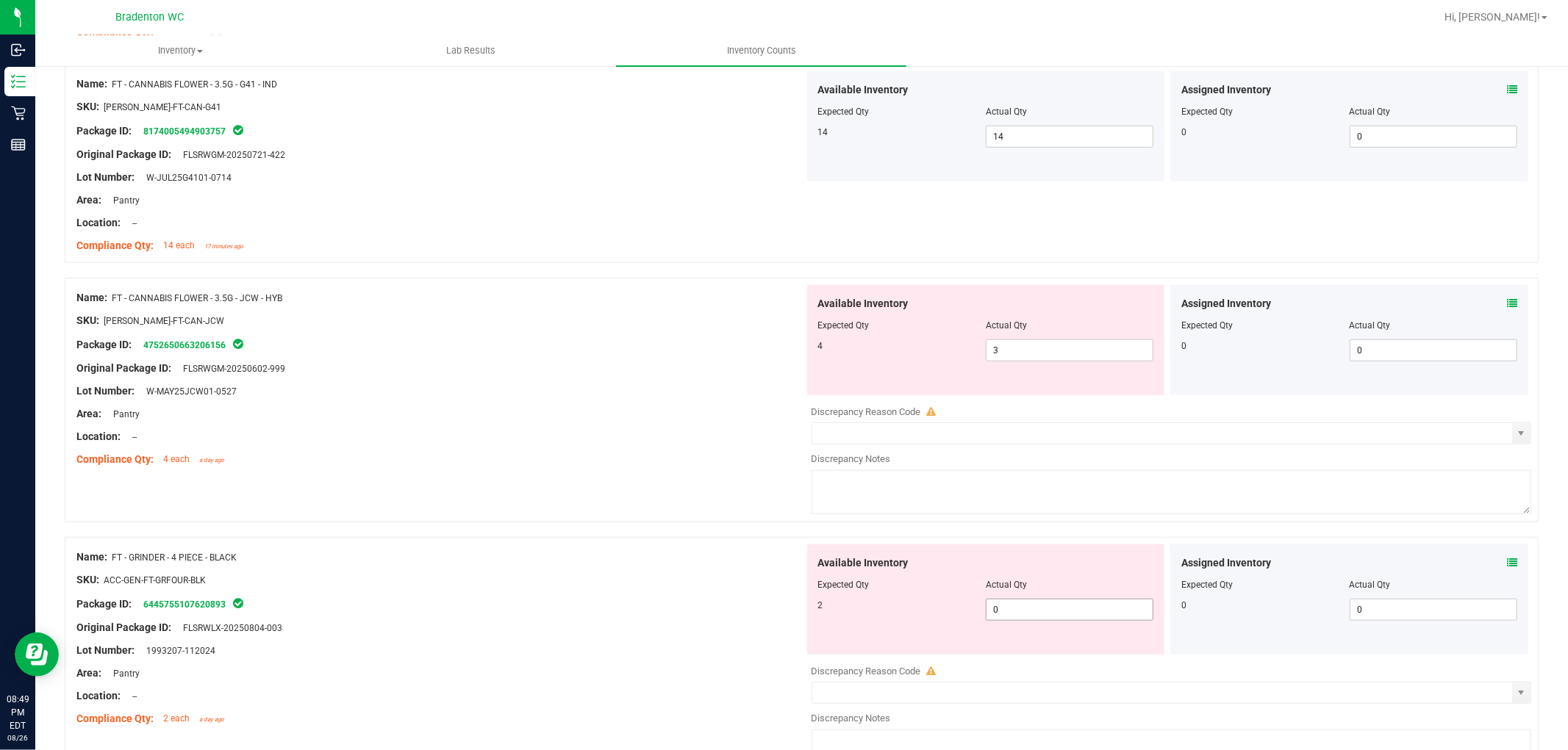
click at [1052, 610] on span "0 0" at bounding box center [1070, 611] width 167 height 22
drag, startPoint x: 584, startPoint y: 540, endPoint x: 603, endPoint y: 530, distance: 21.5
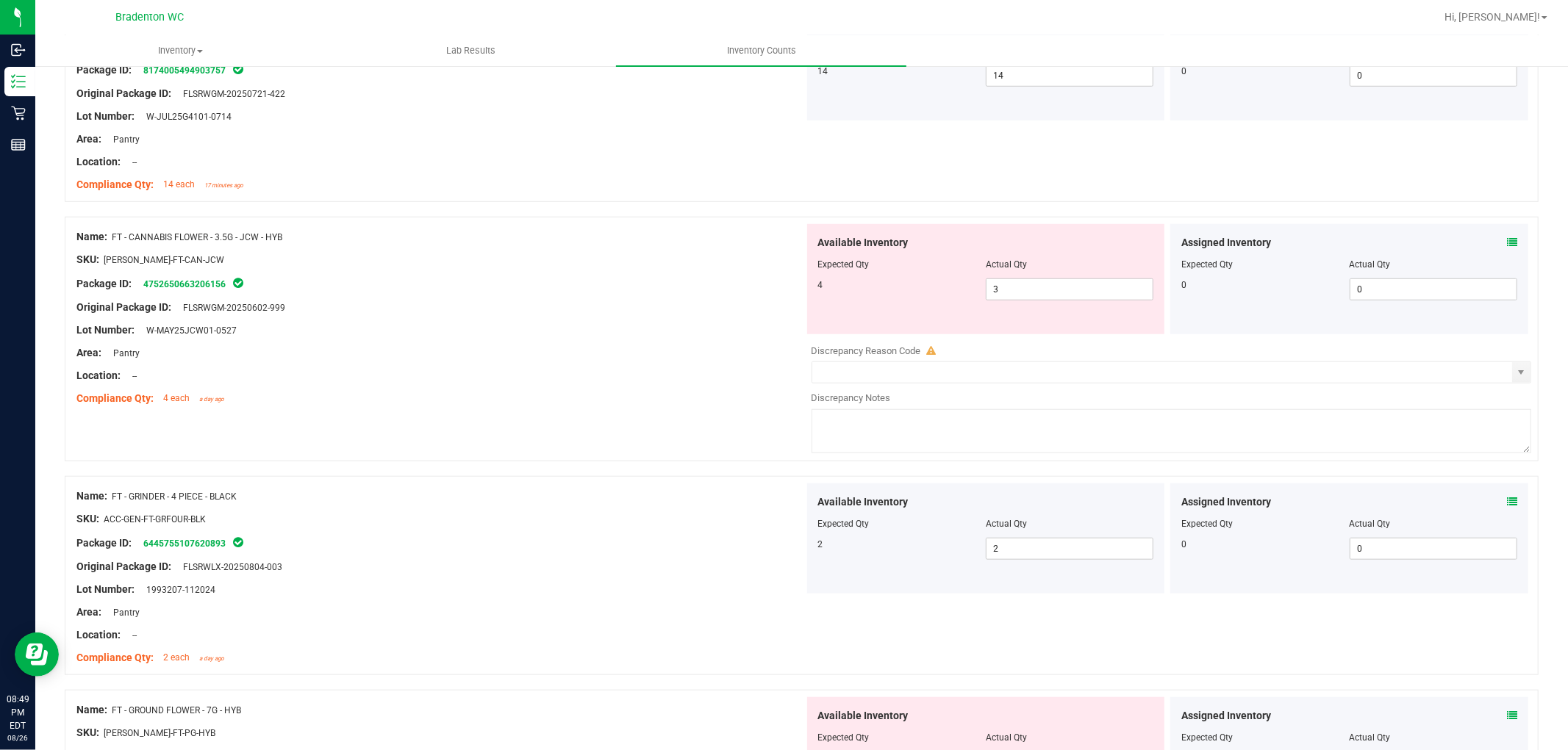
scroll to position [1062, 0]
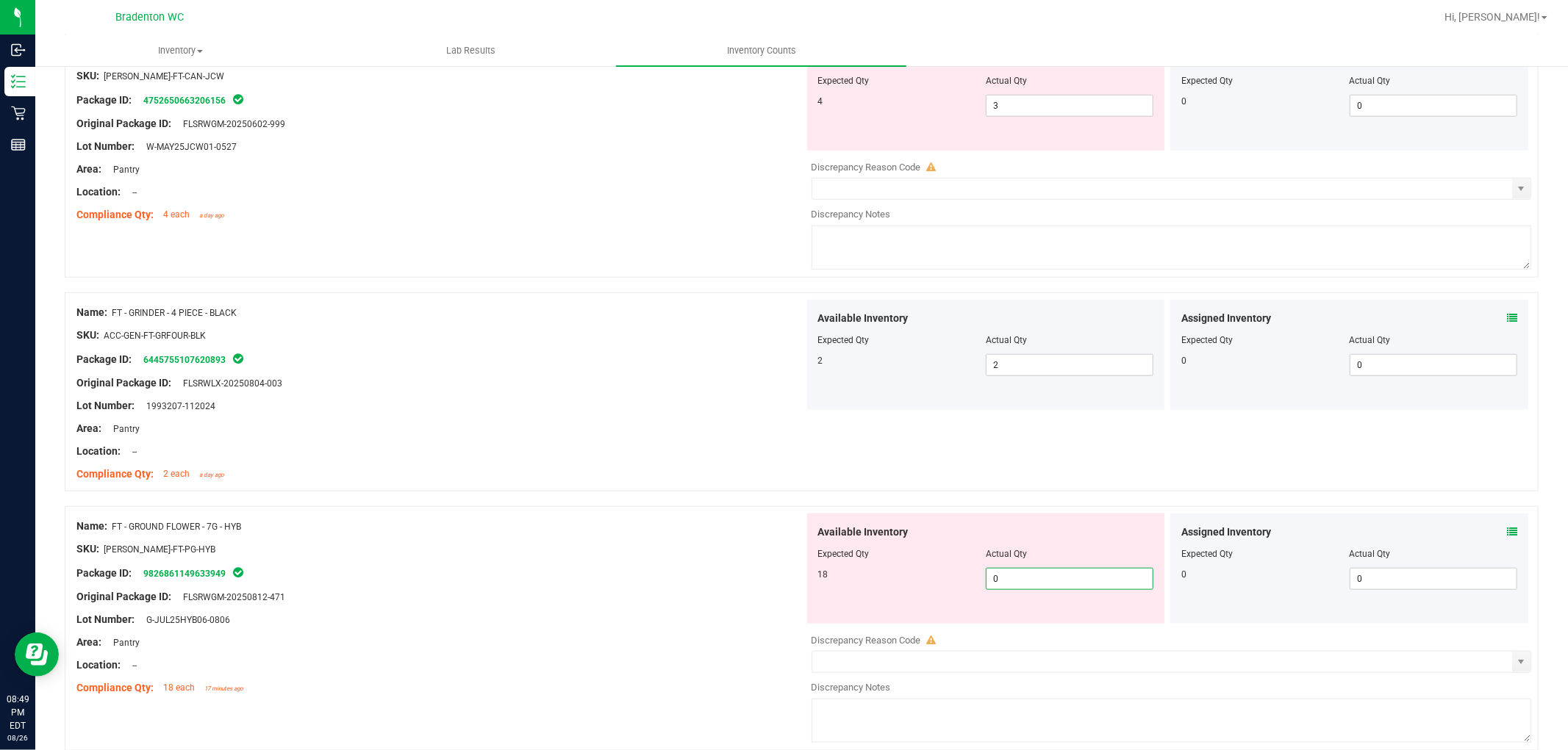
click at [1020, 578] on span "0 0" at bounding box center [1070, 579] width 167 height 22
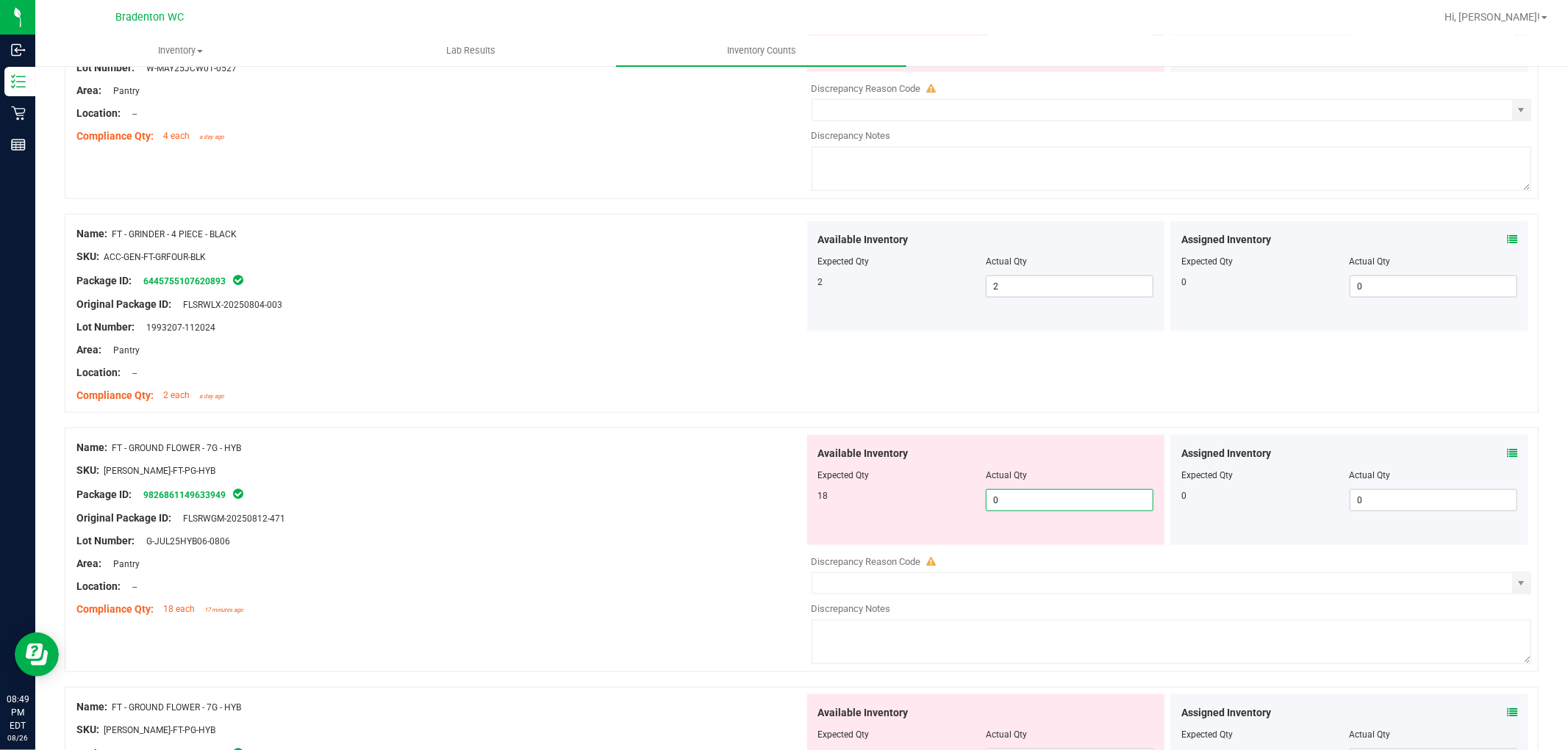
scroll to position [1224, 0]
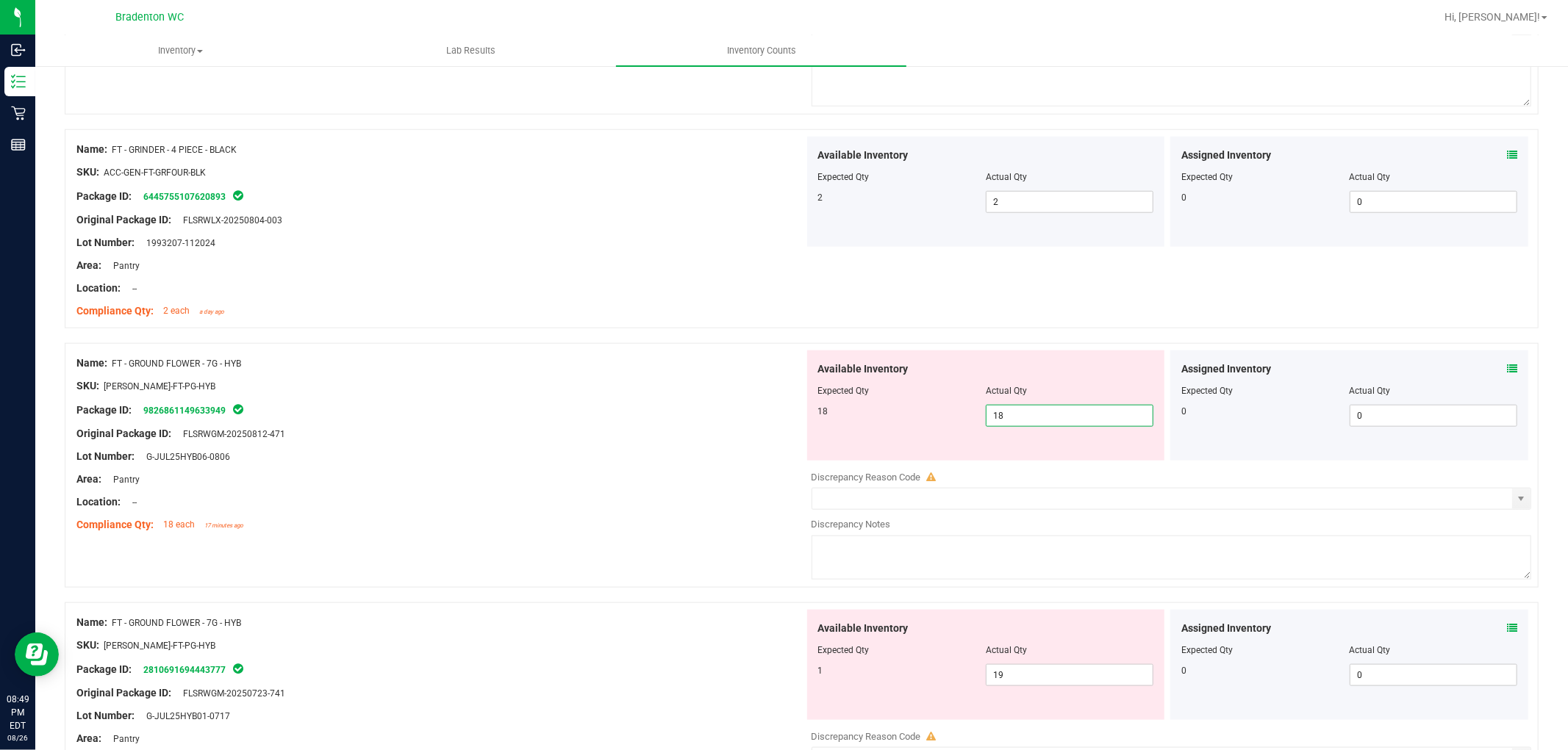
drag, startPoint x: 441, startPoint y: 395, endPoint x: 493, endPoint y: 401, distance: 52.3
click at [451, 395] on div at bounding box center [440, 397] width 728 height 7
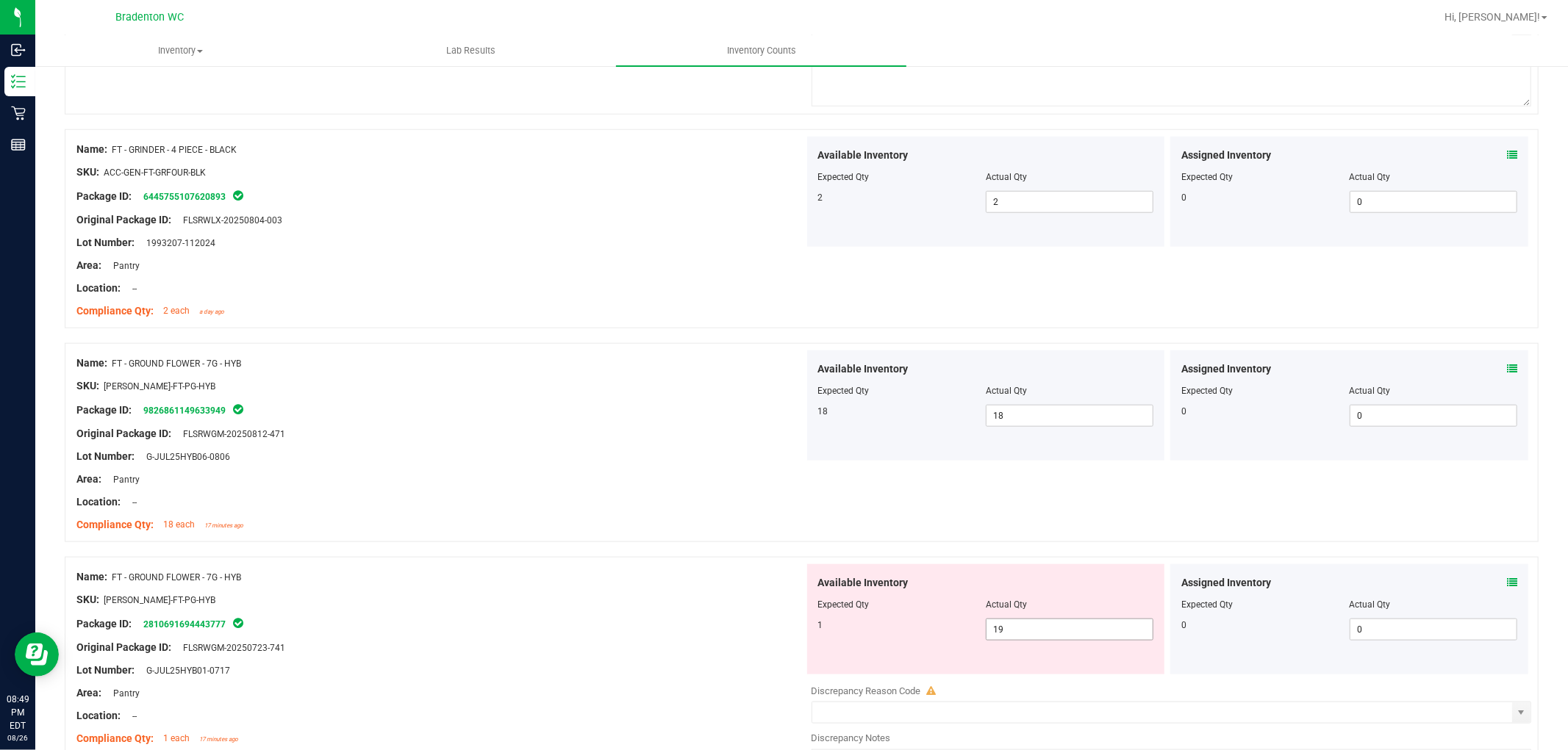
click at [1018, 628] on span "19 19" at bounding box center [1070, 630] width 167 height 22
drag, startPoint x: 591, startPoint y: 567, endPoint x: 772, endPoint y: 533, distance: 184.2
click at [591, 567] on div "Name: FT - GROUND FLOWER - 7G - HYB SKU: FLO-BUD-FT-PG-HYB Package ID: 28106916…" at bounding box center [440, 658] width 728 height 187
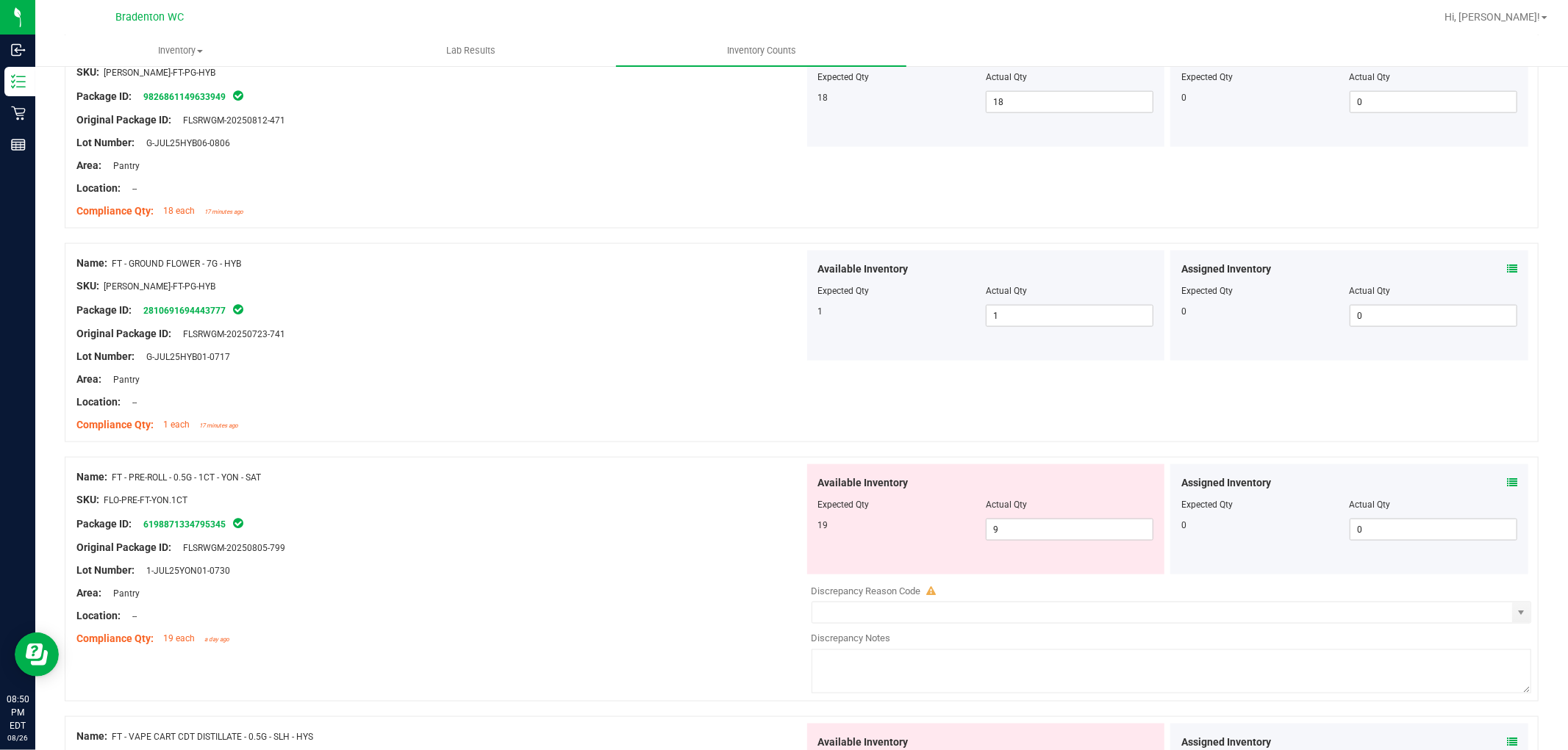
scroll to position [1633, 0]
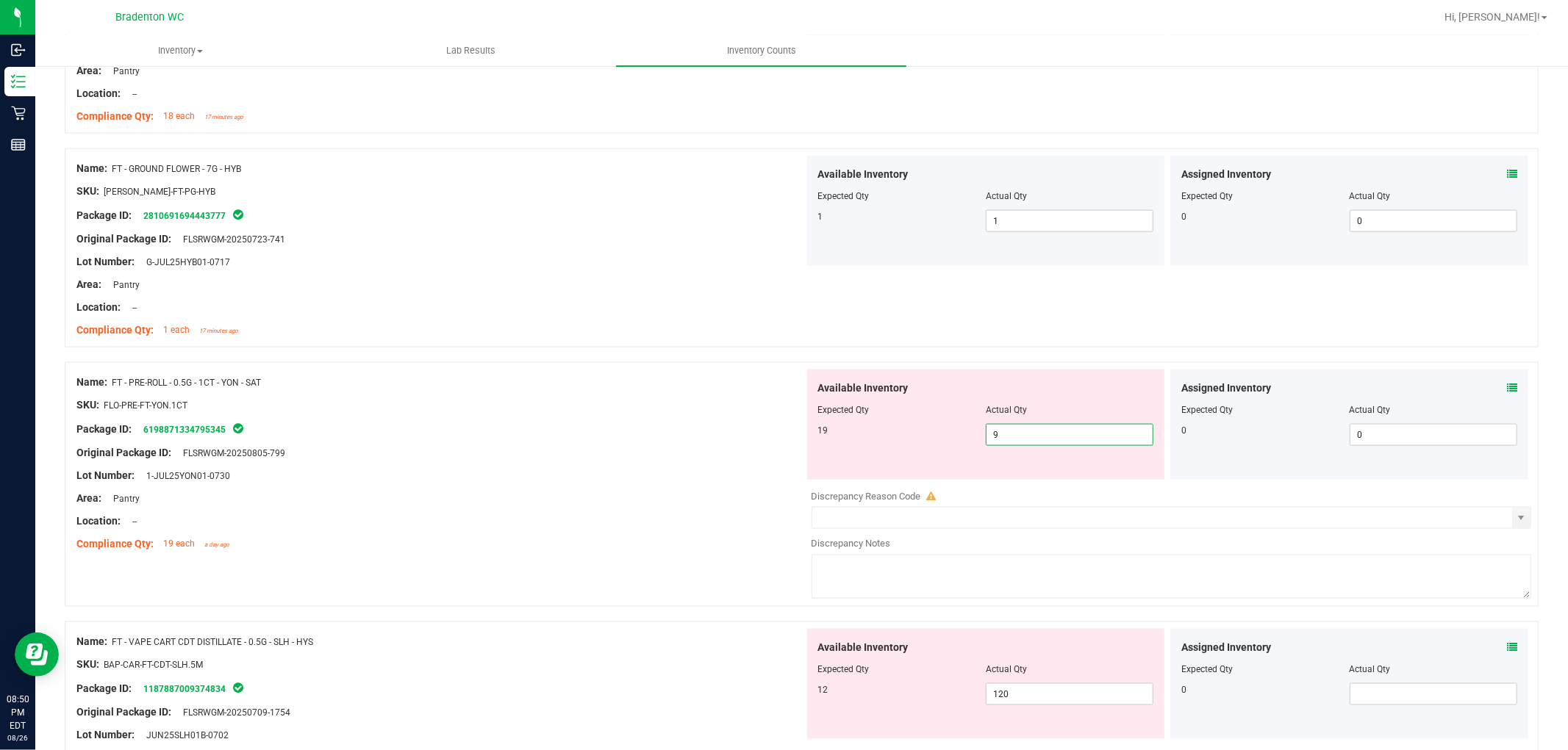
click at [986, 431] on span "9 9" at bounding box center [1070, 435] width 167 height 22
click at [678, 441] on div at bounding box center [440, 442] width 728 height 7
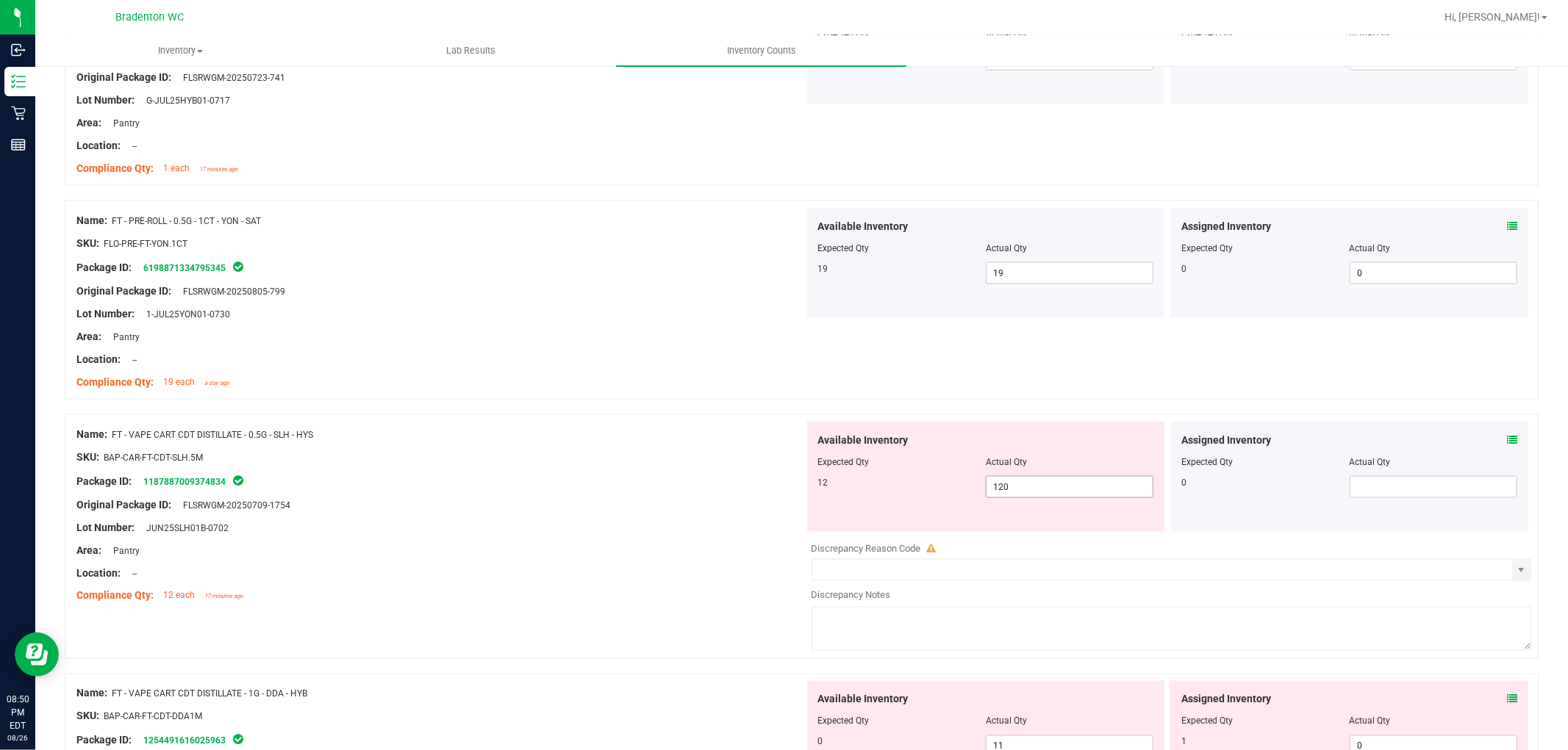
scroll to position [1796, 0]
click at [1033, 493] on span "120 120" at bounding box center [1070, 486] width 167 height 22
click at [420, 457] on div "SKU: BAP-CAR-FT-CDT-SLH.5M" at bounding box center [440, 456] width 728 height 15
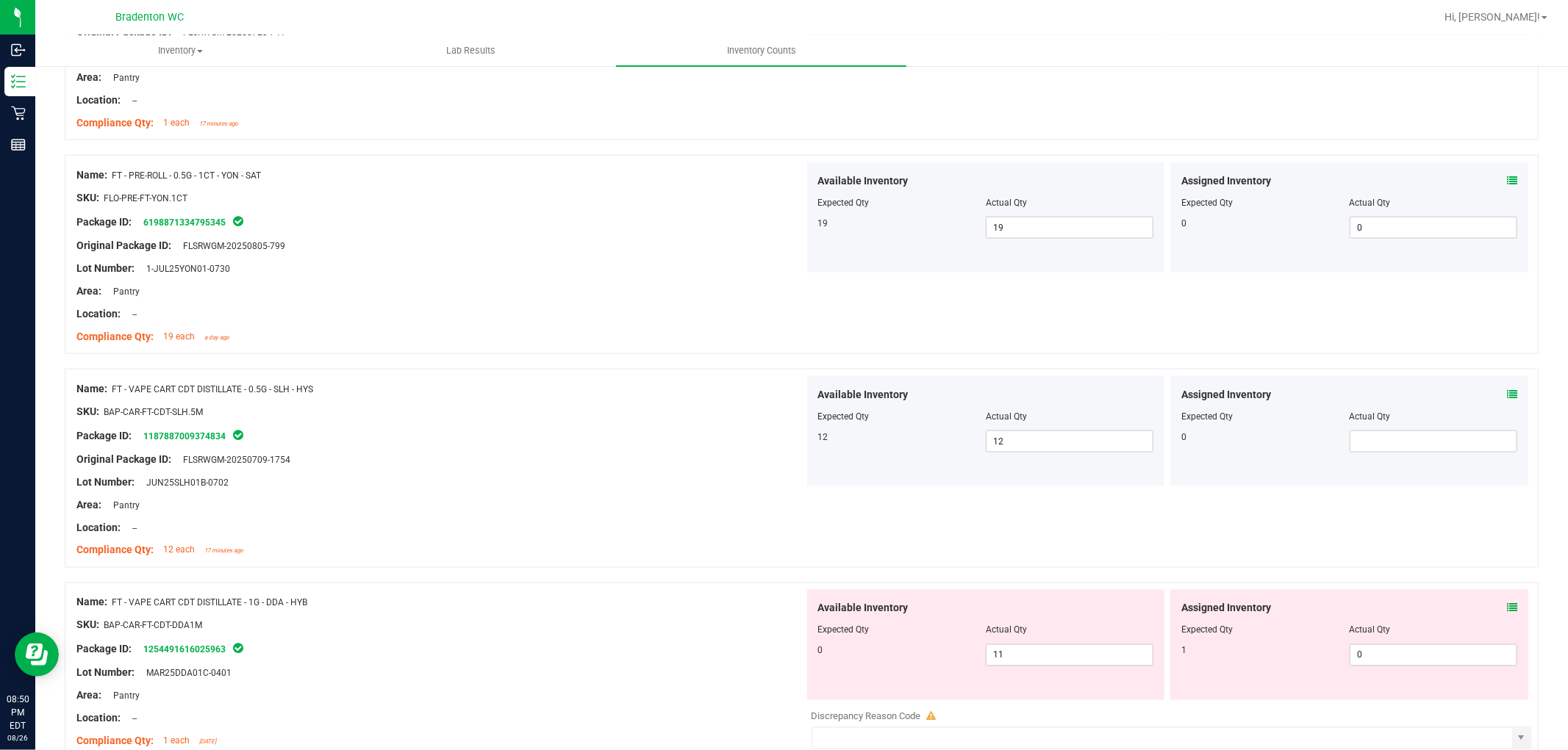
scroll to position [1878, 0]
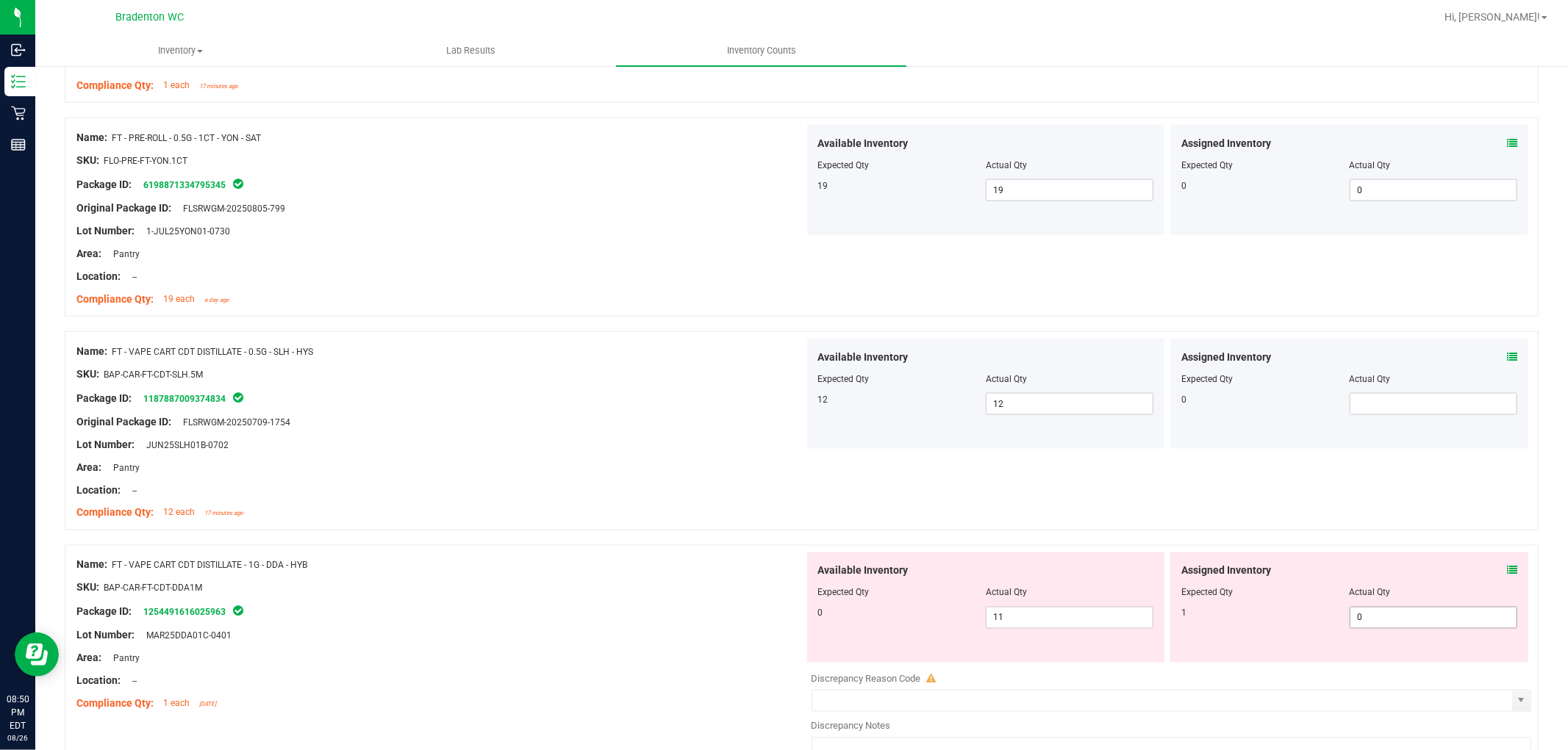
click at [1372, 627] on span "0 0" at bounding box center [1433, 618] width 167 height 22
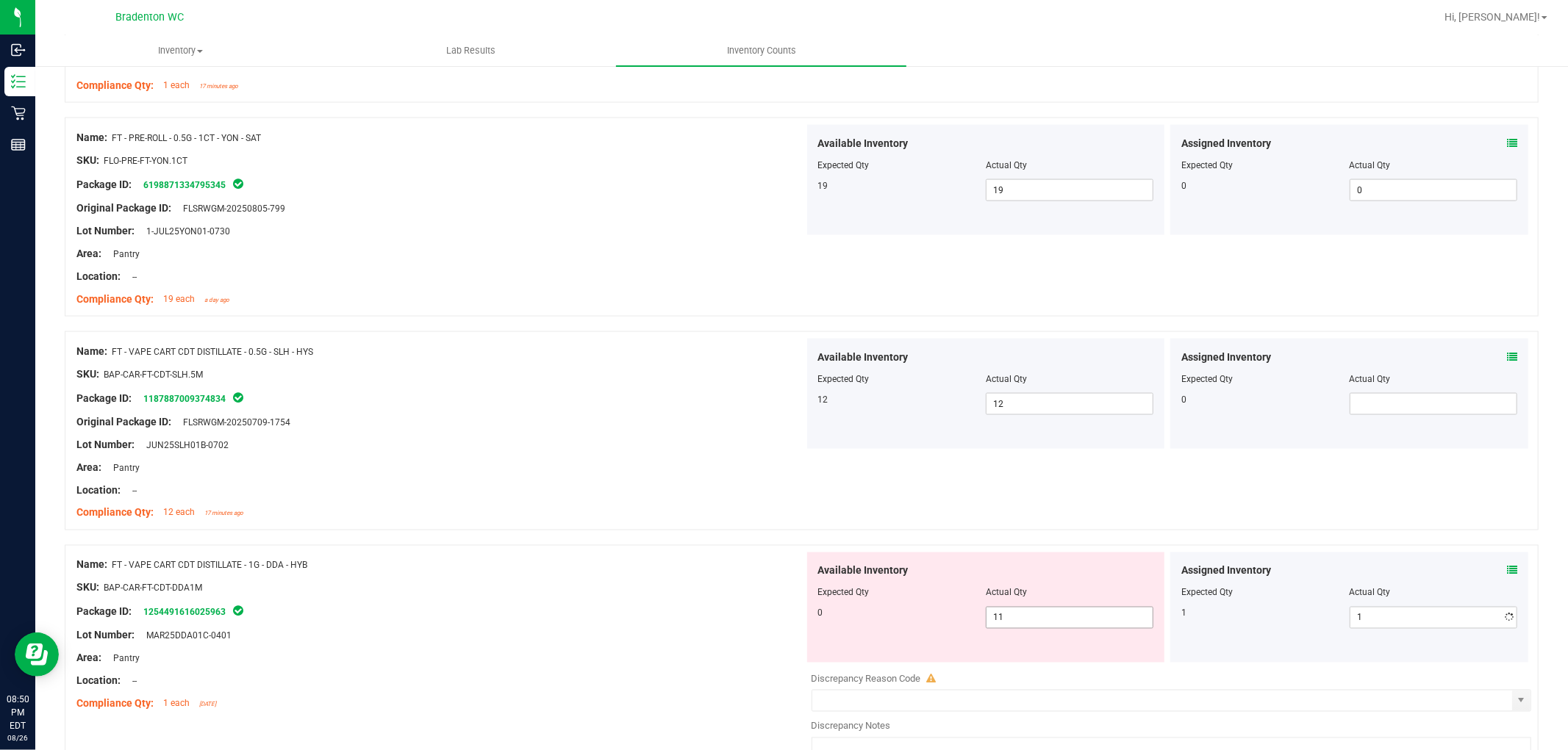
drag, startPoint x: 906, startPoint y: 635, endPoint x: 986, endPoint y: 615, distance: 82.5
click at [909, 634] on div "Available Inventory Expected Qty Actual Qty 0 11 11" at bounding box center [986, 607] width 358 height 110
click at [1005, 611] on span "11 11" at bounding box center [1070, 618] width 167 height 22
drag, startPoint x: 702, startPoint y: 621, endPoint x: 711, endPoint y: 619, distance: 9.2
click at [703, 621] on div "Package ID: 1254491616025963" at bounding box center [440, 612] width 728 height 18
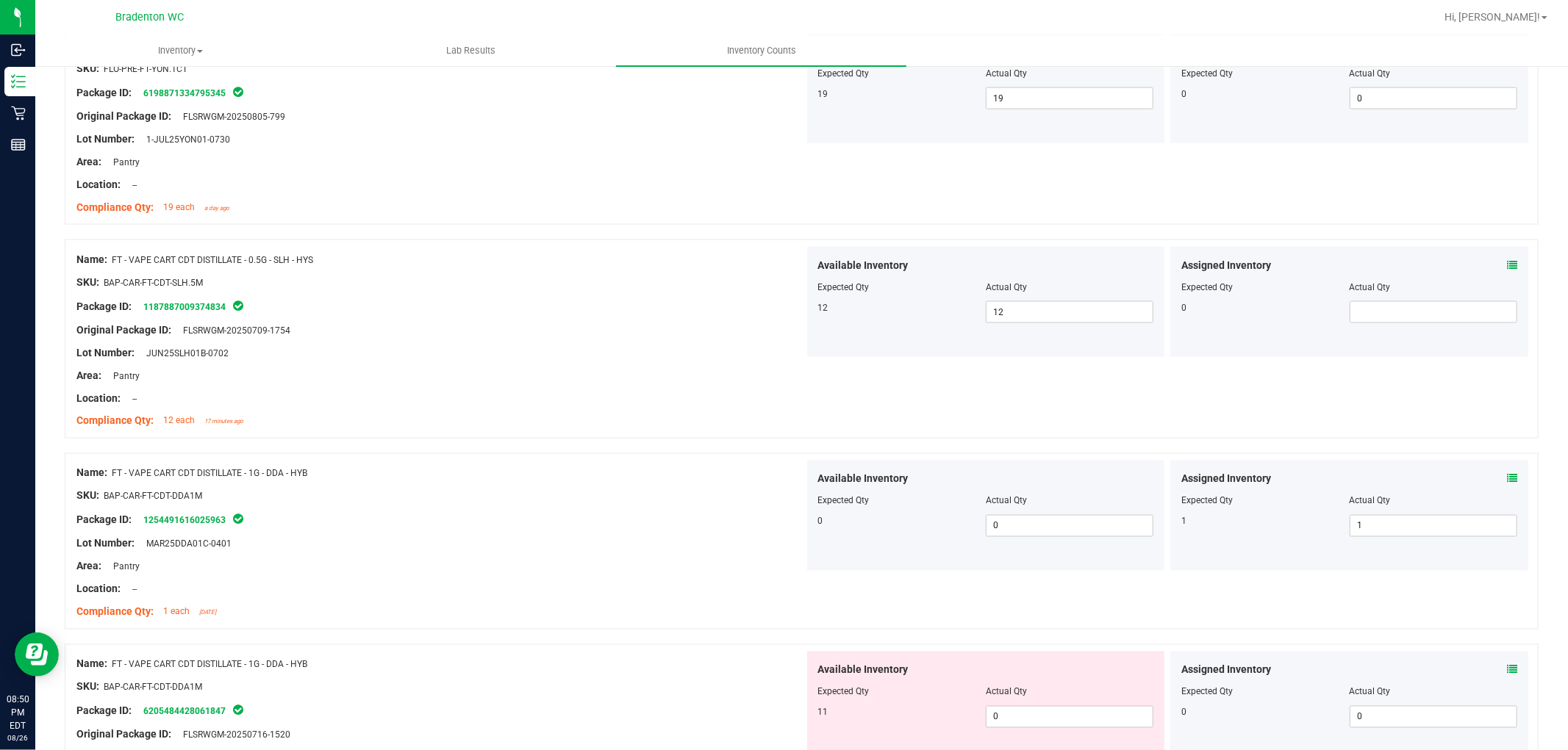
scroll to position [2122, 0]
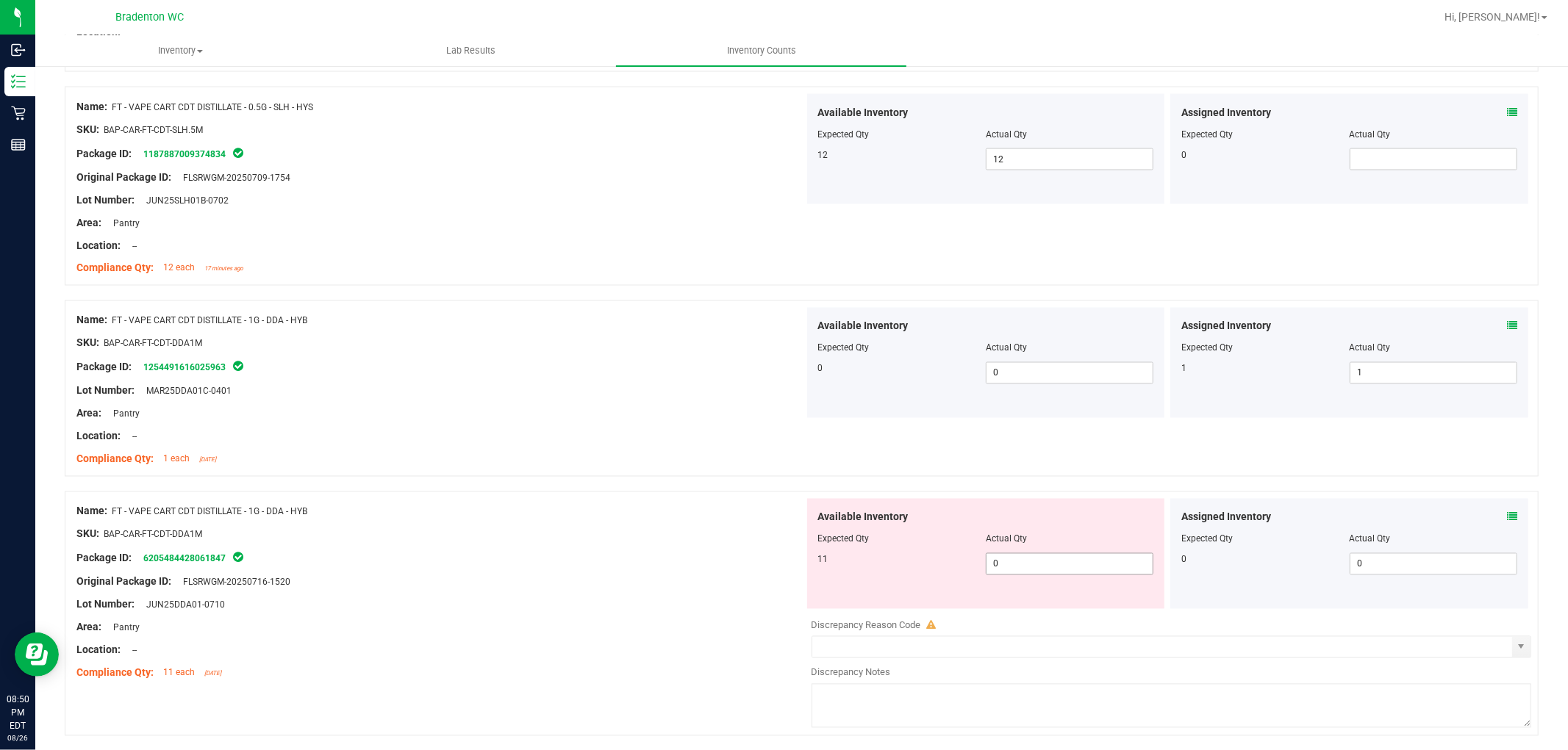
click at [1076, 562] on span "0 0" at bounding box center [1070, 564] width 167 height 22
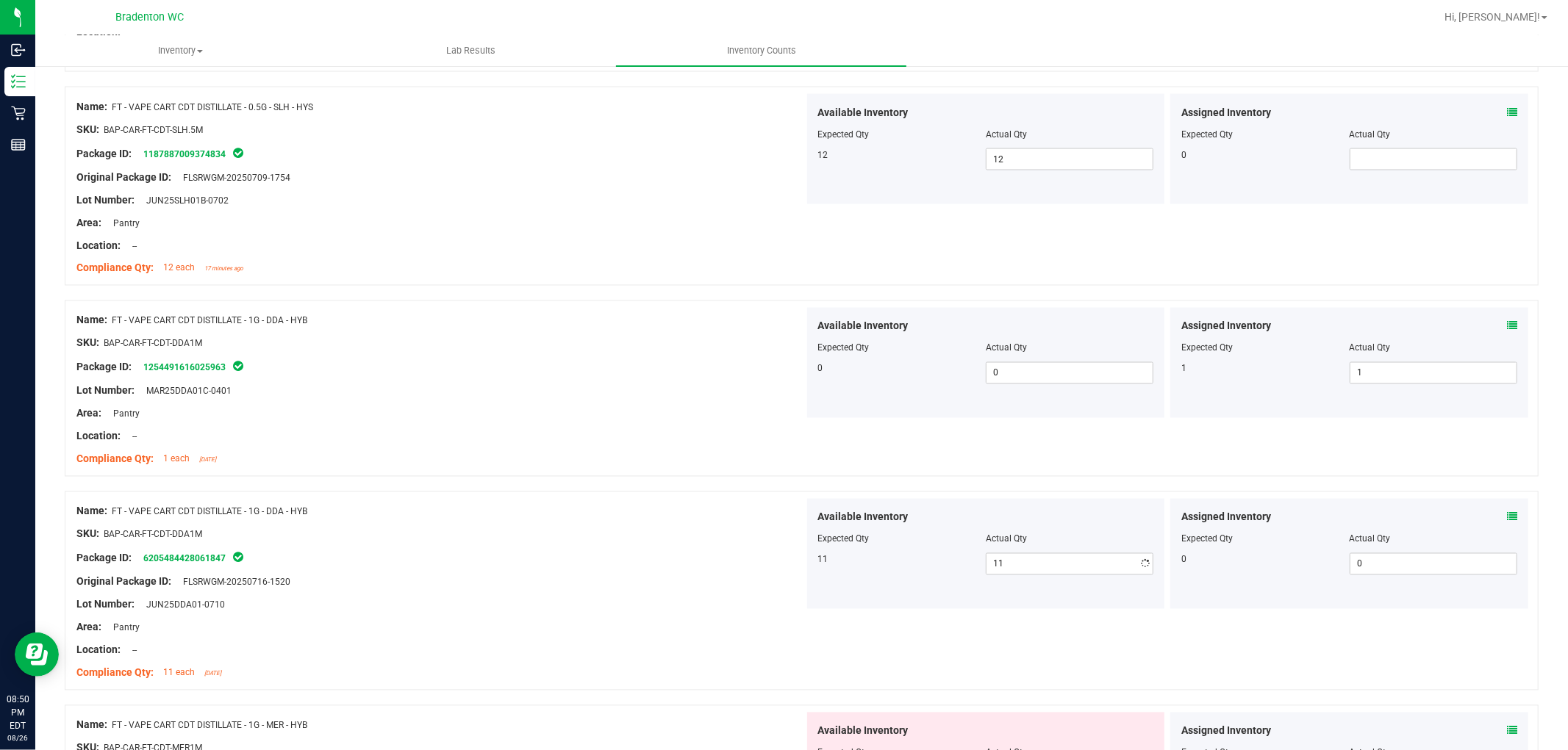
drag, startPoint x: 733, startPoint y: 570, endPoint x: 902, endPoint y: 523, distance: 175.4
click at [736, 570] on div at bounding box center [440, 571] width 728 height 7
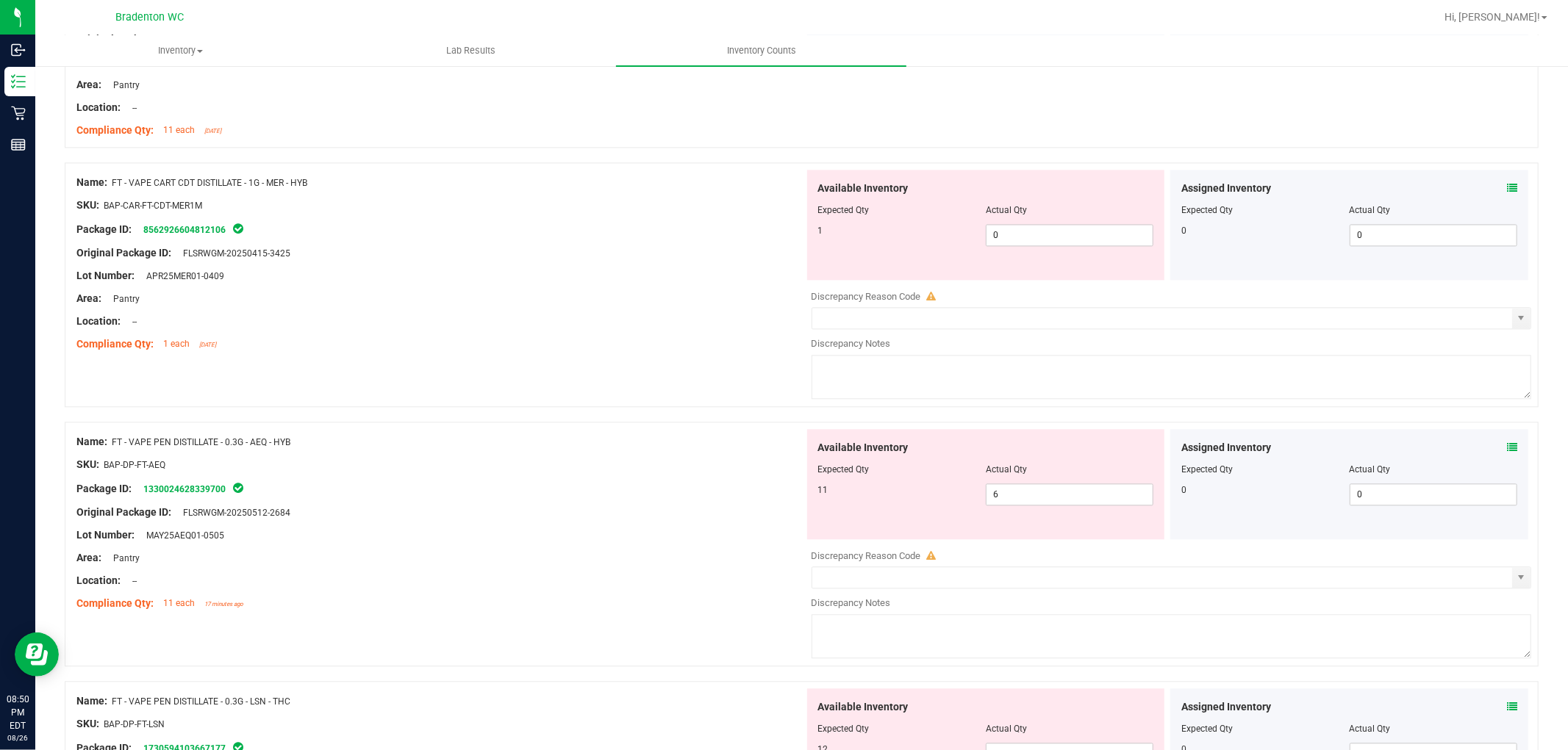
scroll to position [2695, 0]
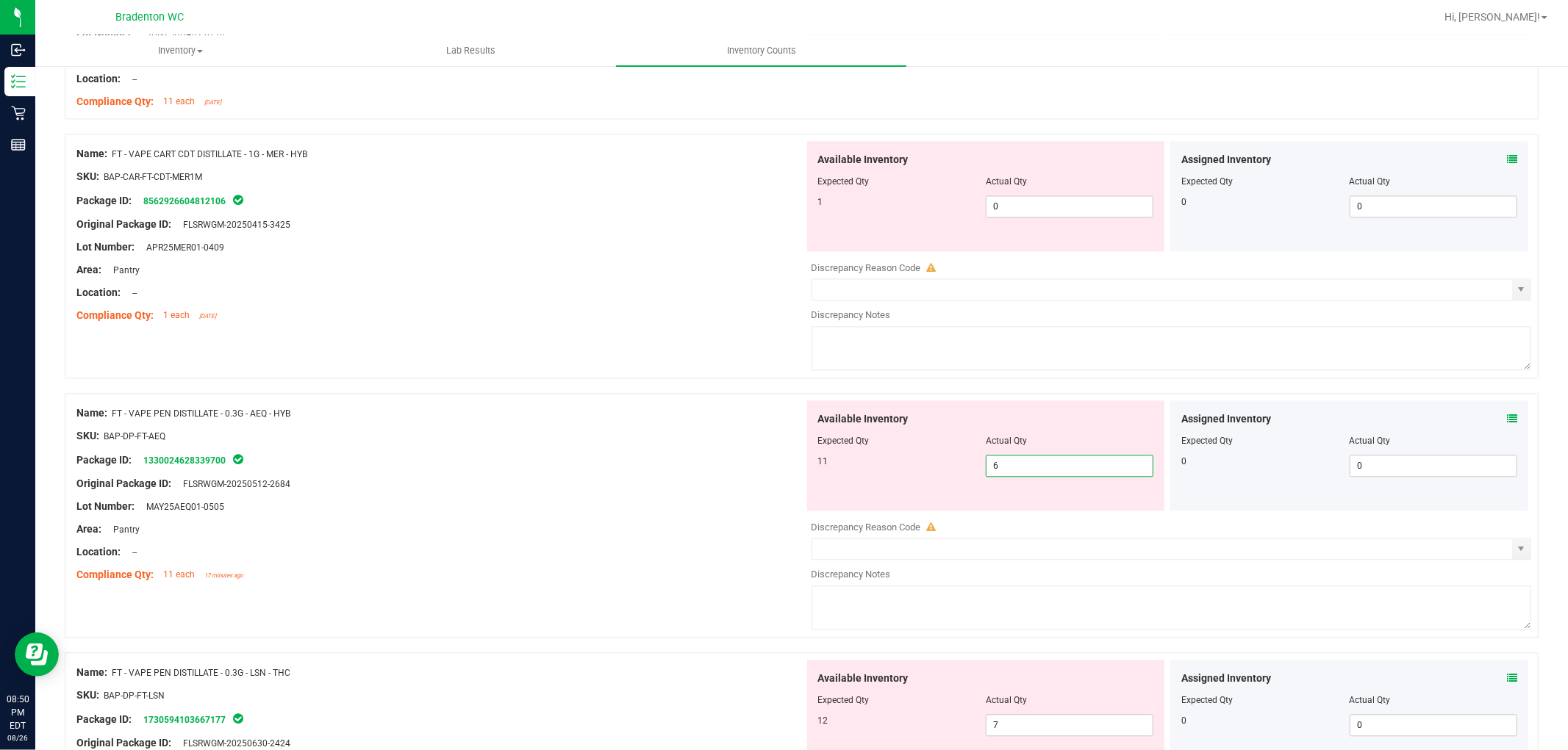
click at [1007, 467] on span "6 6" at bounding box center [1070, 466] width 167 height 22
click at [1036, 473] on input "text" at bounding box center [1070, 466] width 166 height 21
click at [509, 450] on div at bounding box center [440, 447] width 728 height 7
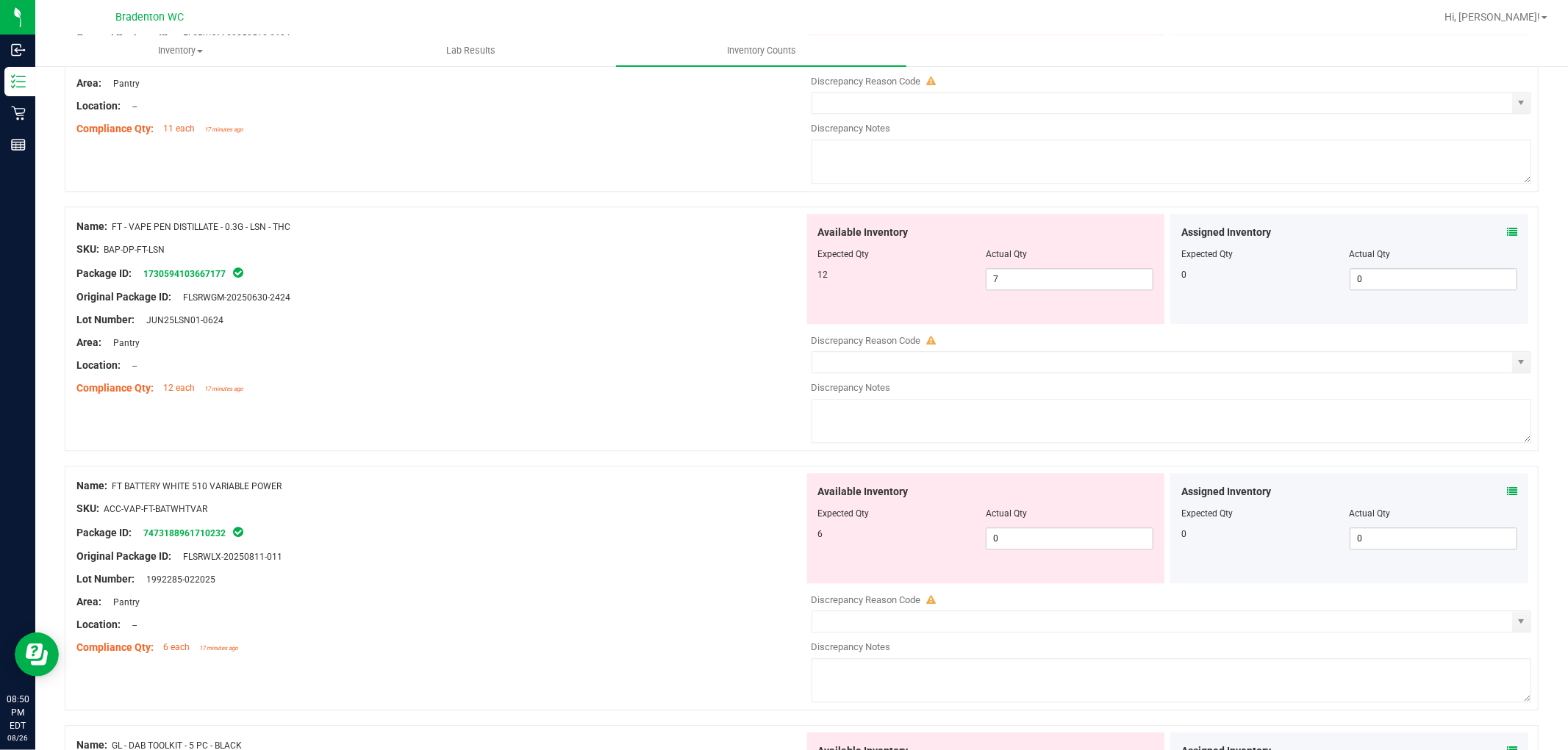
scroll to position [3266, 0]
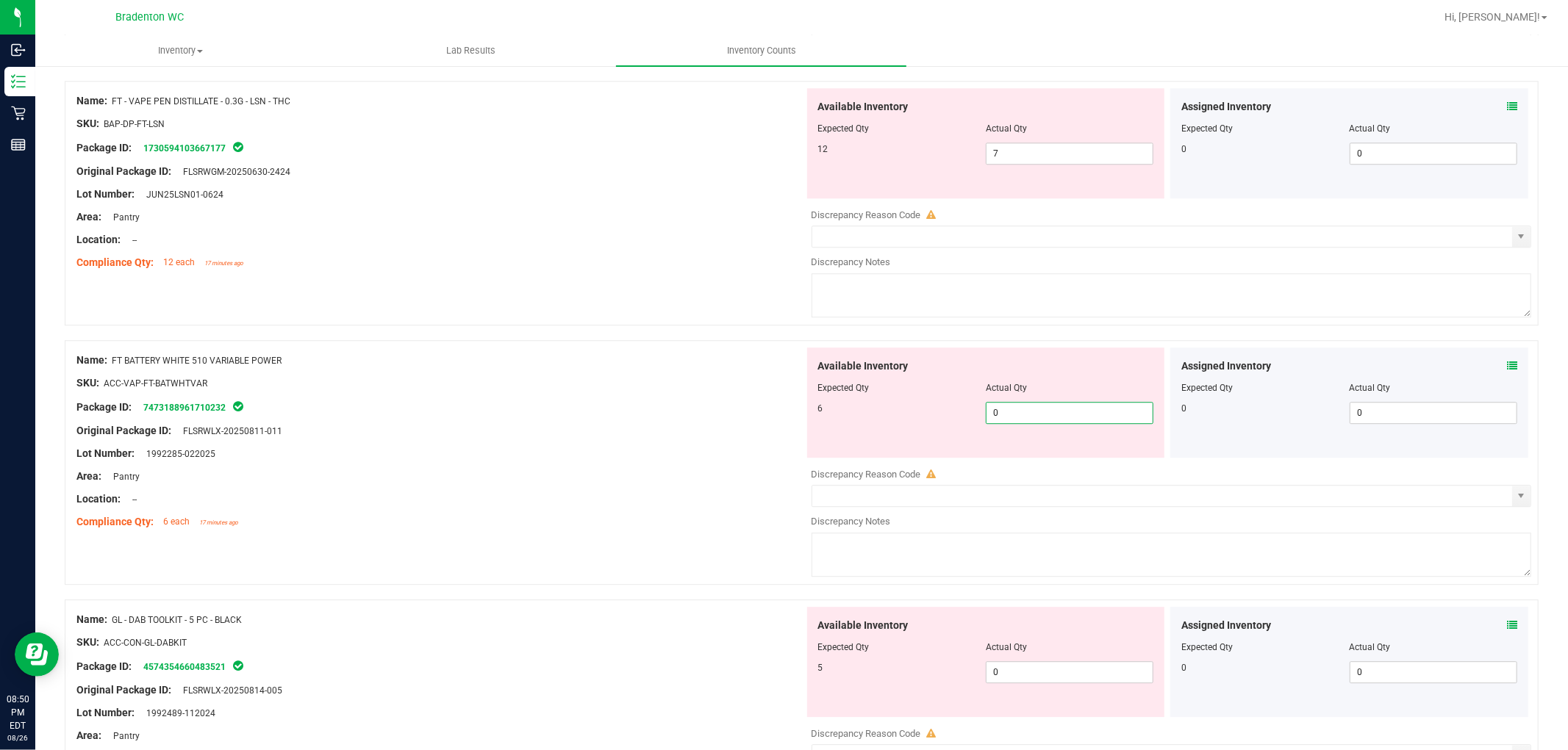
click at [1013, 422] on span "0 0" at bounding box center [1070, 413] width 167 height 22
drag, startPoint x: 552, startPoint y: 406, endPoint x: 750, endPoint y: 354, distance: 204.7
click at [567, 401] on div "Package ID: 7473188961710232" at bounding box center [440, 407] width 728 height 18
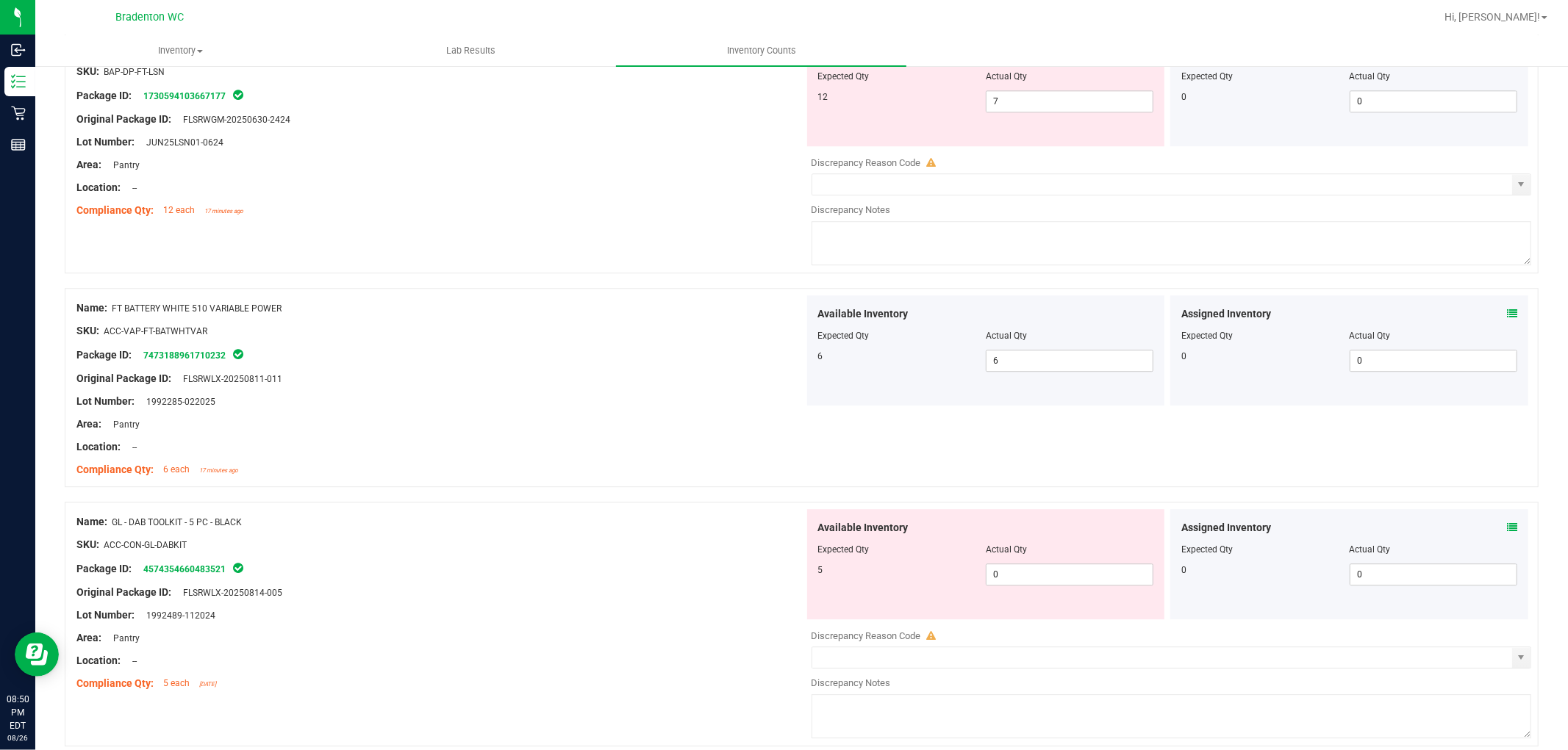
scroll to position [3348, 0]
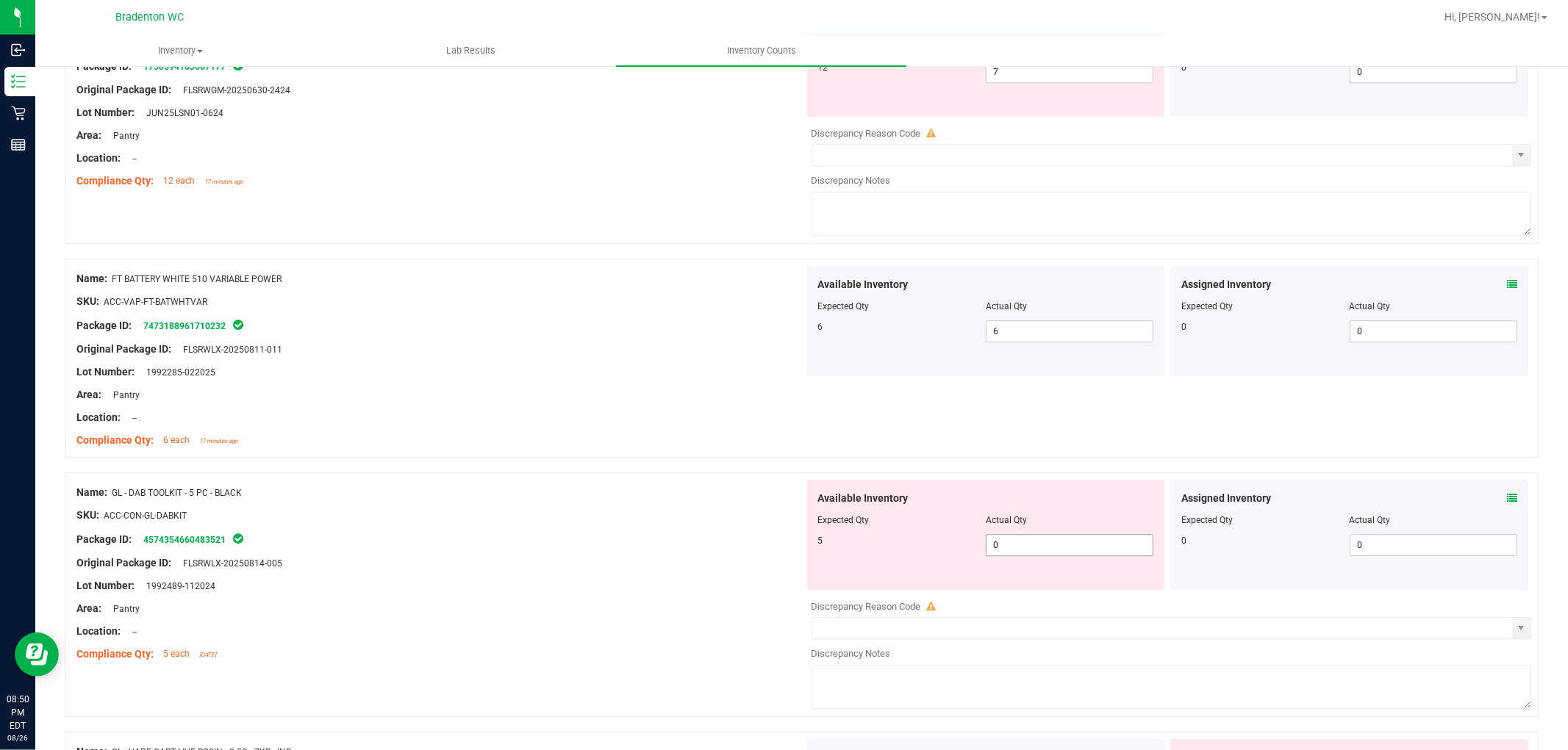
click at [992, 548] on span "0 0" at bounding box center [1070, 545] width 167 height 22
drag, startPoint x: 760, startPoint y: 504, endPoint x: 750, endPoint y: 483, distance: 23.3
click at [756, 495] on div "Name: GL - DAB TOOLKIT - 5 PC - BLACK SKU: ACC-CON-GL-DABKIT Package ID: 457435…" at bounding box center [440, 573] width 728 height 187
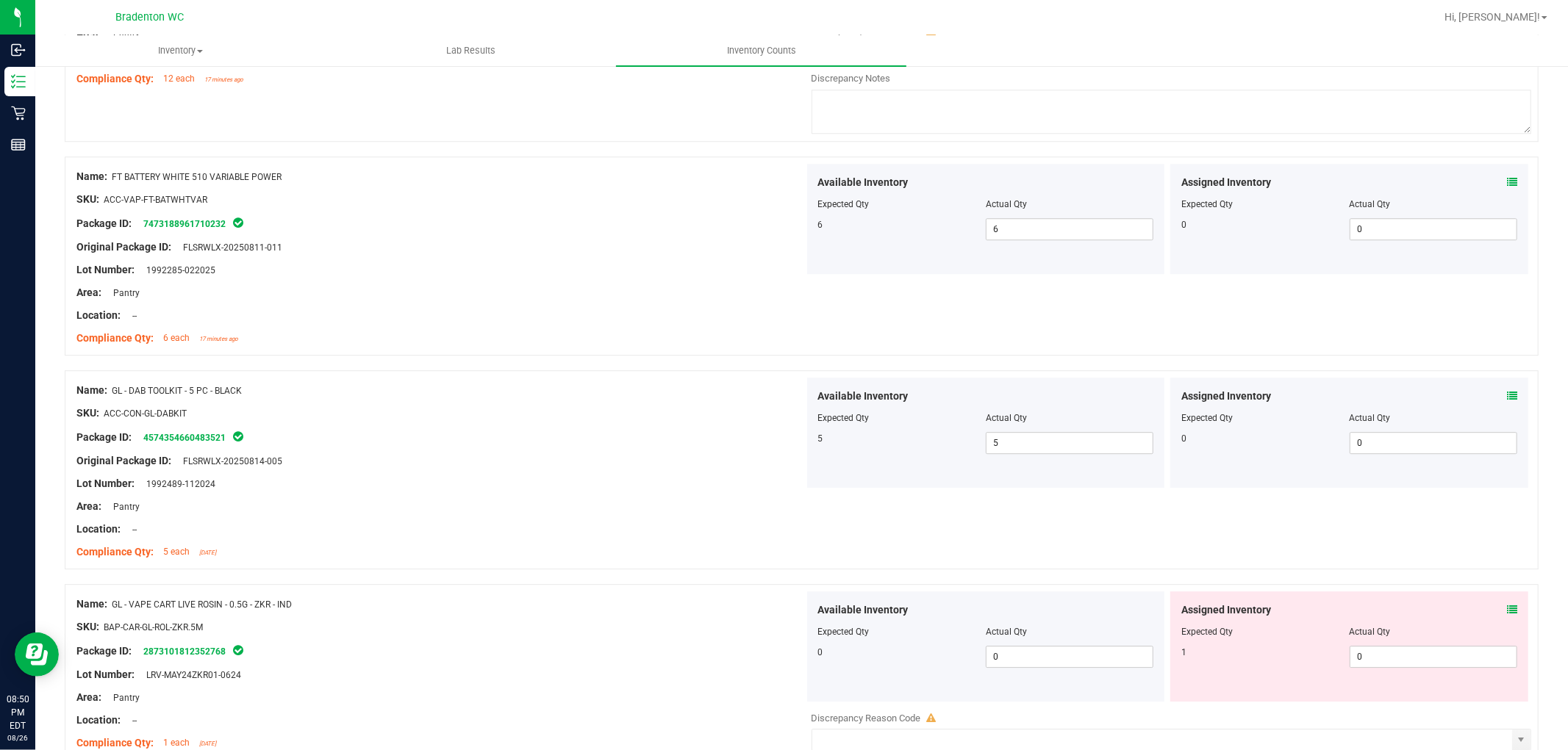
scroll to position [3592, 0]
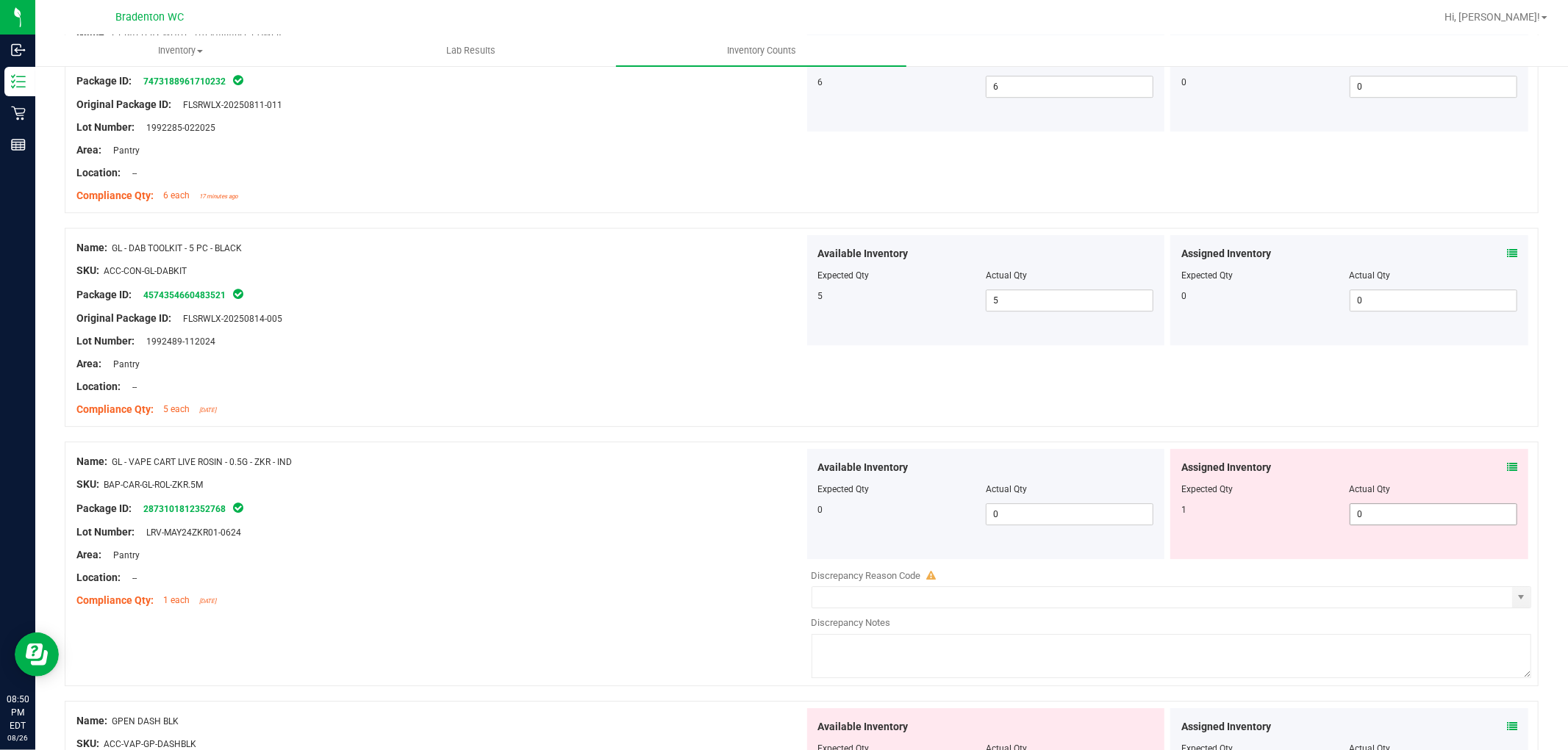
click at [1363, 522] on span "0 0" at bounding box center [1433, 515] width 167 height 22
drag, startPoint x: 458, startPoint y: 416, endPoint x: 462, endPoint y: 409, distance: 8.1
click at [457, 414] on div "Compliance Qty: 5 each 8 days ago" at bounding box center [440, 409] width 728 height 15
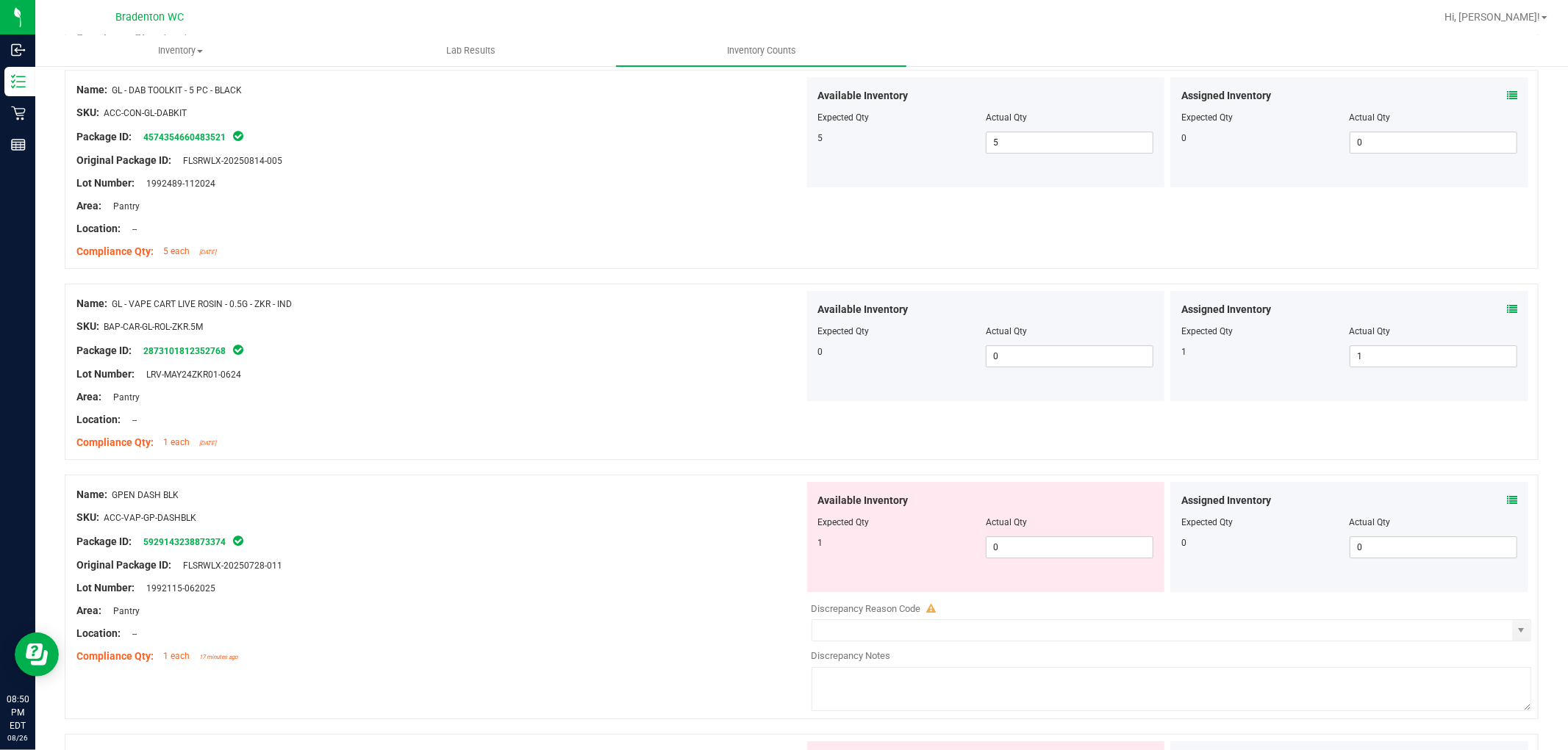
scroll to position [3756, 0]
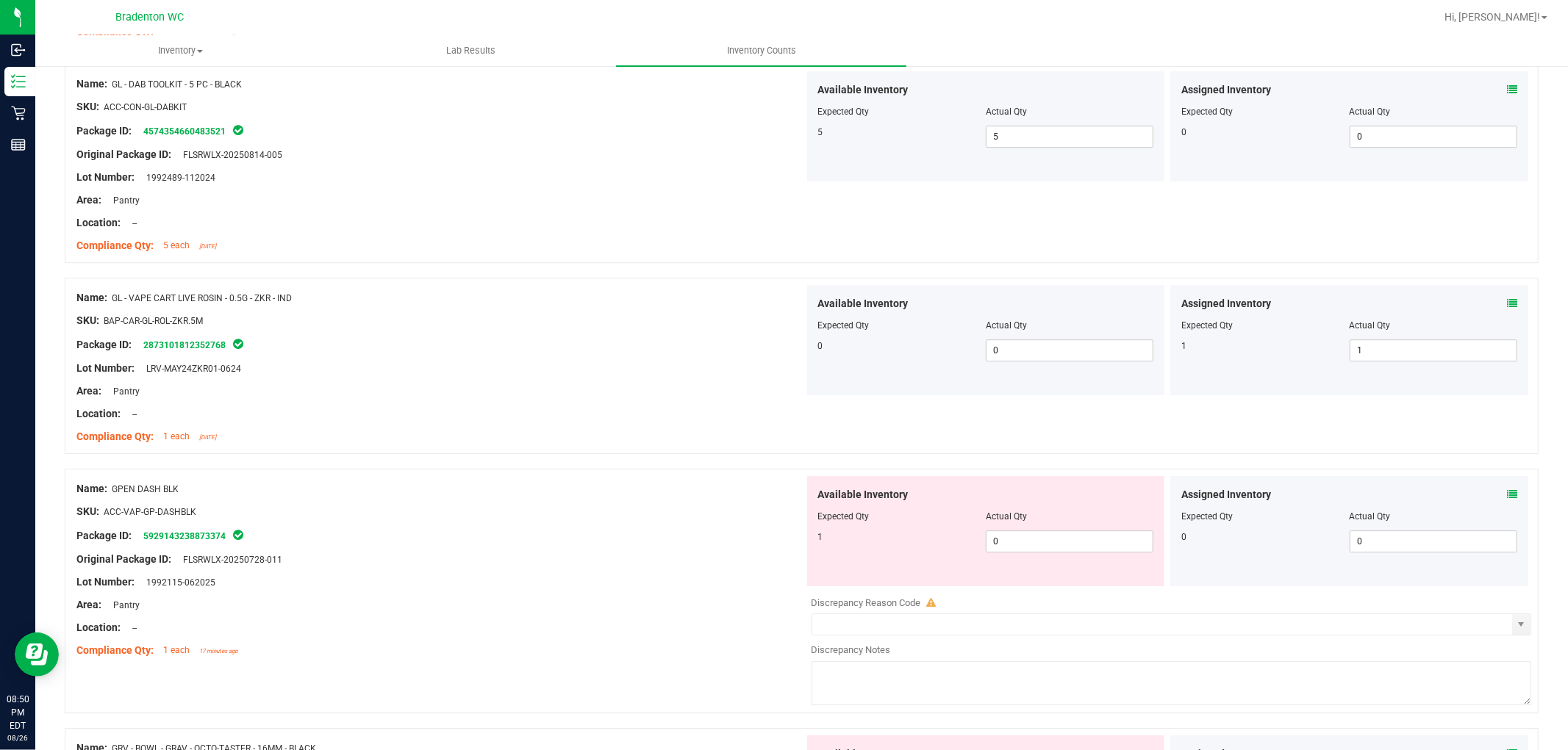
click at [1015, 560] on div "Available Inventory Expected Qty Actual Qty 1 0 0" at bounding box center [986, 532] width 358 height 110
click at [1012, 552] on span "0 0" at bounding box center [1070, 542] width 167 height 22
drag, startPoint x: 391, startPoint y: 422, endPoint x: 450, endPoint y: 395, distance: 64.9
click at [399, 420] on div "Location: --" at bounding box center [440, 414] width 728 height 15
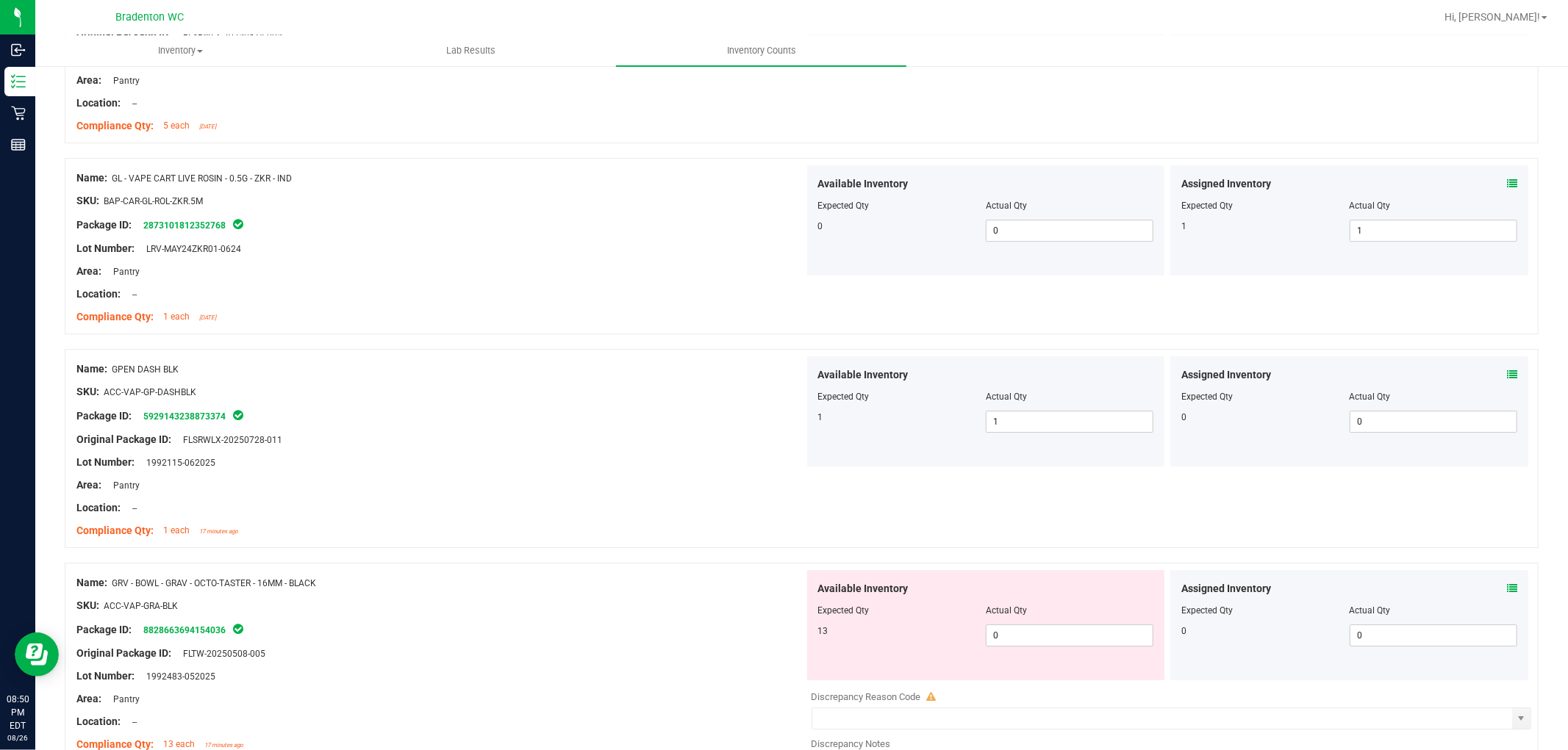
scroll to position [4001, 0]
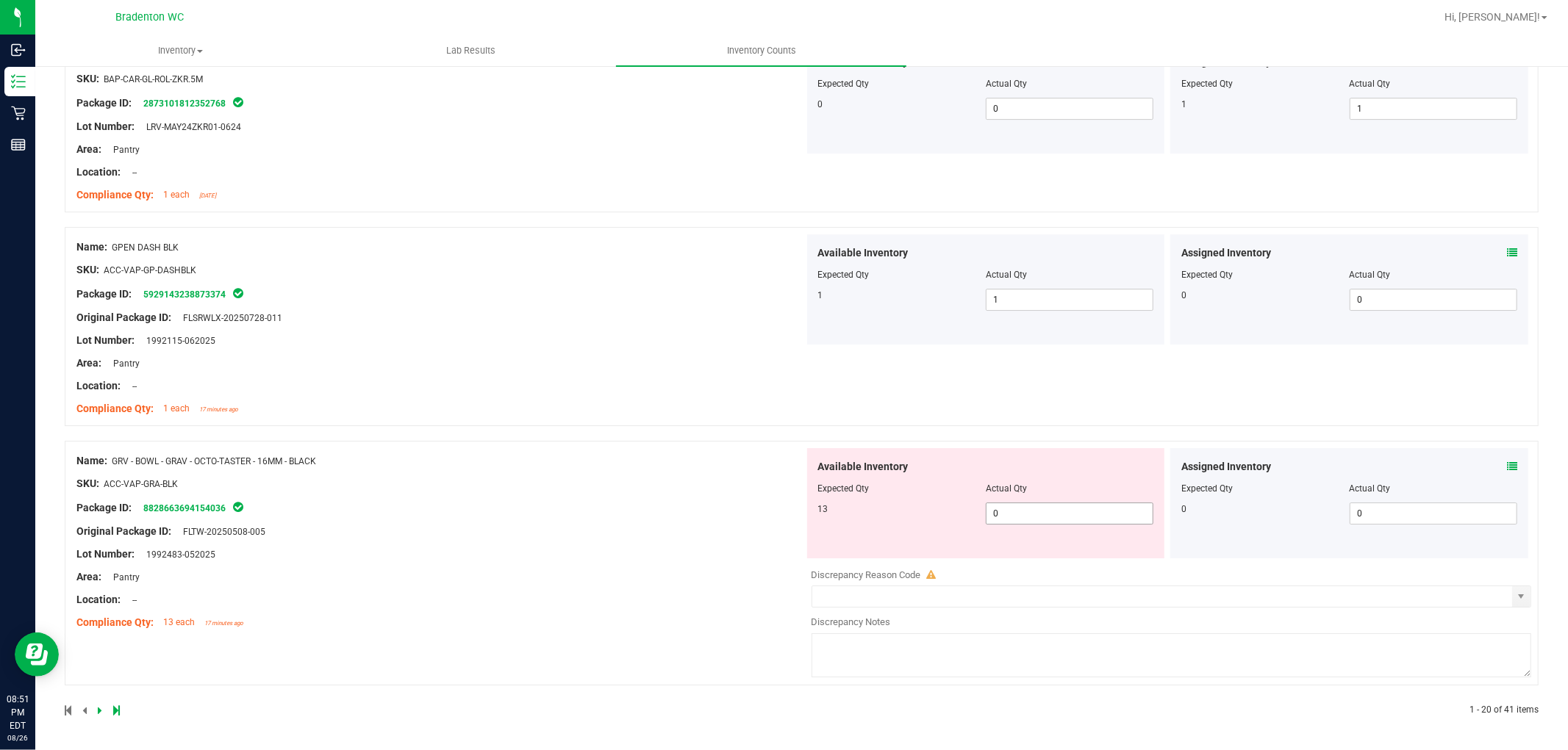
click at [1004, 524] on span "0 0" at bounding box center [1070, 514] width 167 height 22
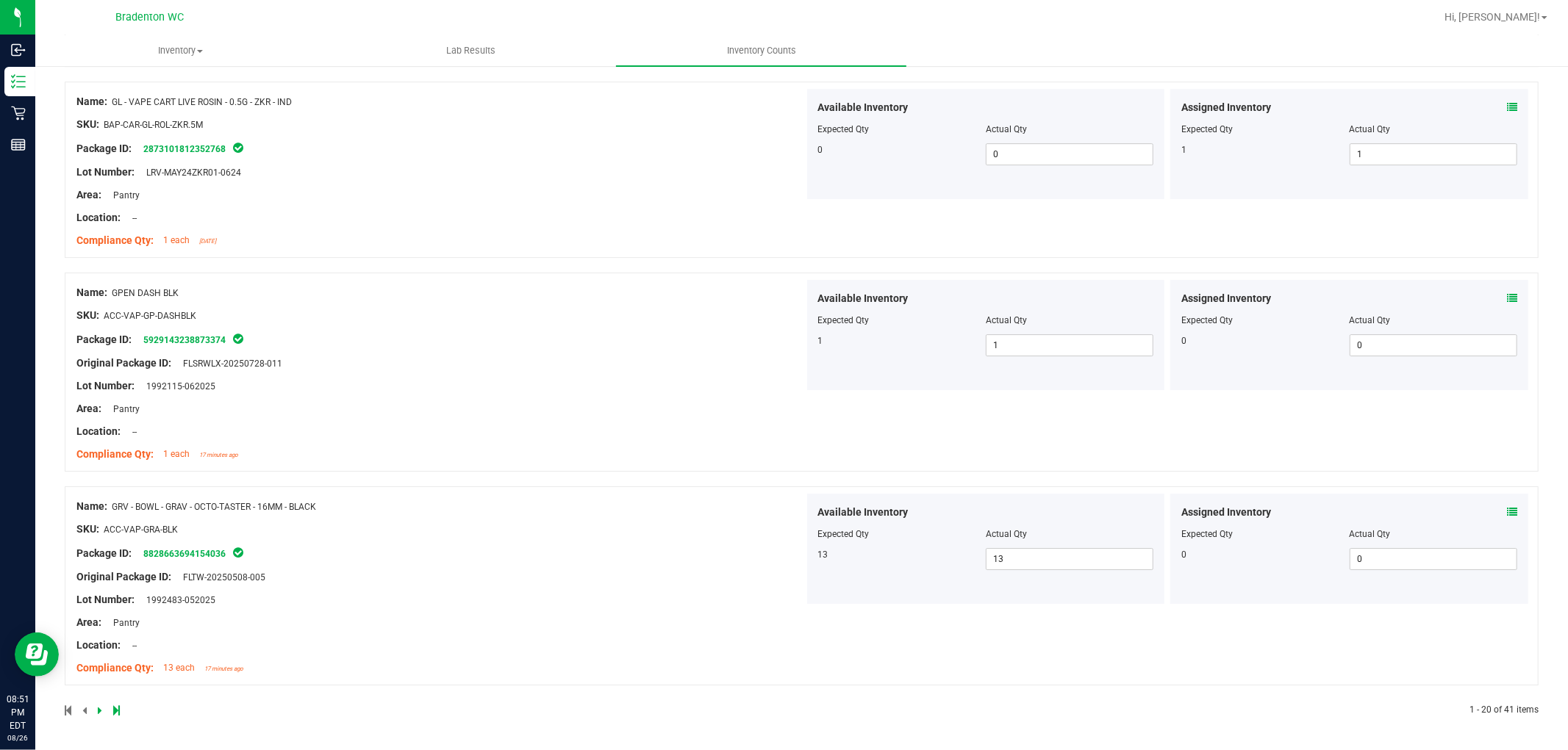
scroll to position [0, 0]
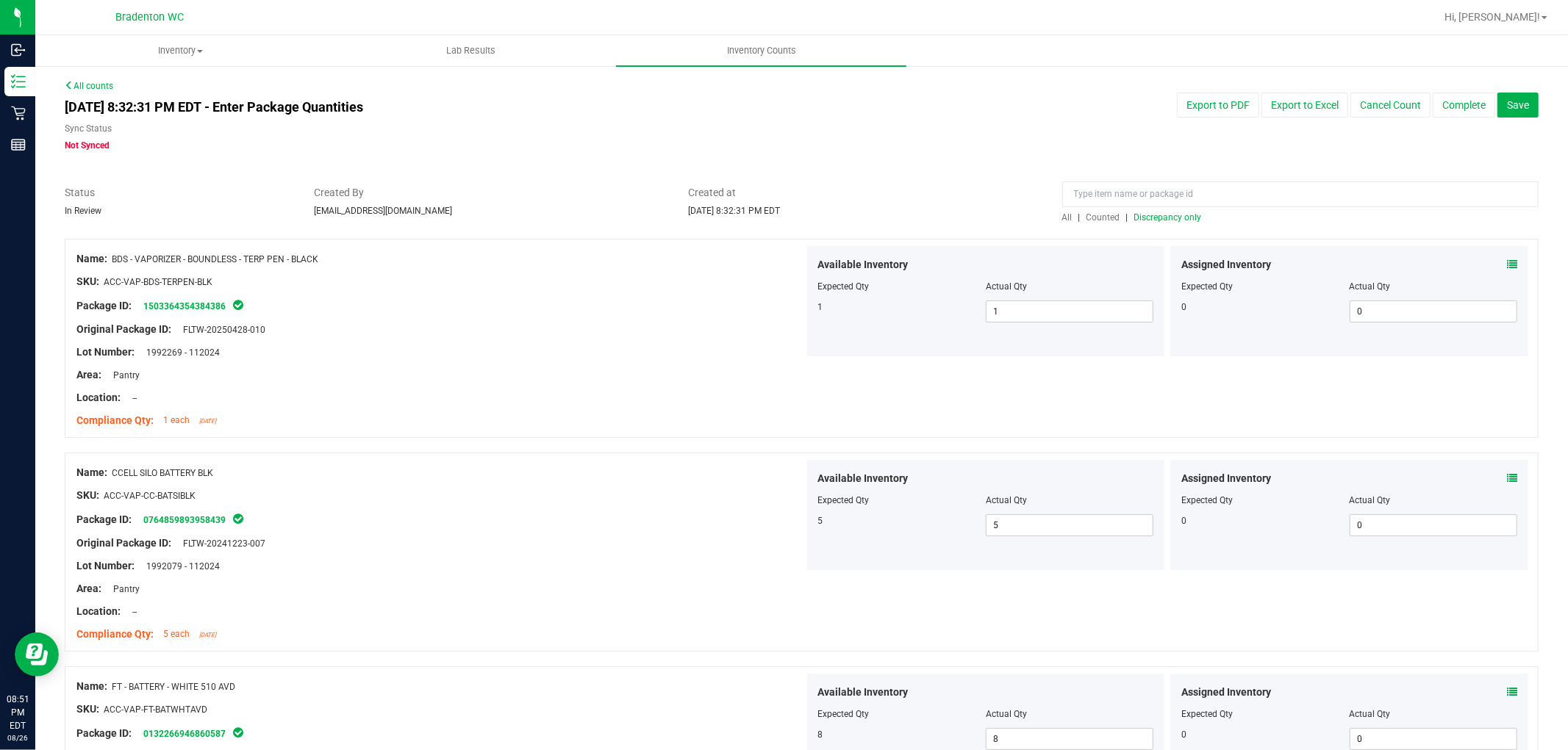
click at [1174, 217] on span "Discrepancy only" at bounding box center [1168, 217] width 68 height 10
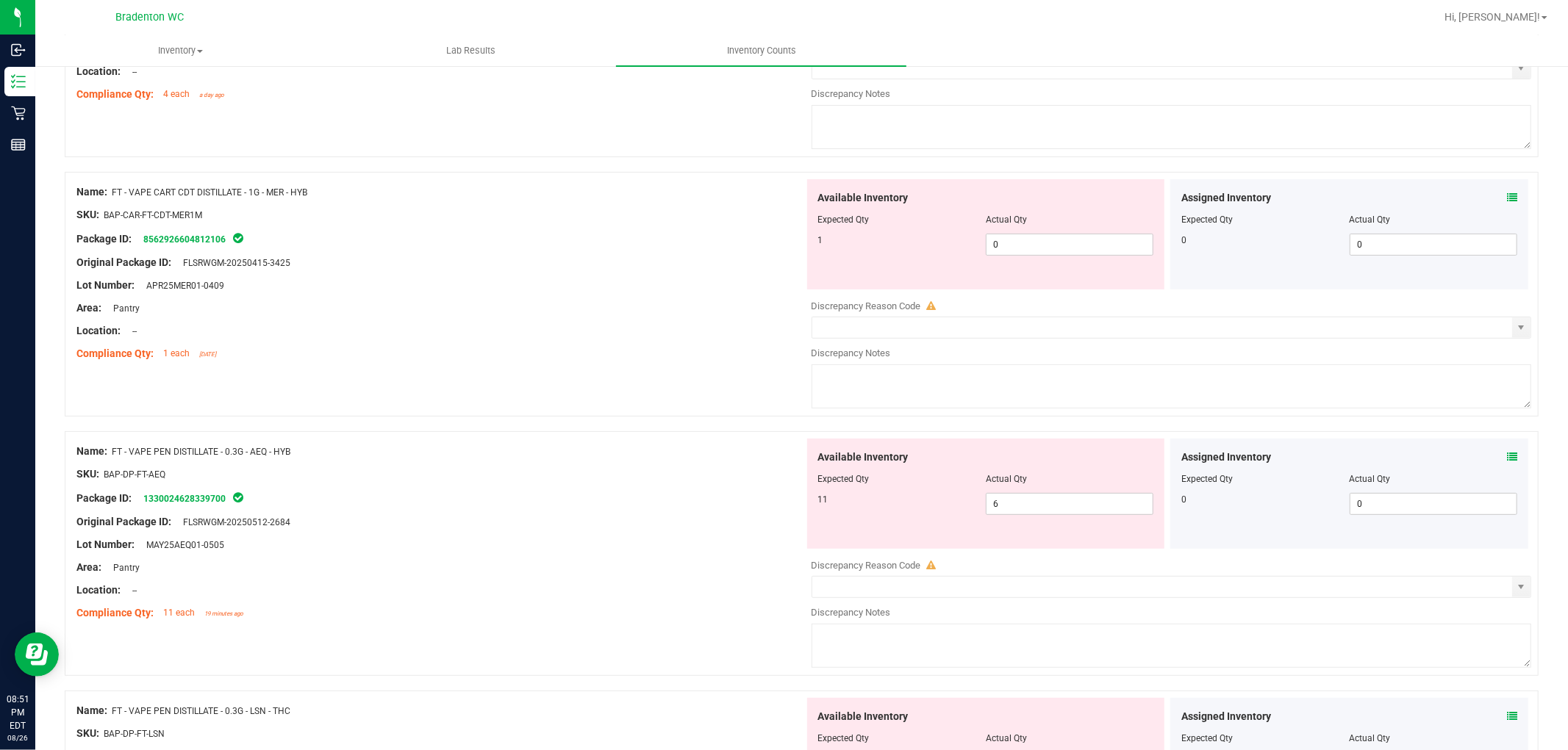
scroll to position [408, 0]
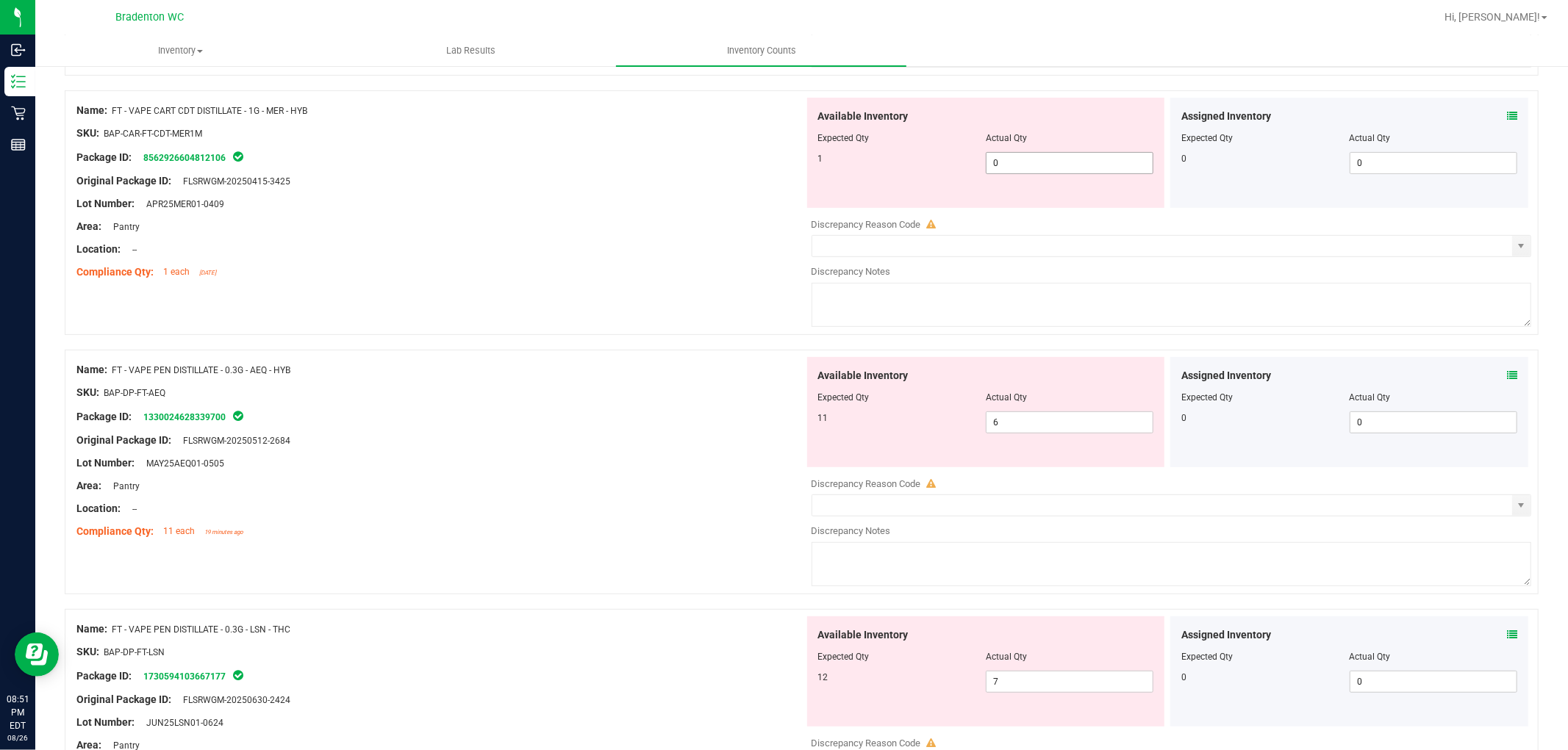
click at [1007, 167] on span "0 0" at bounding box center [1070, 163] width 167 height 22
click at [516, 27] on div at bounding box center [849, 18] width 1172 height 29
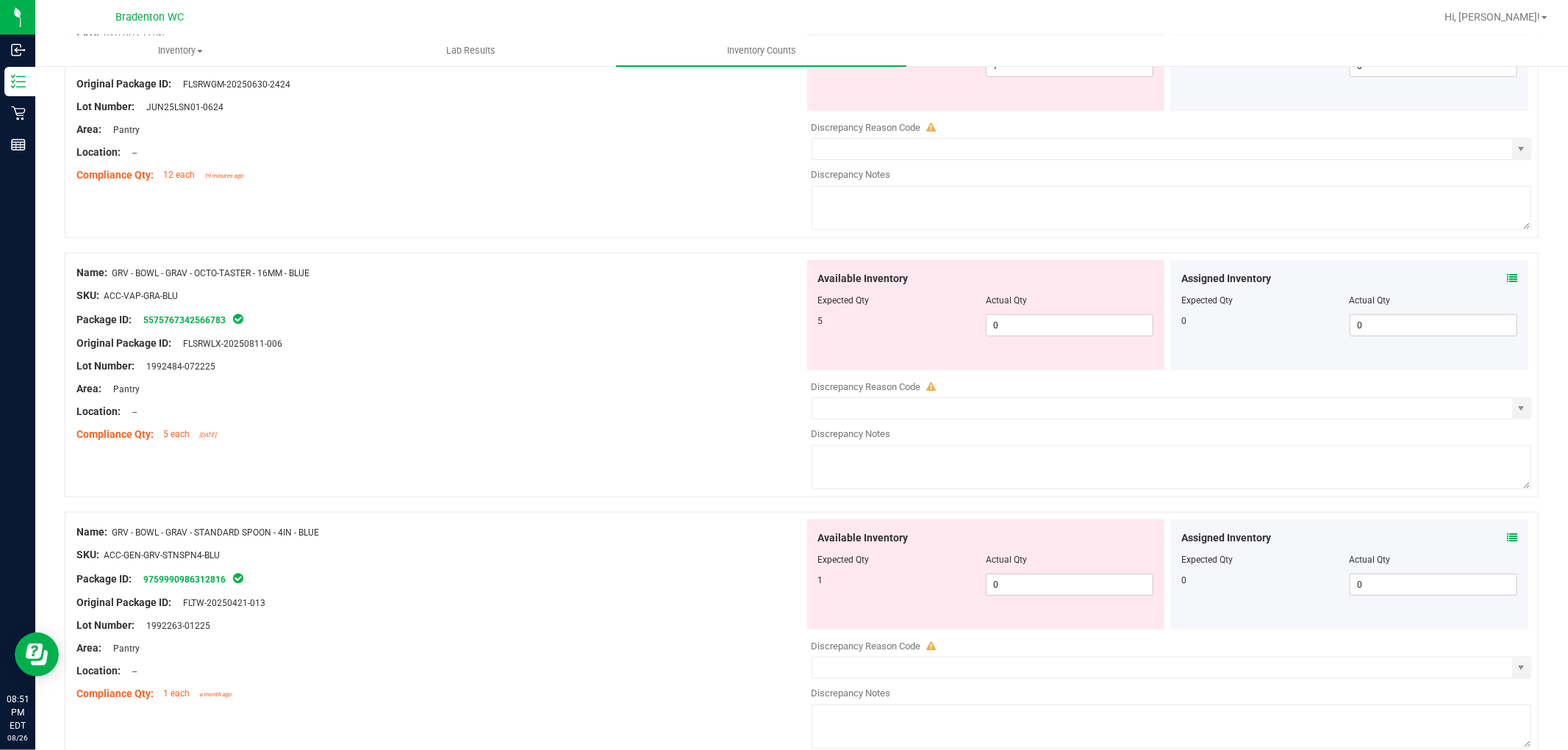
scroll to position [980, 0]
click at [1011, 320] on span "0 0" at bounding box center [1070, 324] width 167 height 22
click at [650, 365] on div "Lot Number: 1992484-072225" at bounding box center [440, 364] width 728 height 15
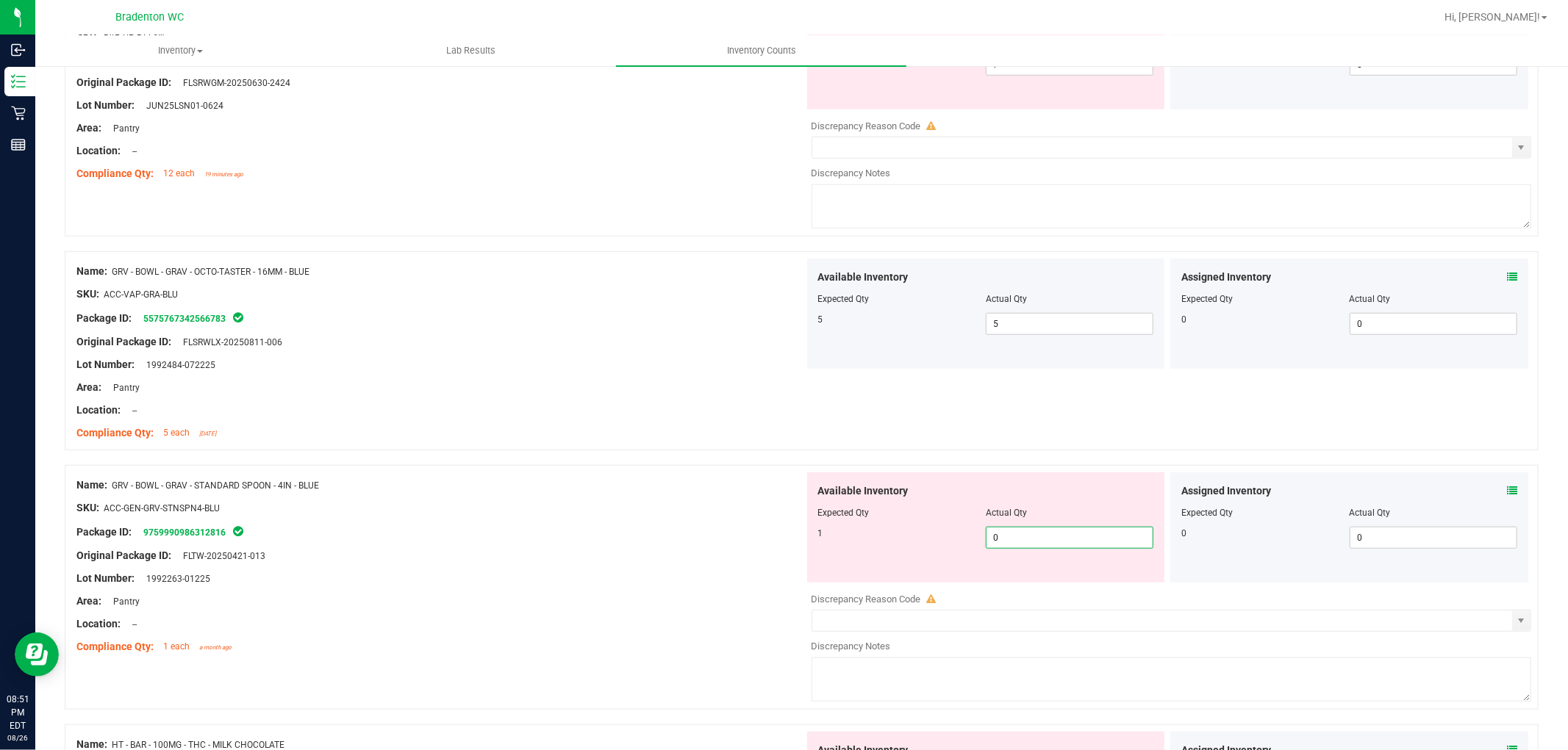
click at [1011, 533] on span "0 0" at bounding box center [1070, 538] width 167 height 22
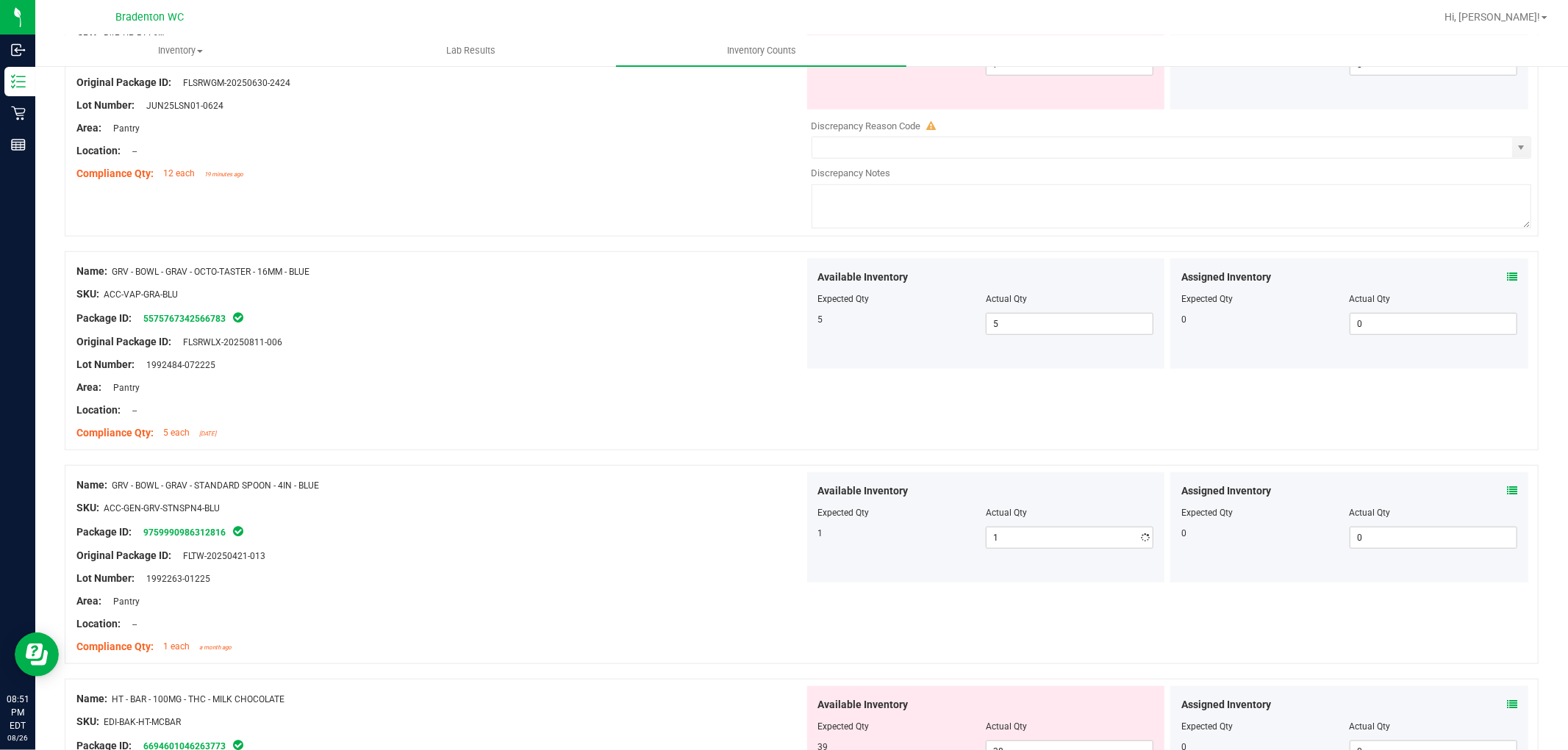
drag, startPoint x: 608, startPoint y: 502, endPoint x: 674, endPoint y: 471, distance: 72.9
click at [607, 501] on div "Name: GRV - BOWL - GRAV - STANDARD SPOON - 4IN - BLUE SKU: ACC-GEN-GRV-STNSPN4-…" at bounding box center [440, 566] width 728 height 187
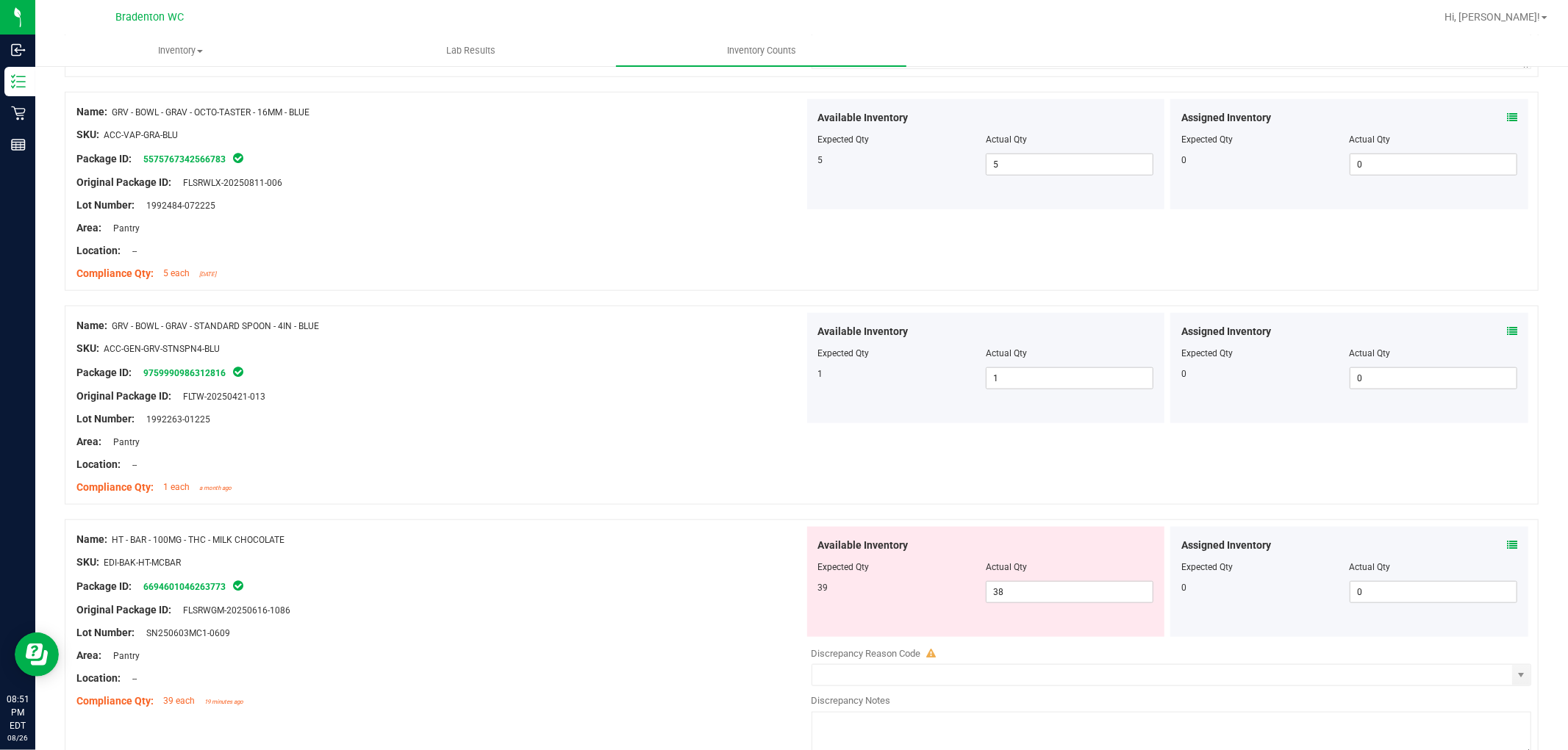
scroll to position [1143, 0]
drag, startPoint x: 470, startPoint y: 556, endPoint x: 778, endPoint y: 552, distance: 308.0
click at [481, 555] on div "SKU: EDI-BAK-HT-MCBAR" at bounding box center [440, 559] width 728 height 15
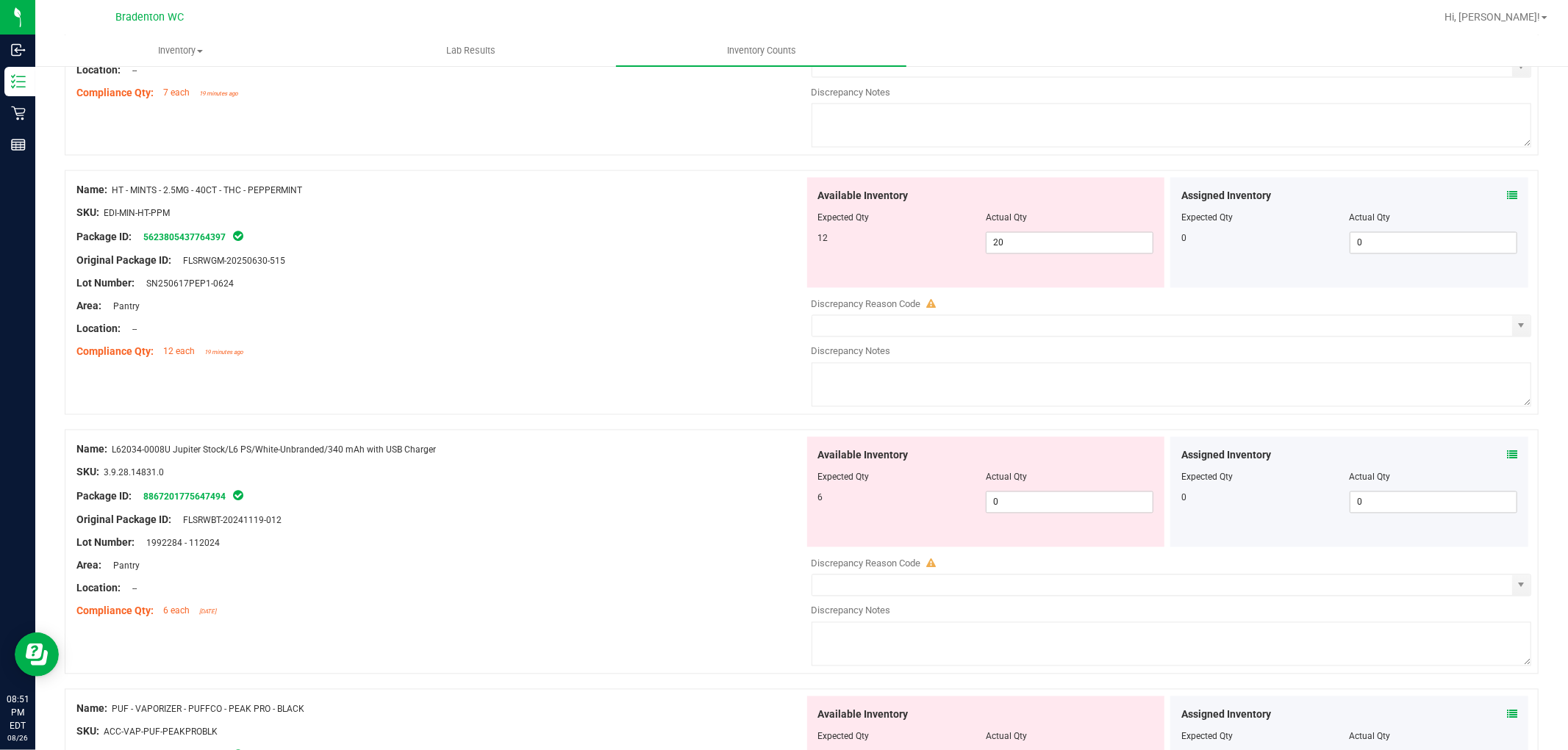
scroll to position [2287, 0]
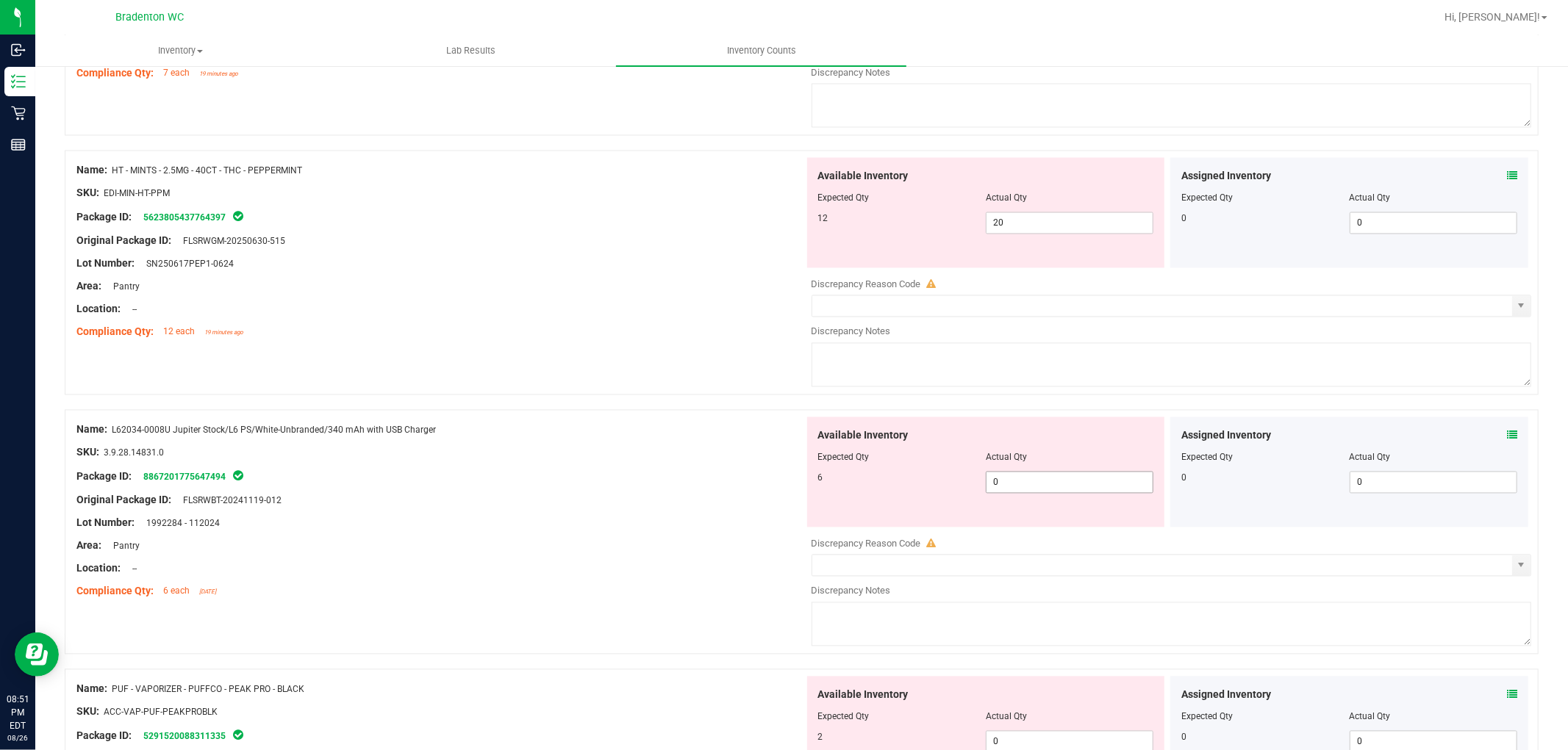
click at [1068, 493] on span "0 0" at bounding box center [1070, 483] width 167 height 22
click at [628, 451] on div "SKU: 3.9.28.14831.0" at bounding box center [440, 453] width 728 height 15
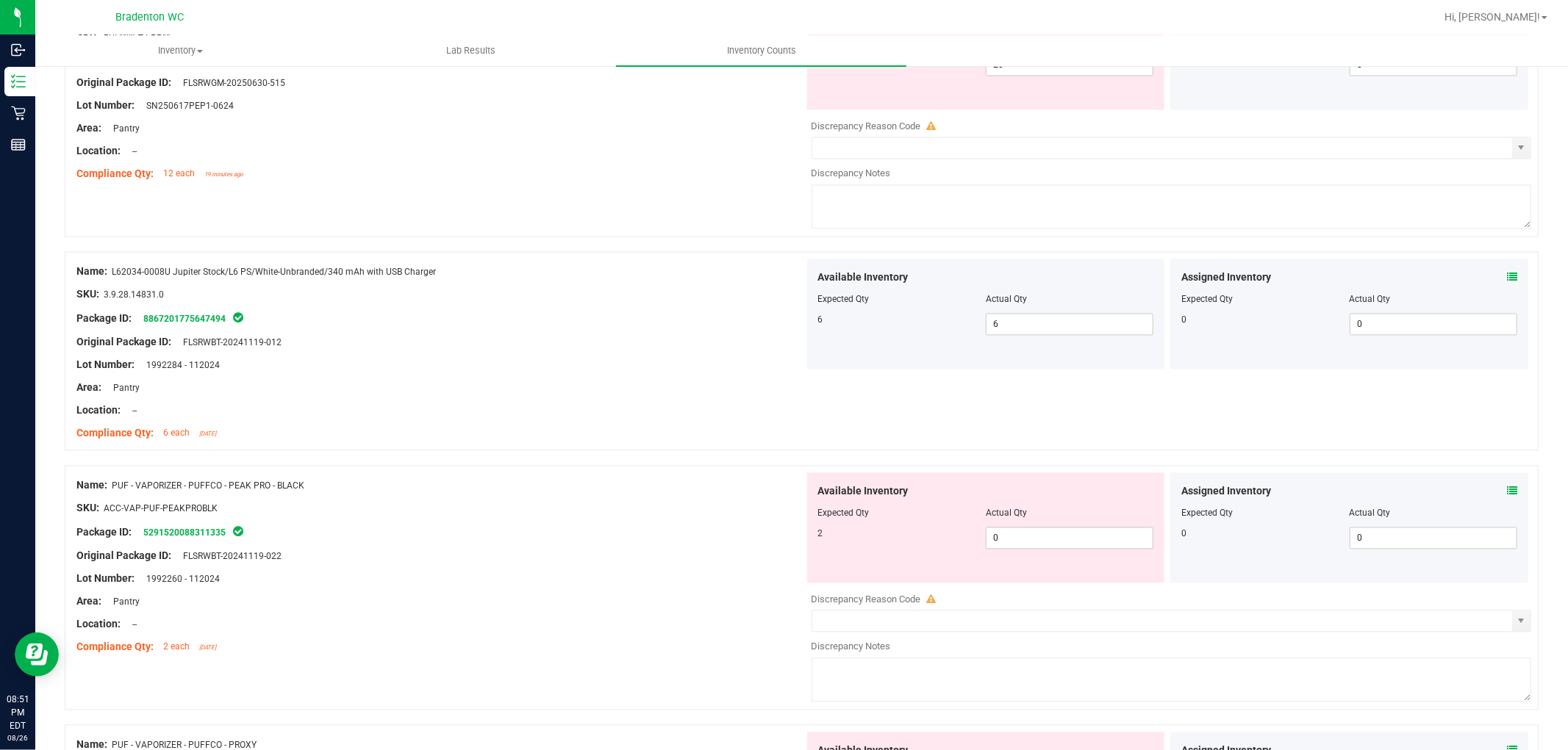
scroll to position [2449, 0]
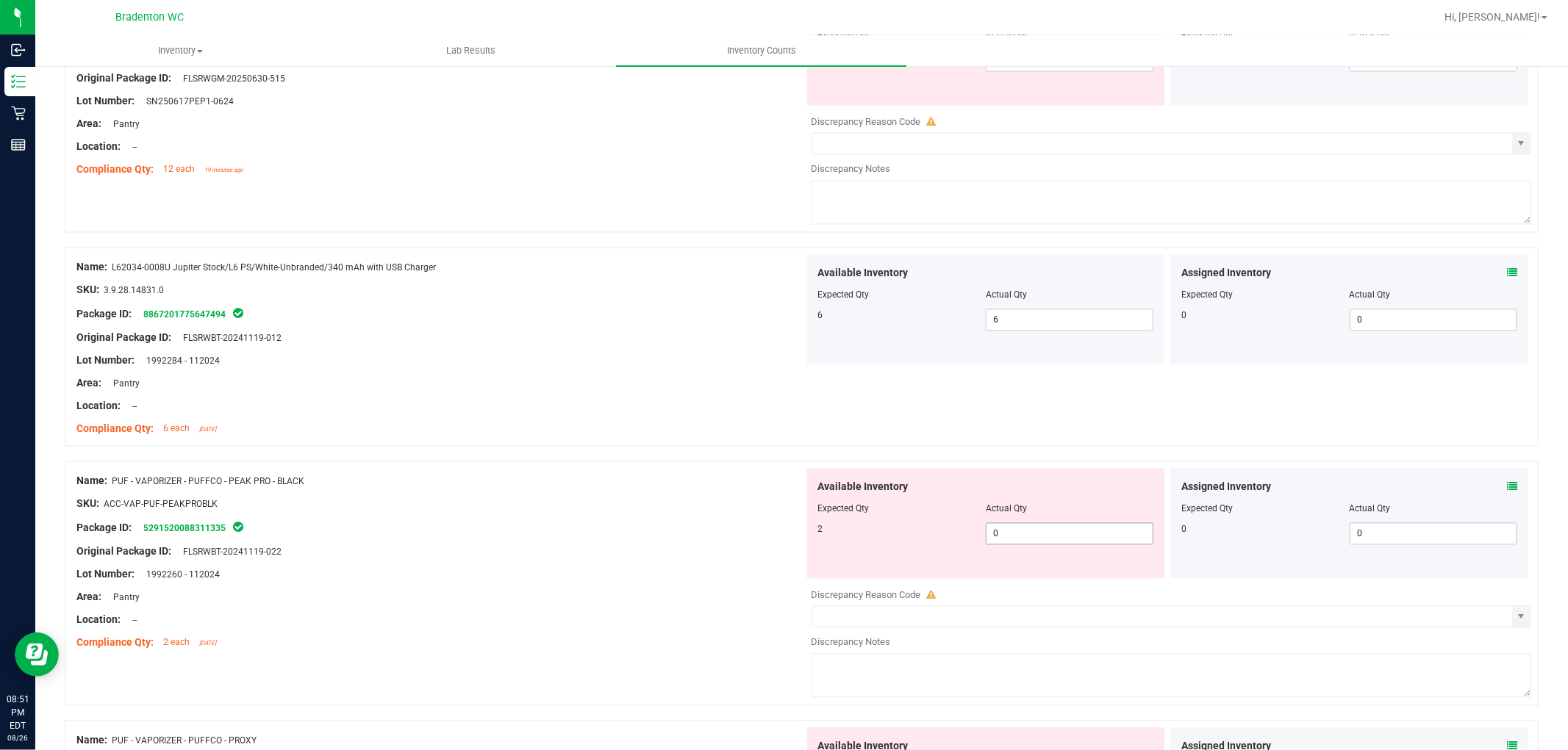
click at [1032, 544] on span "0 0" at bounding box center [1070, 534] width 167 height 22
drag, startPoint x: 623, startPoint y: 529, endPoint x: 710, endPoint y: 500, distance: 91.7
click at [623, 528] on div "Package ID: 5291520088311335" at bounding box center [440, 528] width 728 height 18
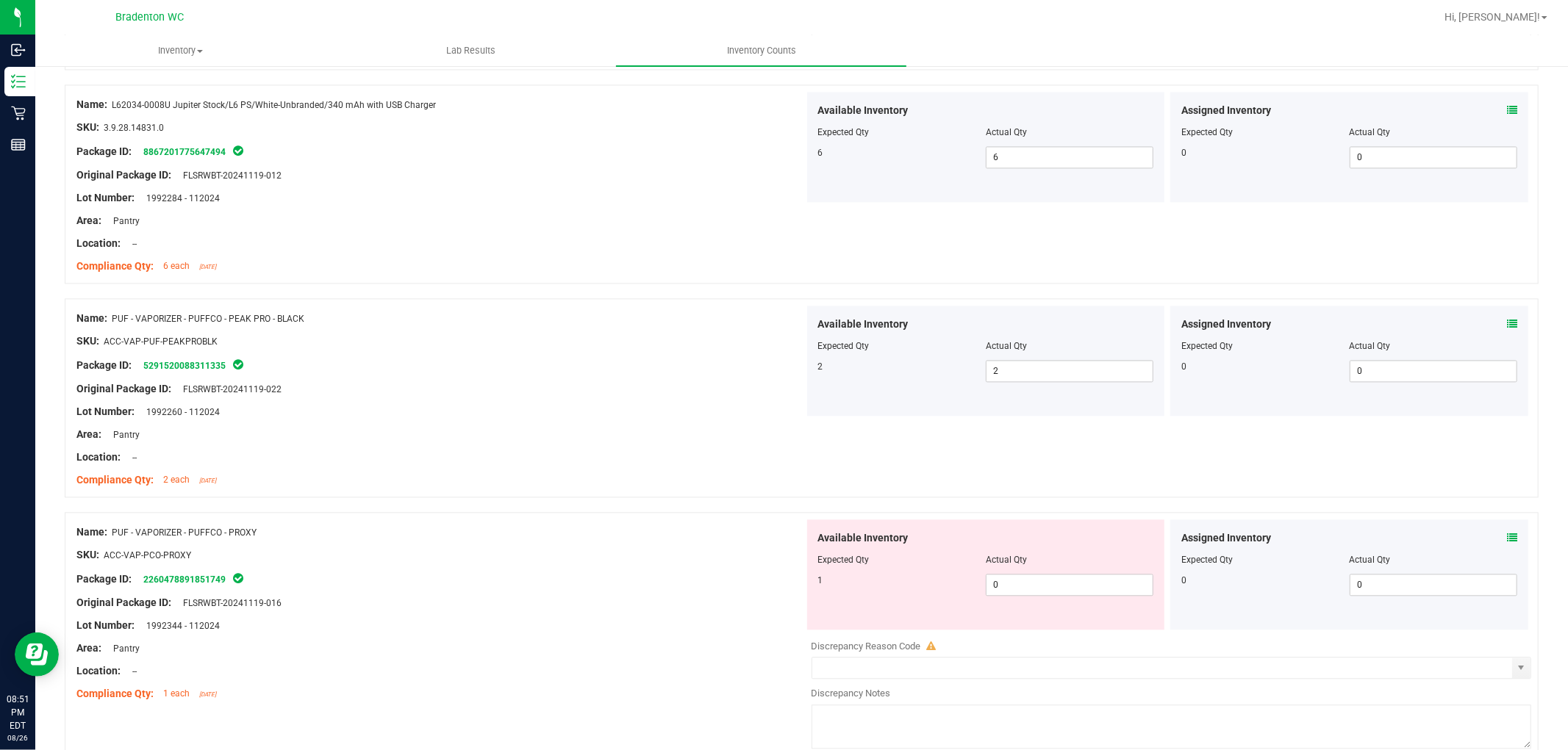
scroll to position [2613, 0]
click at [1027, 587] on span "0 0" at bounding box center [1070, 584] width 167 height 22
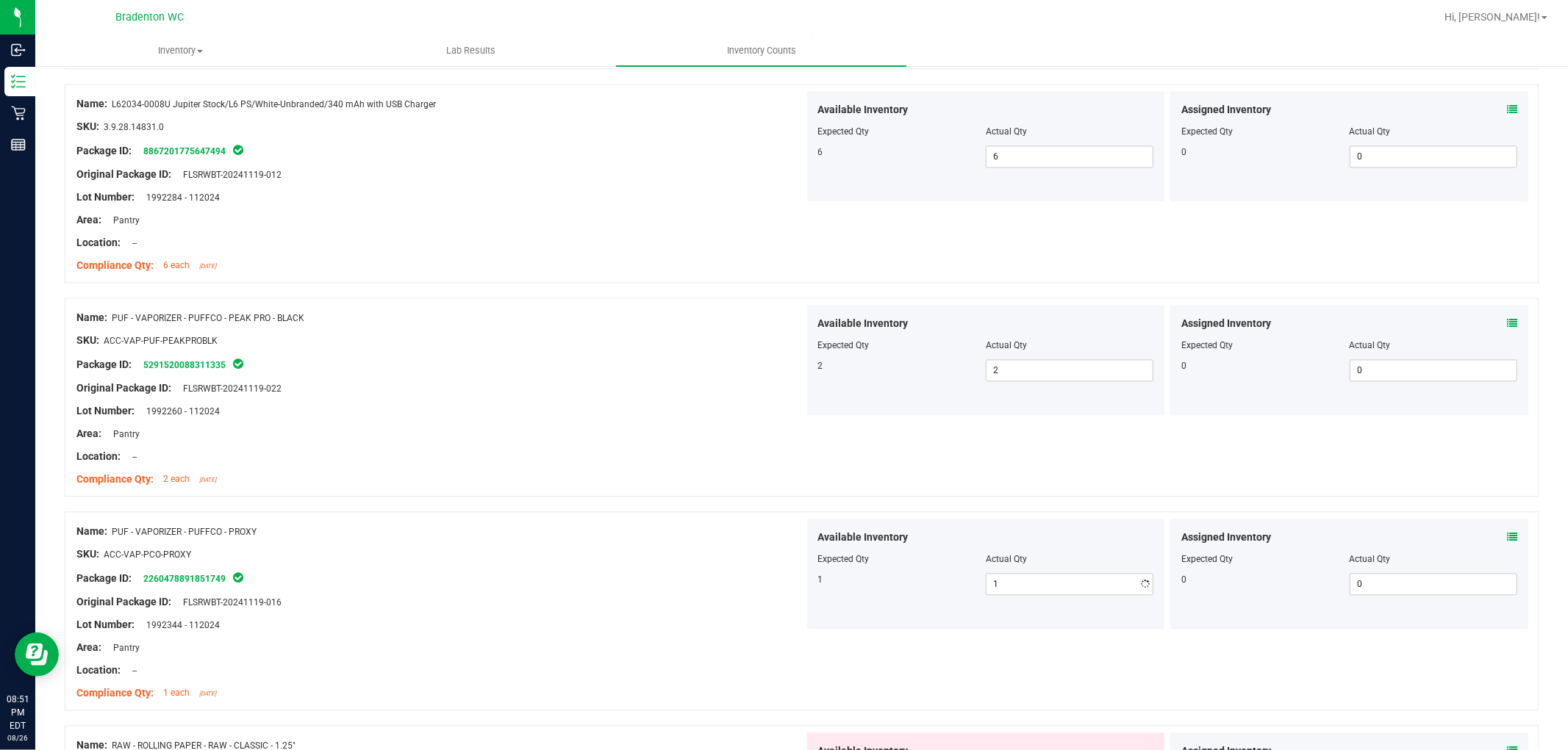
drag, startPoint x: 646, startPoint y: 544, endPoint x: 714, endPoint y: 516, distance: 73.5
click at [646, 541] on div "Name: PUF - VAPORIZER - PUFFCO - PROXY SKU: ACC-VAP-PCO-PROXY Package ID: 22604…" at bounding box center [440, 612] width 728 height 187
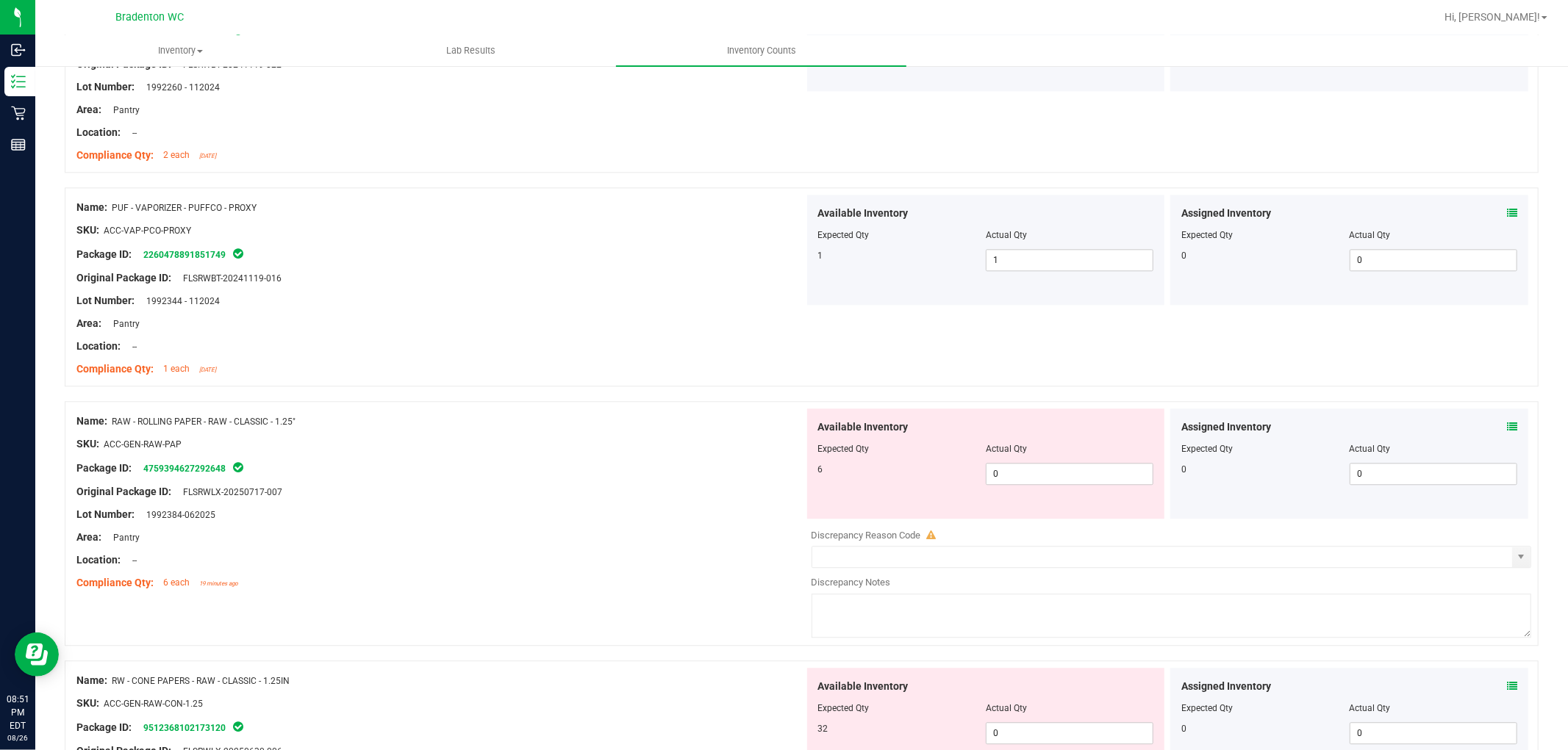
scroll to position [2940, 0]
click at [990, 482] on span "0 0" at bounding box center [1070, 471] width 167 height 22
click at [564, 481] on div at bounding box center [440, 477] width 728 height 7
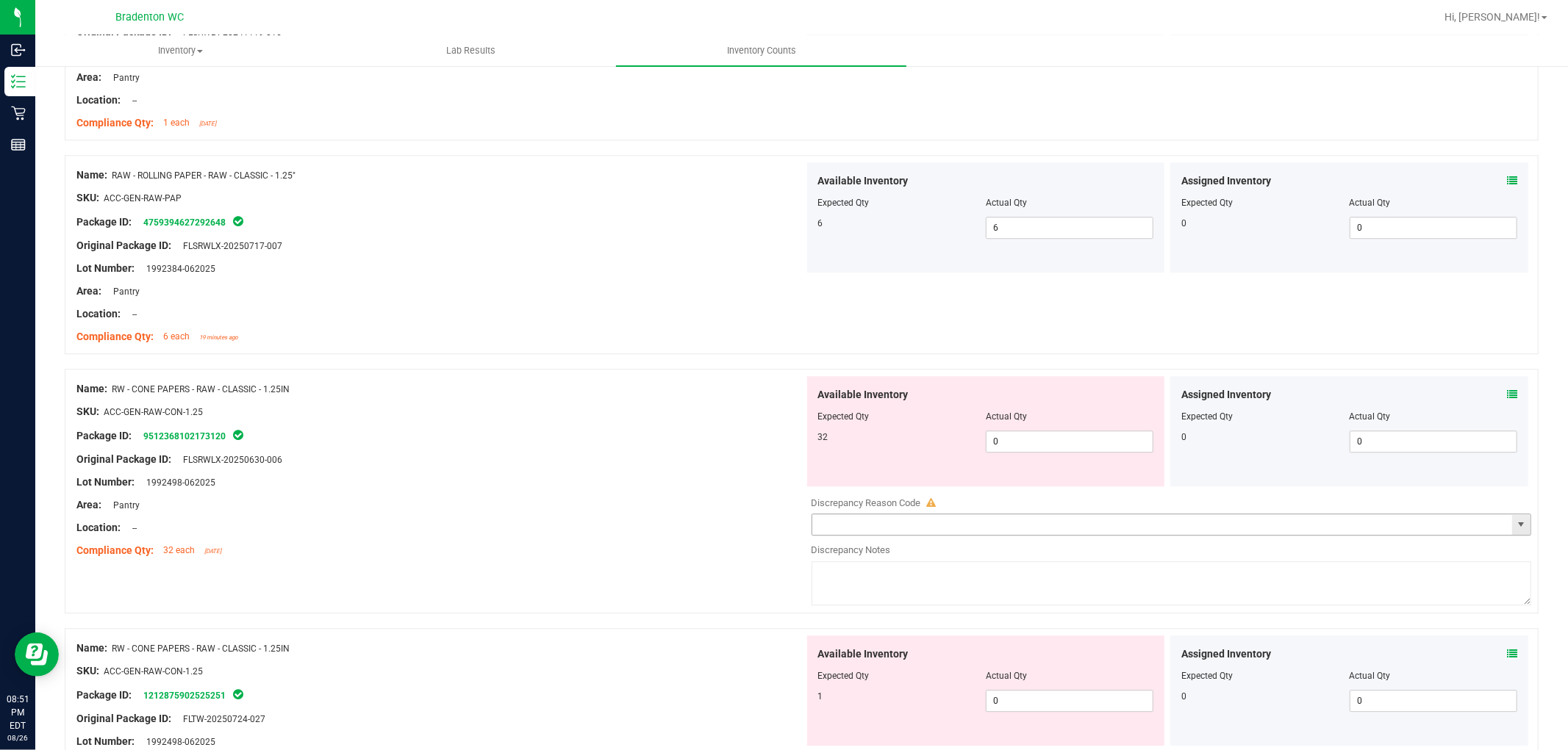
scroll to position [3185, 0]
click at [1024, 446] on span "0 0" at bounding box center [1070, 441] width 167 height 22
click at [620, 449] on div at bounding box center [440, 446] width 728 height 7
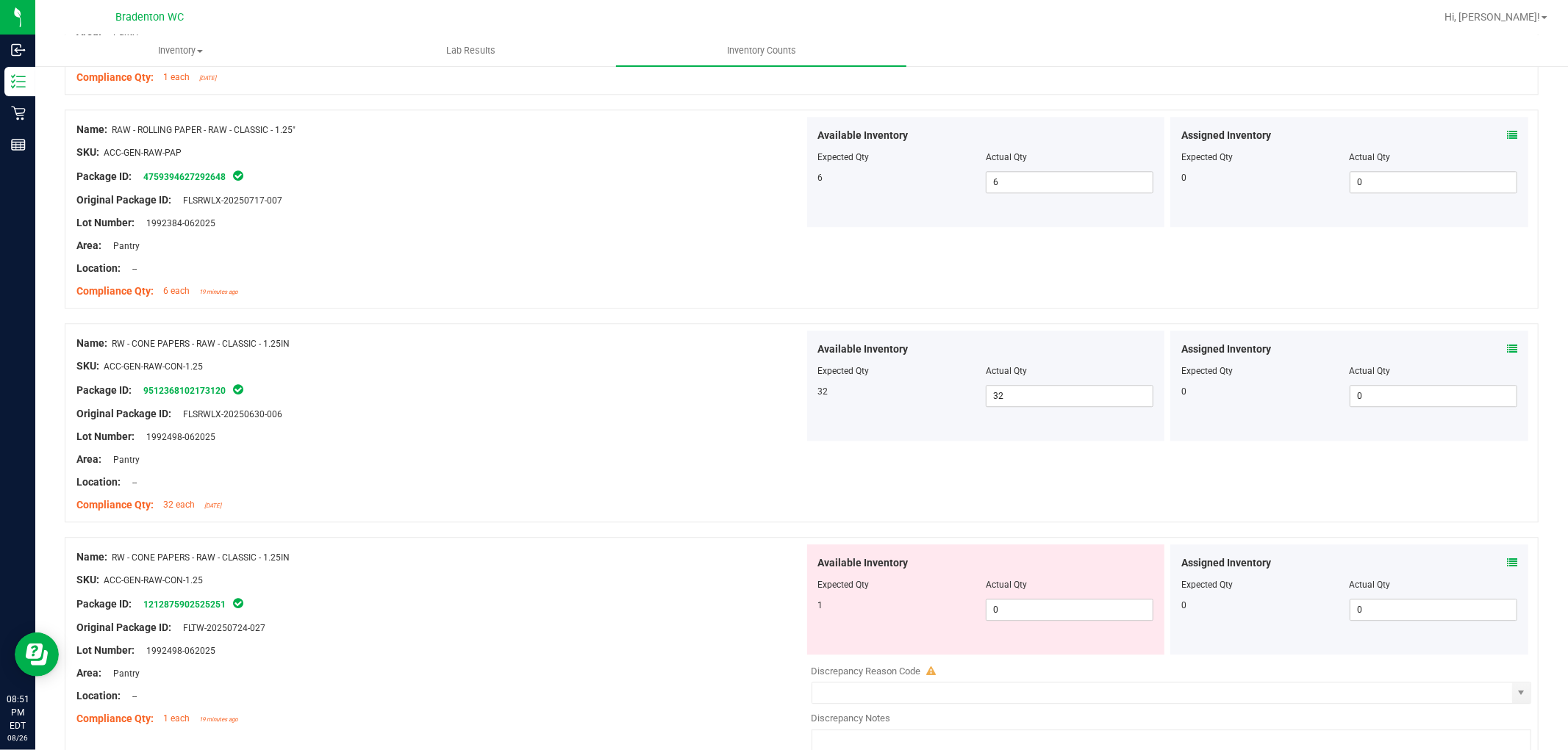
scroll to position [3266, 0]
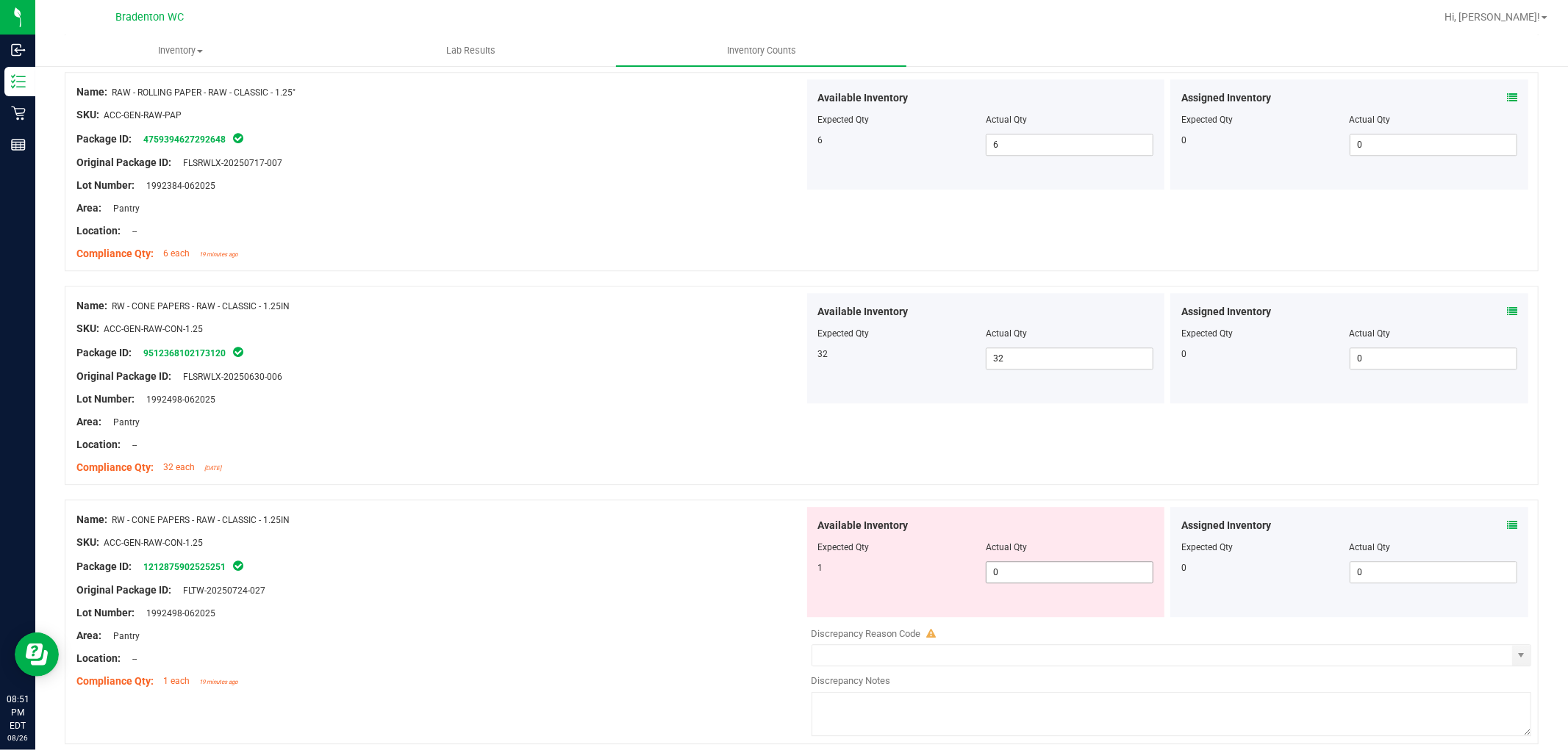
click at [1040, 574] on span "0 0" at bounding box center [1070, 573] width 167 height 22
drag, startPoint x: 595, startPoint y: 518, endPoint x: 687, endPoint y: 489, distance: 96.5
click at [594, 518] on div "Name: RW - CONE PAPERS - RAW - CLASSIC - 1.25IN" at bounding box center [440, 520] width 728 height 15
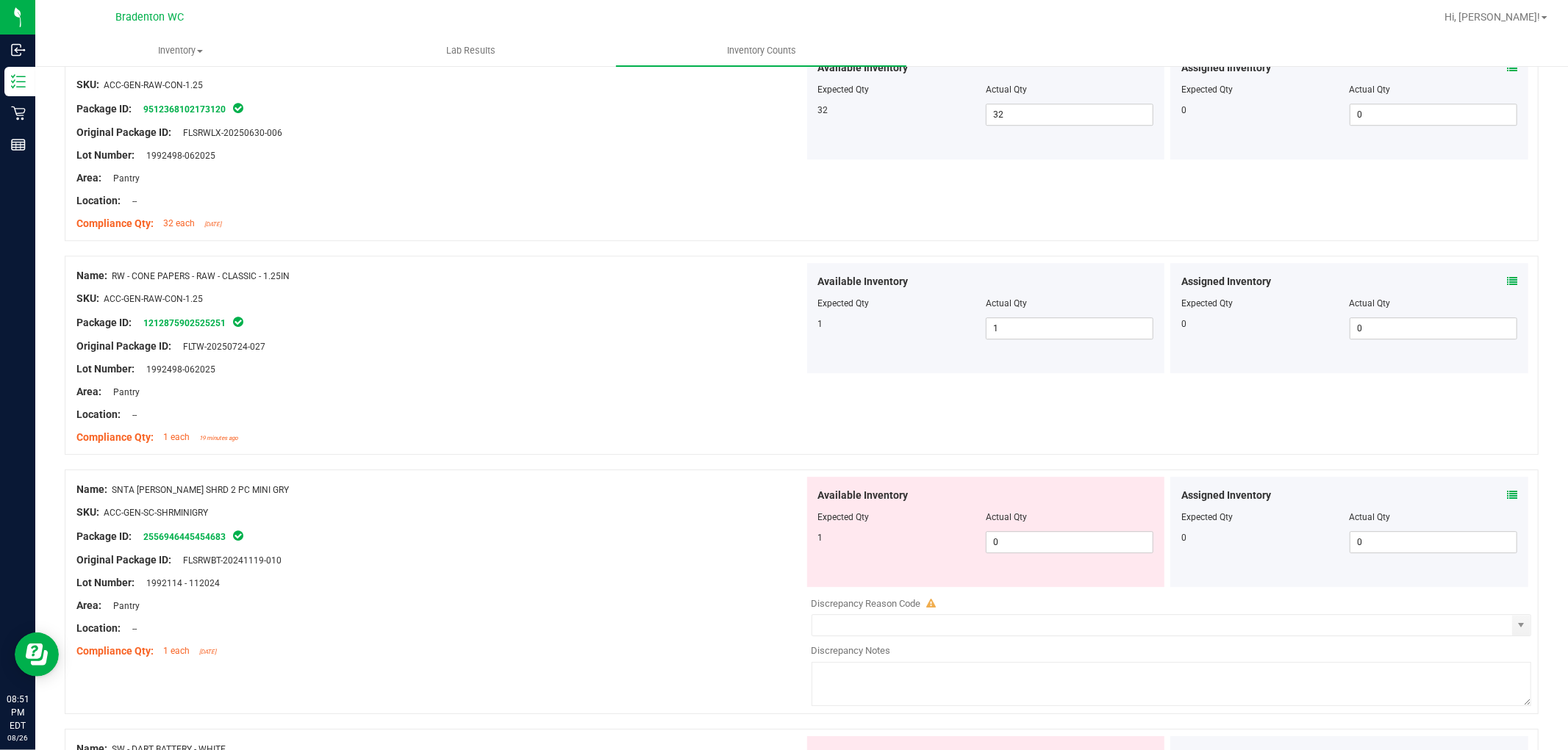
scroll to position [3511, 0]
click at [1043, 552] on span "0 0" at bounding box center [1070, 542] width 167 height 22
drag, startPoint x: 740, startPoint y: 548, endPoint x: 758, endPoint y: 542, distance: 19.0
click at [742, 544] on div "Package ID: 2556946445454683" at bounding box center [440, 536] width 728 height 18
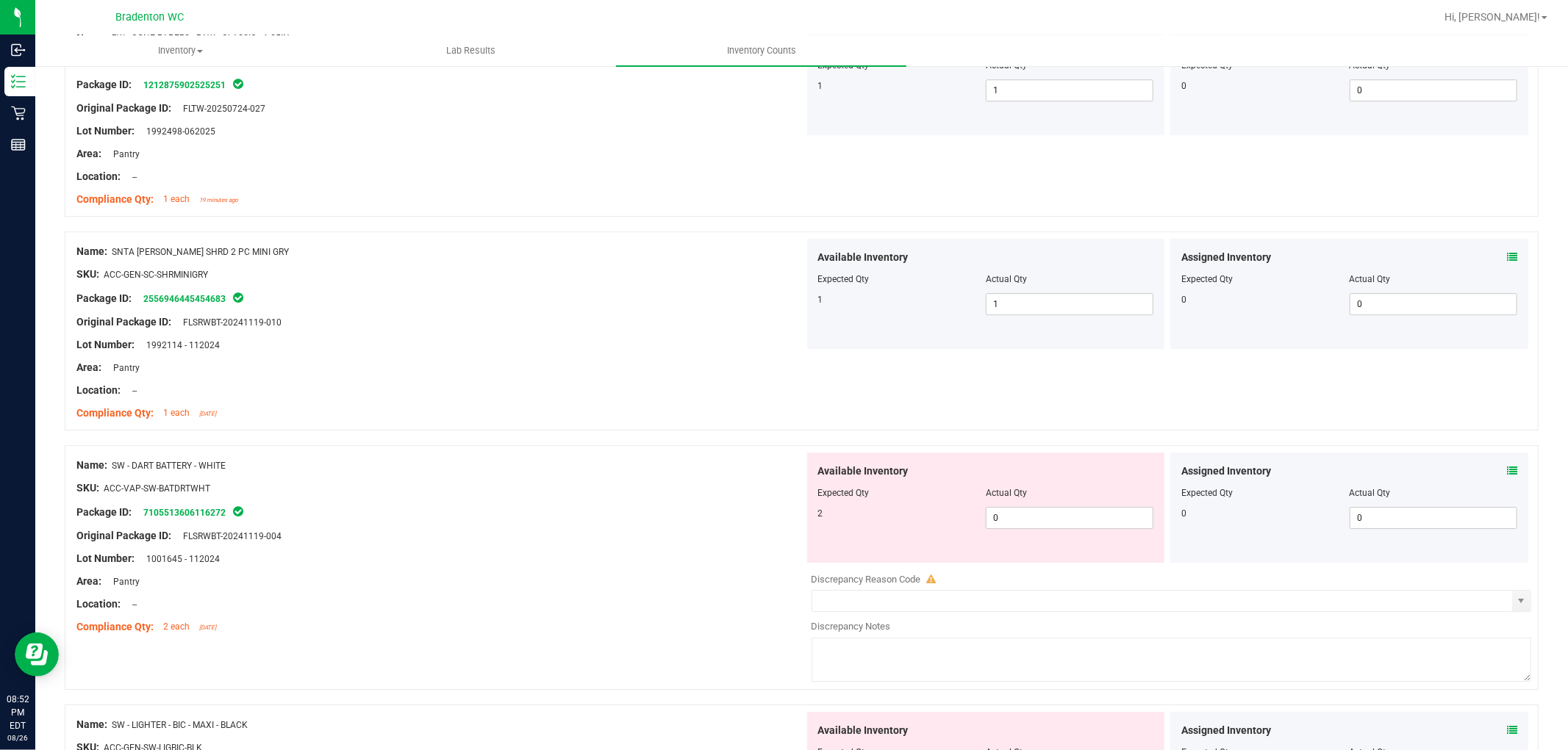
scroll to position [3756, 0]
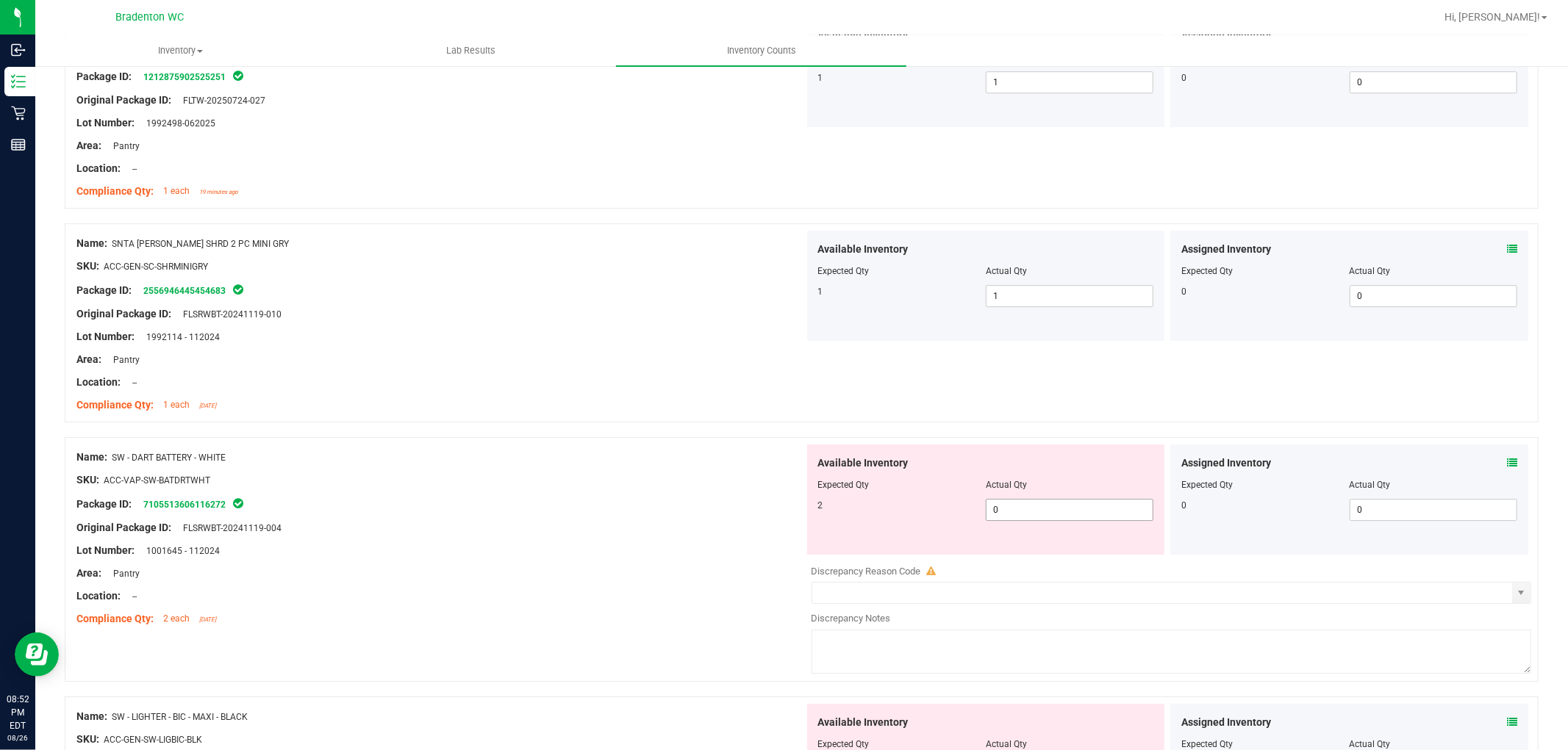
click at [1043, 521] on span "0 0" at bounding box center [1070, 510] width 167 height 22
click at [690, 505] on div "Package ID: 7105513606116272" at bounding box center [440, 505] width 728 height 18
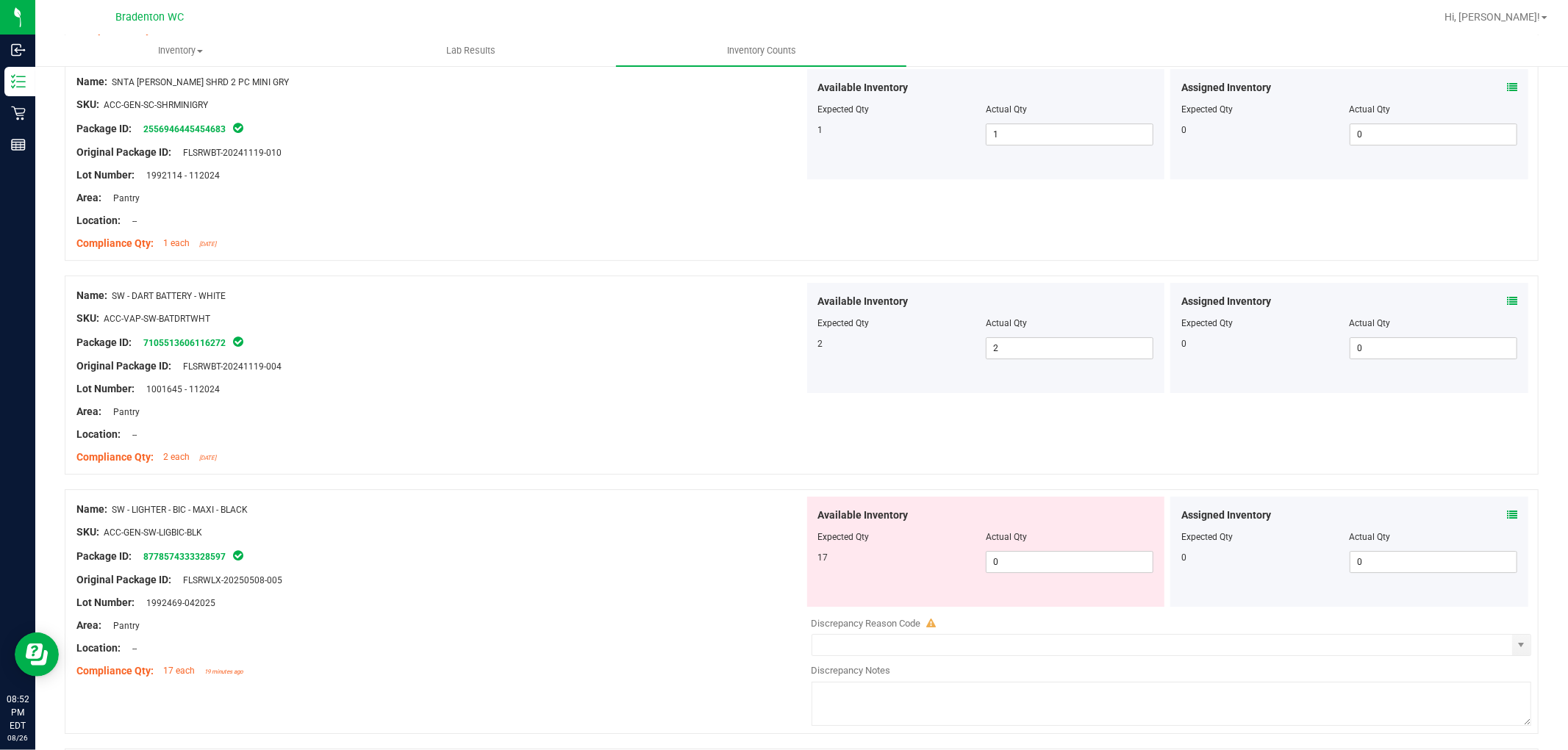
scroll to position [3920, 0]
click at [1033, 563] on span "0 0" at bounding box center [1070, 561] width 167 height 22
click at [739, 563] on div "Package ID: 8778574333328597" at bounding box center [440, 555] width 728 height 18
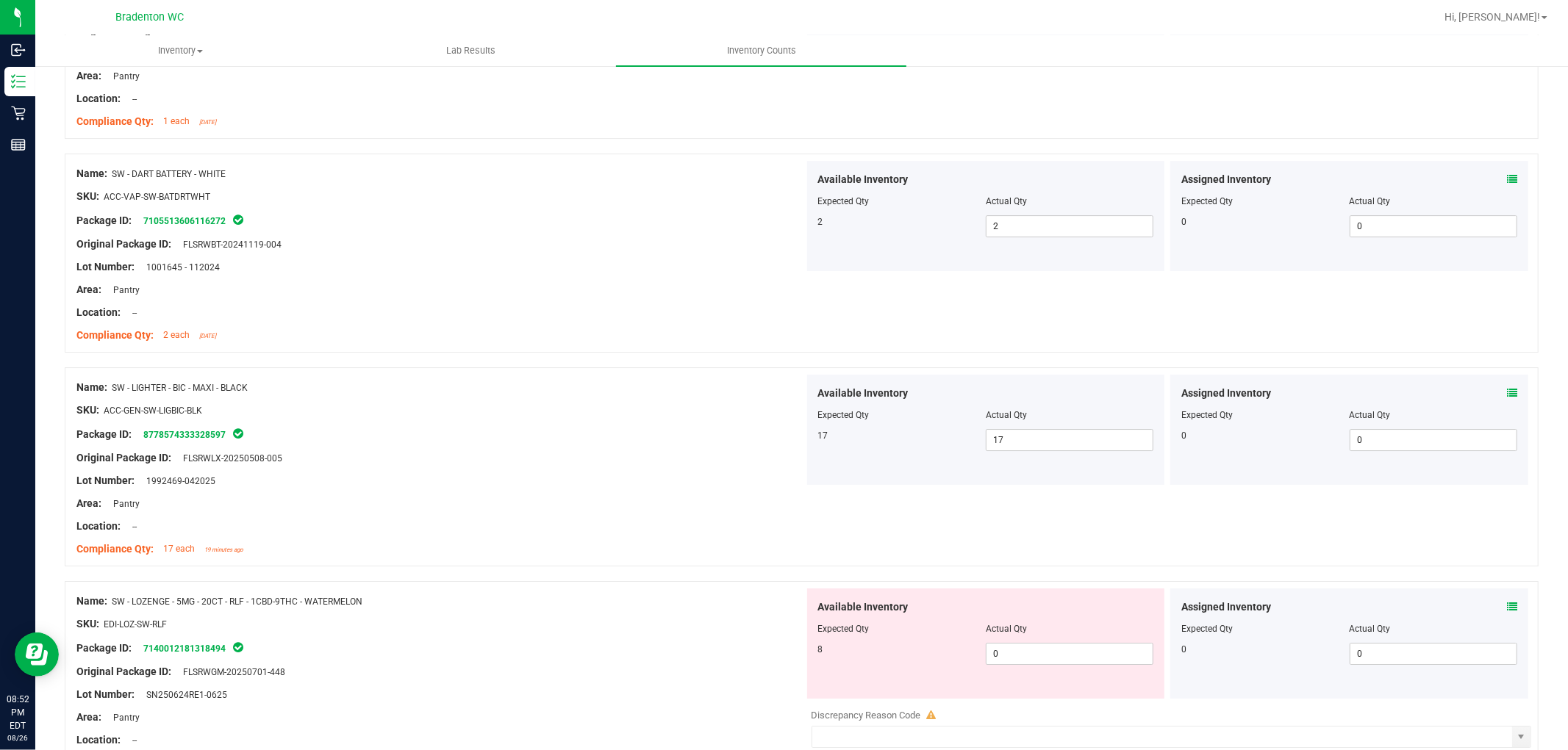
scroll to position [4164, 0]
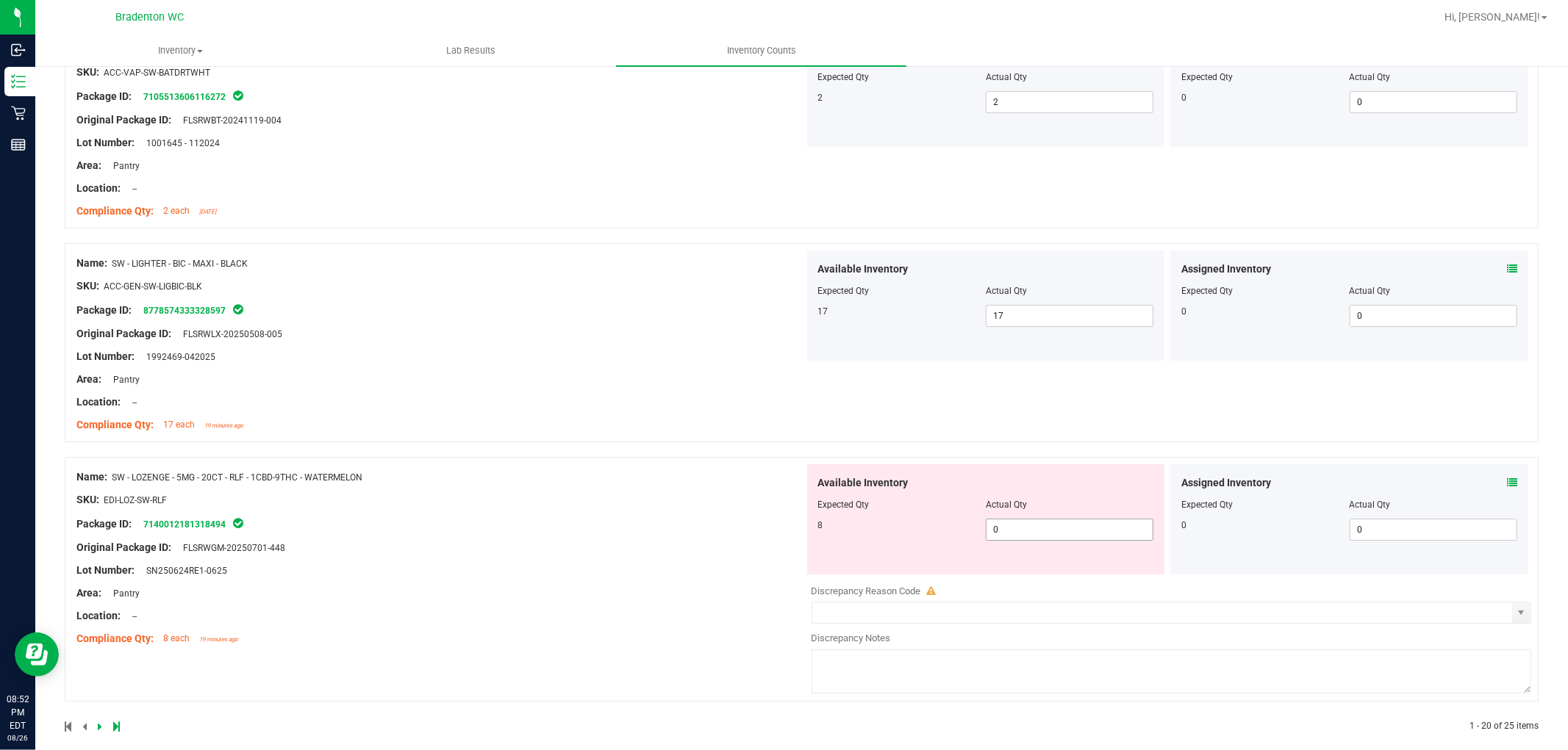
click at [998, 533] on span "0 0" at bounding box center [1070, 530] width 167 height 22
click at [754, 549] on div "Name: SW - LOZENGE - 5MG - 20CT - RLF - 1CBD-9THC - WATERMELON SKU: EDI-LOZ-SW-…" at bounding box center [440, 558] width 728 height 187
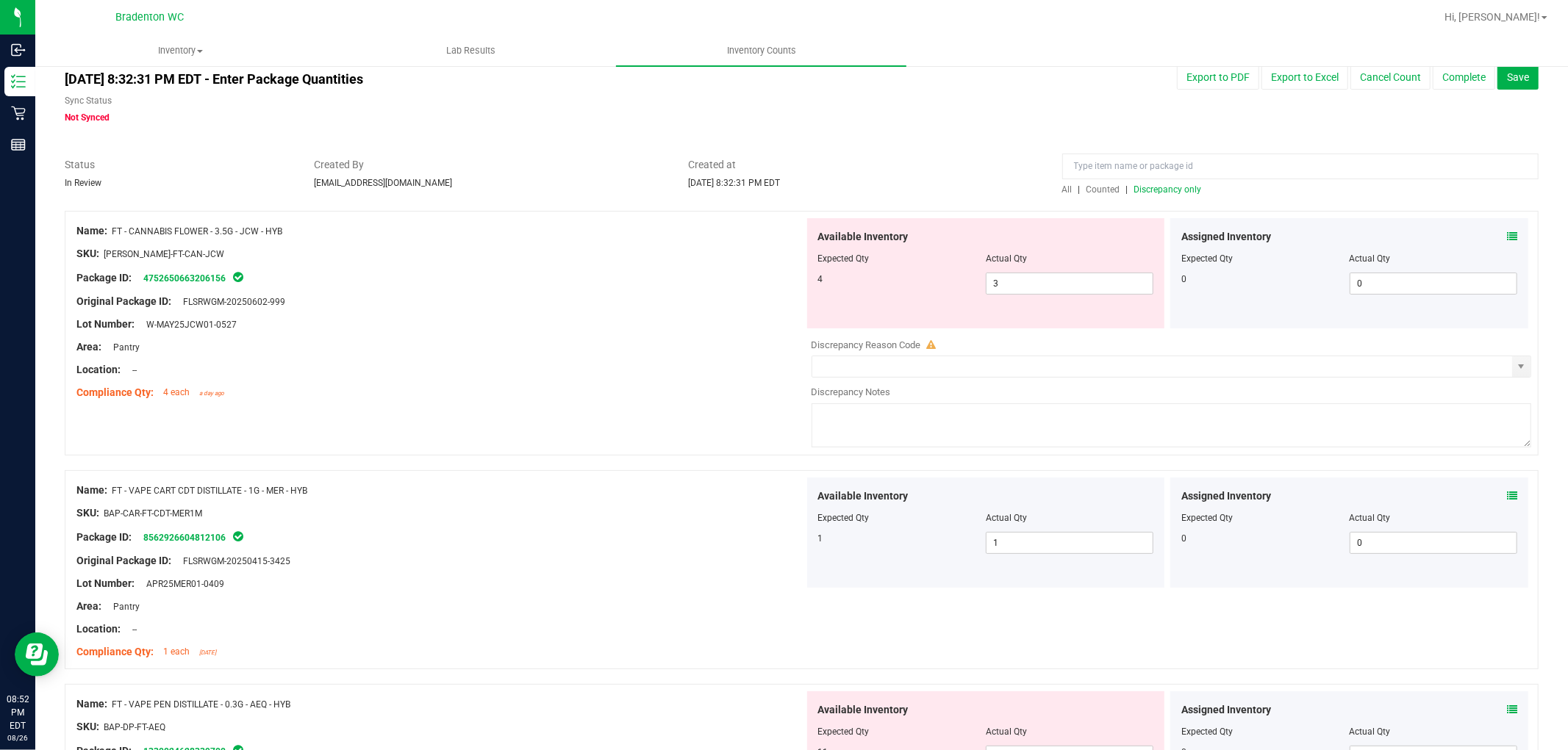
scroll to position [0, 0]
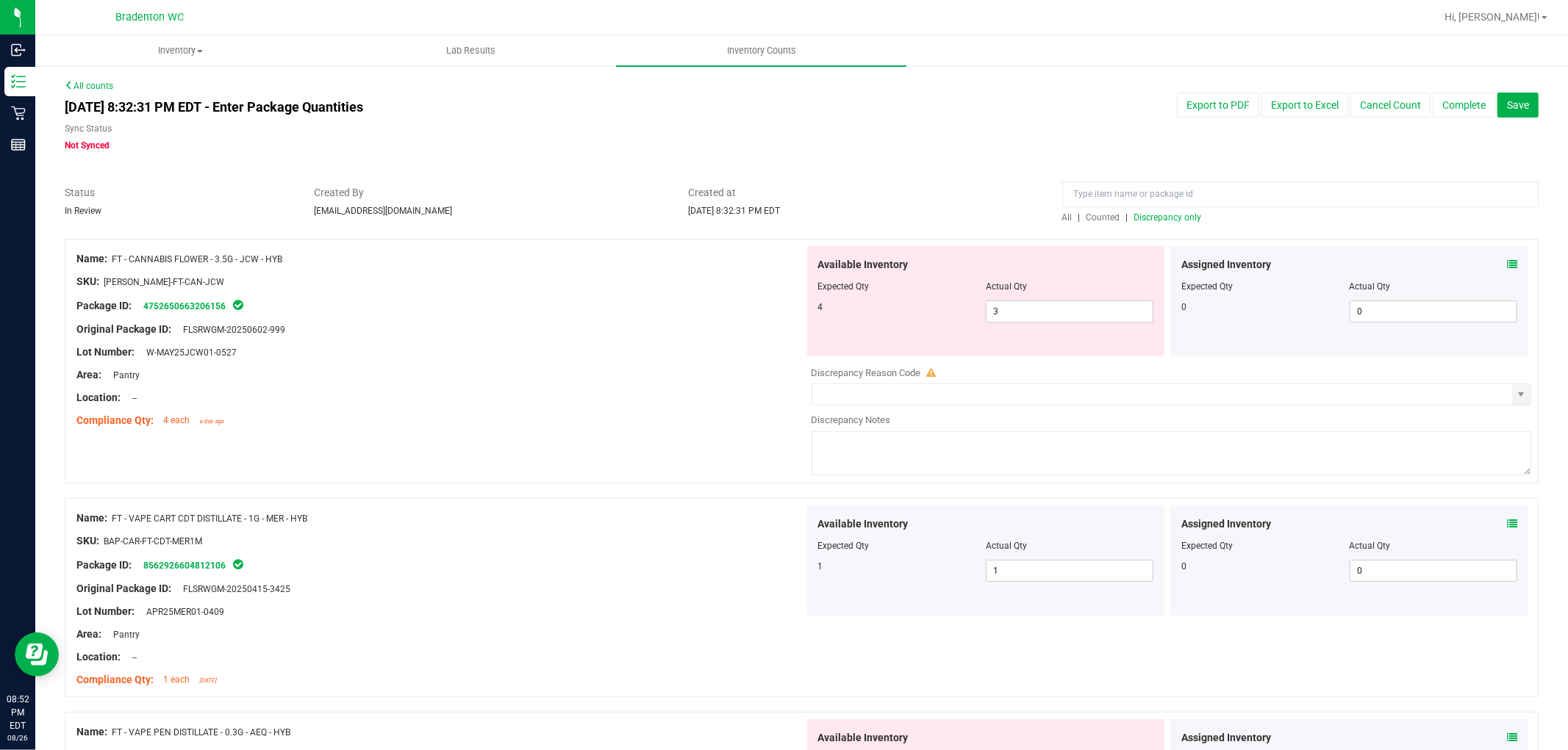
click at [1181, 216] on span "Discrepancy only" at bounding box center [1168, 217] width 68 height 10
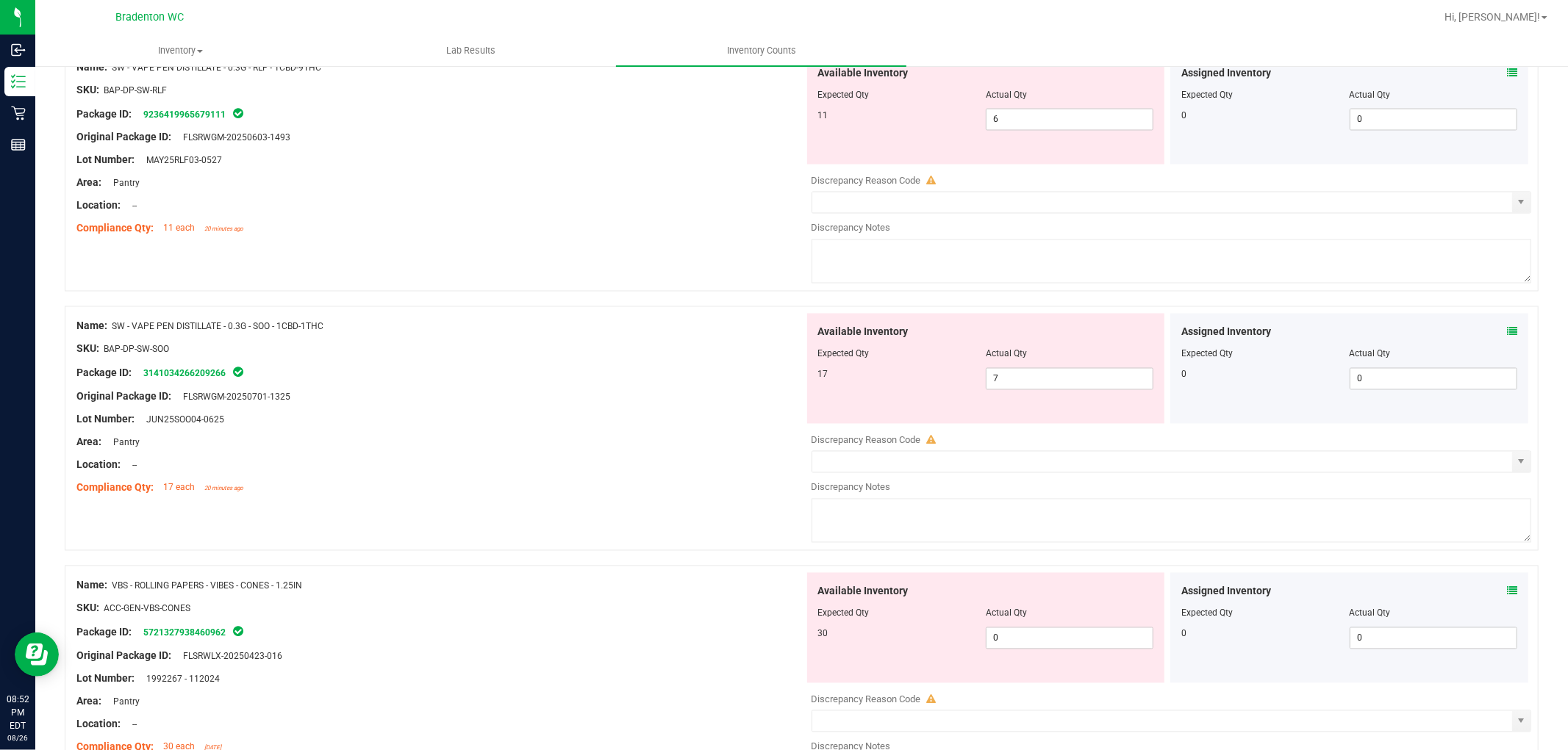
scroll to position [2661, 0]
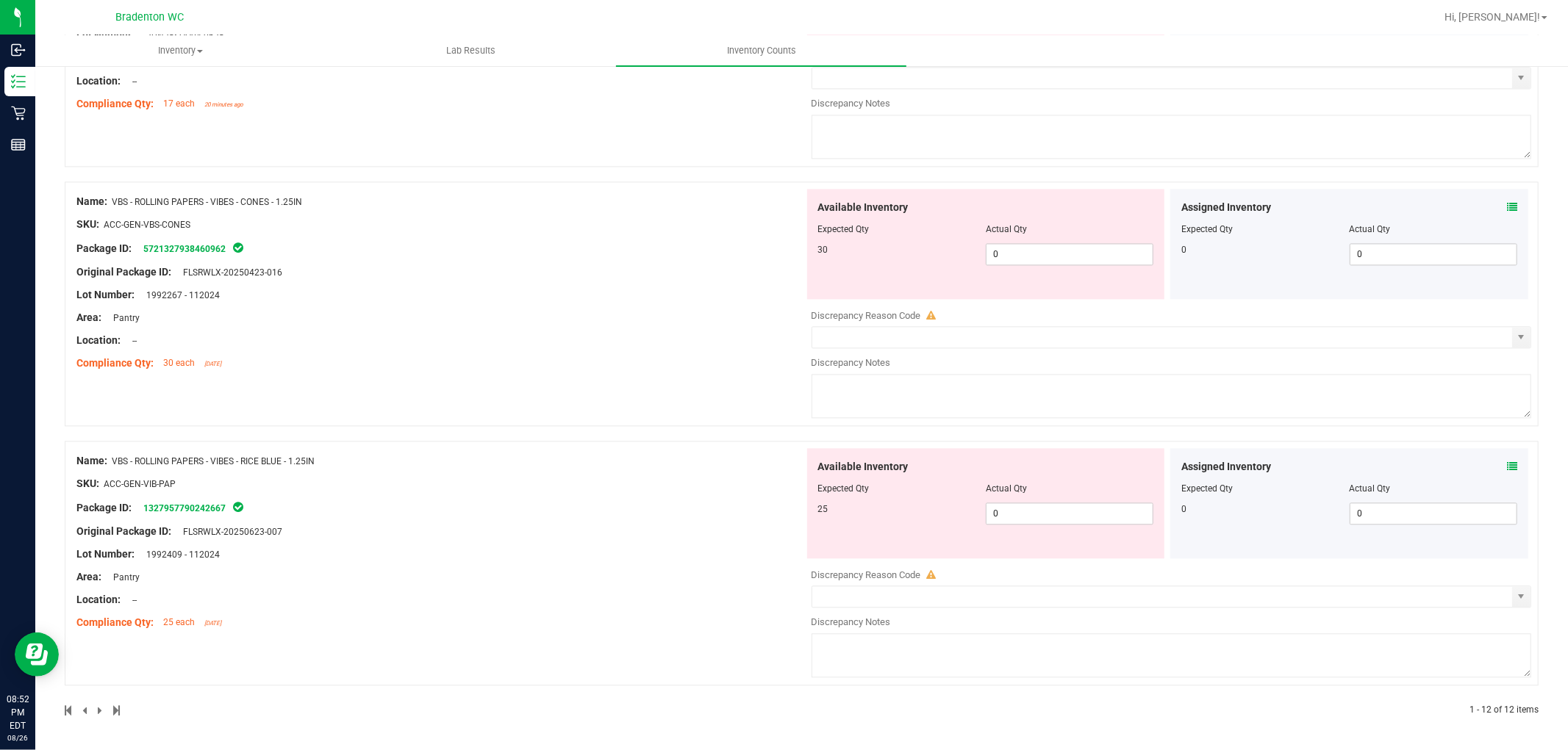
click at [1054, 526] on div "Available Inventory Expected Qty Actual Qty 25 0 0" at bounding box center [986, 504] width 358 height 110
click at [1046, 523] on span "0 0" at bounding box center [1070, 514] width 167 height 22
drag, startPoint x: 628, startPoint y: 536, endPoint x: 686, endPoint y: 519, distance: 60.4
click at [630, 536] on div "Name: VBS - ROLLING PAPERS - VIBES - RICE BLUE - 1.25IN SKU: ACC-GEN-VIB-PAP Pa…" at bounding box center [440, 542] width 728 height 187
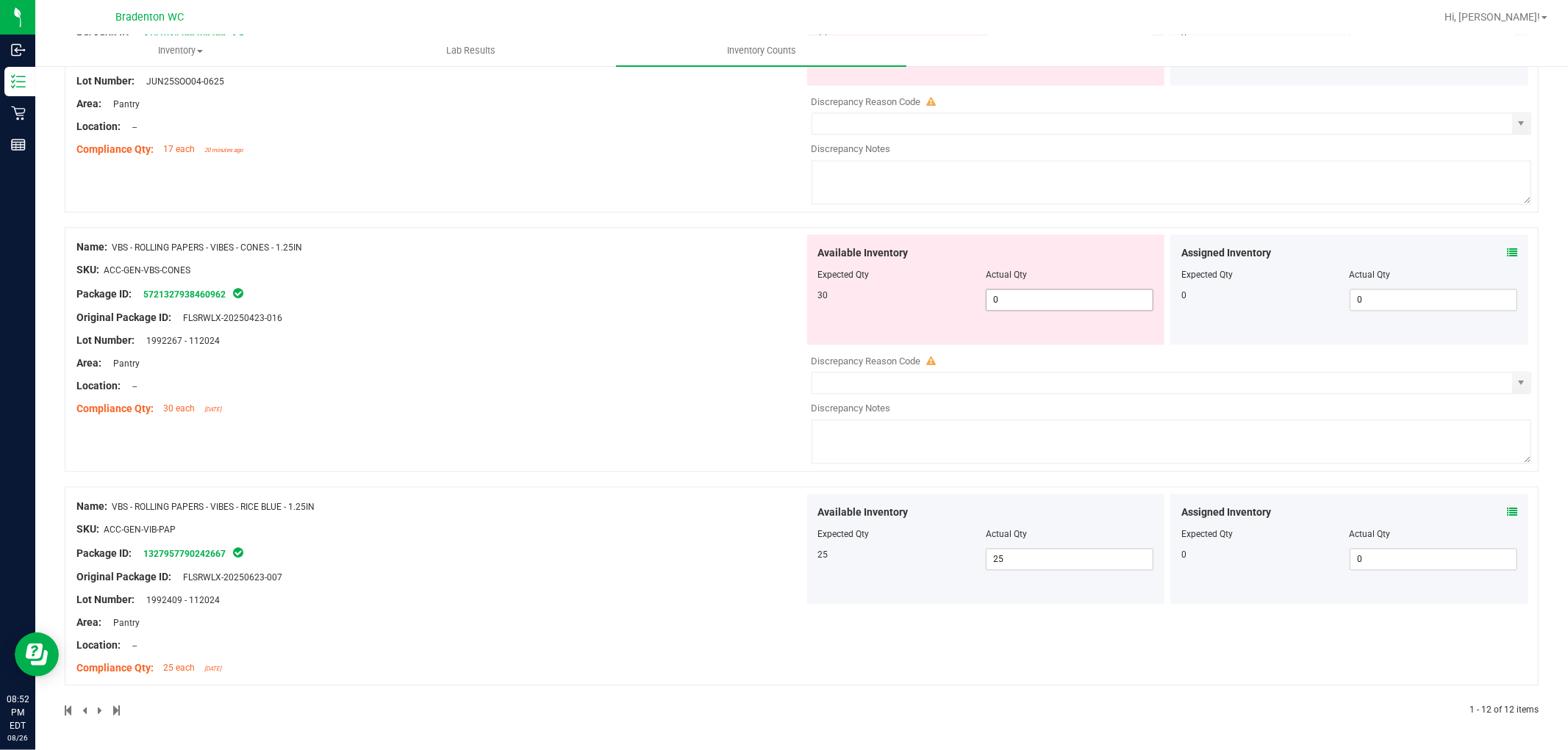
click at [1042, 302] on span "0 0" at bounding box center [1070, 300] width 167 height 22
click at [650, 388] on div "Name: VBS - ROLLING PAPERS - VIBES - CONES - 1.25IN SKU: ACC-GEN-VBS-CONES Pack…" at bounding box center [440, 328] width 728 height 187
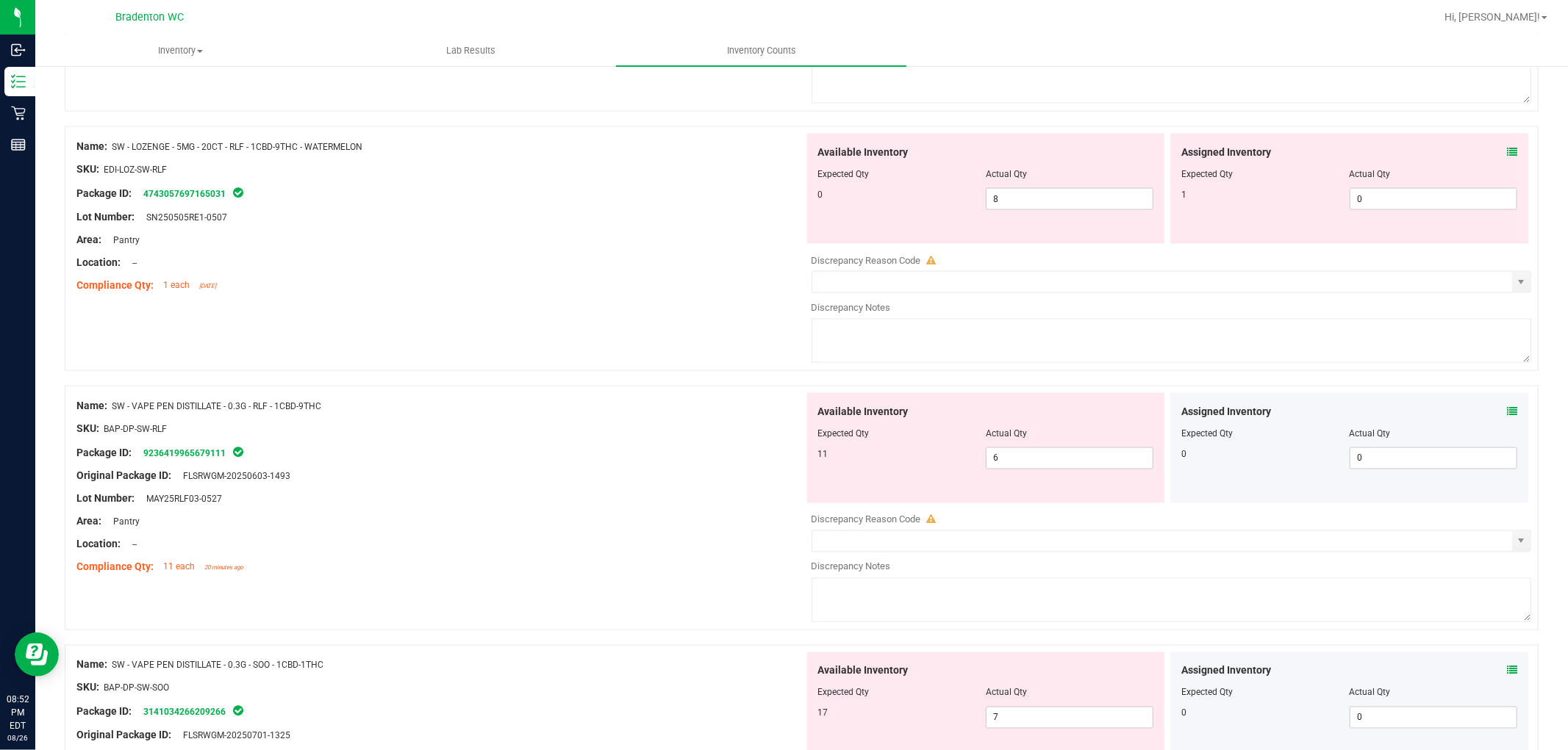
scroll to position [1834, 0]
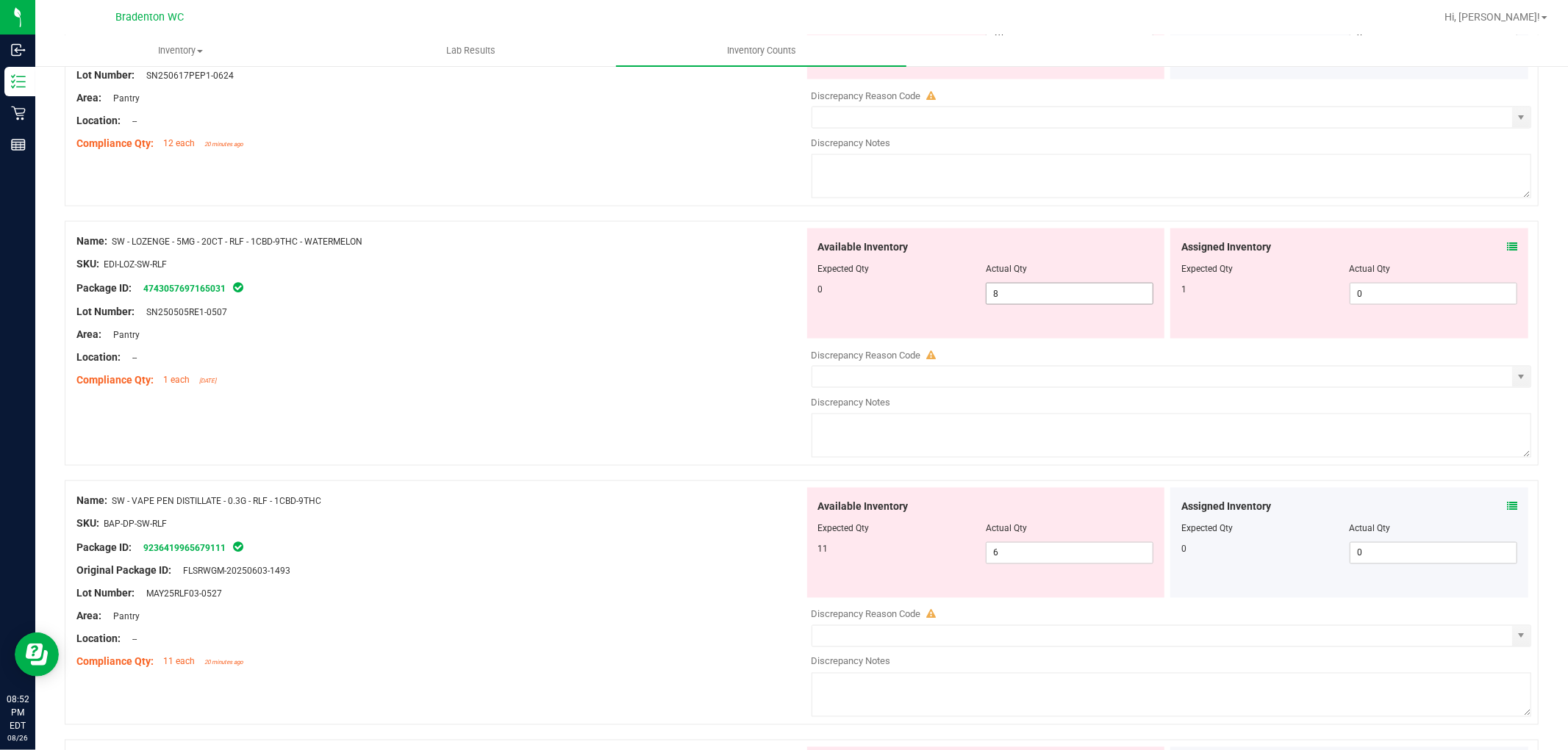
click at [1024, 305] on span "8 8" at bounding box center [1070, 294] width 167 height 22
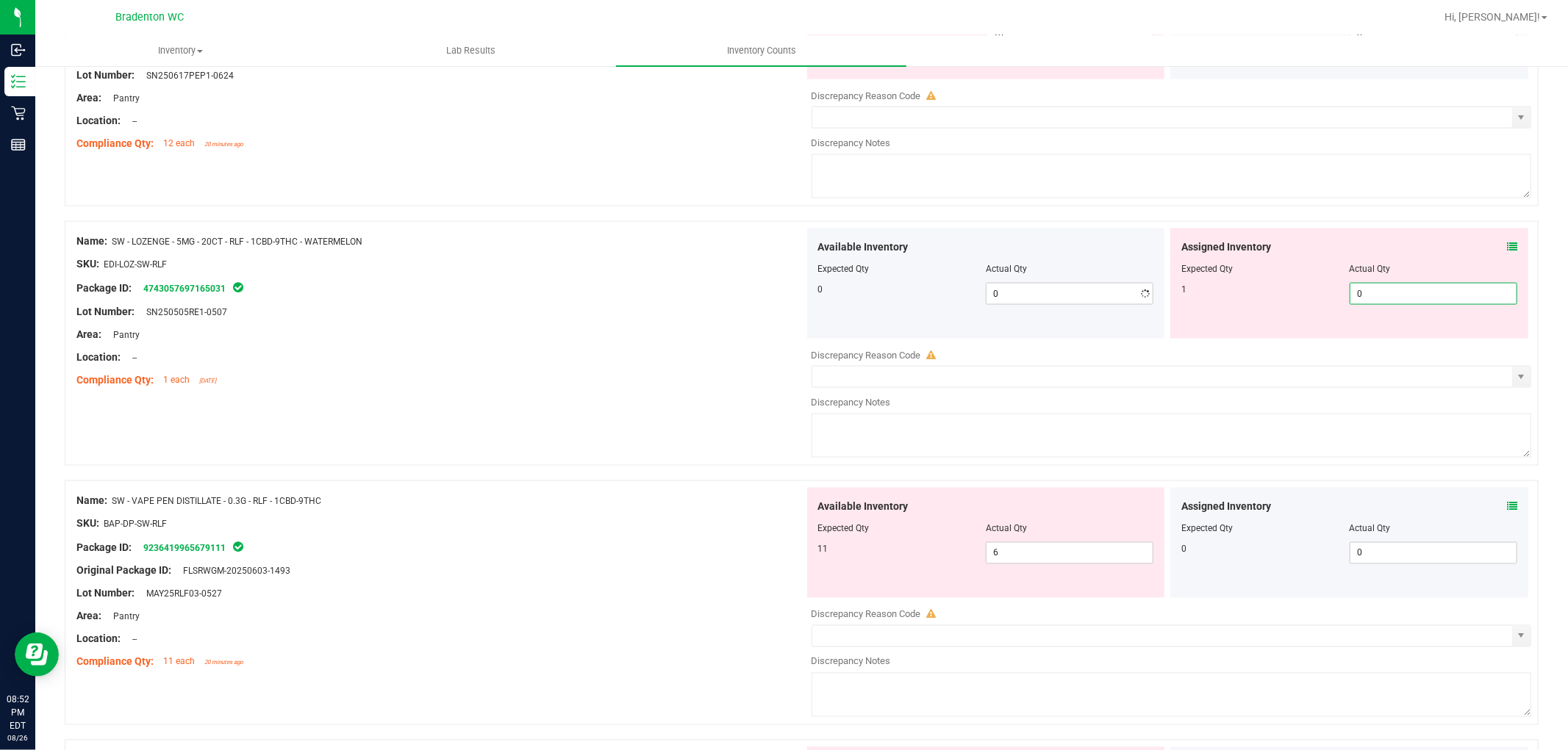
click at [1393, 296] on span "0 0" at bounding box center [1433, 294] width 167 height 22
click at [662, 327] on div at bounding box center [440, 323] width 728 height 7
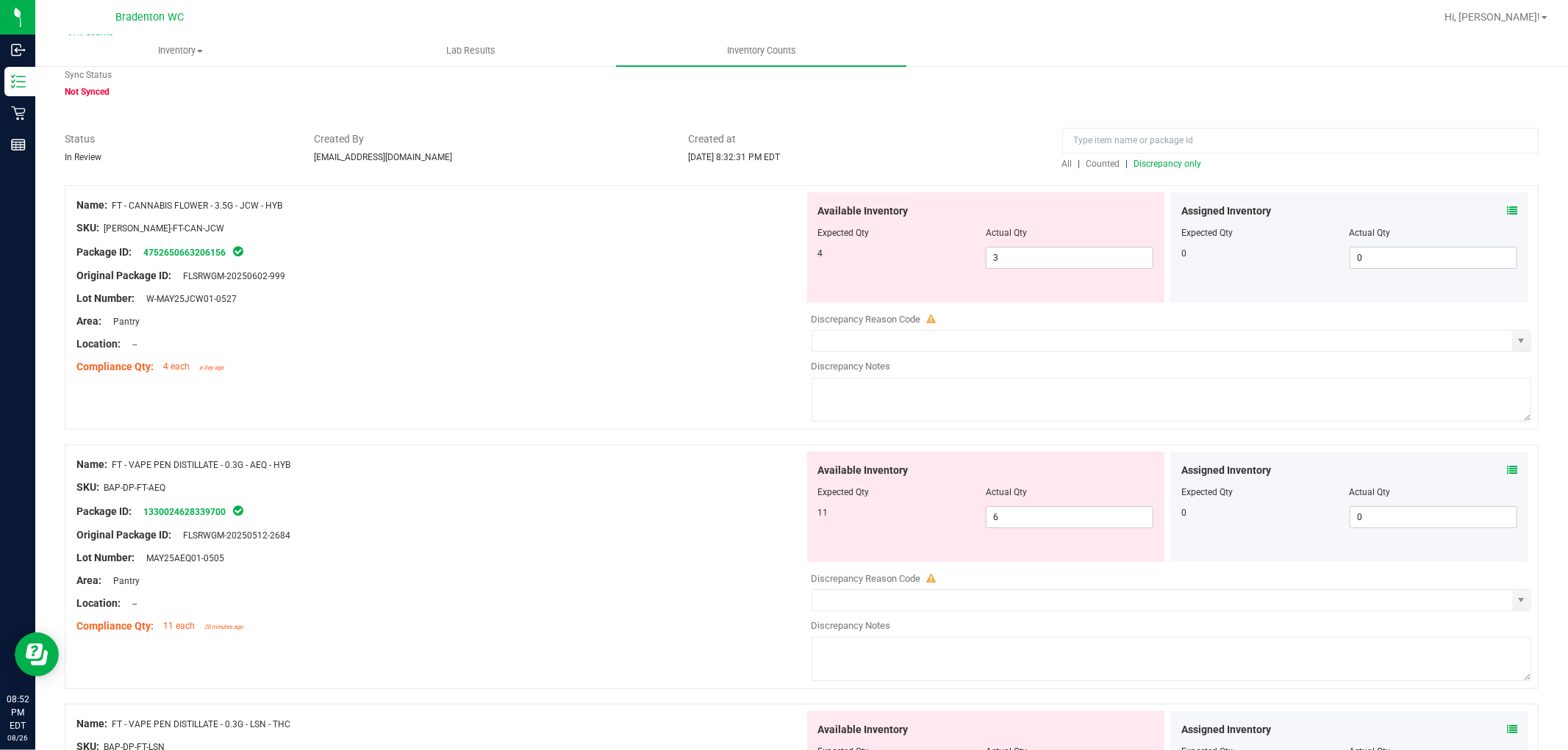
scroll to position [37, 0]
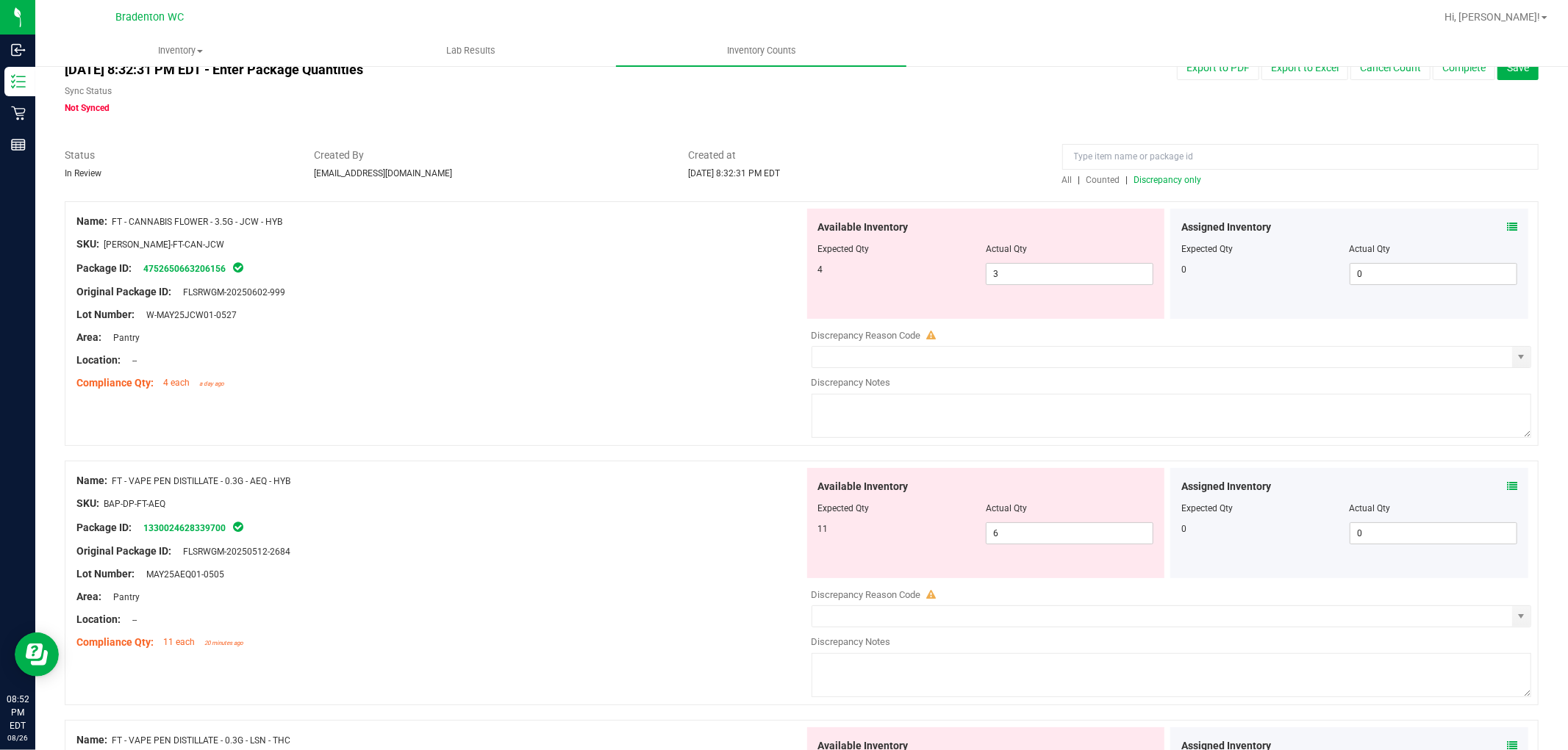
click at [1169, 184] on span "Discrepancy only" at bounding box center [1168, 179] width 68 height 10
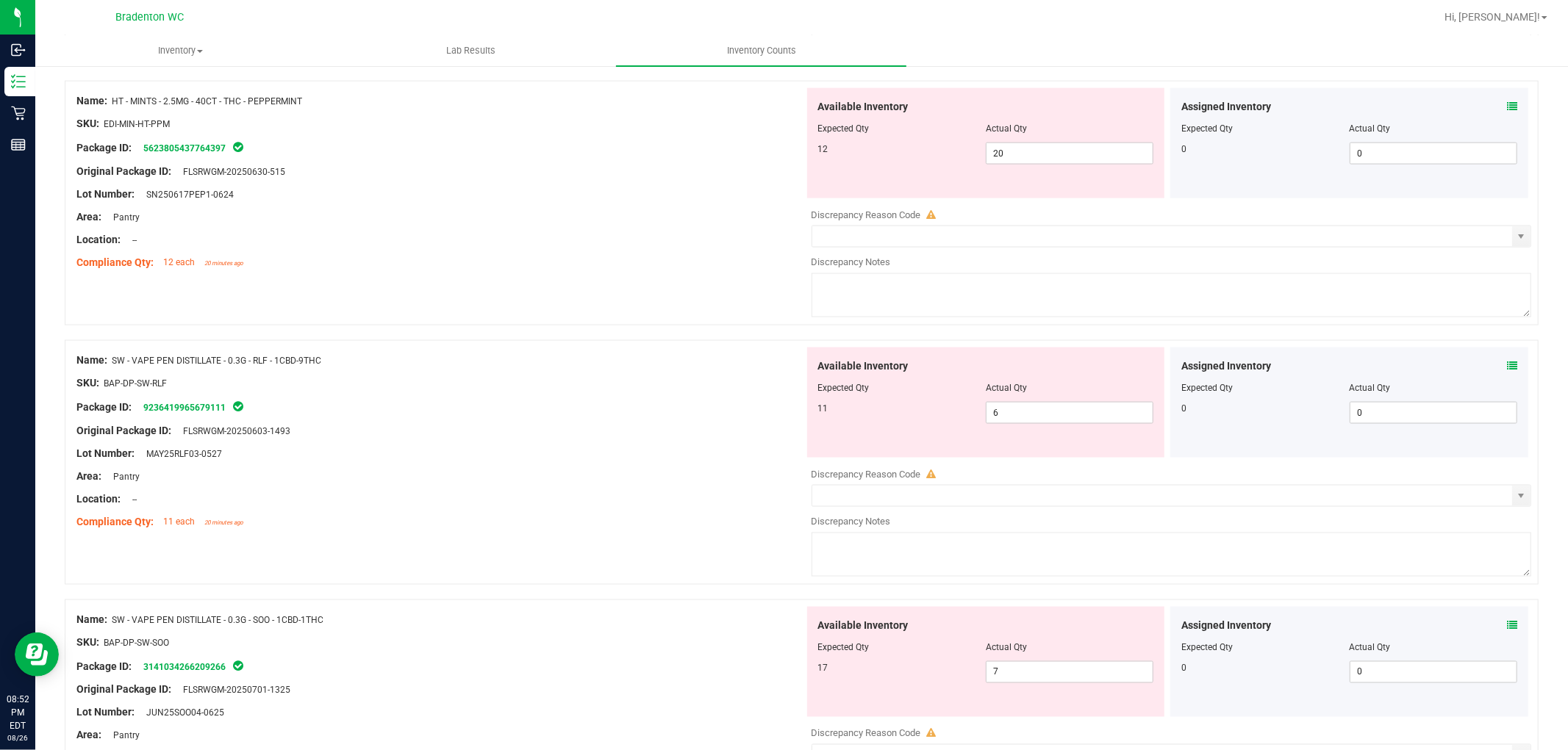
scroll to position [1880, 0]
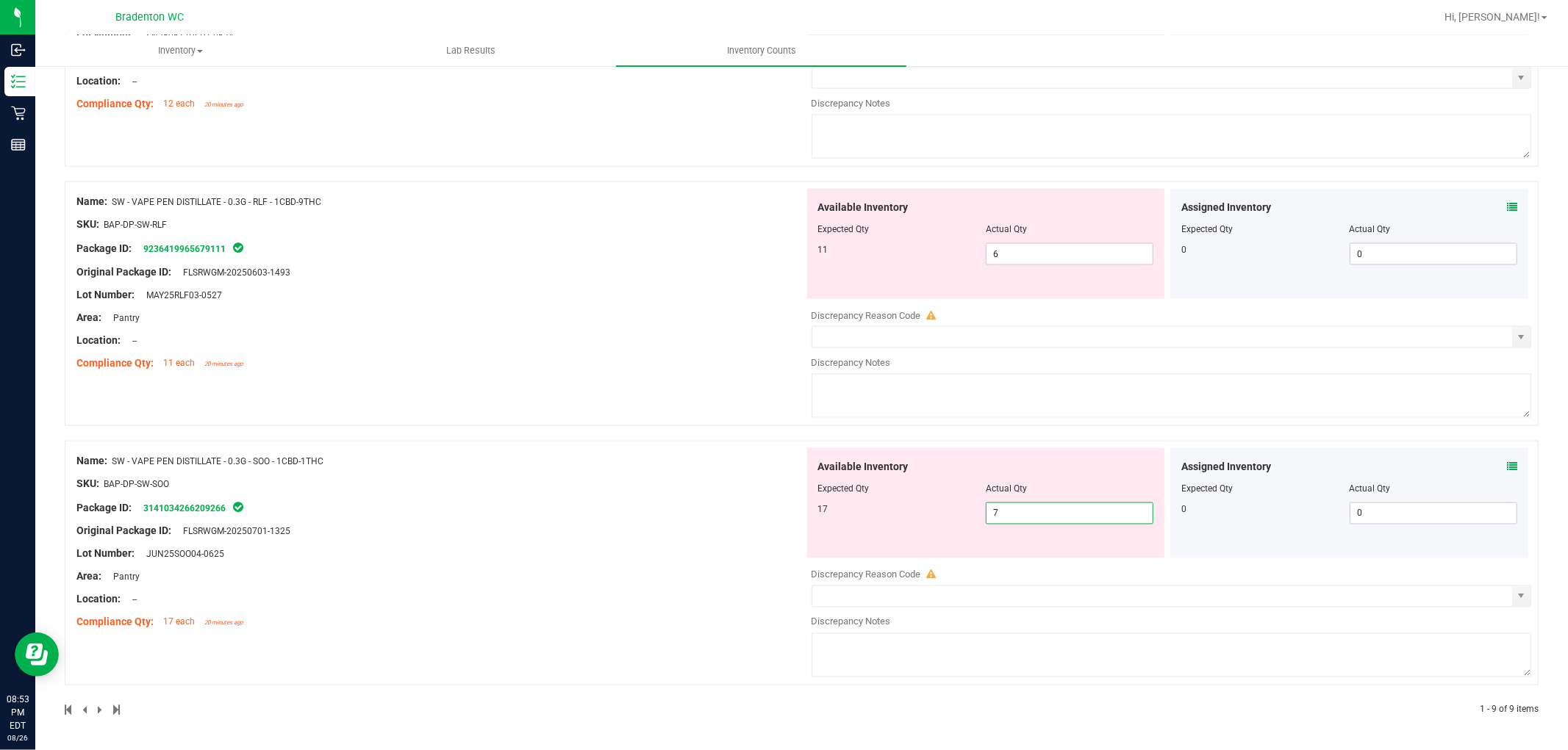
click at [986, 512] on span "7 7" at bounding box center [1070, 514] width 167 height 22
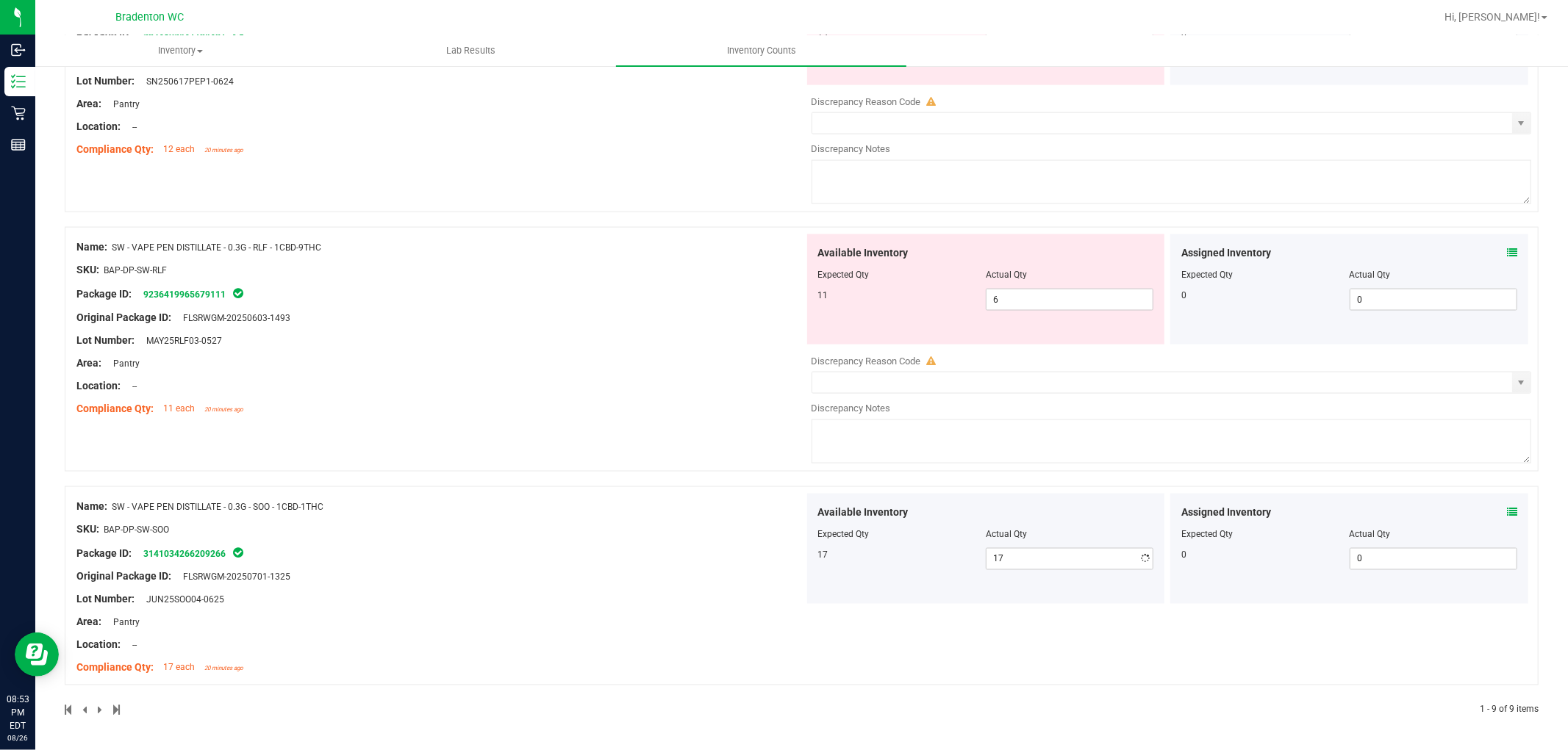
drag, startPoint x: 603, startPoint y: 532, endPoint x: 892, endPoint y: 373, distance: 329.9
click at [605, 532] on div "Name: SW - VAPE PEN DISTILLATE - 0.3G - SOO - 1CBD-1THC SKU: BAP-DP-SW-SOO Pack…" at bounding box center [440, 587] width 728 height 187
click at [1000, 296] on span "6 6" at bounding box center [1070, 300] width 167 height 22
click at [733, 331] on div "Name: SW - VAPE PEN DISTILLATE - 0.3G - RLF - 1CBD-9THC SKU: BAP-DP-SW-RLF Pack…" at bounding box center [440, 328] width 728 height 187
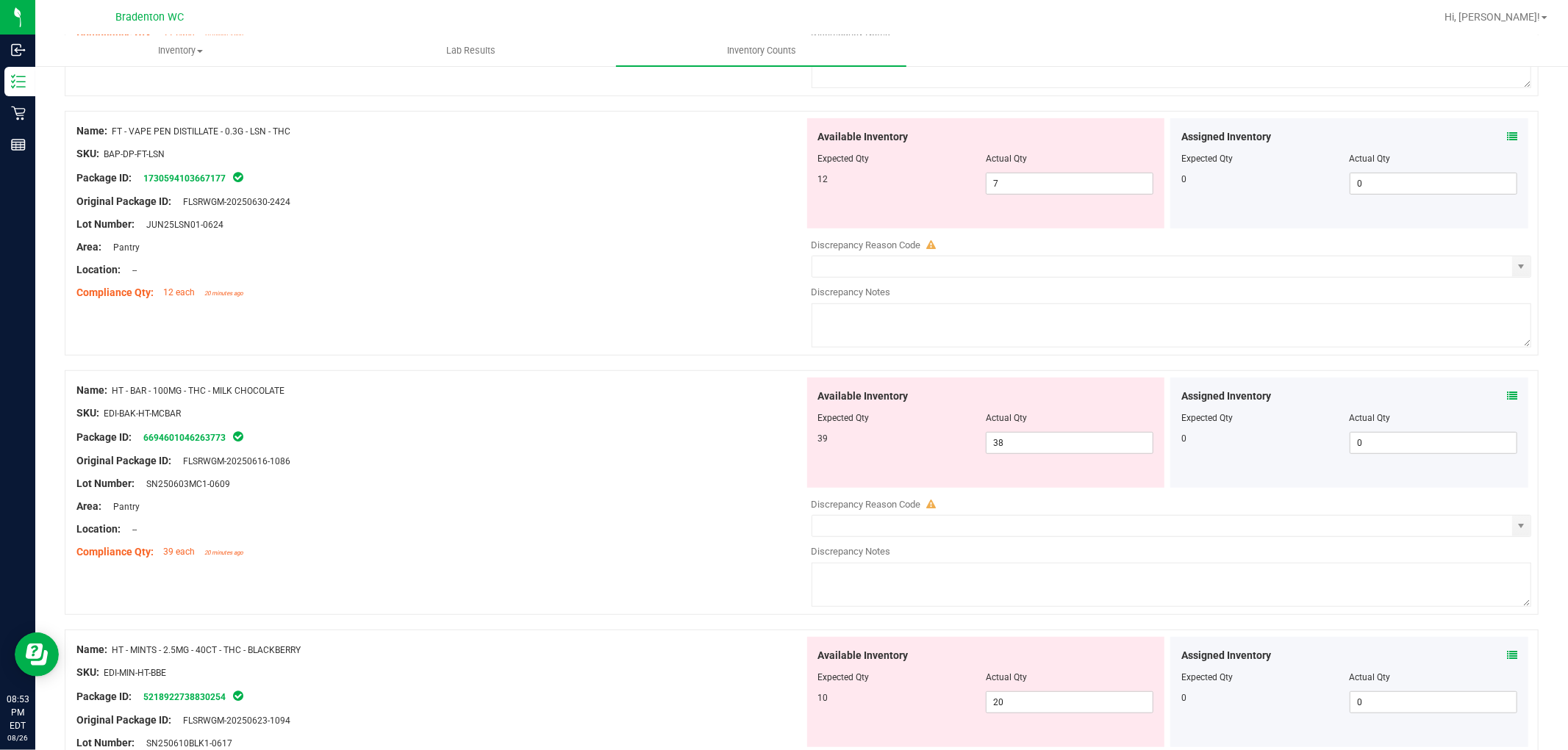
scroll to position [645, 0]
click at [1047, 446] on span "38 38" at bounding box center [1070, 446] width 167 height 22
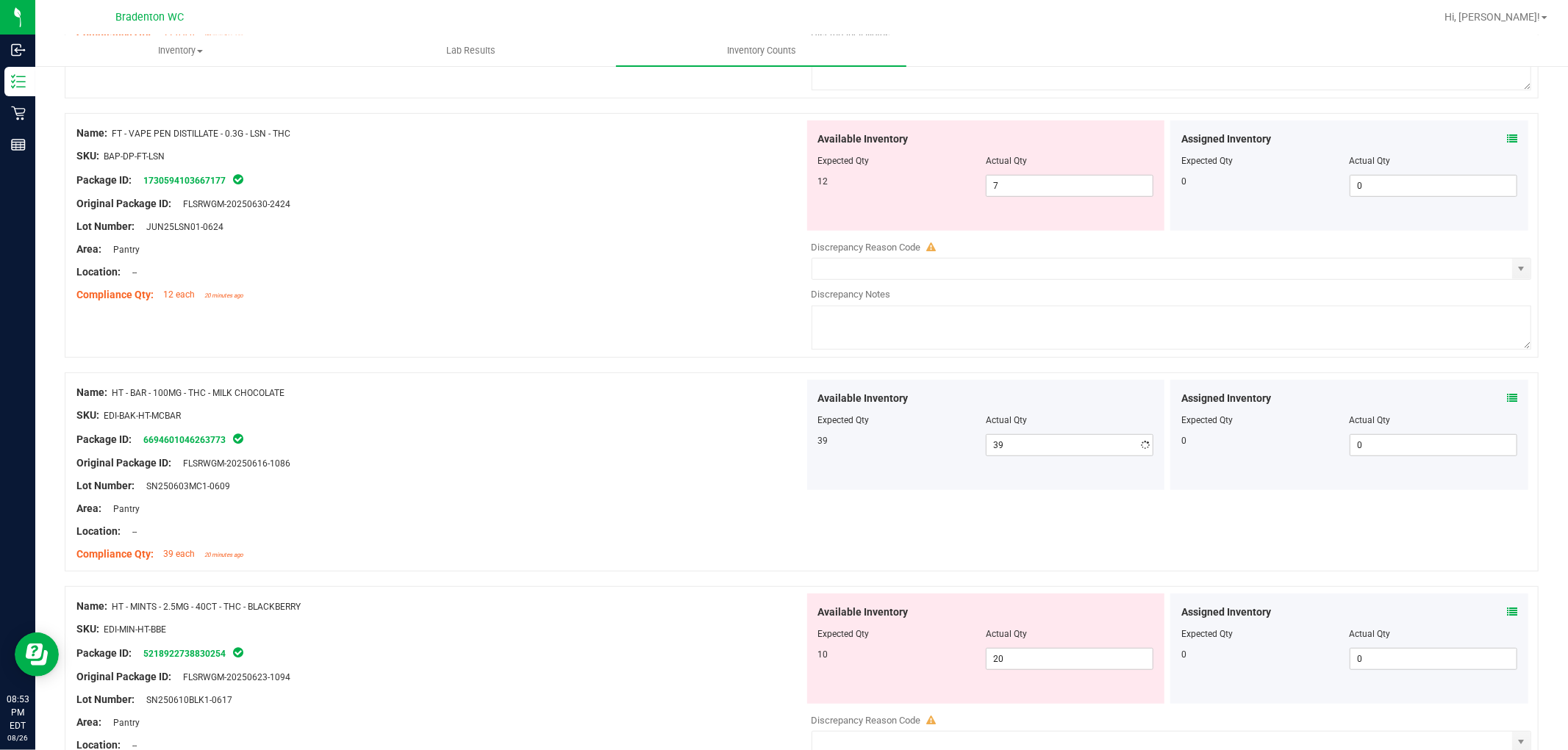
click at [732, 470] on div "Original Package ID: FLSRWGM-20250616-1086" at bounding box center [440, 463] width 728 height 15
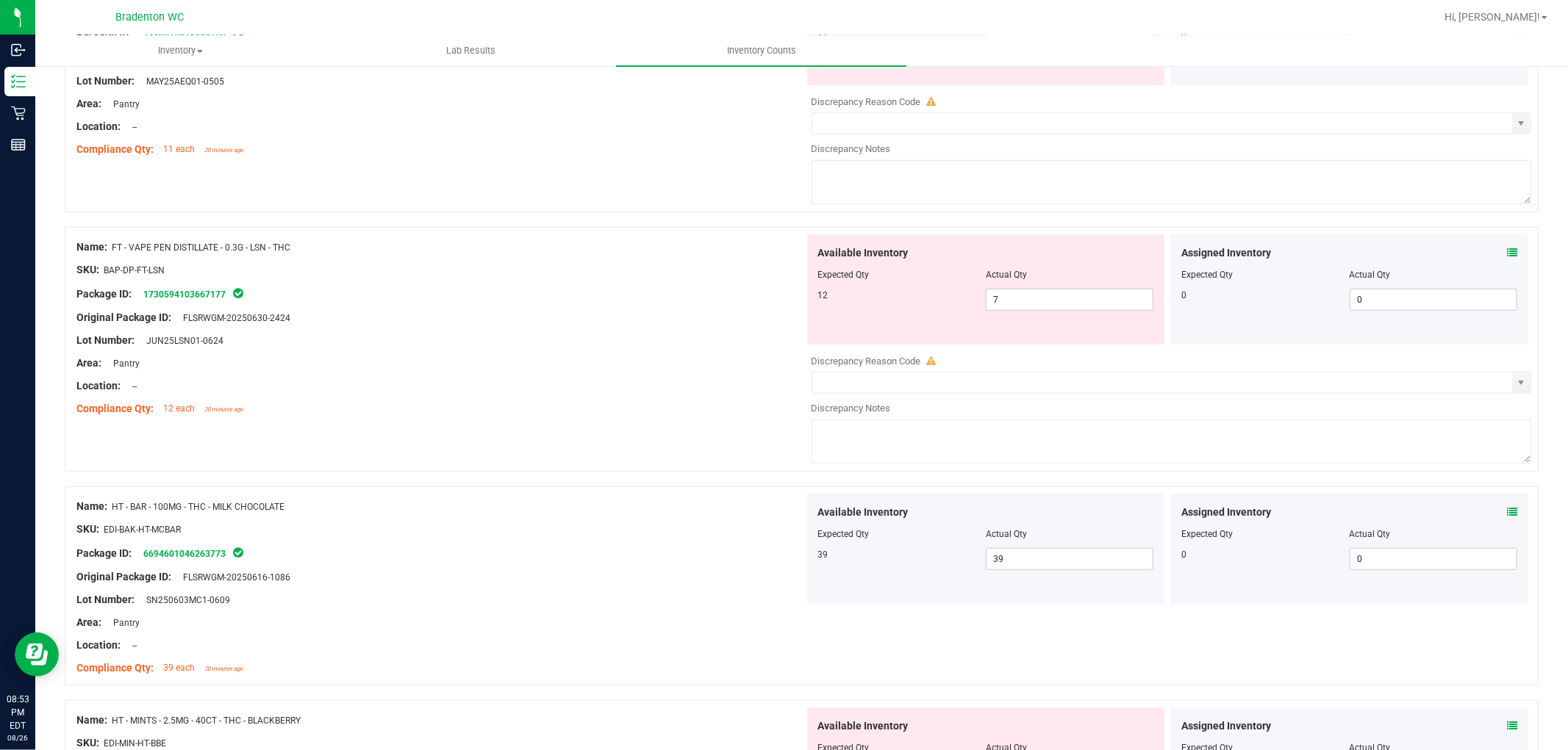
scroll to position [318, 0]
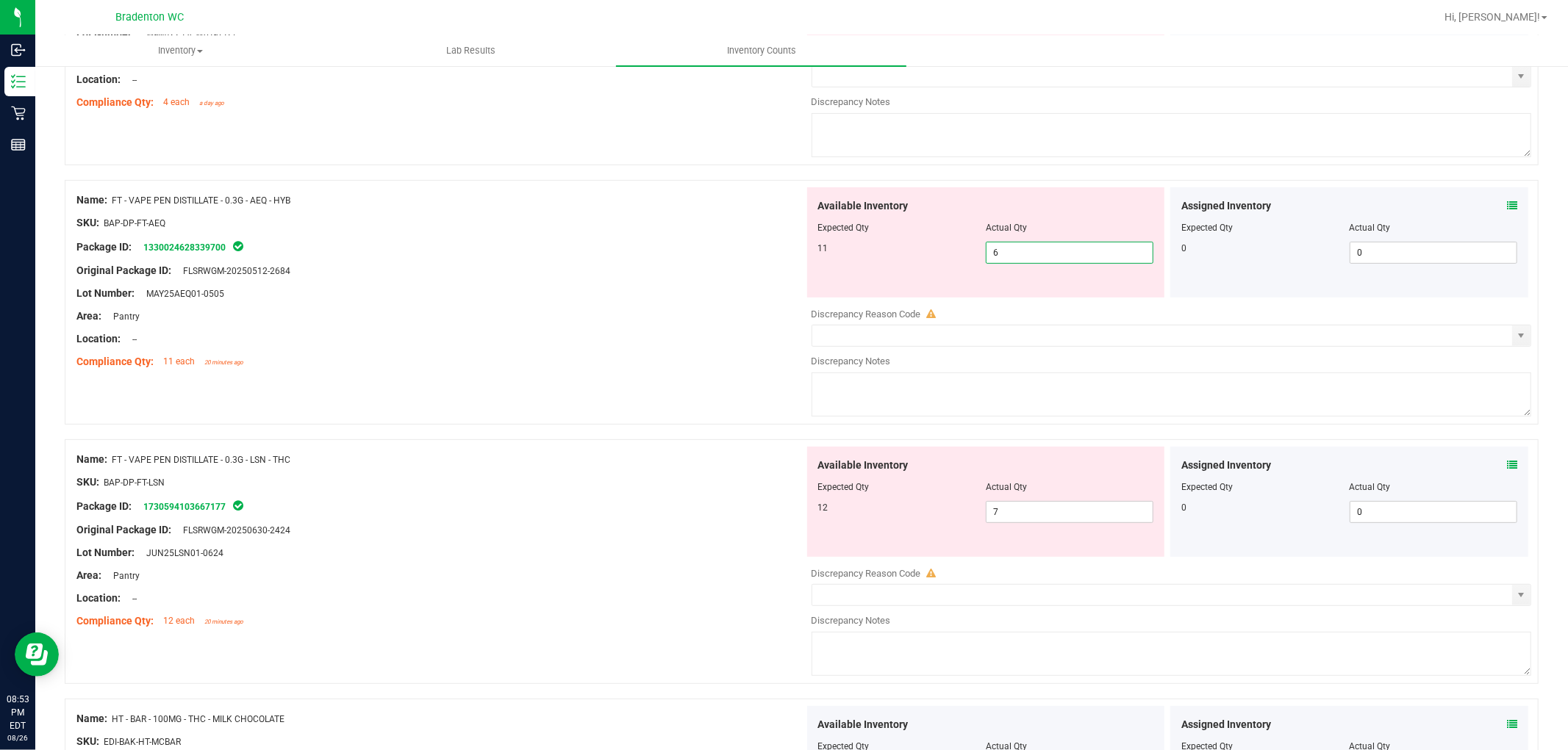
click at [1024, 258] on span "6 6" at bounding box center [1070, 253] width 167 height 22
click at [466, 269] on div "Original Package ID: FLSRWGM-20250512-2684" at bounding box center [440, 270] width 728 height 15
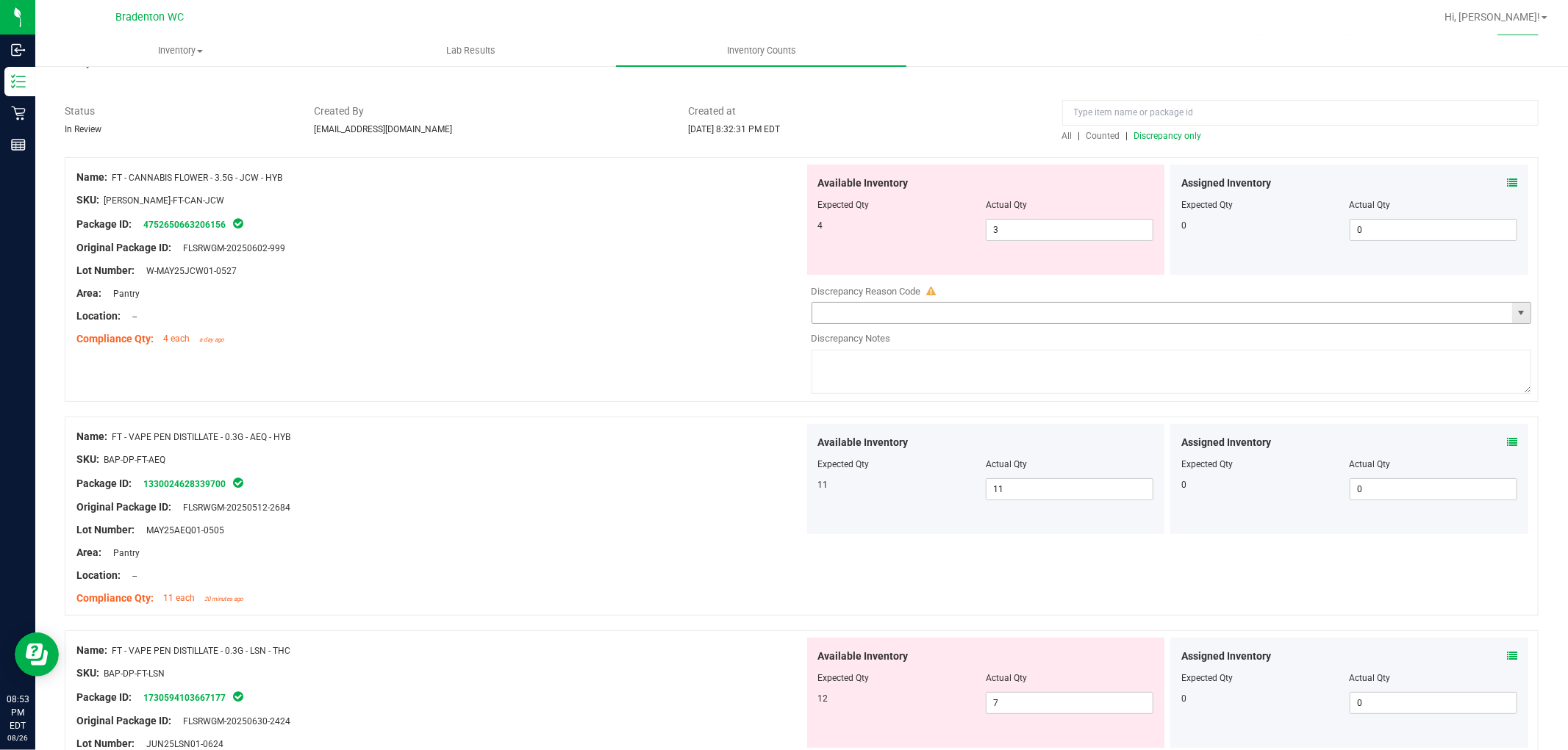
scroll to position [73, 0]
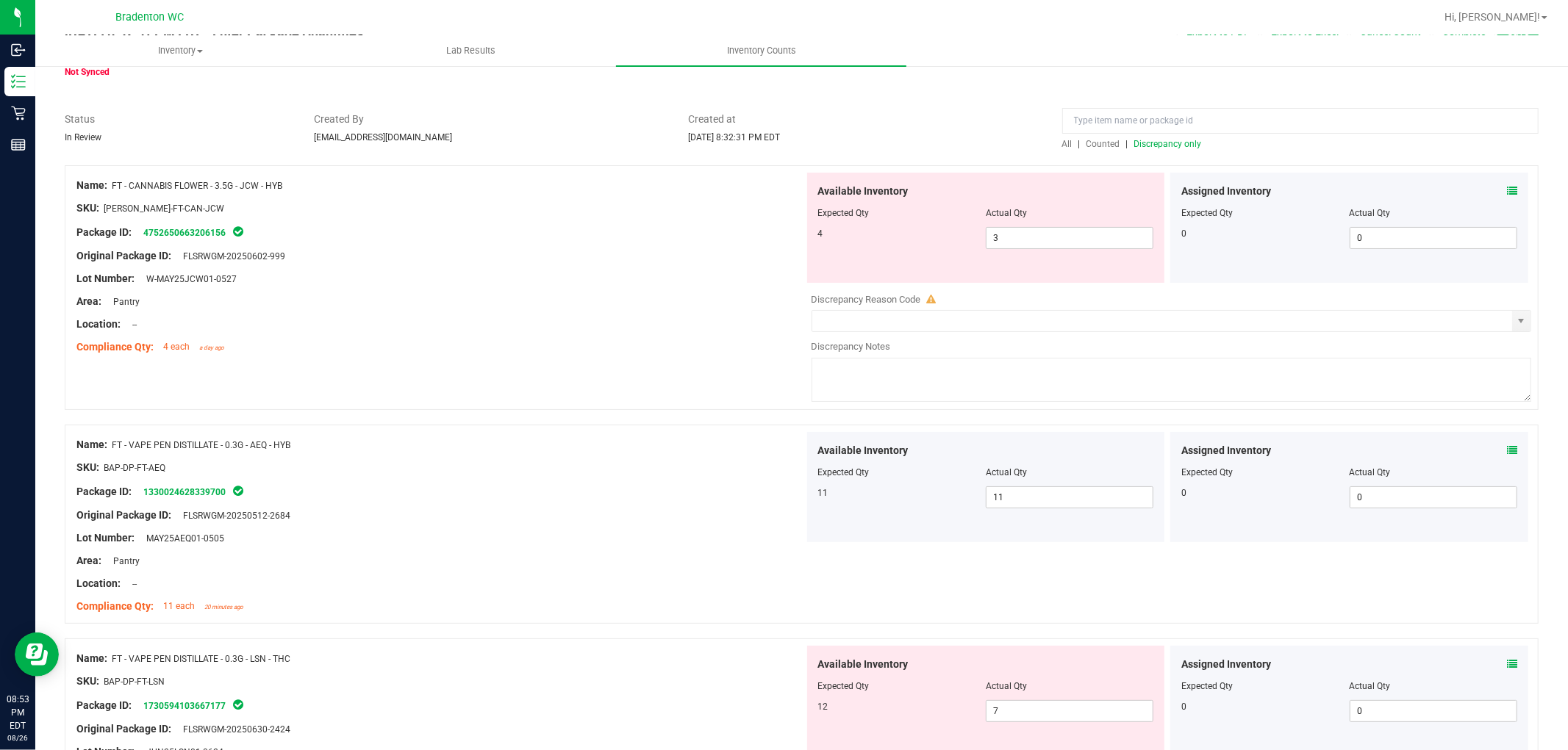
click at [1134, 139] on span "Discrepancy only" at bounding box center [1168, 143] width 68 height 10
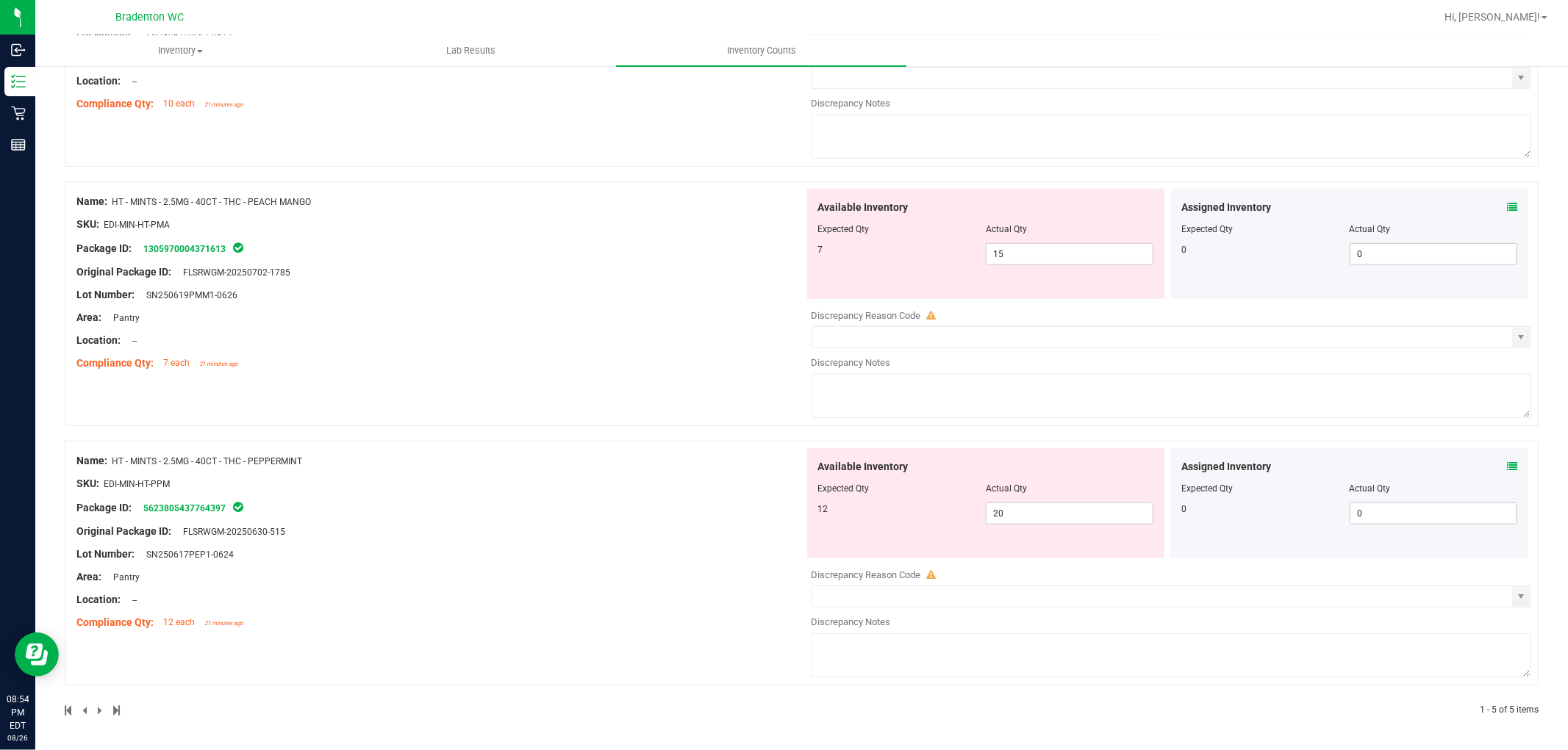
scroll to position [839, 0]
click at [1022, 511] on span "20 20" at bounding box center [1070, 514] width 167 height 22
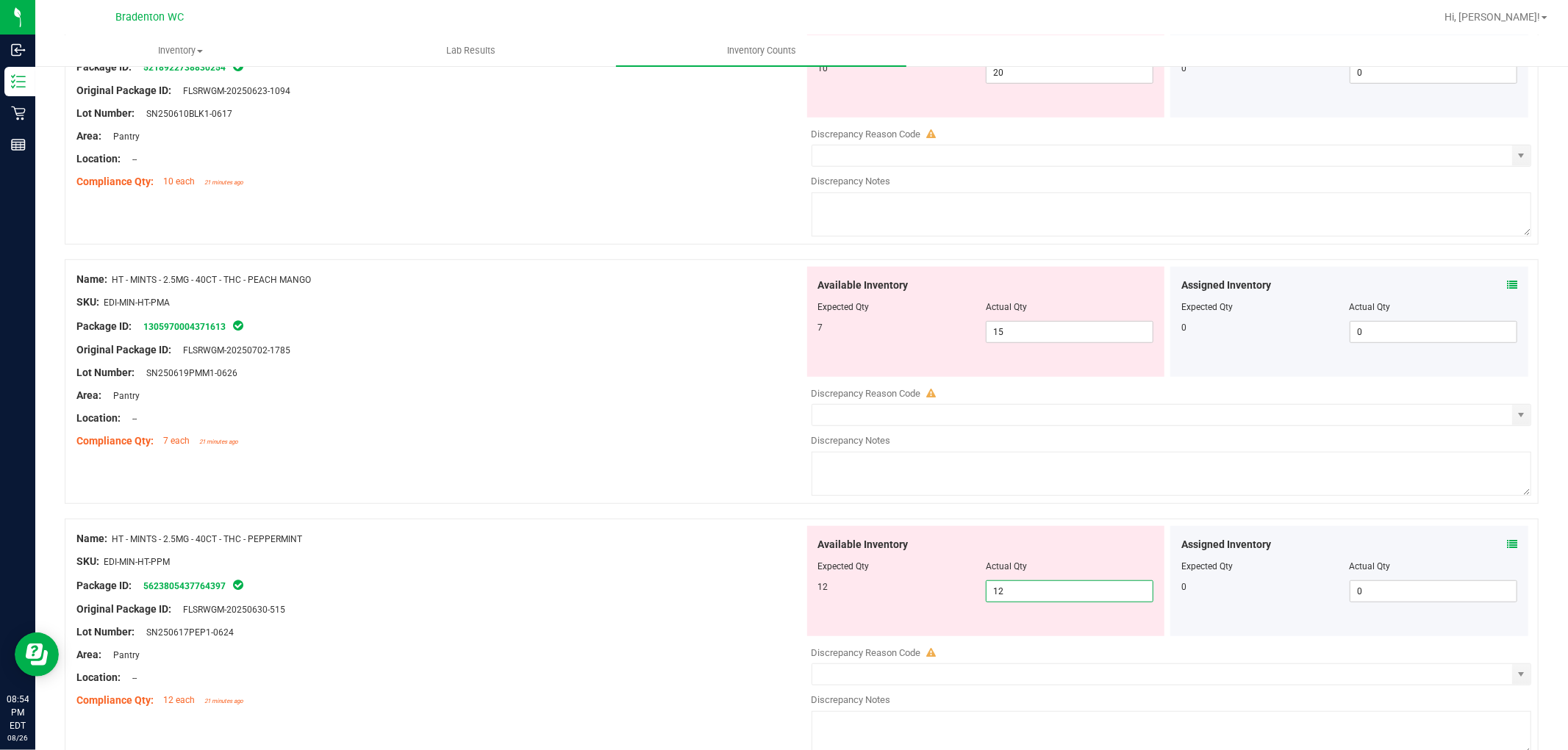
click at [609, 483] on div "Name: HT - MINTS - 2.5MG - 40CT - THC - PEACH MANGO SKU: EDI-MIN-HT-PMA Package…" at bounding box center [801, 382] width 1474 height 245
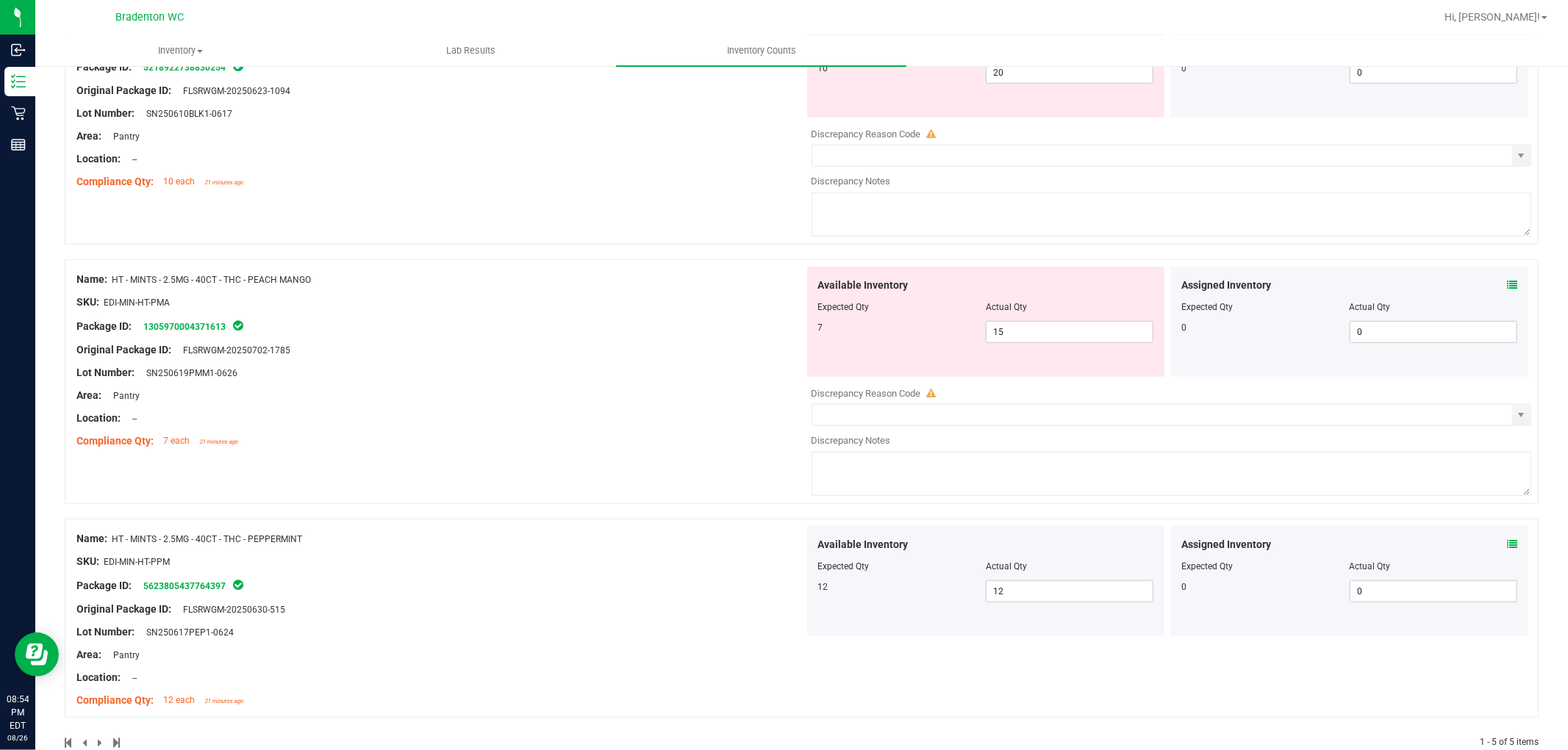
scroll to position [676, 0]
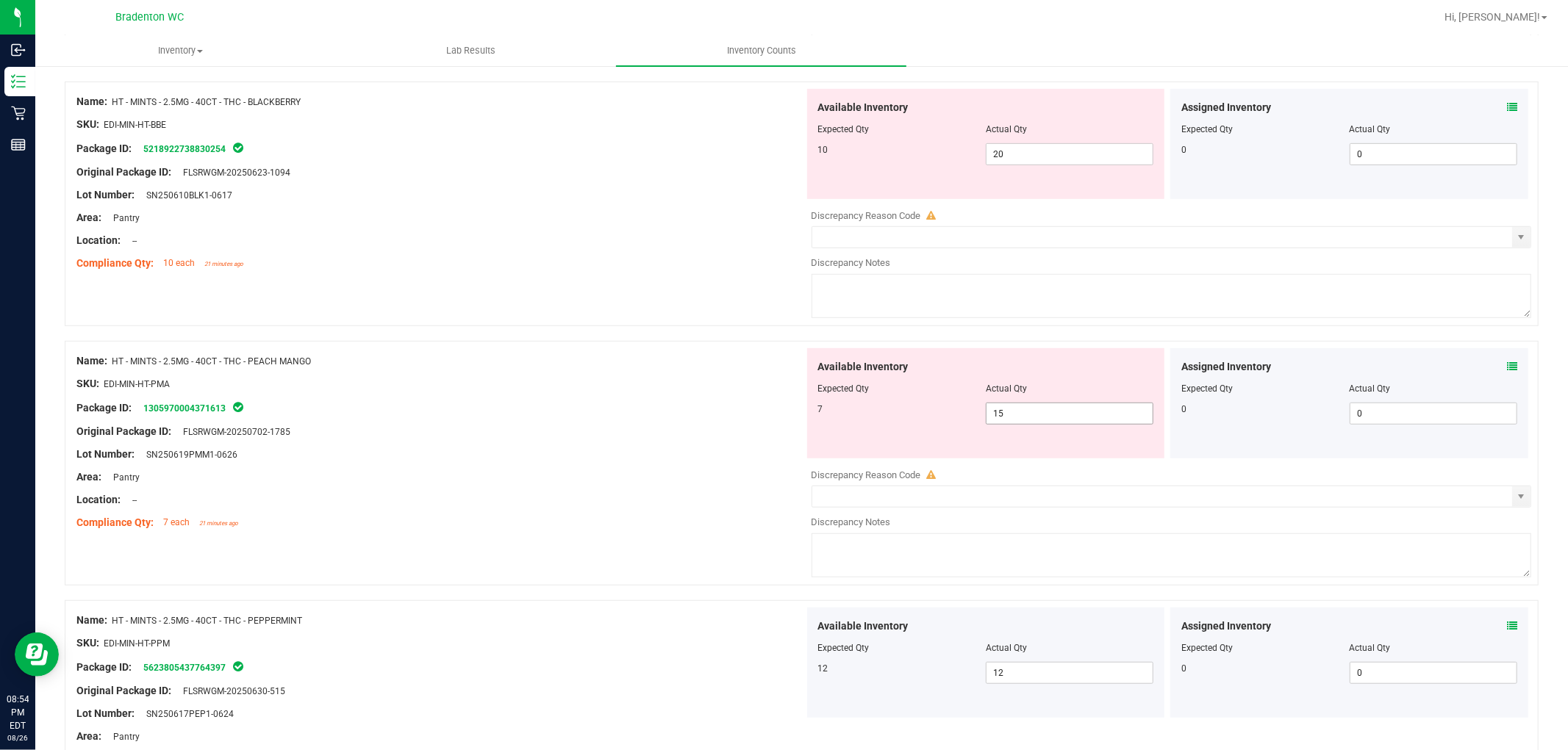
click at [1078, 415] on input "15" at bounding box center [1070, 414] width 166 height 21
click at [573, 462] on div "Lot Number: SN250619PMM1-0626" at bounding box center [440, 454] width 728 height 15
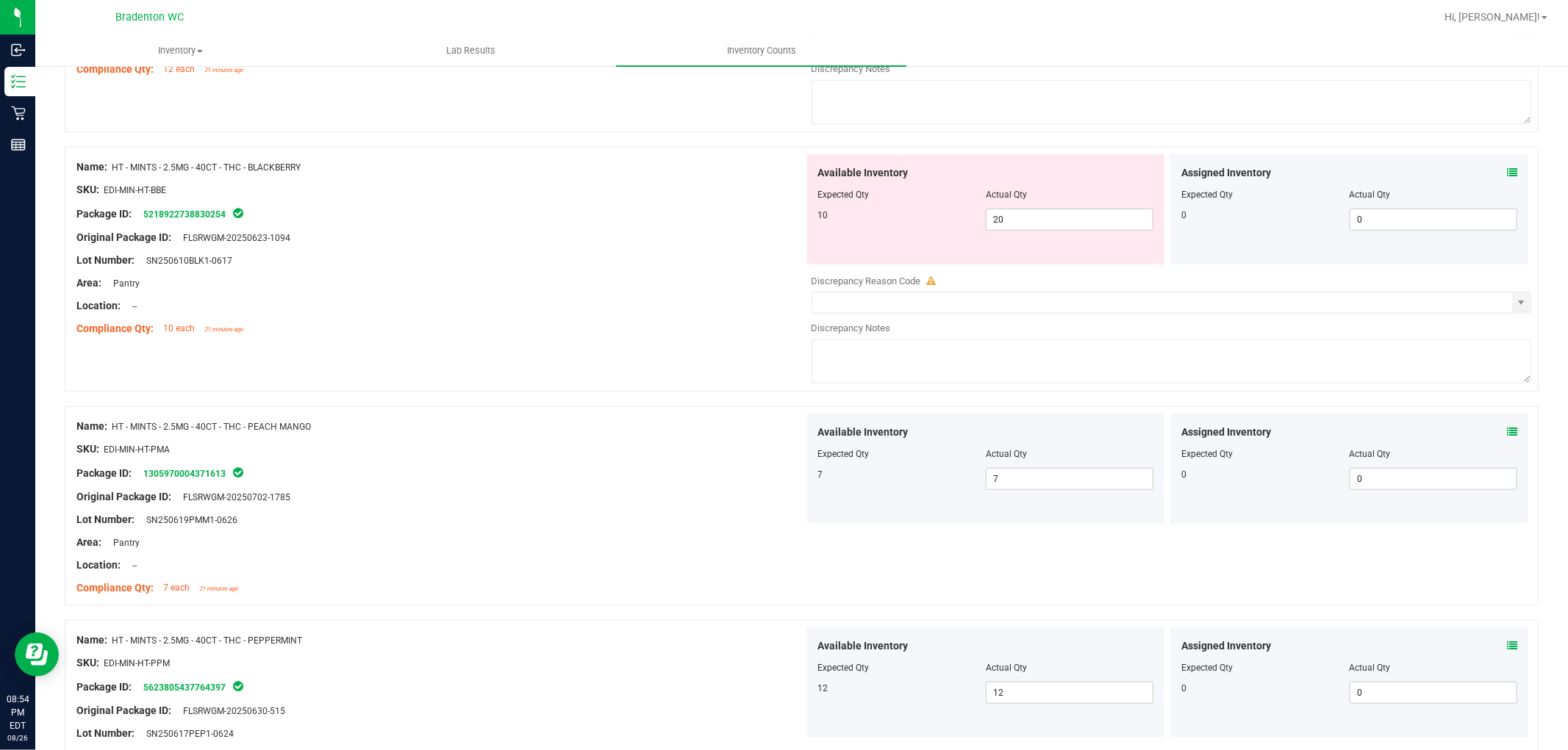
scroll to position [512, 0]
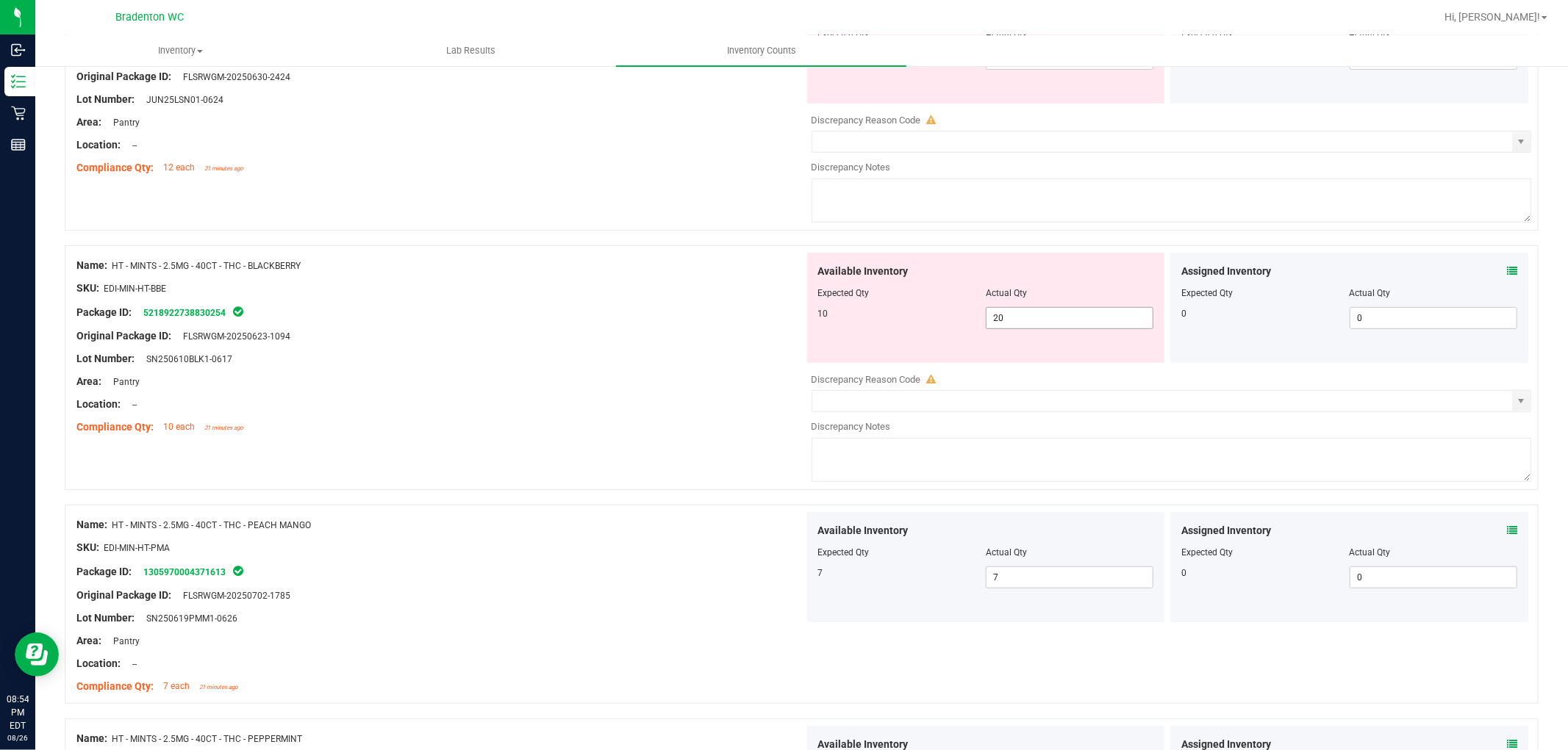
click at [1059, 326] on span "20 20" at bounding box center [1070, 318] width 167 height 22
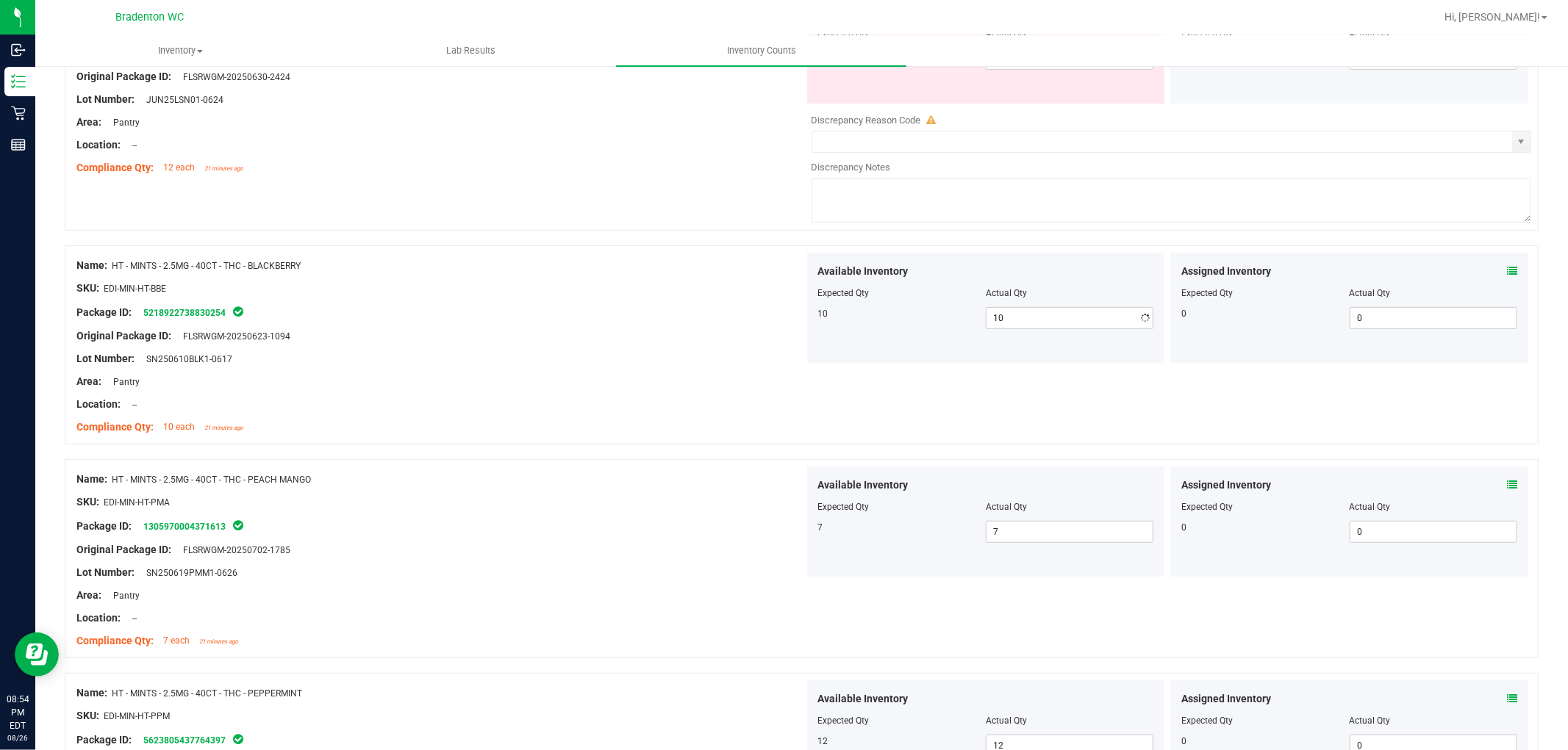
click at [475, 303] on div at bounding box center [440, 300] width 728 height 7
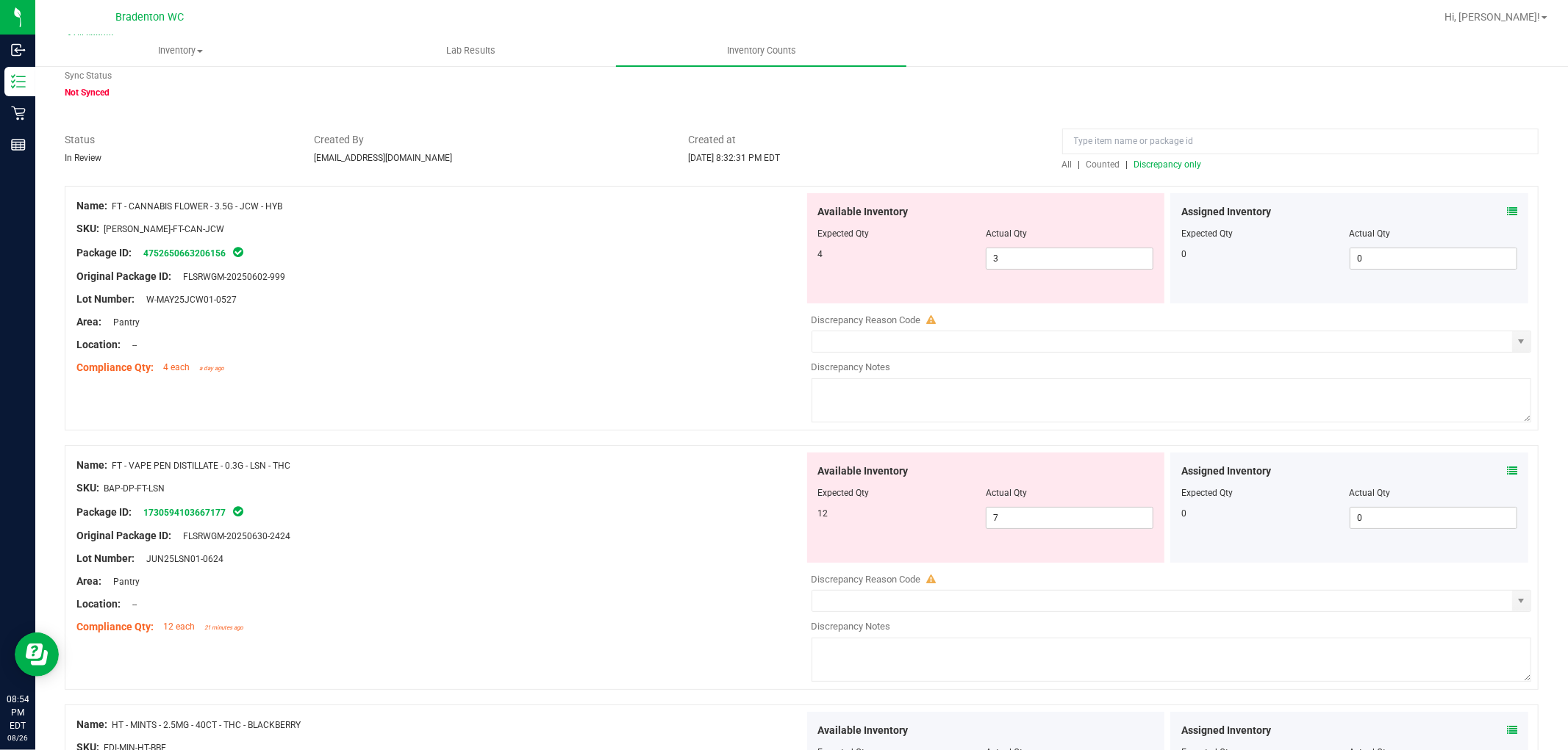
scroll to position [0, 0]
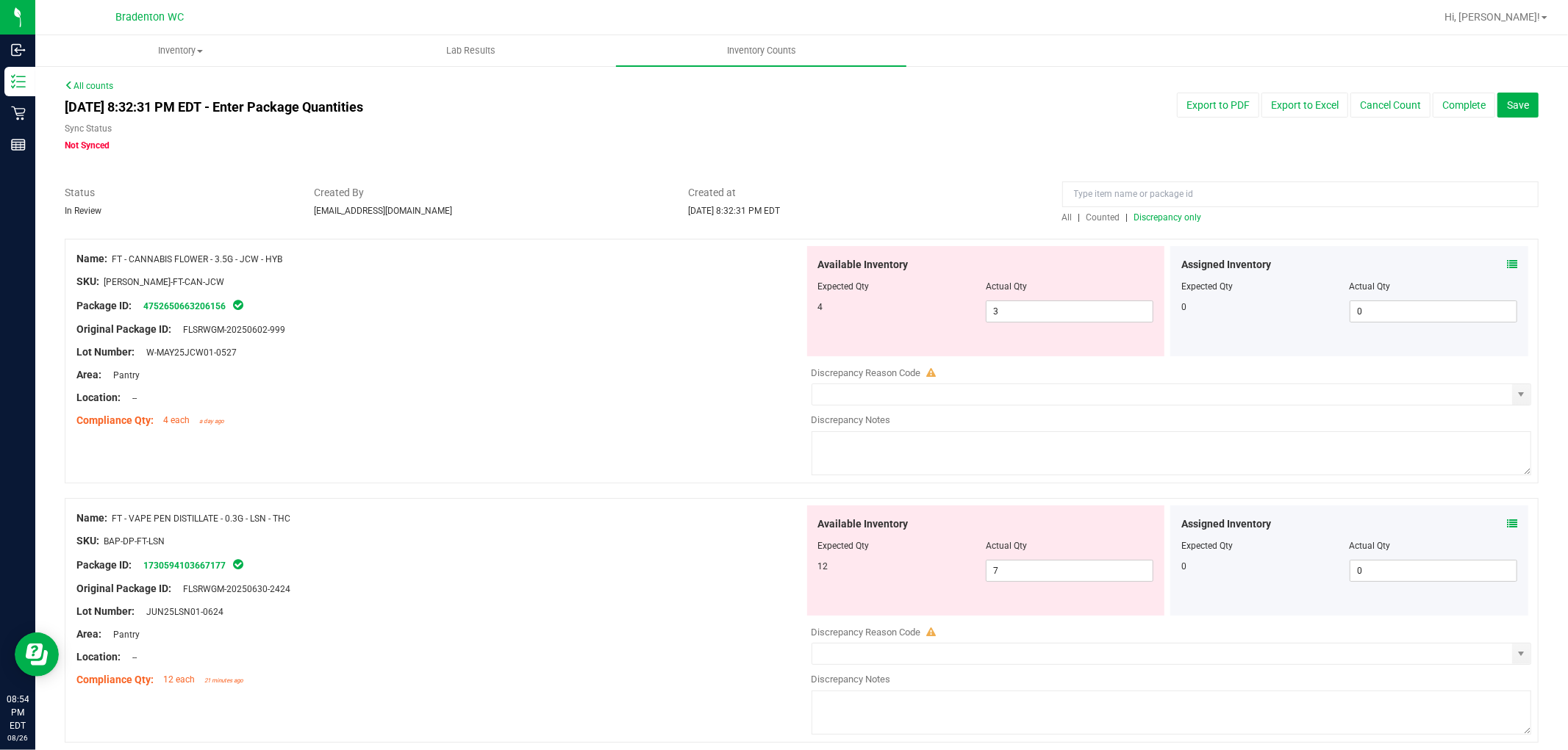
click at [1194, 215] on div "All | Counted | Discrepancy only" at bounding box center [1300, 218] width 477 height 14
click at [1184, 218] on span "Discrepancy only" at bounding box center [1168, 217] width 68 height 10
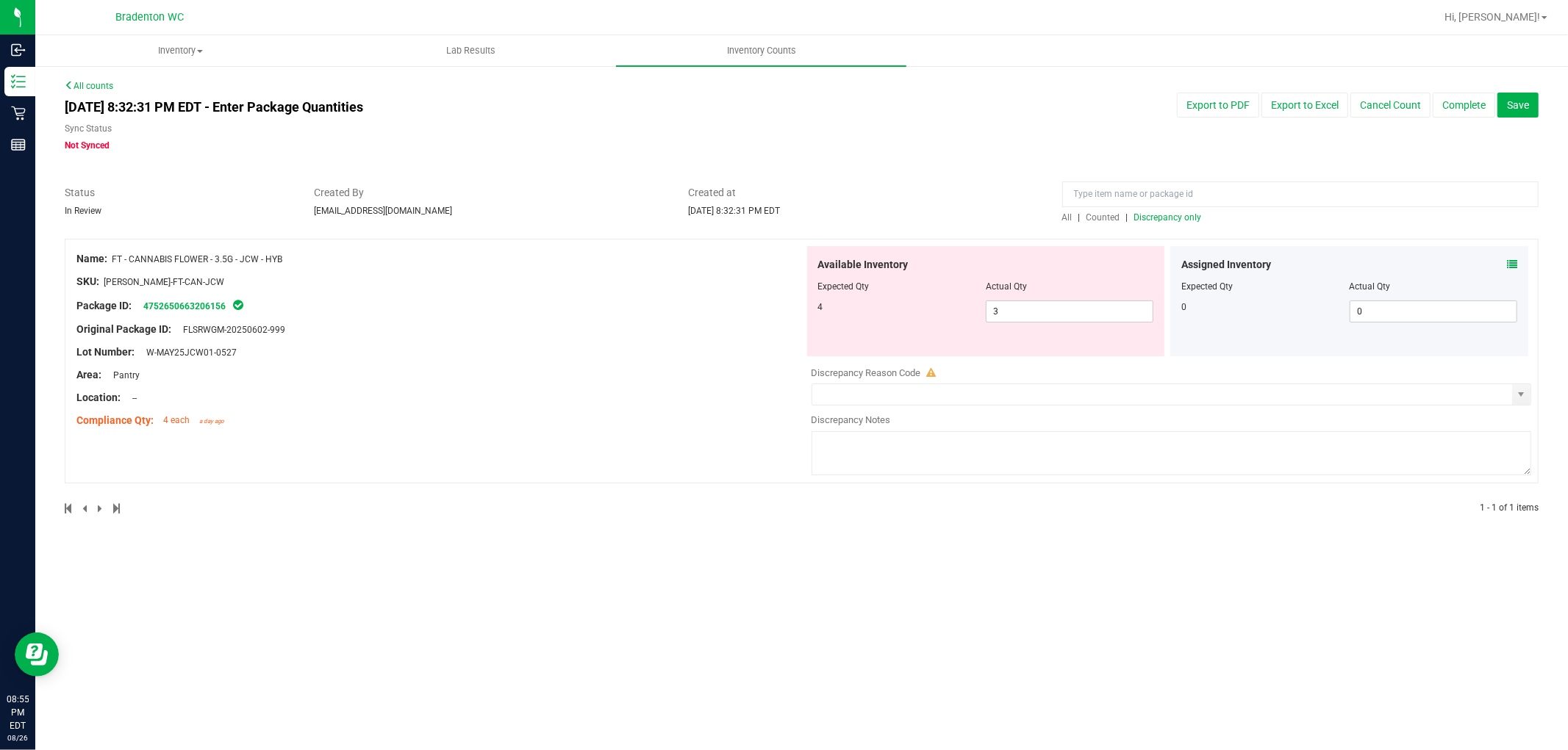
click at [1160, 222] on span "Discrepancy only" at bounding box center [1168, 217] width 68 height 10
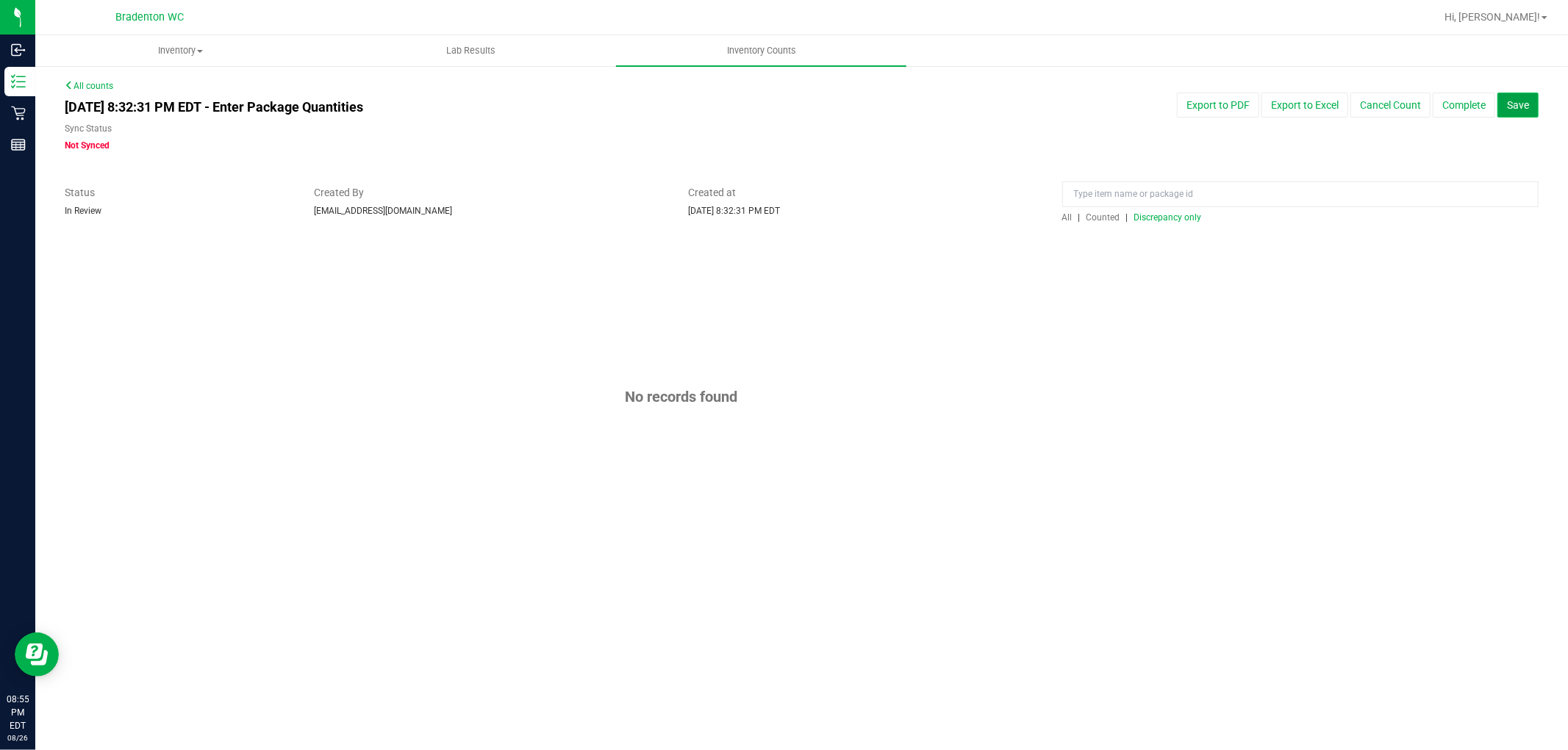
click at [1411, 115] on button "Save" at bounding box center [1518, 104] width 41 height 25
